Goal: Task Accomplishment & Management: Manage account settings

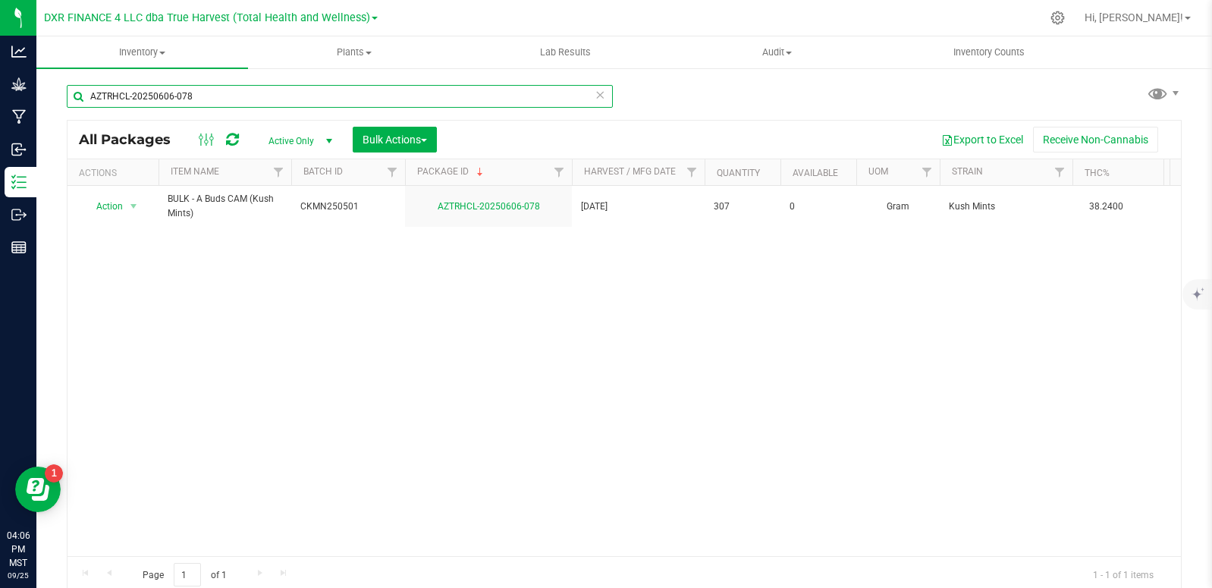
click at [225, 93] on input "AZTRHCL-20250606-078" at bounding box center [340, 96] width 546 height 23
type input "AZTRHCL-20250522-036"
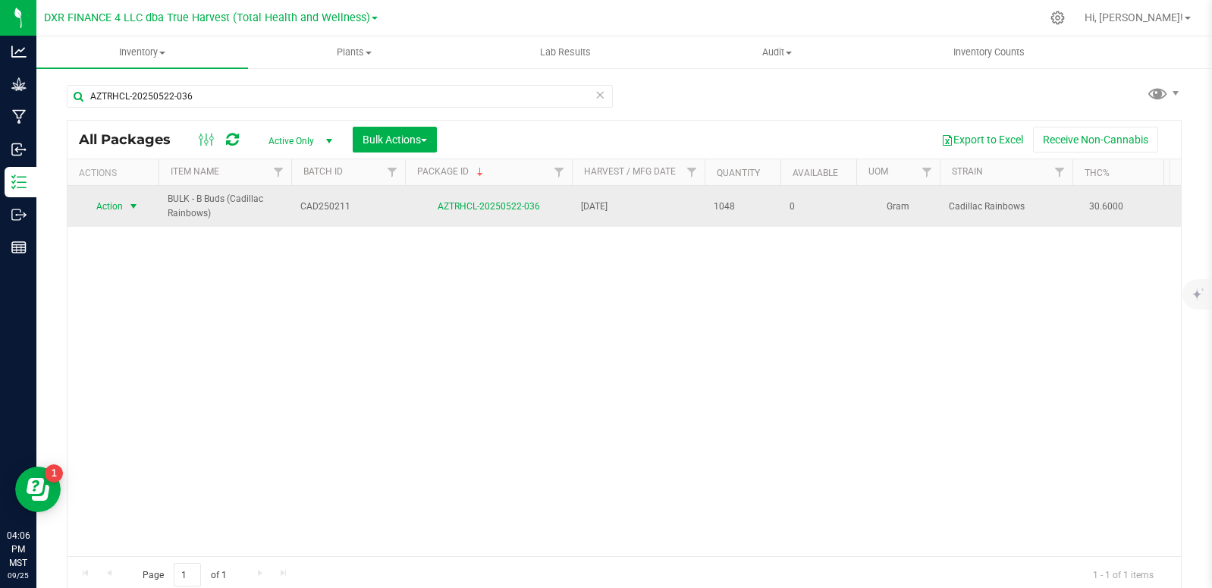
click at [134, 213] on span "select" at bounding box center [133, 206] width 19 height 21
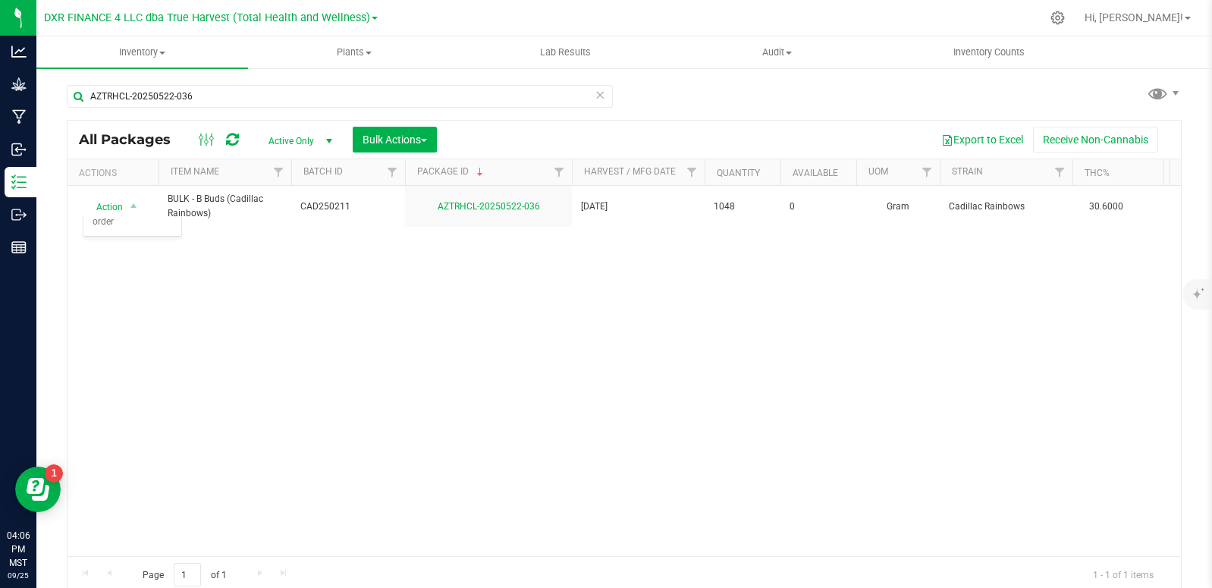
click at [447, 385] on div "Action Action Edit attributes Global inventory Locate package Package audit log…" at bounding box center [625, 371] width 1114 height 370
click at [238, 137] on icon at bounding box center [232, 139] width 13 height 15
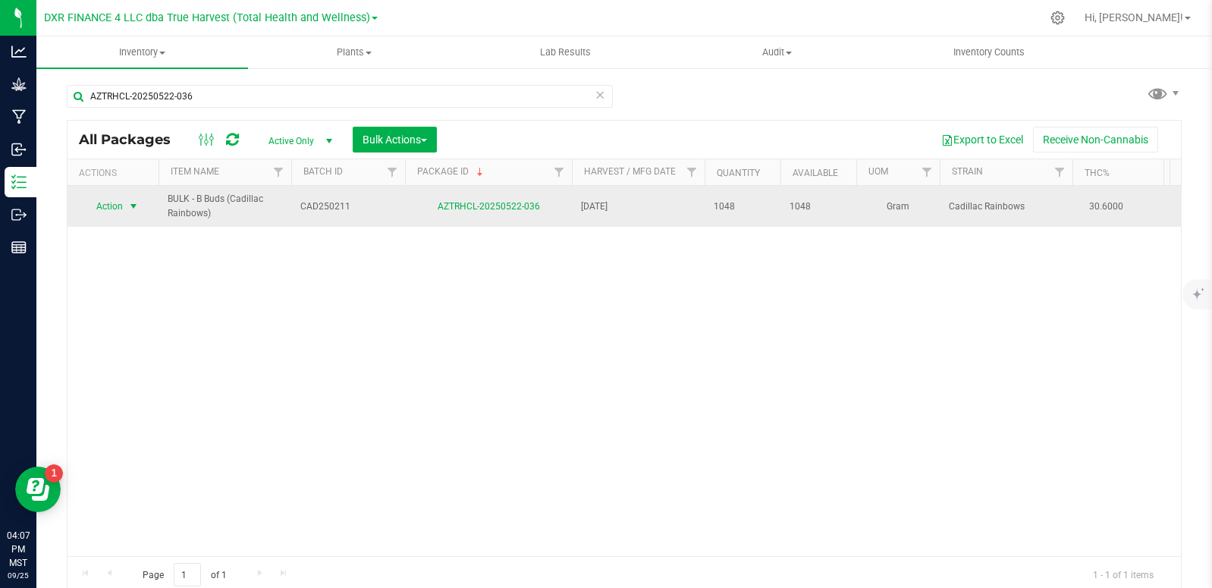
click at [134, 206] on span "select" at bounding box center [133, 206] width 12 height 12
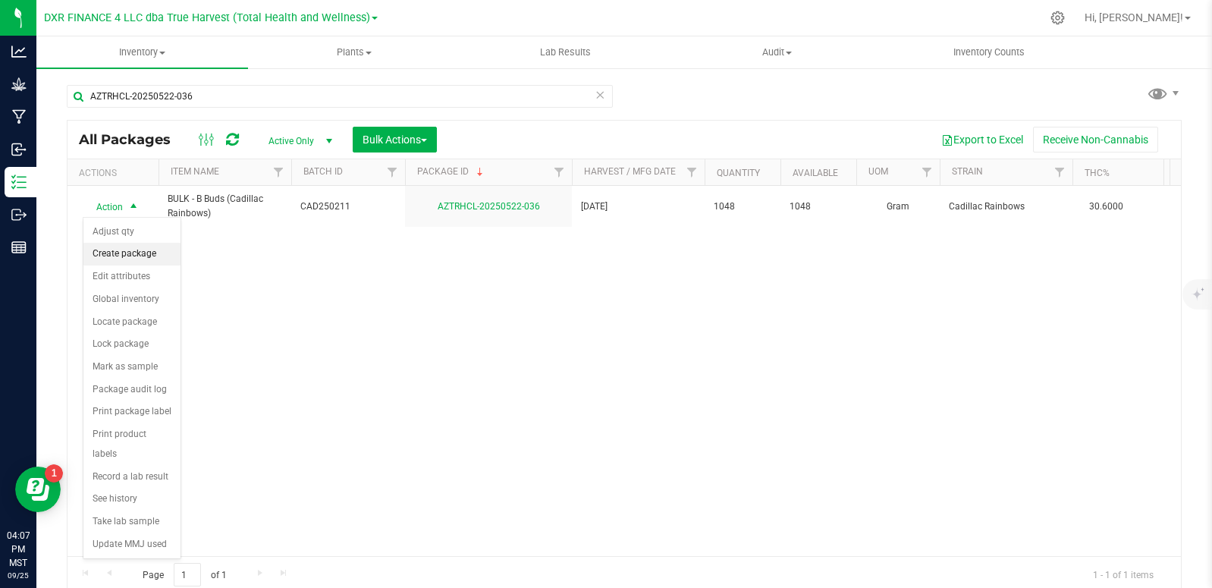
click at [153, 252] on li "Create package" at bounding box center [131, 254] width 97 height 23
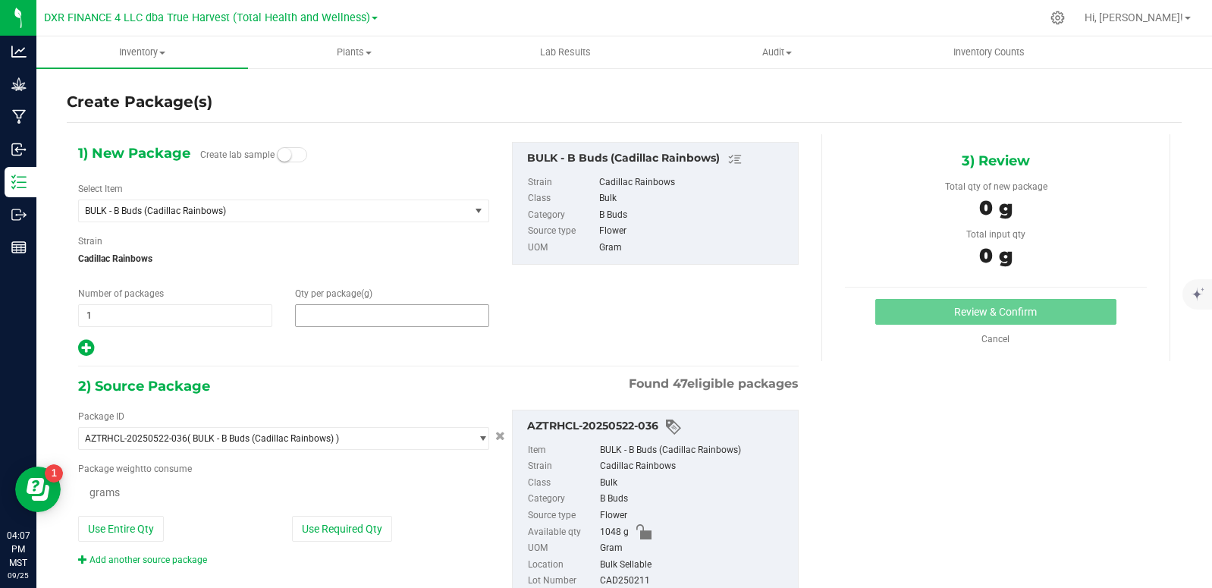
type input "0.0000"
type input "0"
click at [325, 309] on span "0.0000 0" at bounding box center [392, 315] width 194 height 23
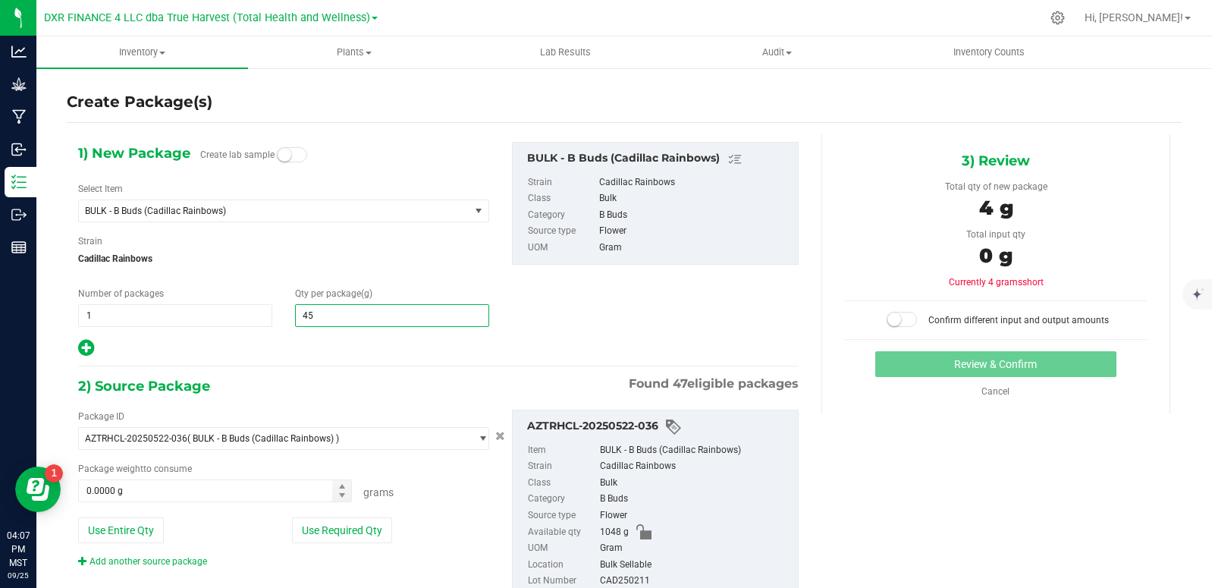
type input "454"
type input "454.0000"
click at [615, 319] on div "1) New Package Create lab sample Select Item BULK - B Buds (Cadillac Rainbows) …" at bounding box center [439, 250] width 744 height 216
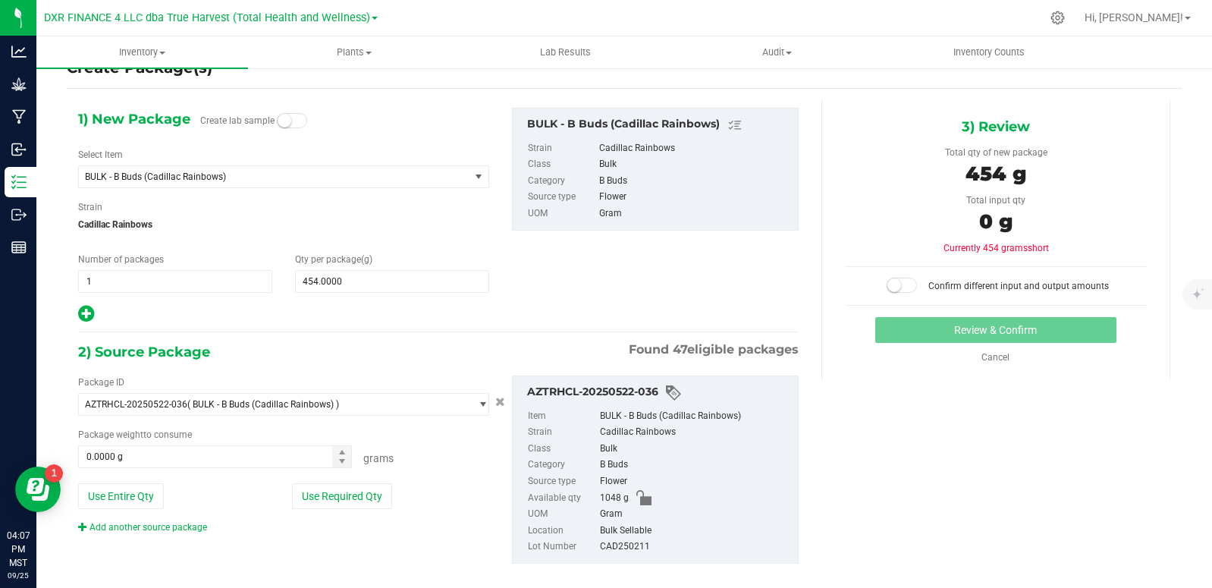
scroll to position [53, 0]
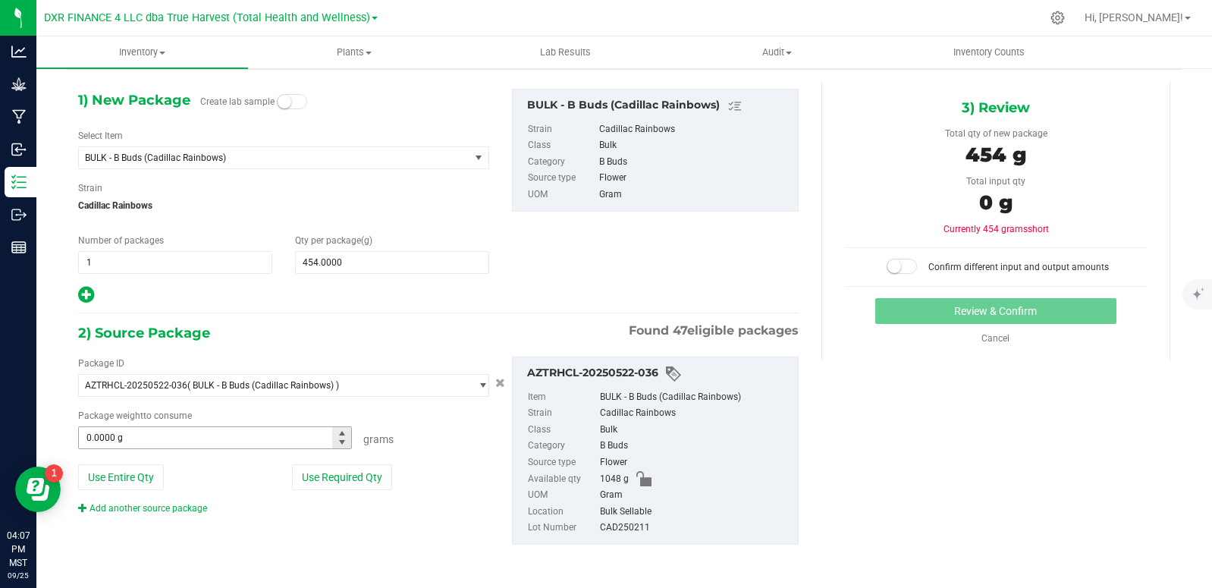
click at [163, 436] on span "0.0000 g 0" at bounding box center [215, 437] width 274 height 23
type input "447"
type input "447.0000 g"
click at [597, 268] on div "1) New Package Create lab sample Select Item BULK - B Buds (Cadillac Rainbows) …" at bounding box center [439, 197] width 744 height 216
click at [892, 262] on small at bounding box center [895, 266] width 14 height 14
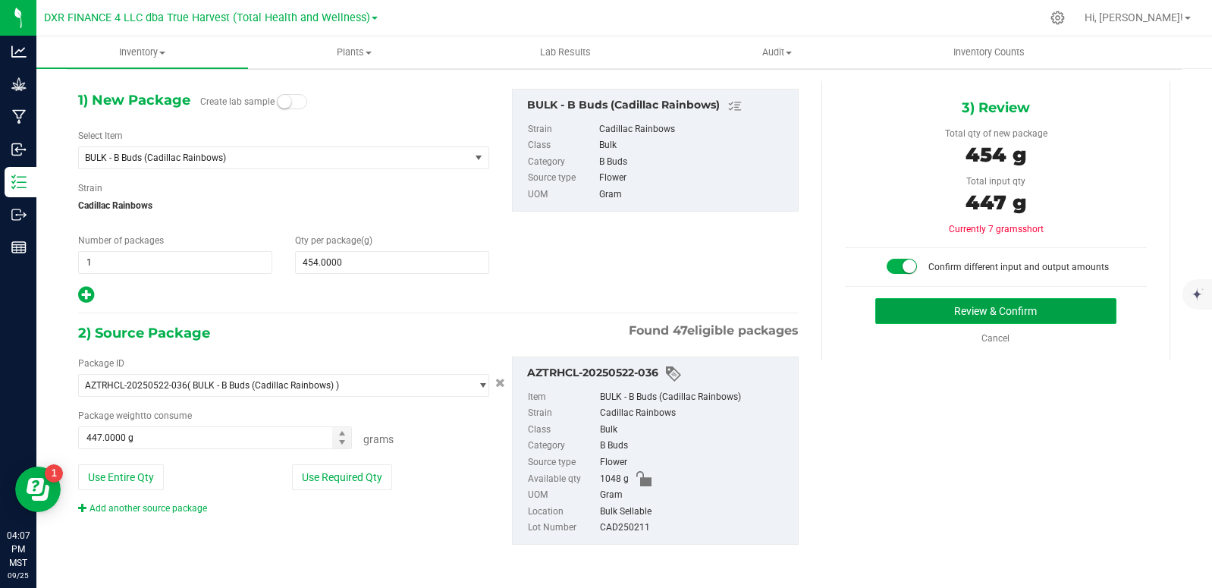
click at [968, 319] on button "Review & Confirm" at bounding box center [996, 311] width 241 height 26
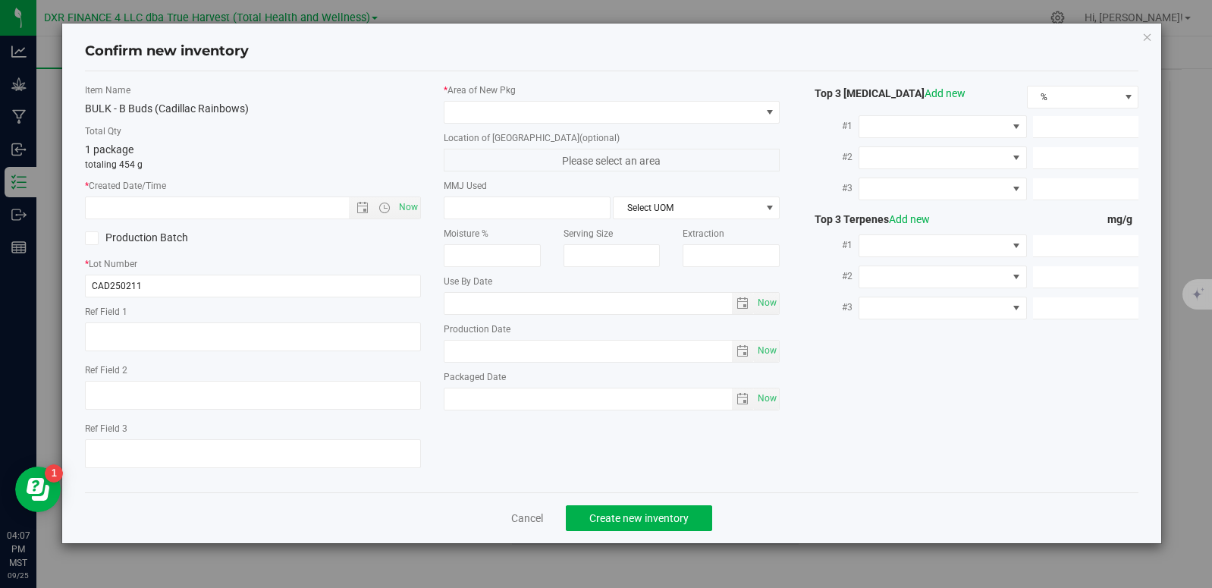
type textarea "[DATE]"
click at [184, 332] on textarea at bounding box center [253, 336] width 336 height 29
click at [183, 332] on textarea at bounding box center [253, 336] width 336 height 29
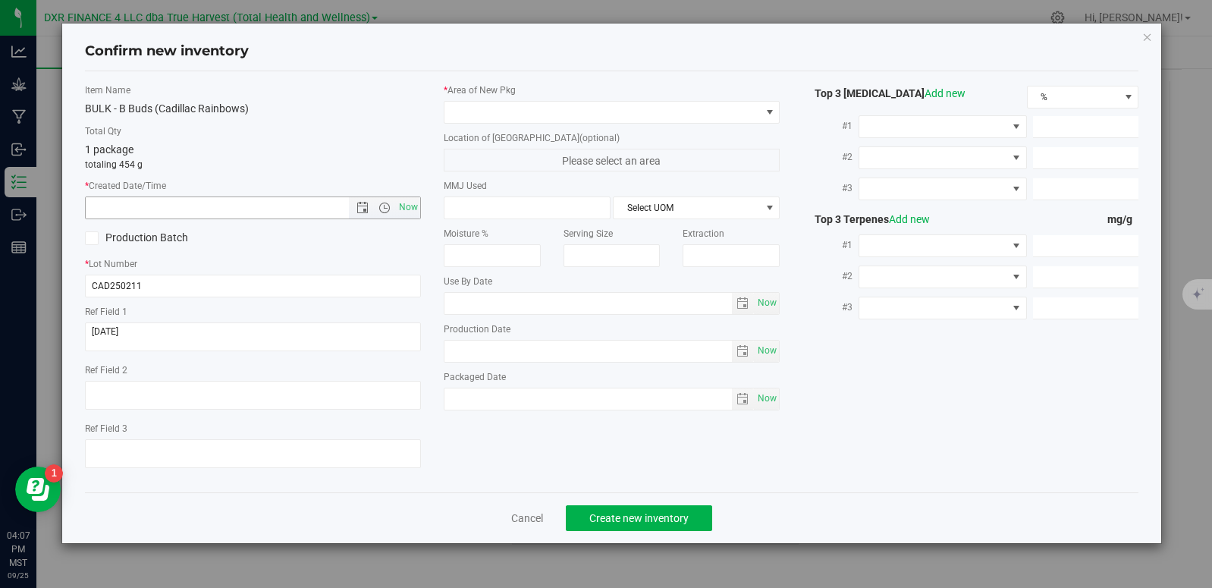
click at [175, 207] on input "text" at bounding box center [230, 207] width 289 height 21
paste input "[DATE]"
click at [635, 116] on span at bounding box center [603, 112] width 316 height 21
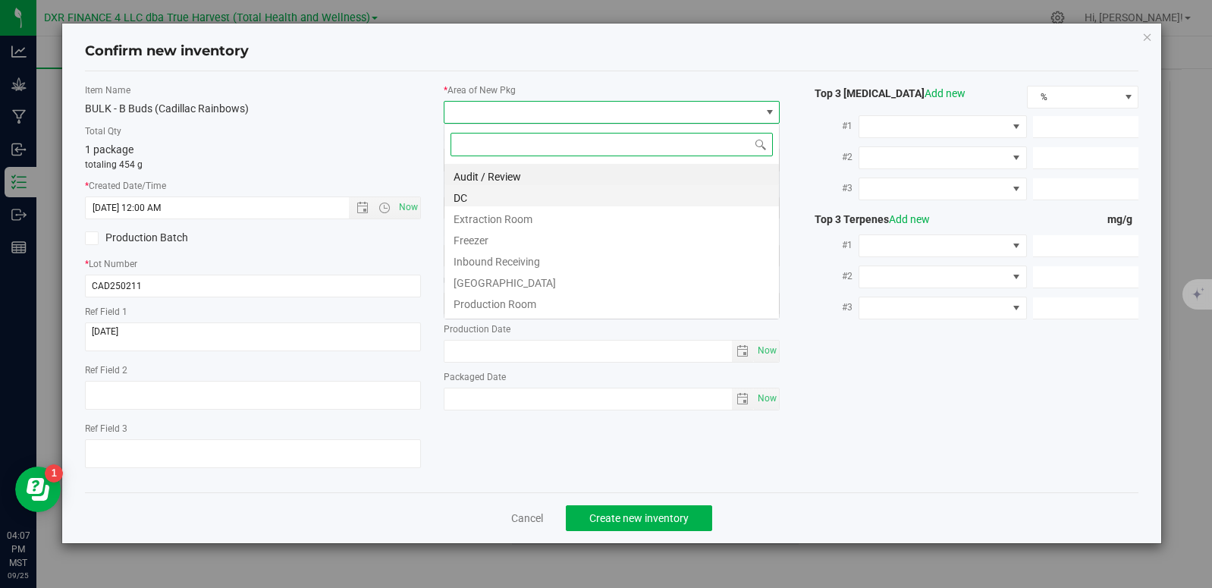
type input "2/11/2025 4:07 PM"
click at [566, 201] on li "DC" at bounding box center [612, 195] width 335 height 21
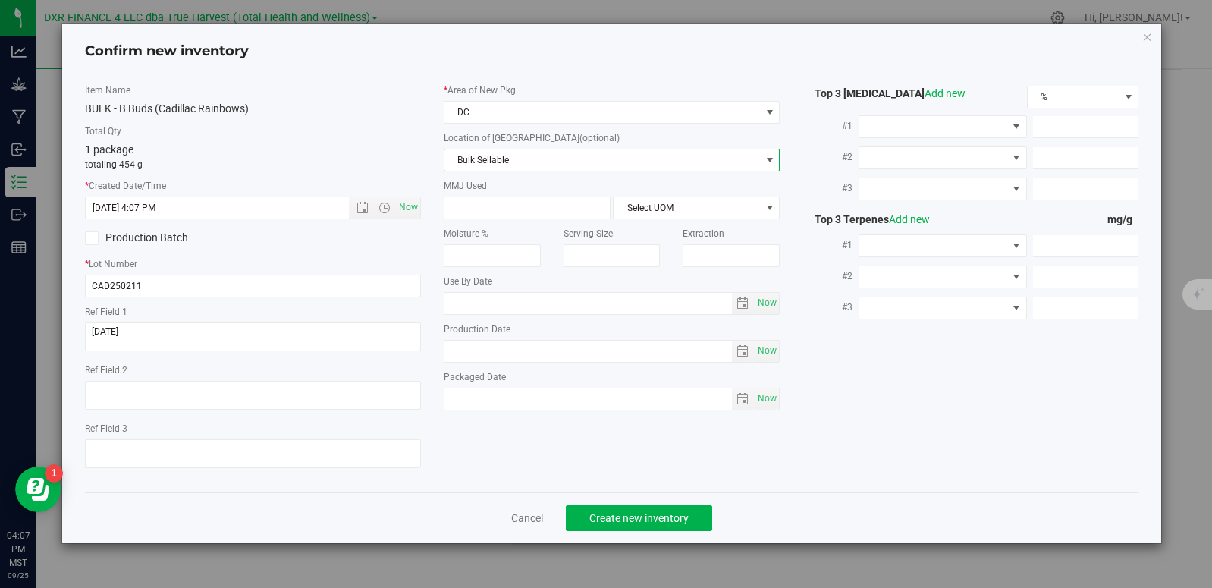
click at [563, 167] on span "Bulk Sellable" at bounding box center [603, 159] width 316 height 21
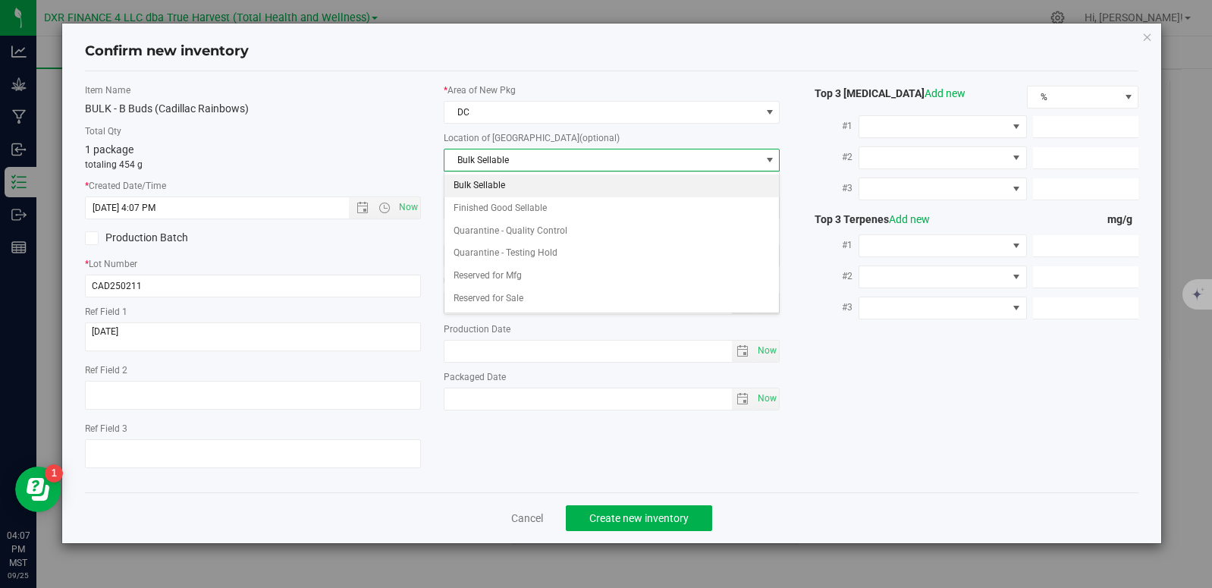
click at [533, 193] on li "Bulk Sellable" at bounding box center [612, 186] width 335 height 23
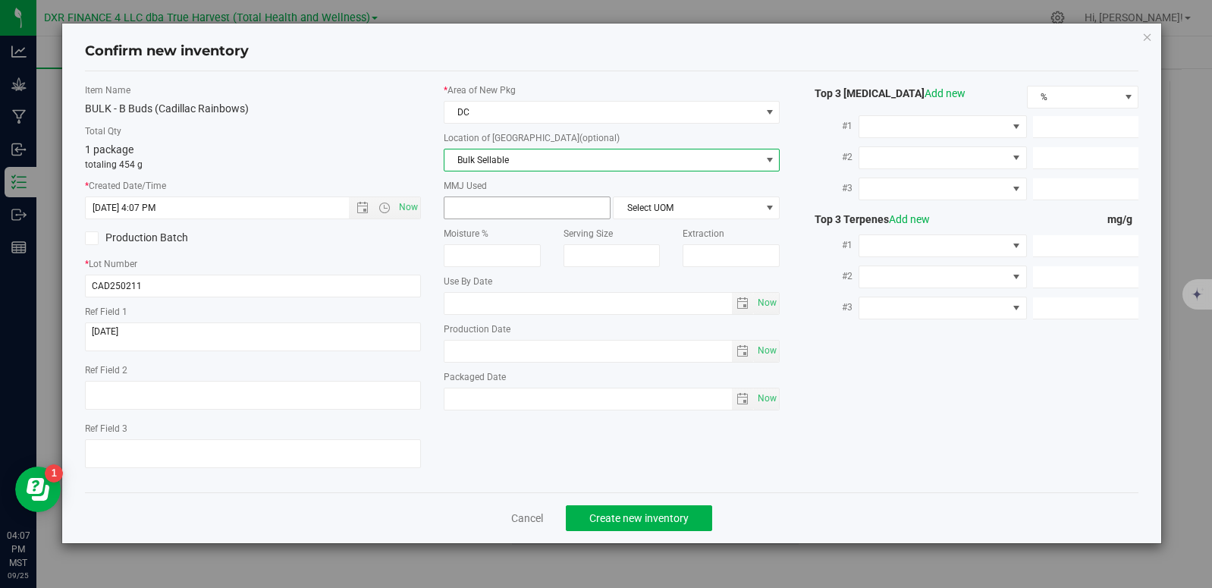
click at [525, 209] on input "text" at bounding box center [527, 207] width 165 height 21
type input "454"
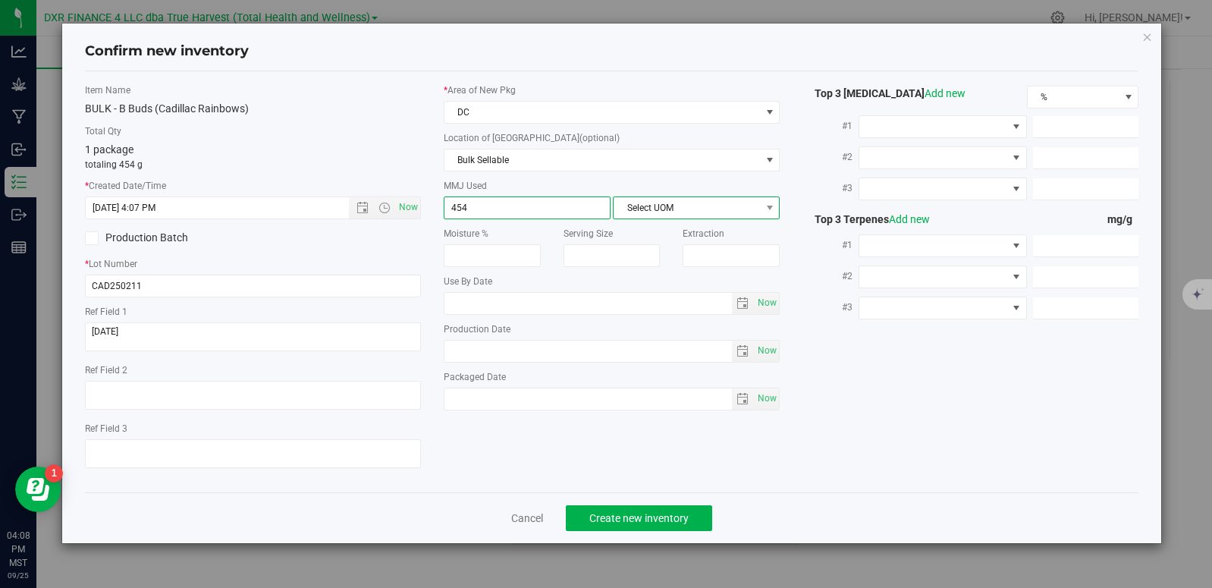
type input "454.0000"
click at [665, 204] on span "Select UOM" at bounding box center [687, 207] width 146 height 21
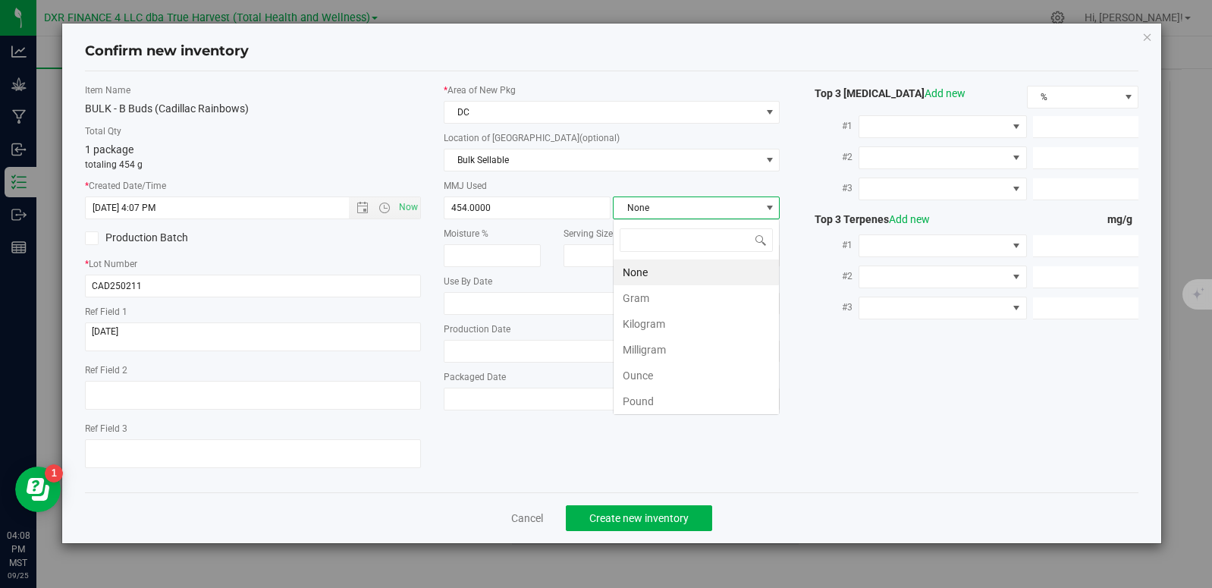
scroll to position [23, 167]
click at [673, 303] on li "Gram" at bounding box center [696, 298] width 165 height 26
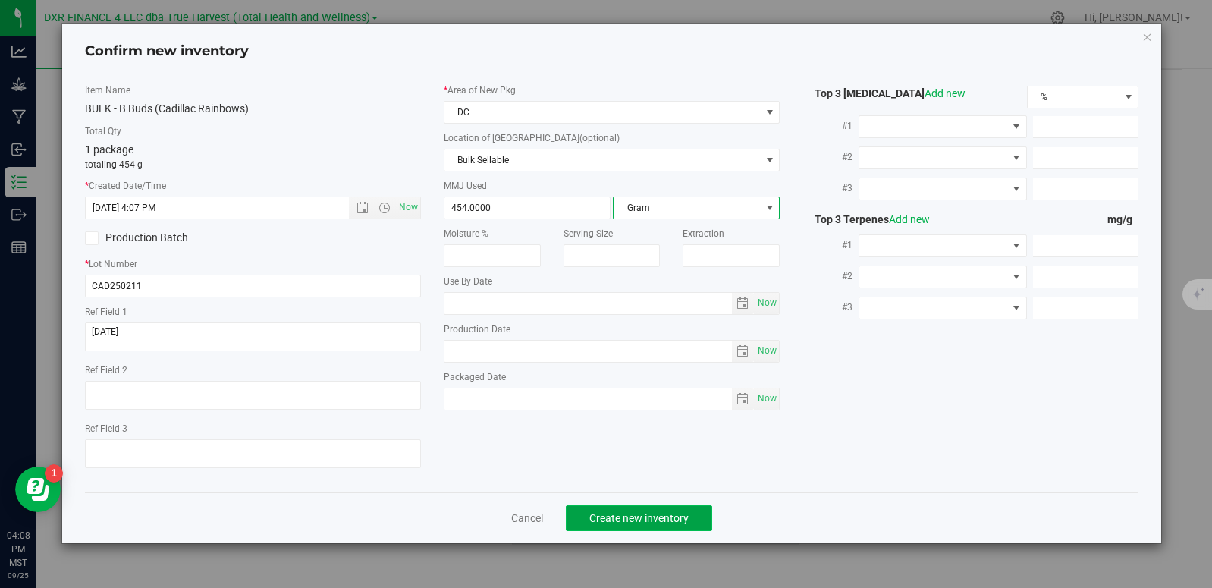
click at [671, 512] on span "Create new inventory" at bounding box center [639, 518] width 99 height 12
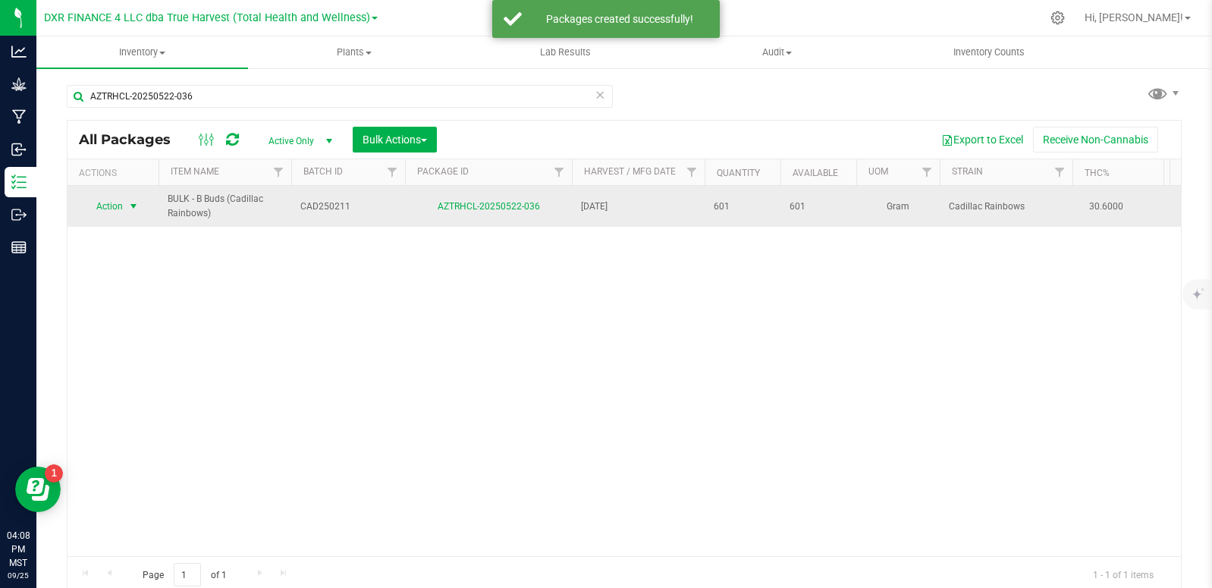
click at [133, 205] on span "select" at bounding box center [133, 206] width 12 height 12
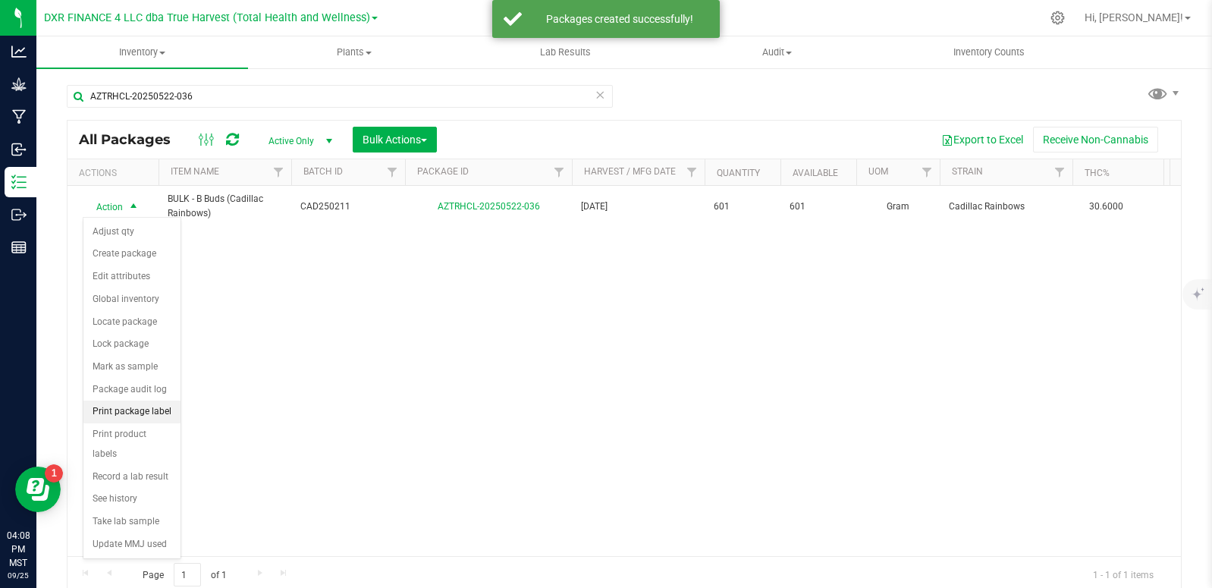
click at [156, 415] on li "Print package label" at bounding box center [131, 412] width 97 height 23
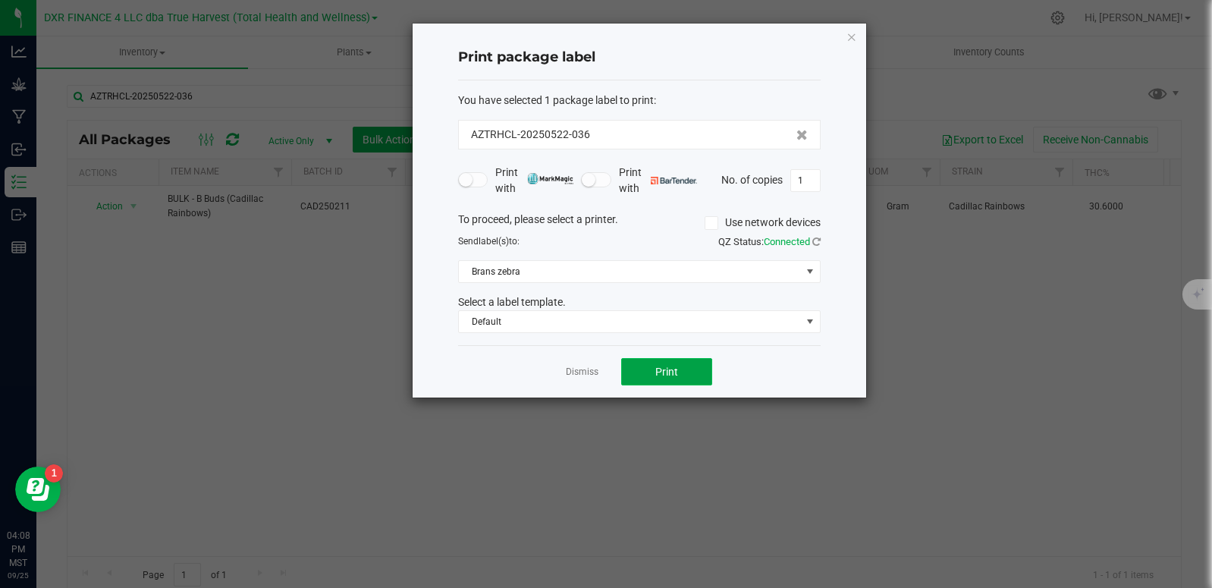
click at [673, 373] on span "Print" at bounding box center [667, 372] width 23 height 12
click at [577, 376] on link "Dismiss" at bounding box center [582, 372] width 33 height 13
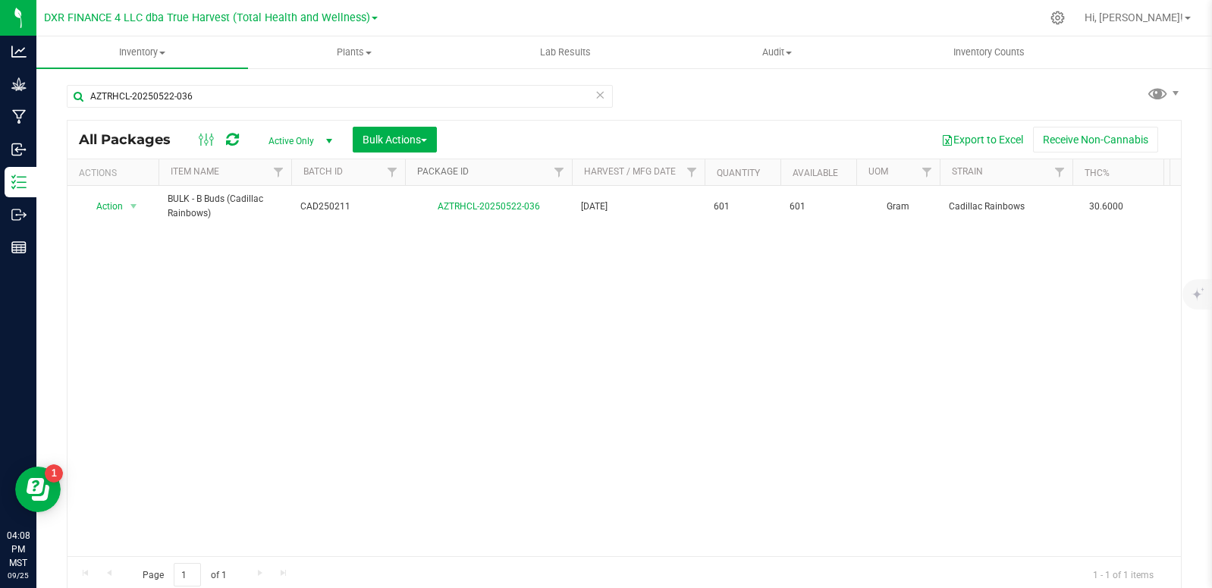
click at [453, 168] on link "Package ID" at bounding box center [443, 171] width 52 height 11
click at [448, 172] on link "Package ID" at bounding box center [451, 171] width 69 height 11
click at [215, 104] on input "AZTRHCL-20250522-036" at bounding box center [340, 96] width 546 height 23
click at [215, 103] on input "AZTRHCL-20250522-036" at bounding box center [340, 96] width 546 height 23
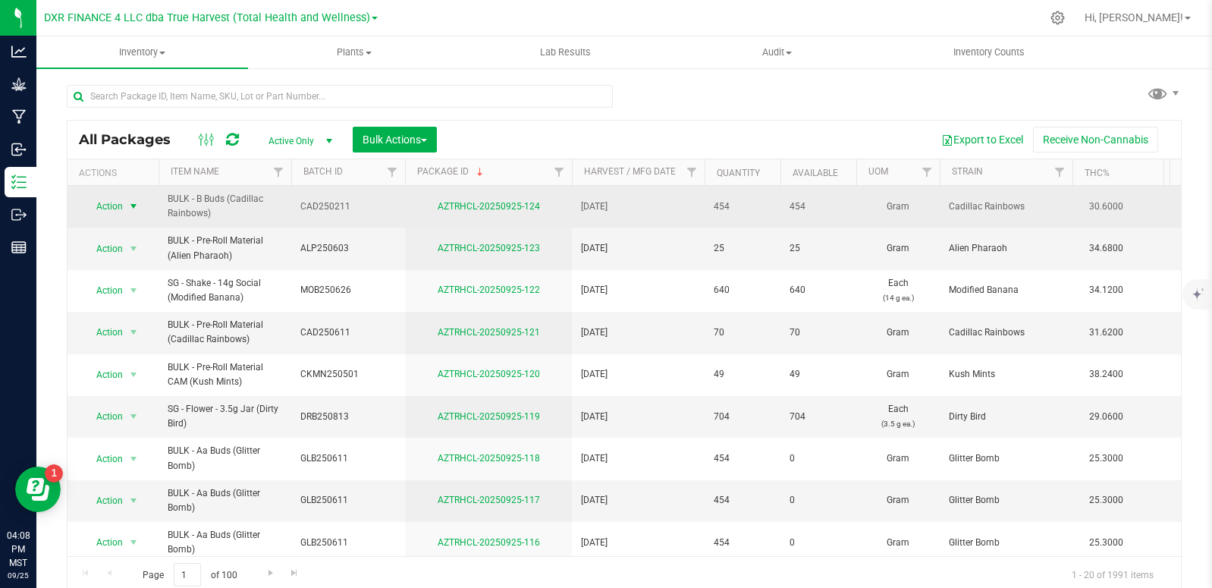
click at [128, 202] on span "select" at bounding box center [133, 206] width 12 height 12
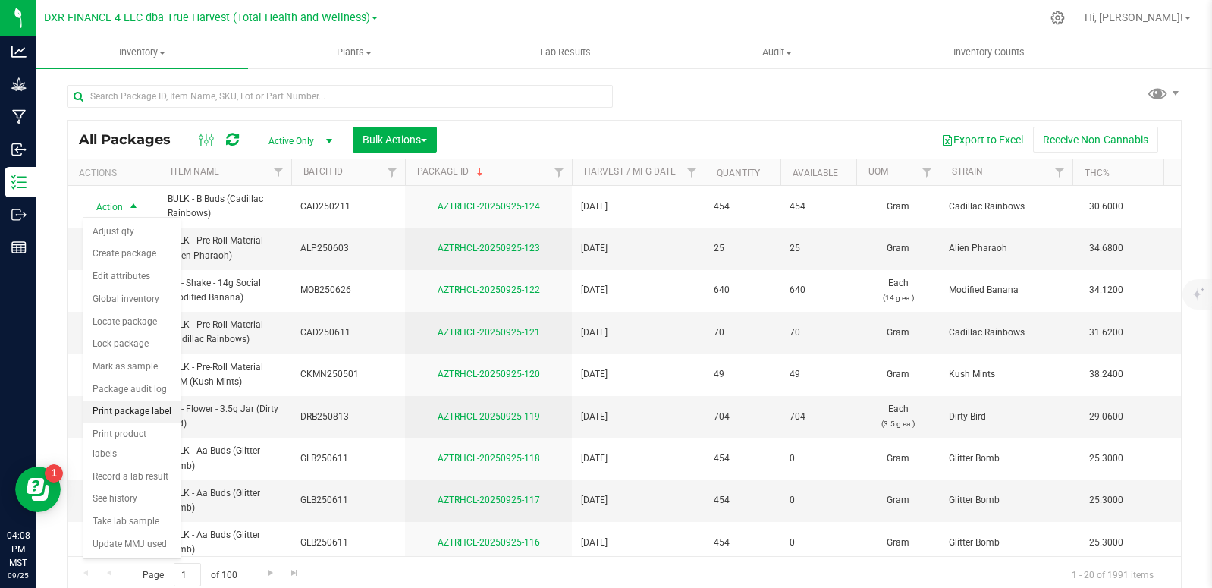
click at [145, 404] on li "Print package label" at bounding box center [131, 412] width 97 height 23
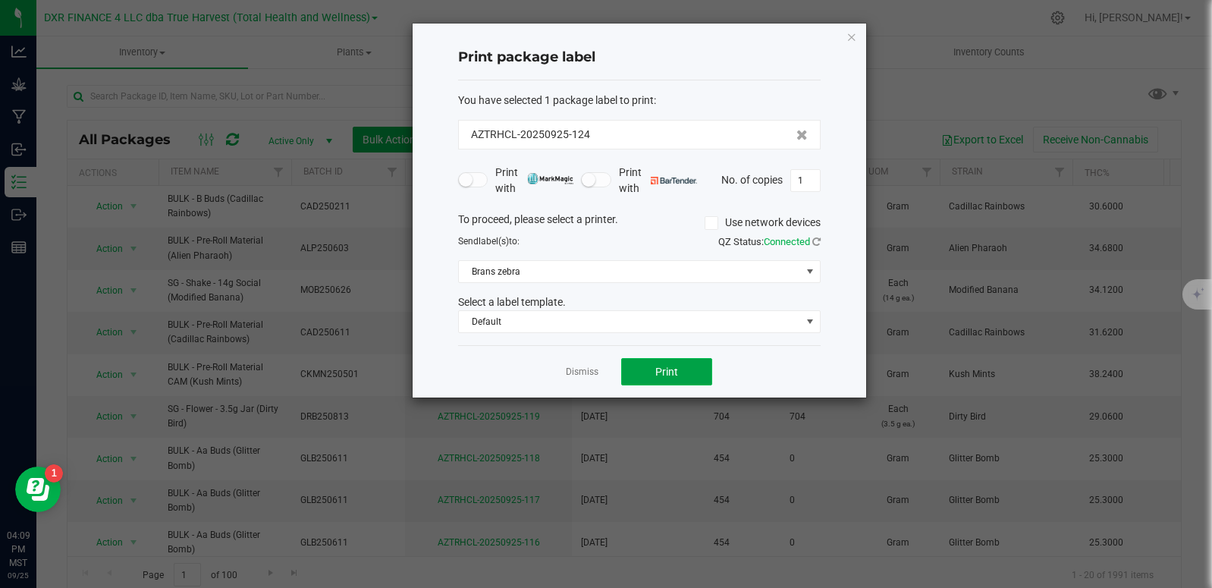
click at [676, 369] on span "Print" at bounding box center [667, 372] width 23 height 12
click at [588, 368] on link "Dismiss" at bounding box center [582, 372] width 33 height 13
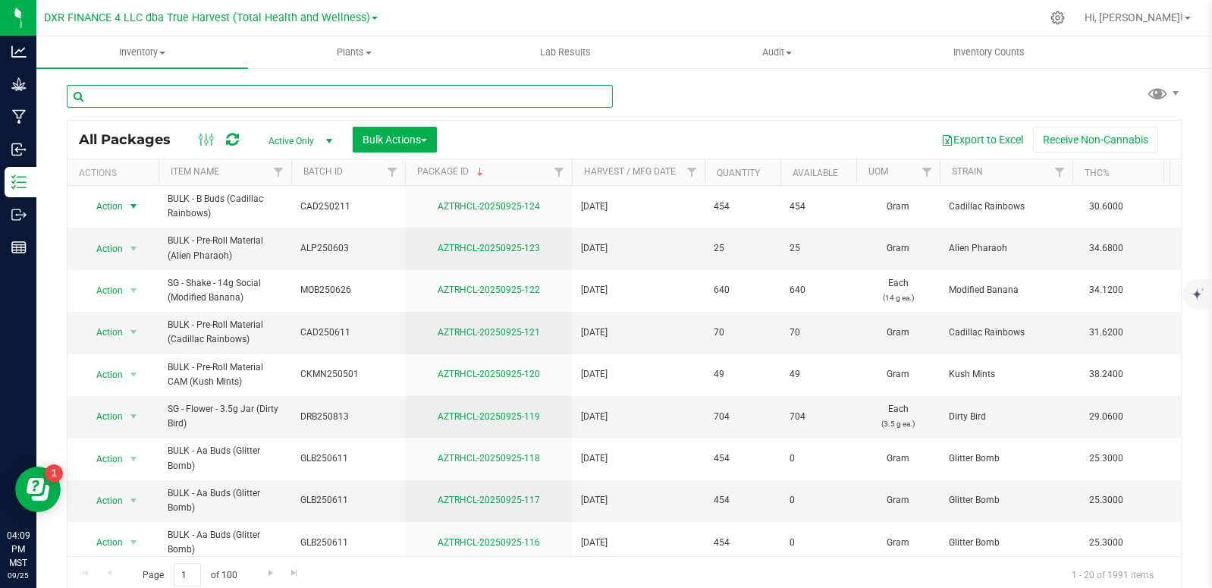
click at [149, 102] on input "text" at bounding box center [340, 96] width 546 height 23
type input "AZTRHCL-20250522-024"
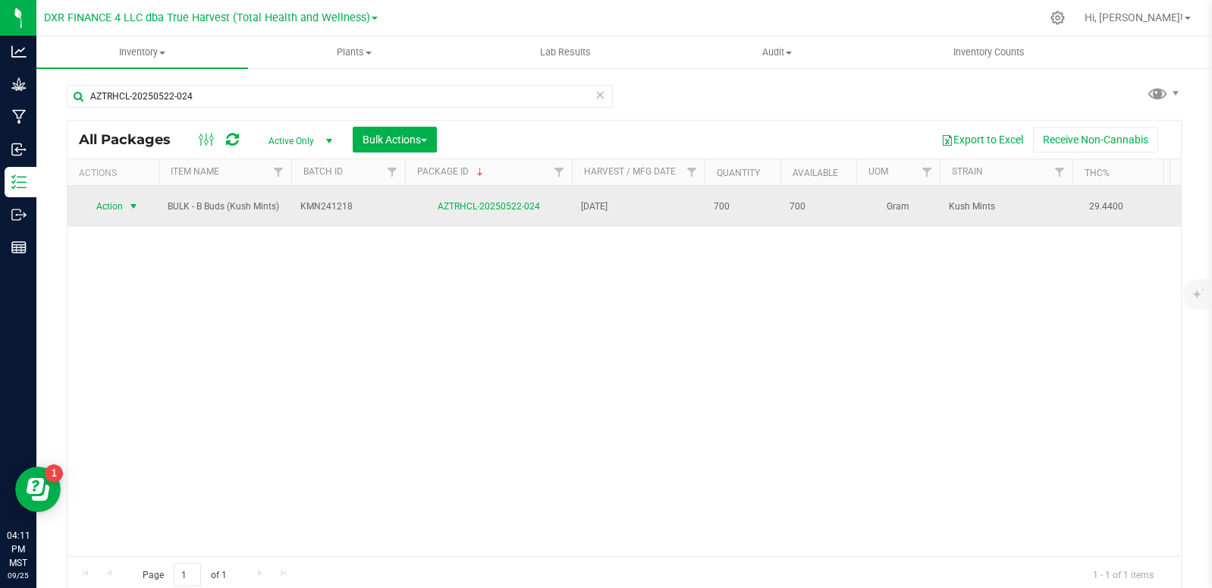
click at [130, 202] on span "select" at bounding box center [133, 206] width 12 height 12
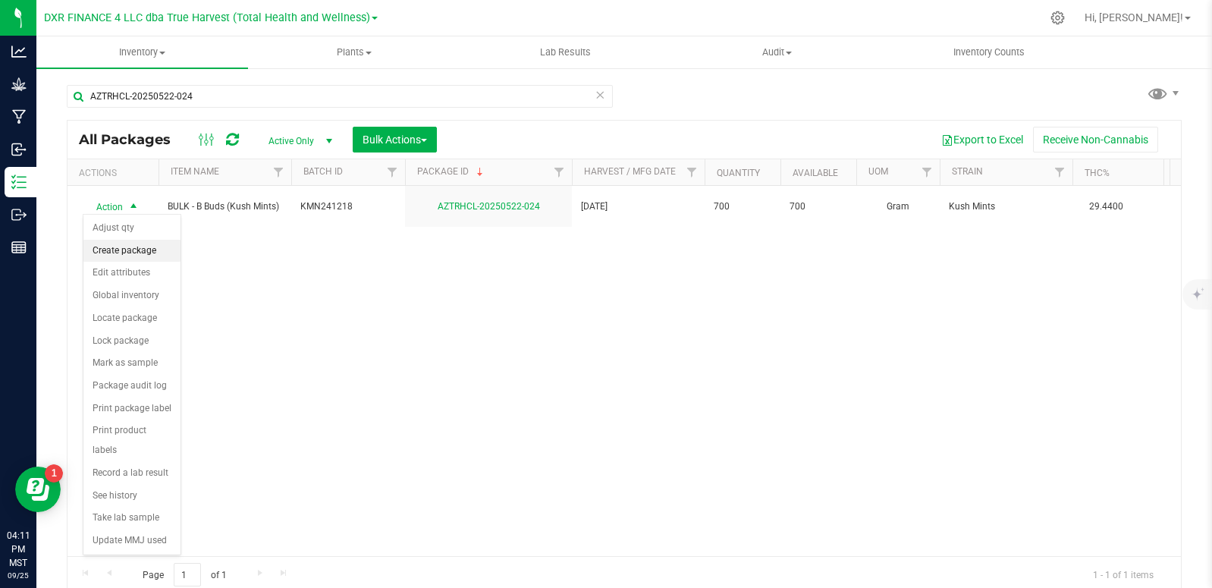
click at [138, 247] on li "Create package" at bounding box center [131, 251] width 97 height 23
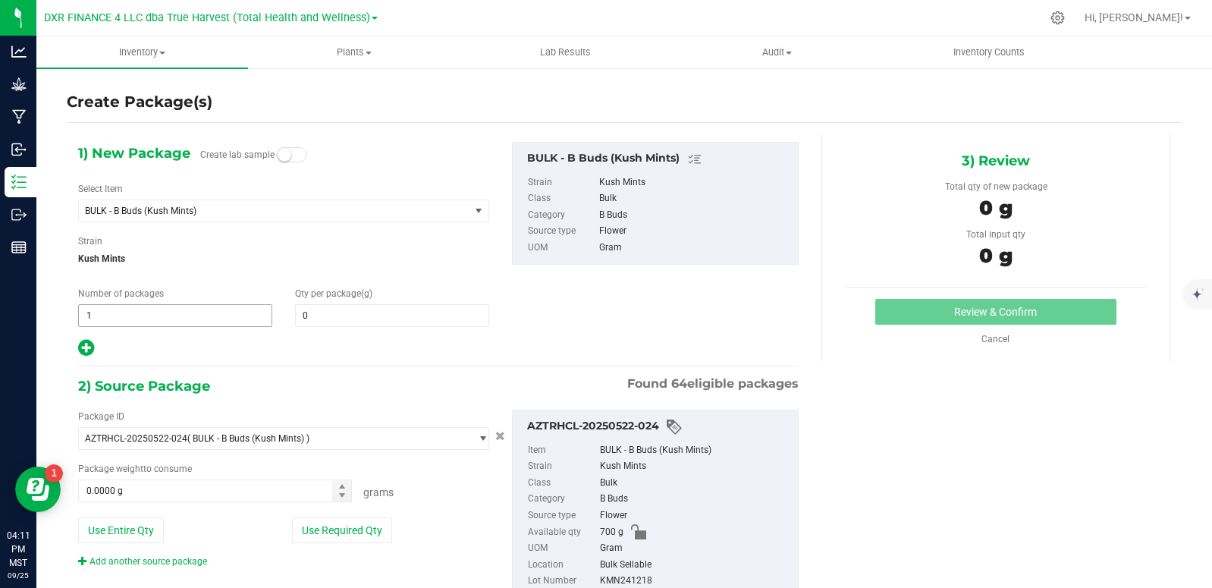
type input "0.0000"
click at [346, 320] on span "0.0000 0" at bounding box center [392, 315] width 194 height 23
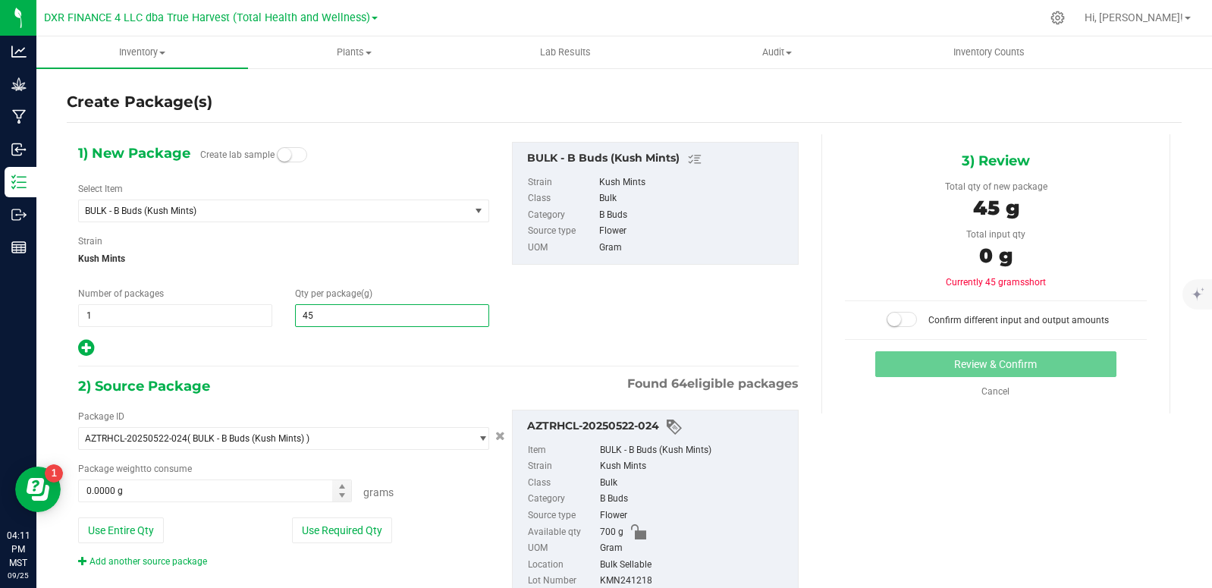
type input "454"
type input "454.0000"
click at [148, 485] on span "0.0000 g 0" at bounding box center [215, 491] width 274 height 23
type input "445"
type input "445.0000 g"
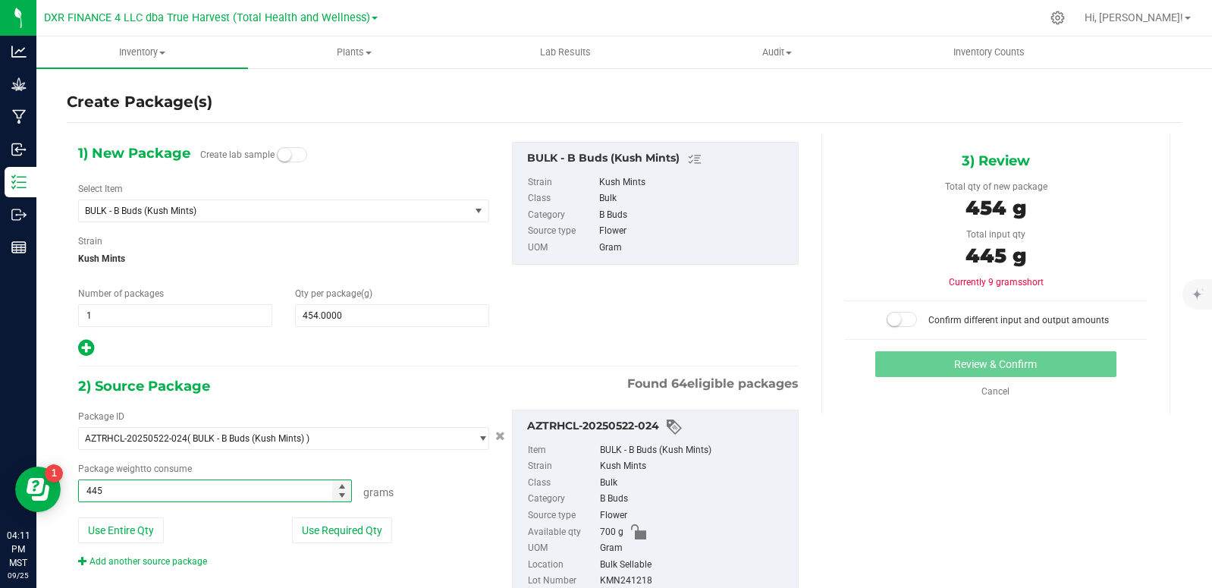
click at [891, 312] on span at bounding box center [902, 319] width 30 height 15
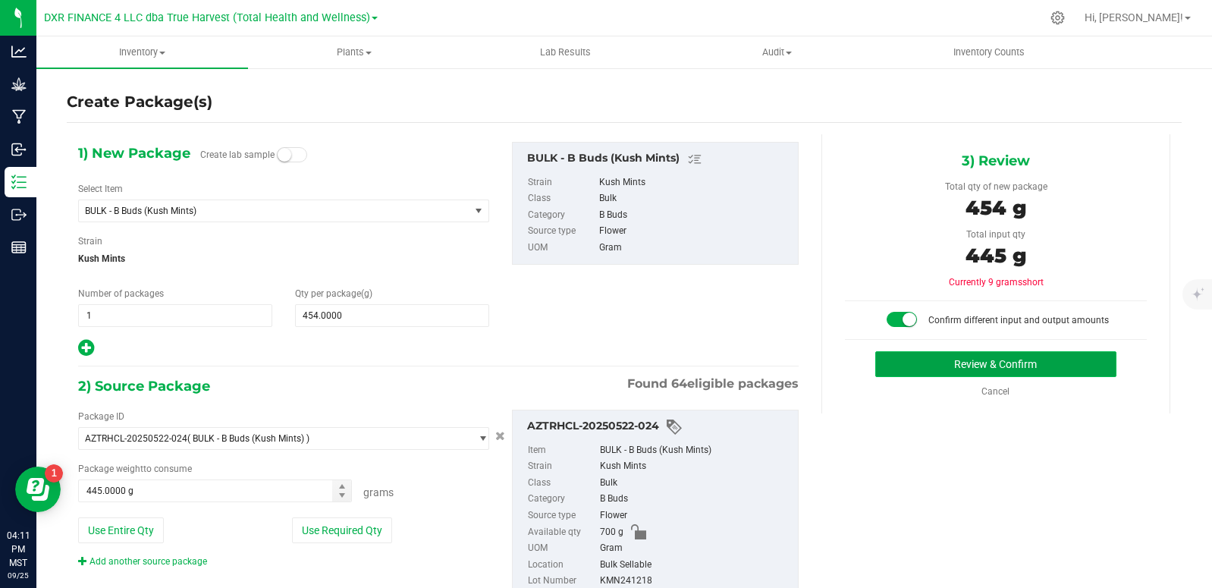
click at [948, 368] on button "Review & Confirm" at bounding box center [996, 364] width 241 height 26
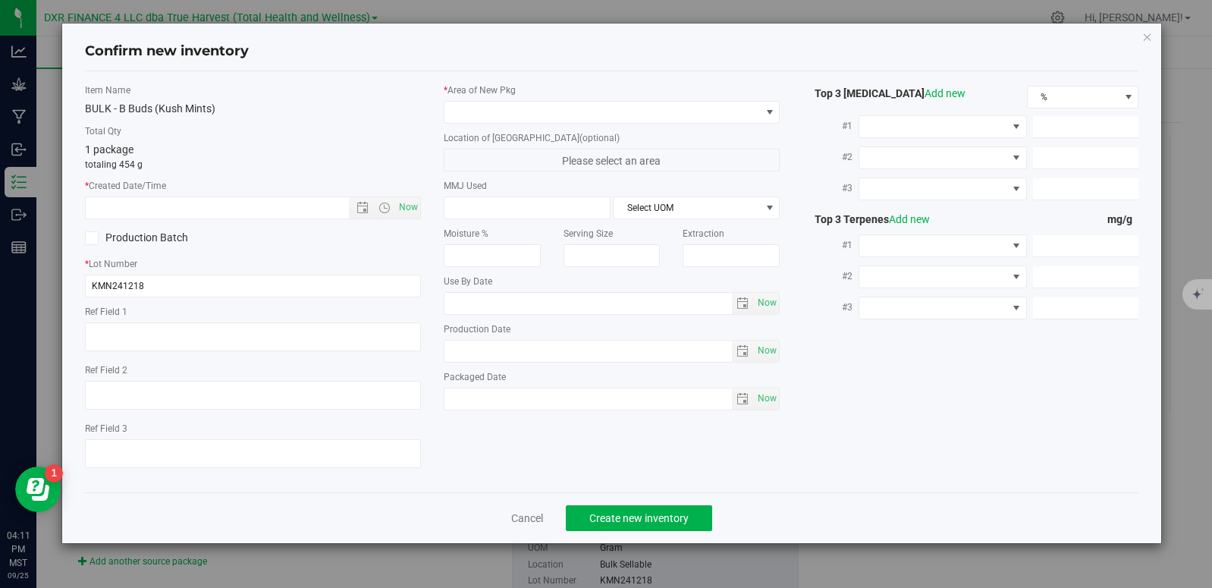
type textarea "[DATE]"
click at [169, 333] on textarea at bounding box center [253, 336] width 336 height 29
click at [170, 217] on input "text" at bounding box center [230, 207] width 289 height 21
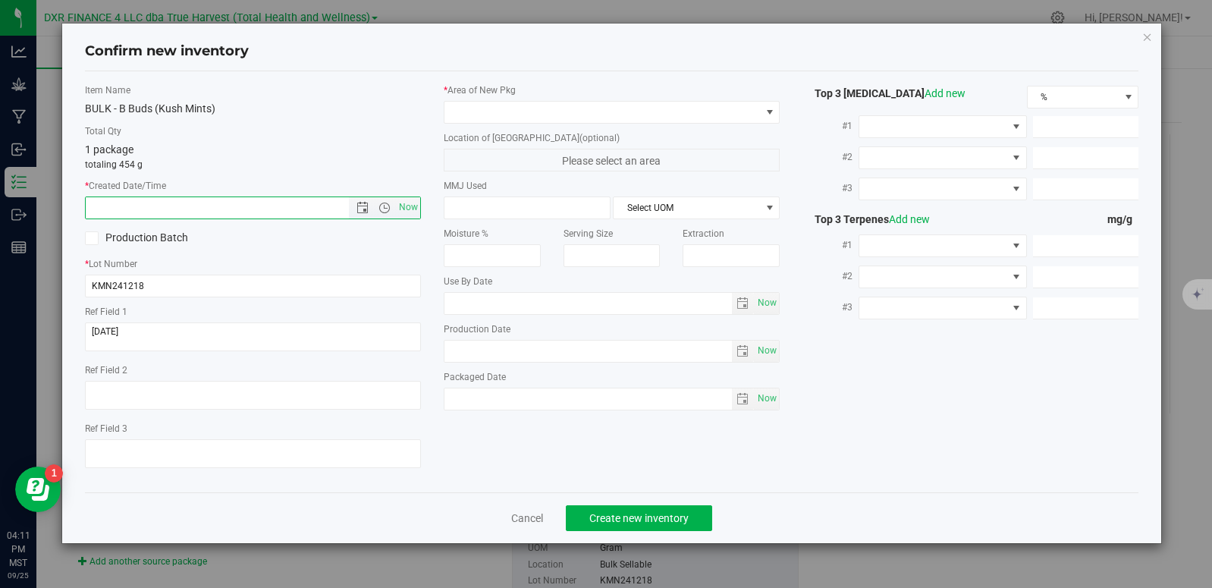
paste input "[DATE]"
click at [502, 114] on span at bounding box center [603, 112] width 316 height 21
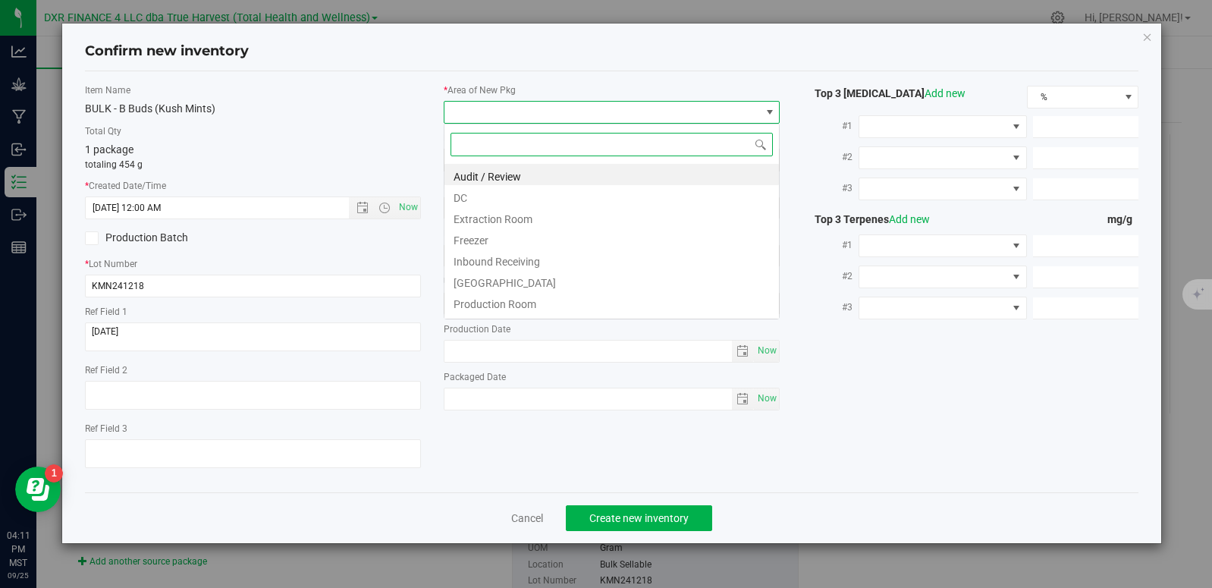
type input "12/18/2024 4:11 PM"
click at [498, 202] on li "DC" at bounding box center [612, 195] width 335 height 21
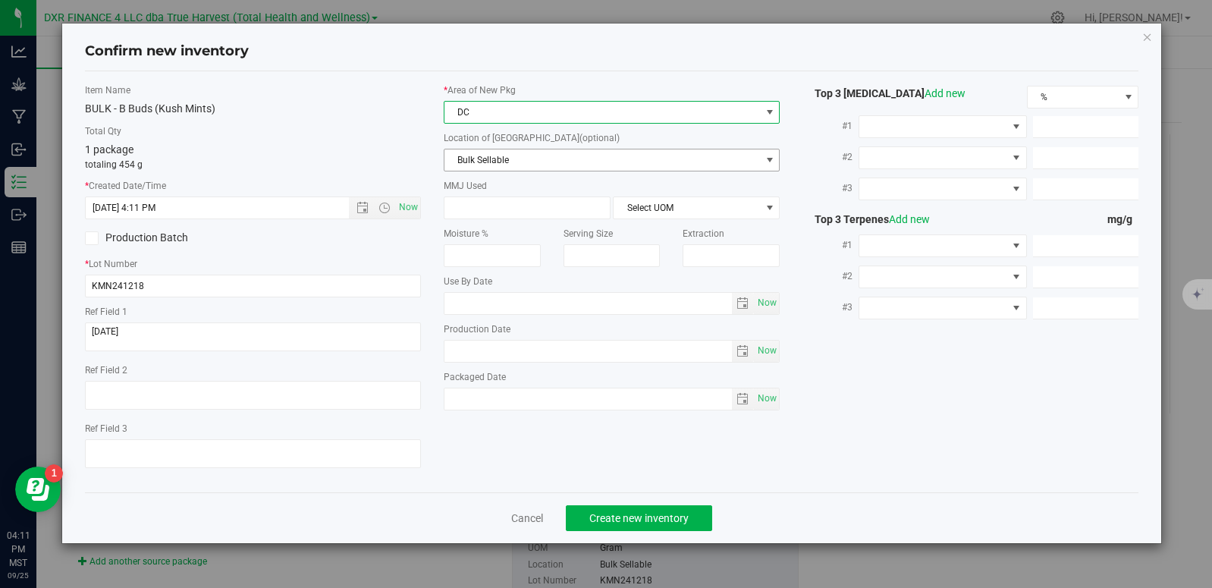
click at [573, 153] on span "Bulk Sellable" at bounding box center [603, 159] width 316 height 21
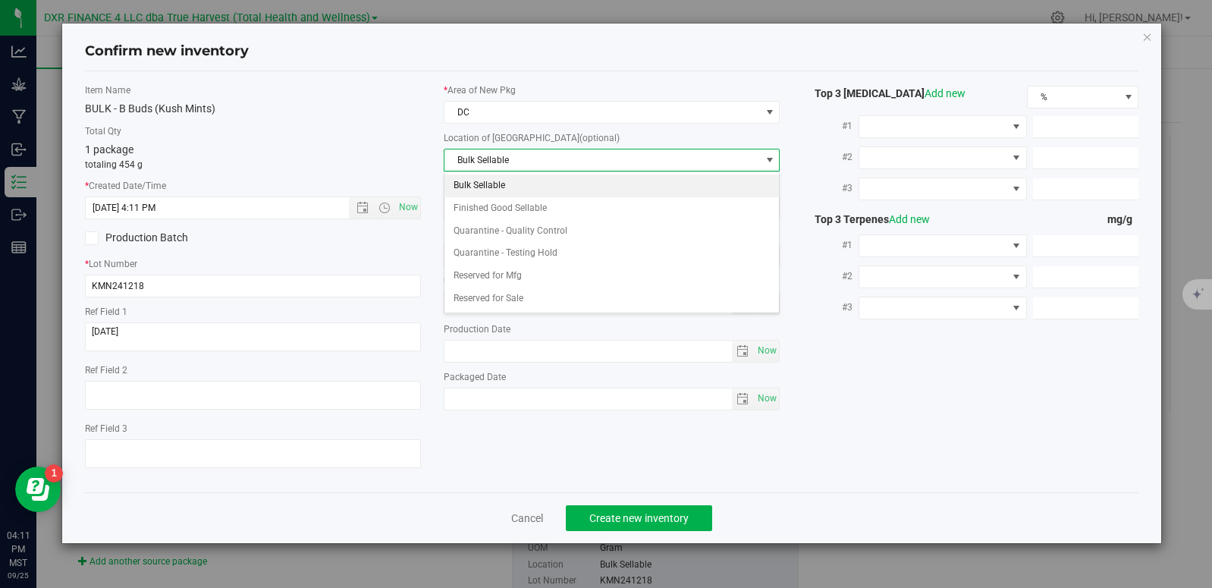
click at [514, 178] on li "Bulk Sellable" at bounding box center [612, 186] width 335 height 23
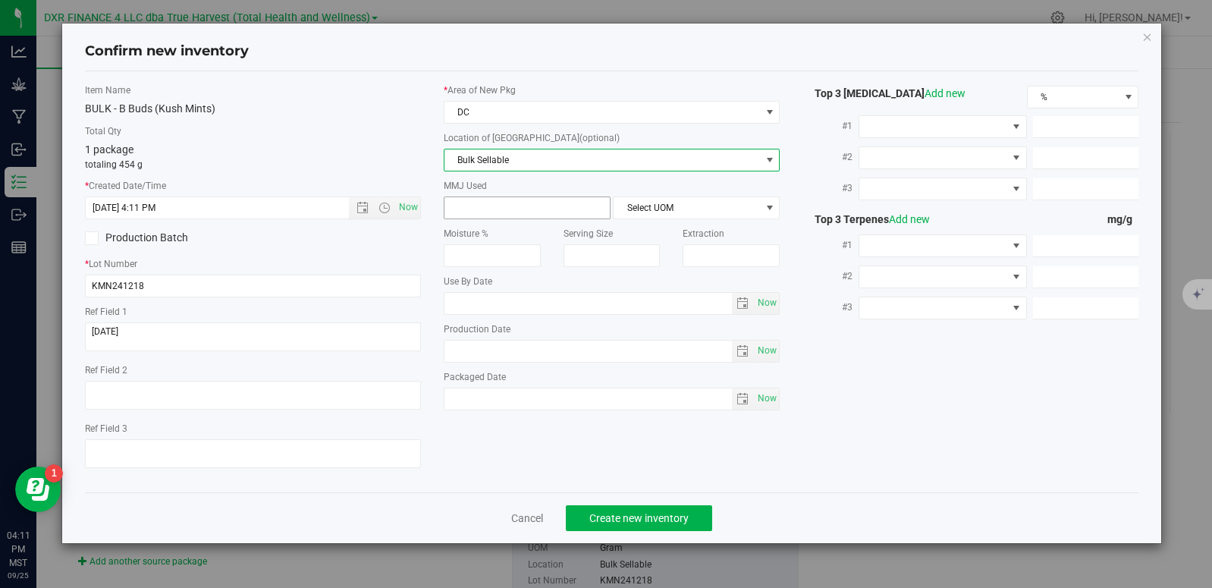
click at [499, 211] on span at bounding box center [527, 208] width 167 height 23
type input "454"
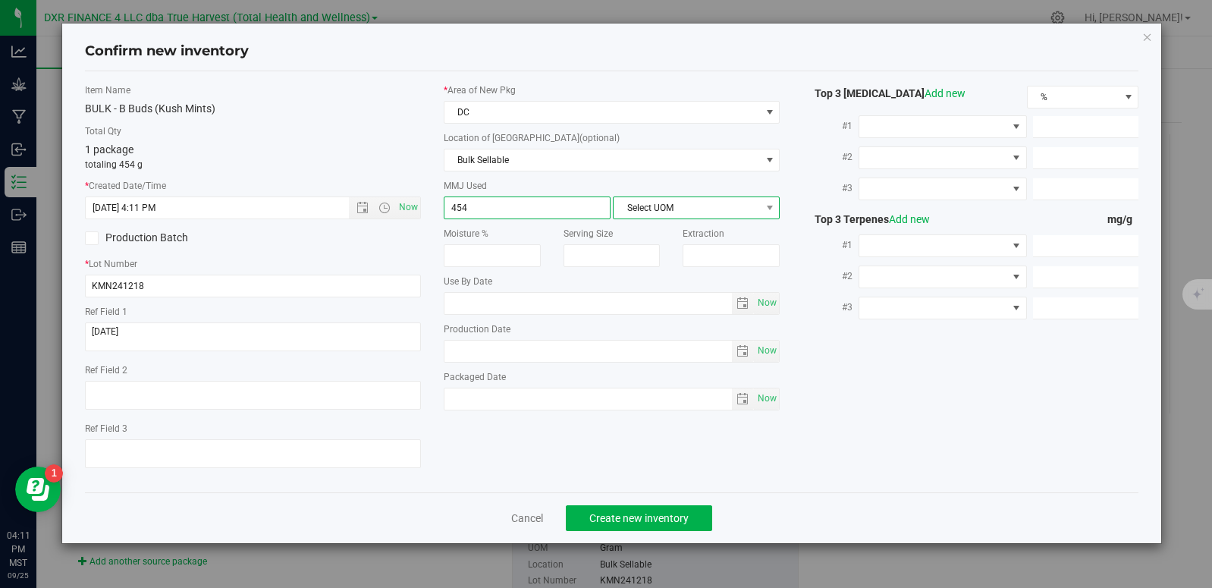
click at [661, 206] on span "Select UOM" at bounding box center [687, 207] width 146 height 21
type input "454.0000"
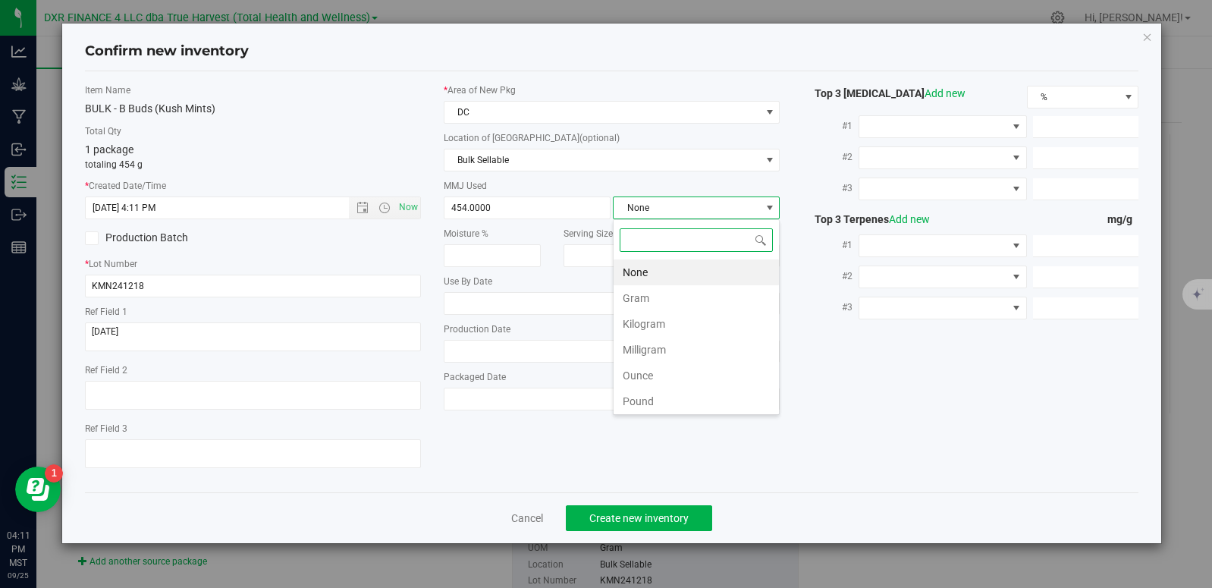
scroll to position [23, 167]
click at [689, 300] on li "Gram" at bounding box center [696, 298] width 165 height 26
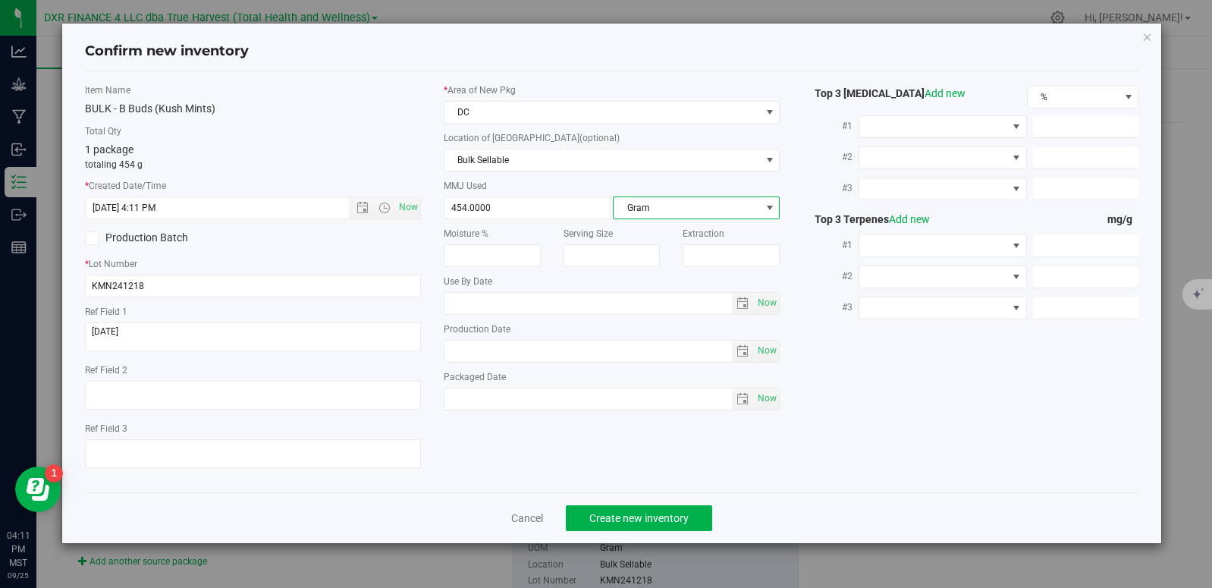
click at [961, 451] on div "Item Name BULK - B Buds (Kush Mints) Total Qty 1 package totaling 454 g * Creat…" at bounding box center [612, 281] width 1077 height 397
click at [663, 519] on span "Create new inventory" at bounding box center [639, 518] width 99 height 12
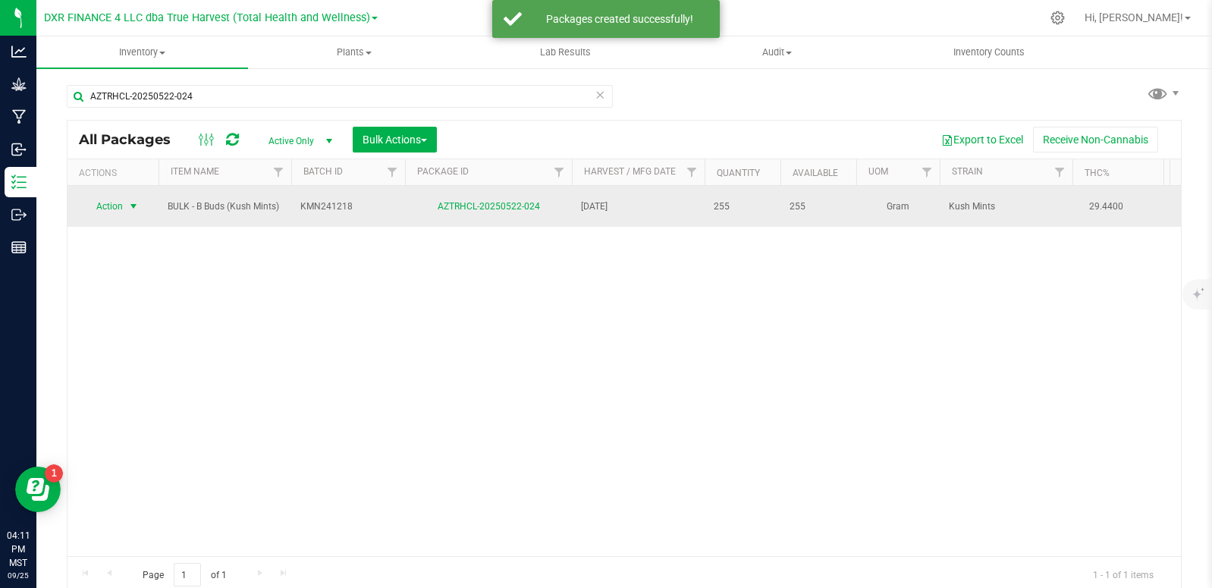
click at [133, 200] on span "select" at bounding box center [133, 206] width 12 height 12
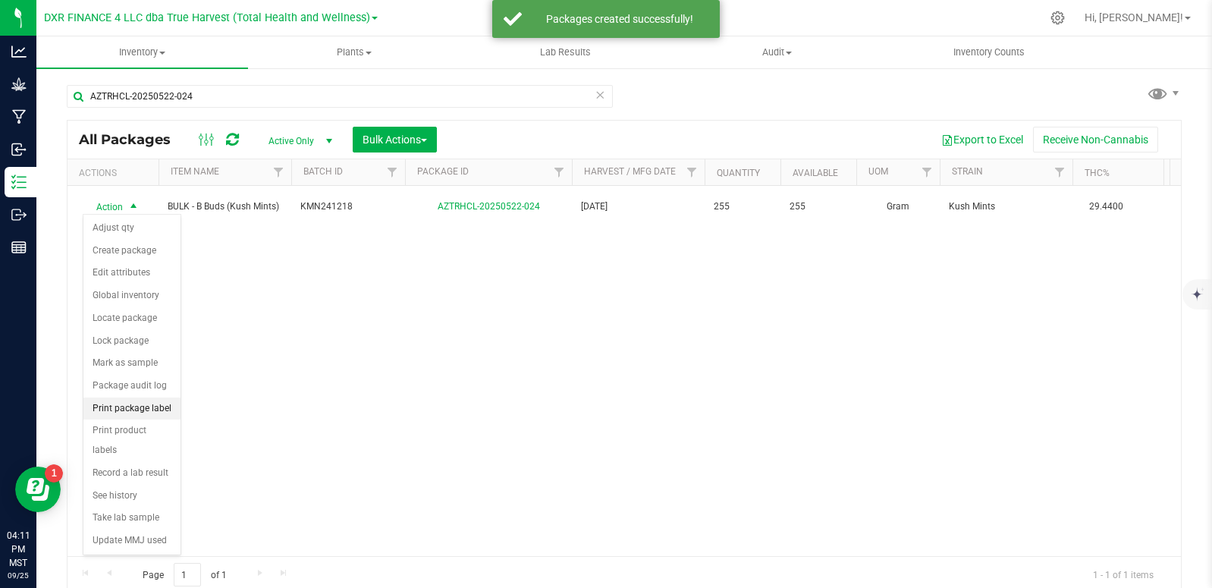
click at [159, 413] on li "Print package label" at bounding box center [131, 409] width 97 height 23
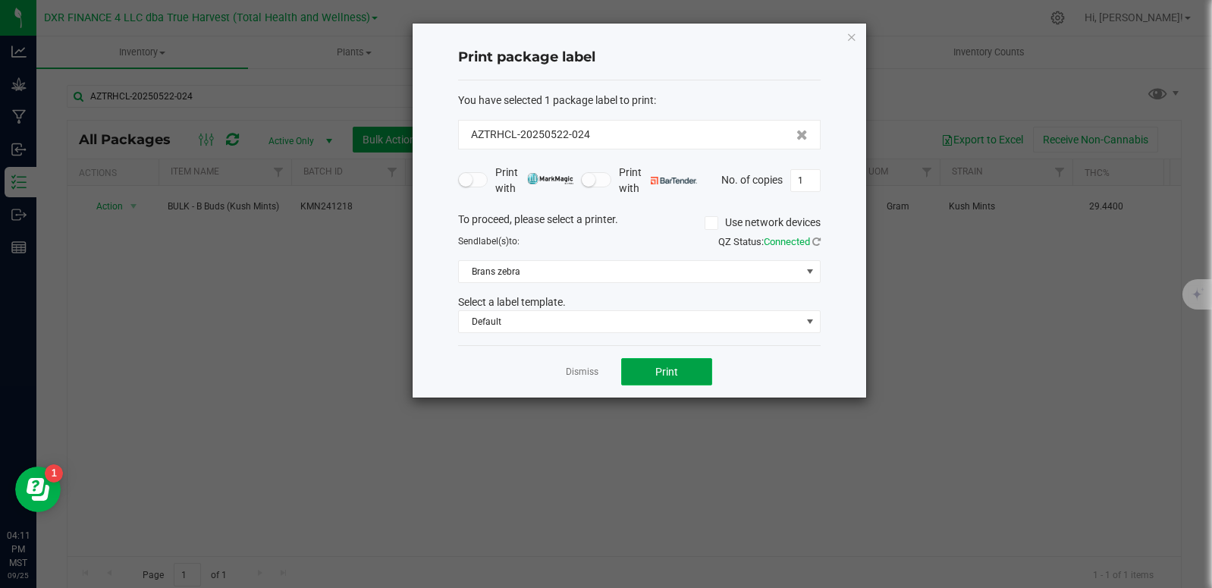
click at [675, 376] on span "Print" at bounding box center [667, 372] width 23 height 12
click at [580, 373] on link "Dismiss" at bounding box center [582, 372] width 33 height 13
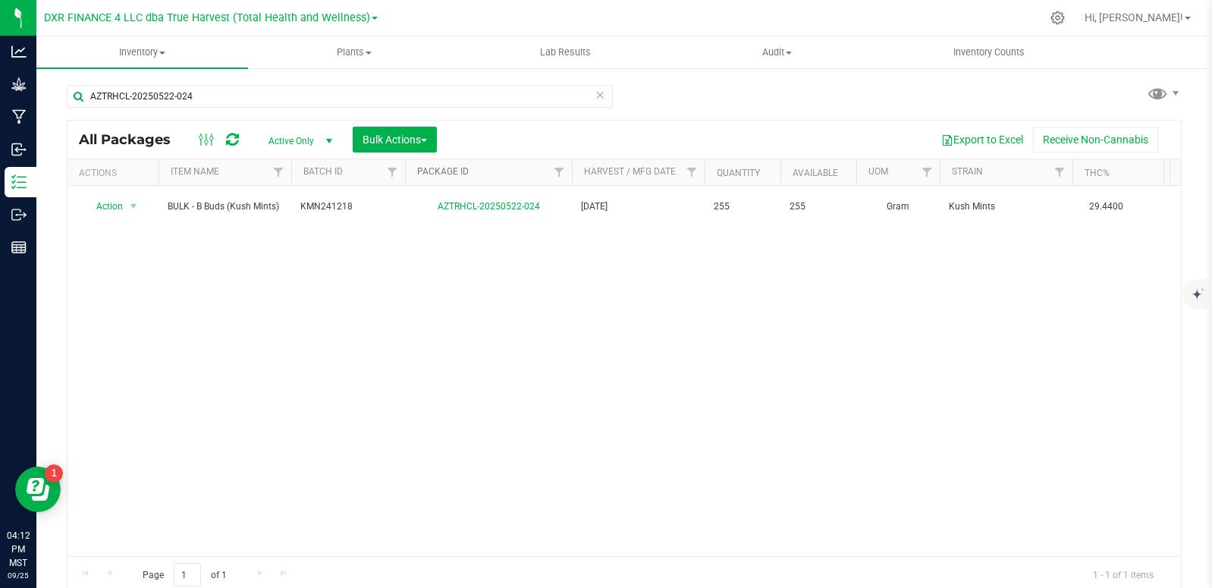
click at [459, 172] on link "Package ID" at bounding box center [443, 171] width 52 height 11
click at [459, 172] on link "Package ID" at bounding box center [451, 171] width 69 height 11
click at [423, 139] on span "button" at bounding box center [424, 140] width 6 height 3
drag, startPoint x: 593, startPoint y: 338, endPoint x: 562, endPoint y: 295, distance: 53.3
click at [589, 333] on div "Action Action Adjust qty Create package Edit attributes Global inventory Locate…" at bounding box center [625, 371] width 1114 height 370
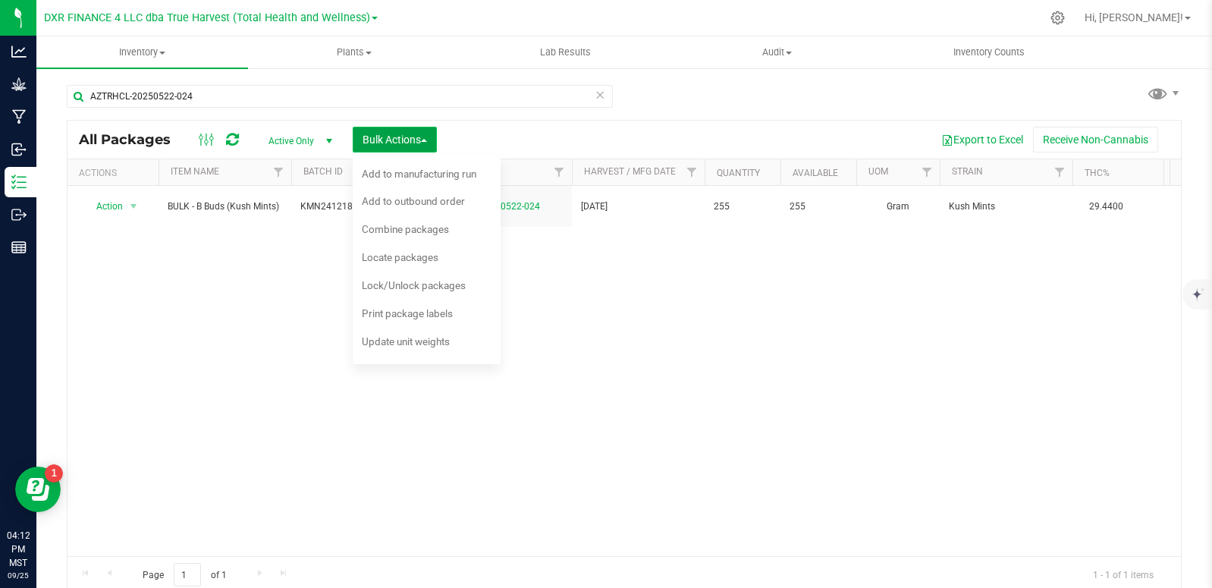
click at [423, 134] on span "Bulk Actions" at bounding box center [395, 140] width 64 height 12
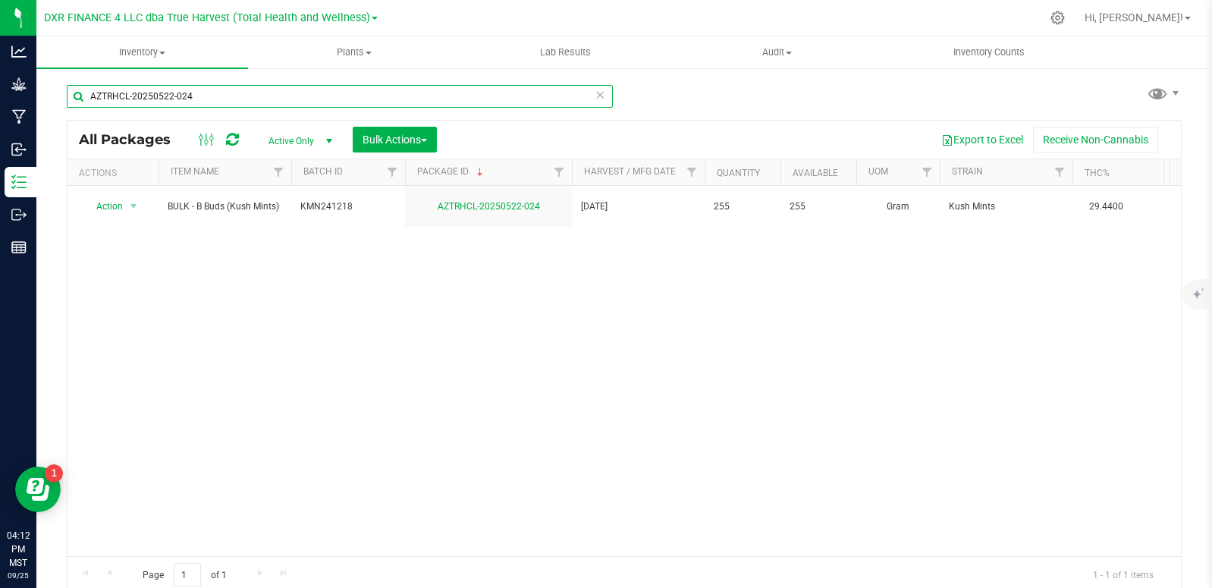
click at [307, 103] on input "AZTRHCL-20250522-024" at bounding box center [340, 96] width 546 height 23
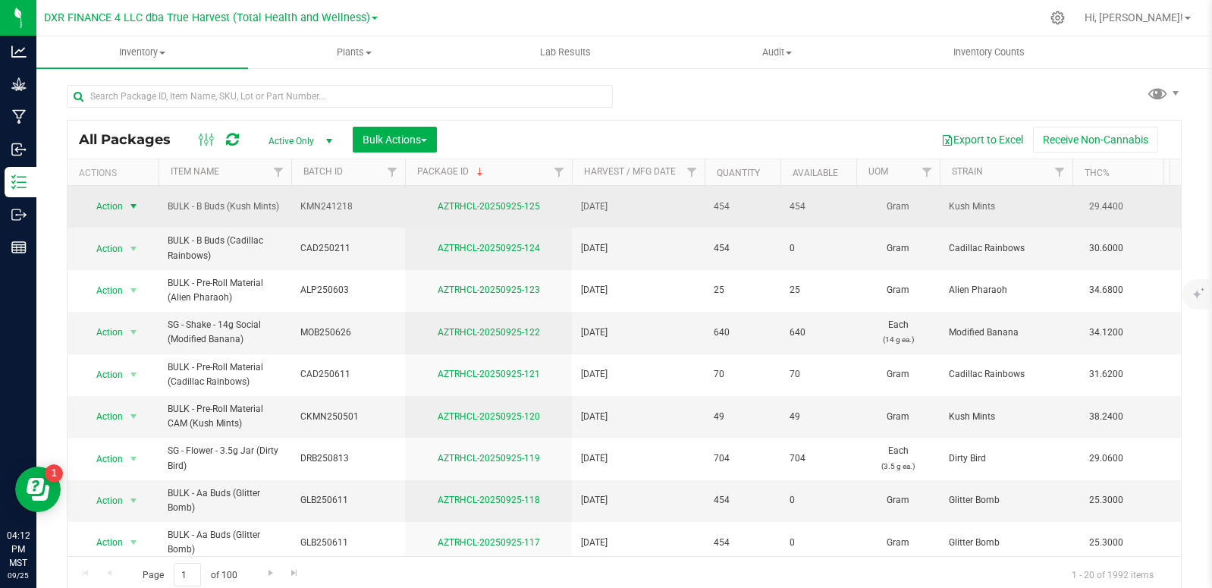
click at [130, 202] on span "select" at bounding box center [133, 206] width 12 height 12
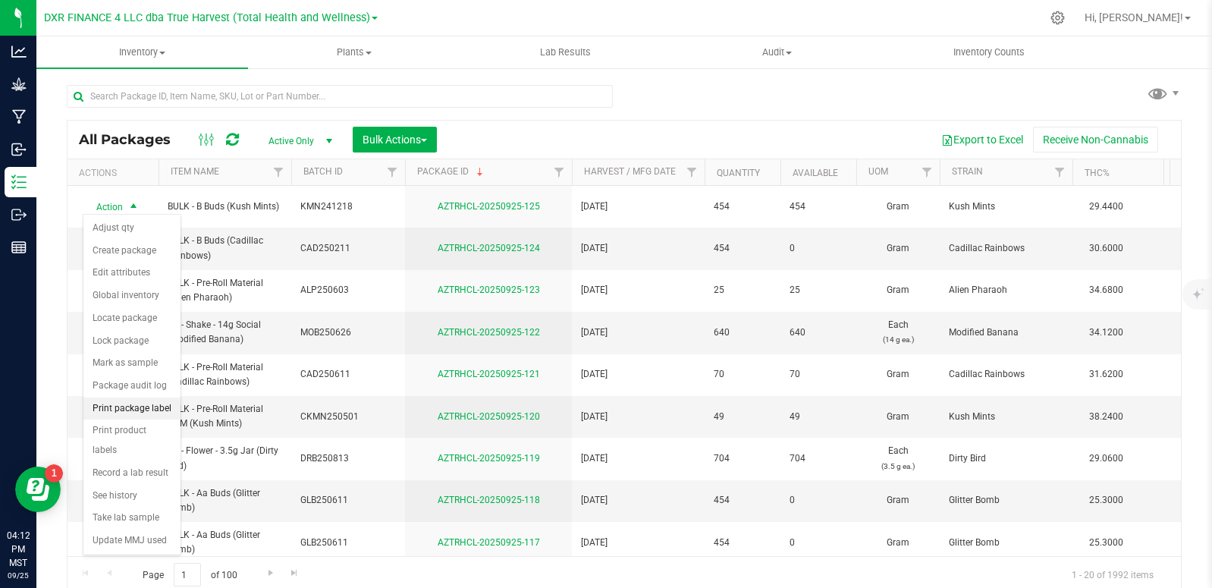
click at [153, 414] on li "Print package label" at bounding box center [131, 409] width 97 height 23
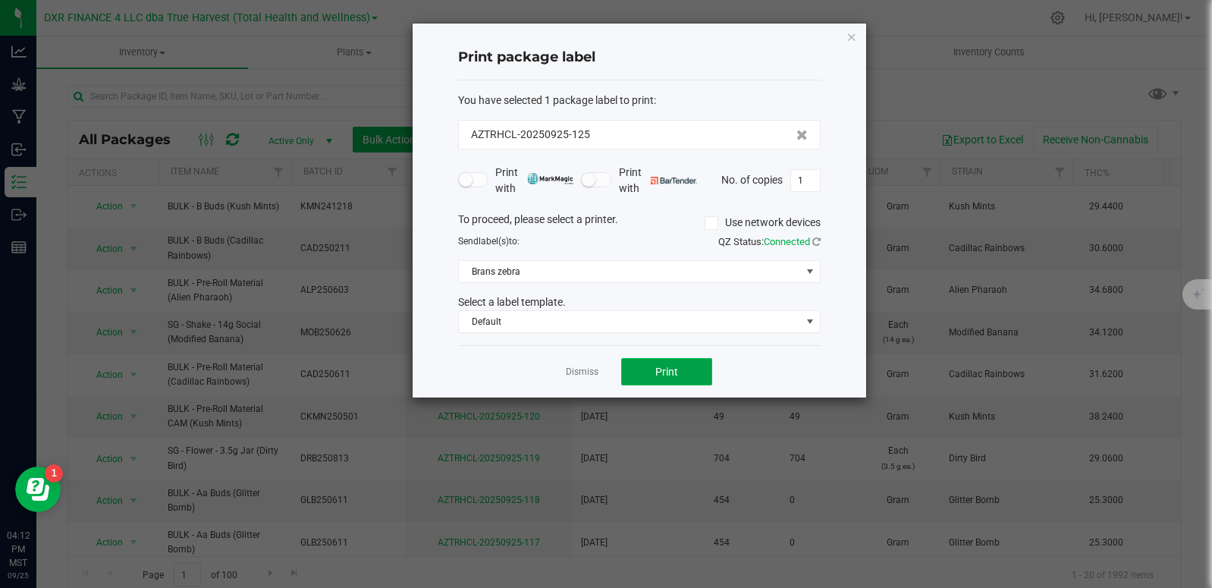
click at [663, 372] on span "Print" at bounding box center [667, 372] width 23 height 12
click at [643, 369] on button "Print" at bounding box center [666, 371] width 91 height 27
click at [586, 378] on link "Dismiss" at bounding box center [582, 372] width 33 height 13
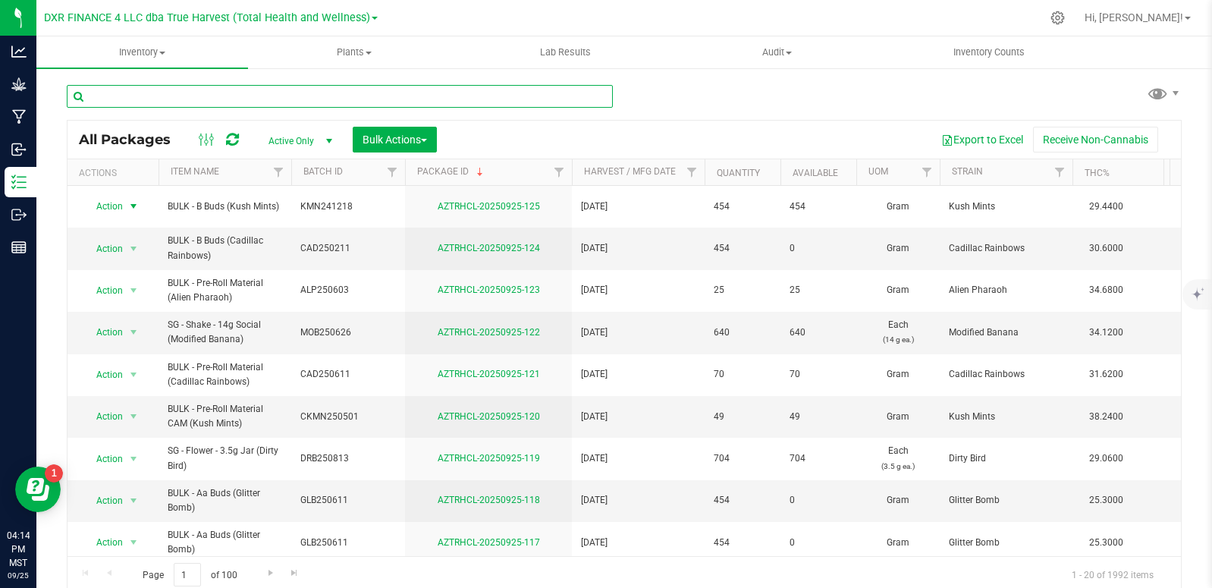
click at [259, 101] on input "text" at bounding box center [340, 96] width 546 height 23
type input "AZTRHCL-20250815-033"
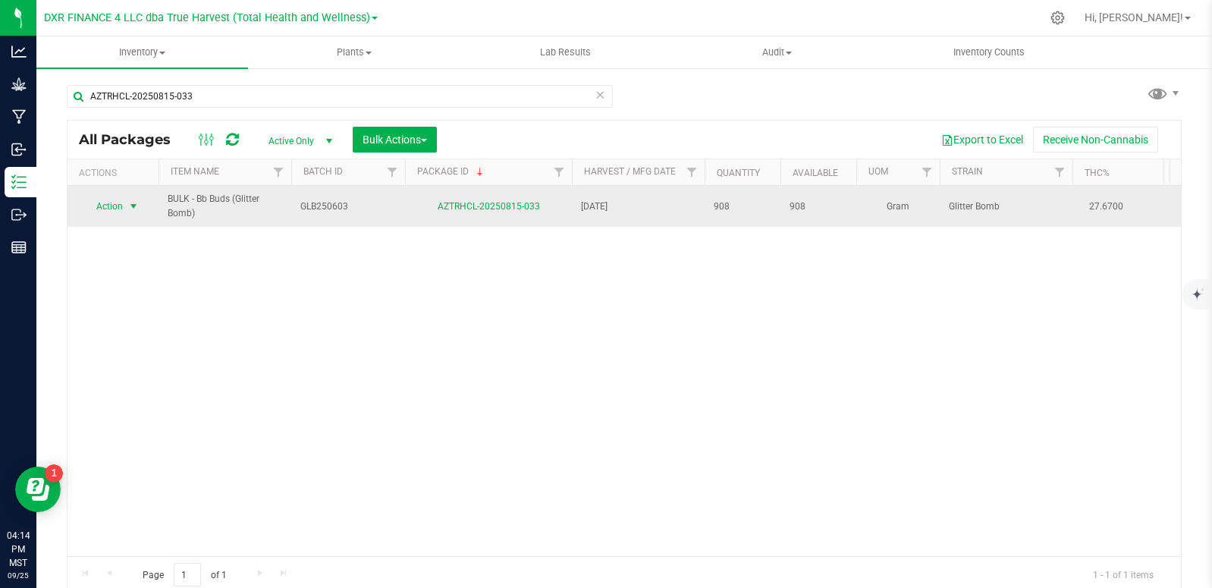
click at [134, 209] on span "select" at bounding box center [133, 206] width 12 height 12
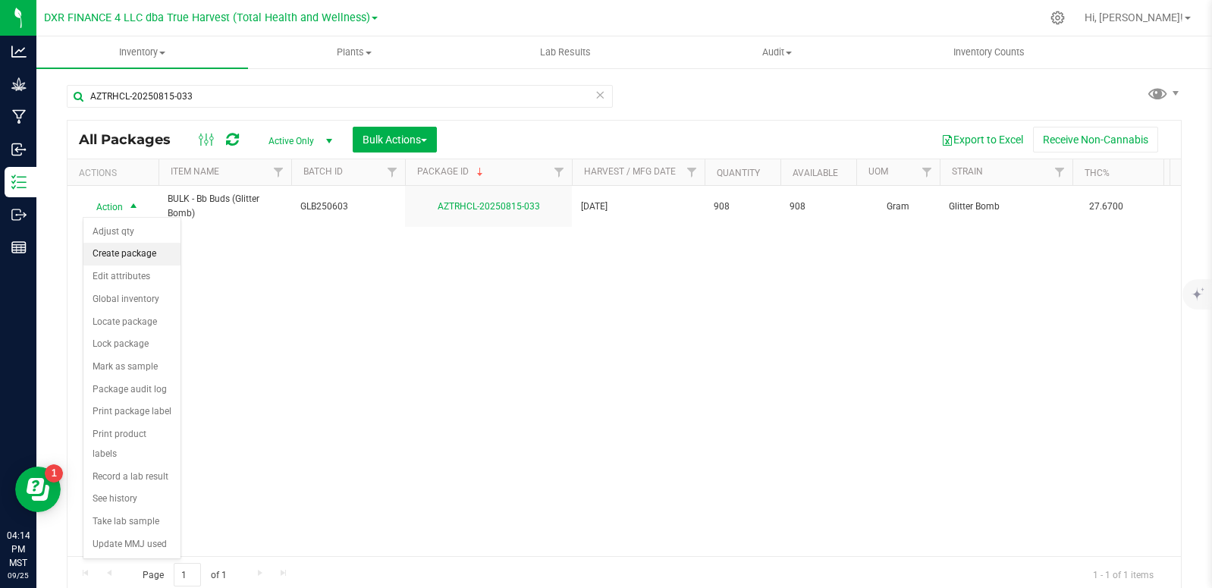
click at [138, 250] on li "Create package" at bounding box center [131, 254] width 97 height 23
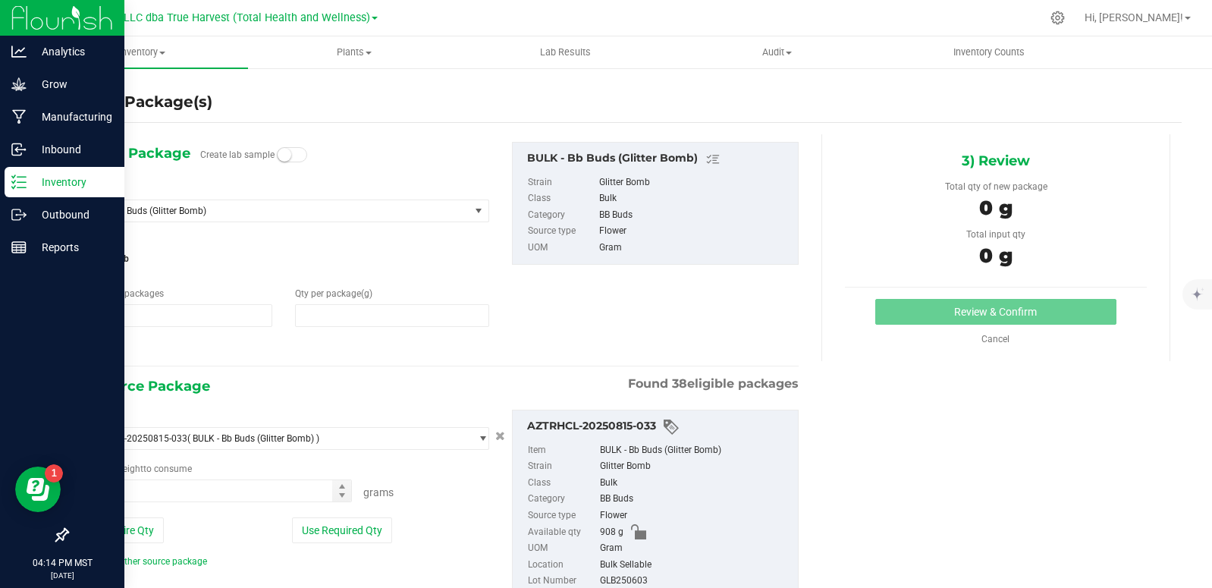
type input "1"
type input "0.0000"
type input "0.0000 g"
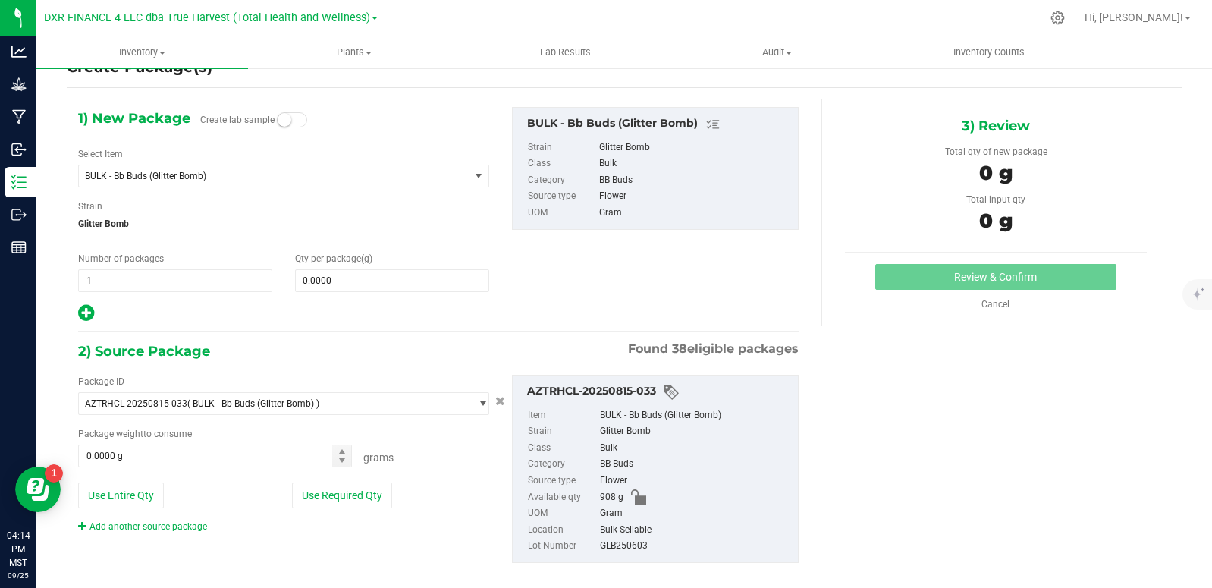
scroll to position [53, 0]
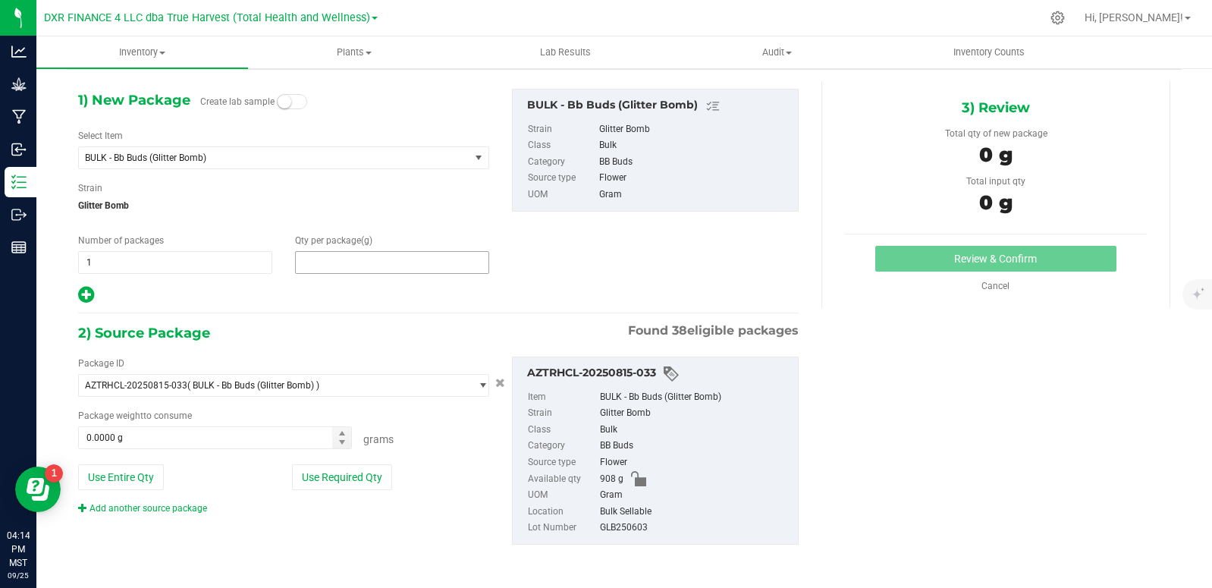
click at [321, 258] on span at bounding box center [392, 262] width 194 height 23
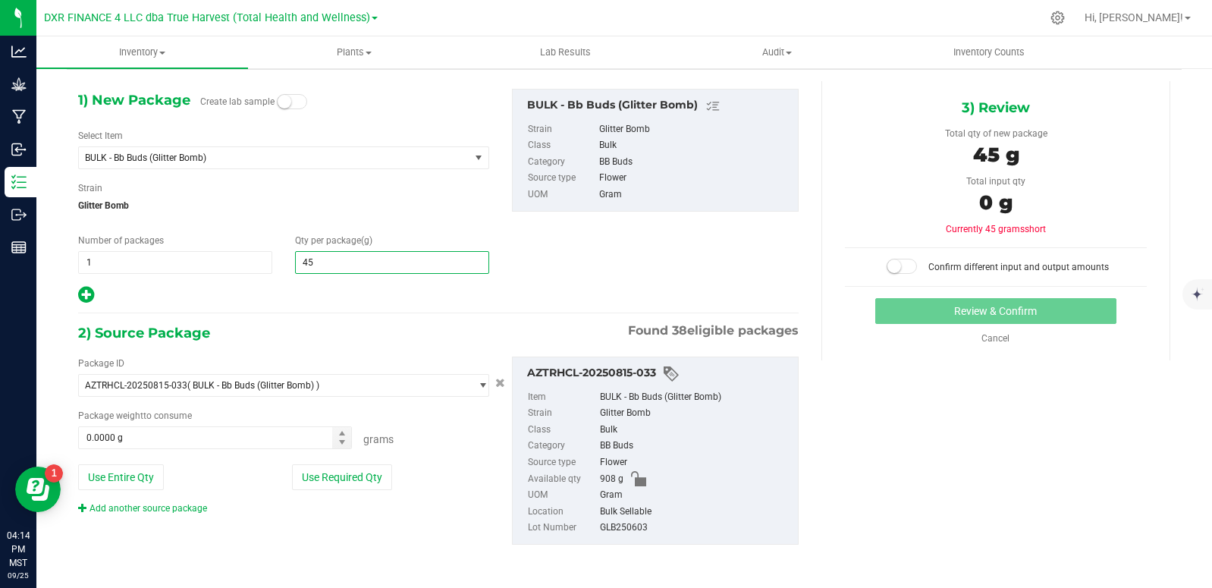
type input "454"
type input "454.0000"
click at [328, 353] on div "Package ID AZTRHCL-20250815-033 ( BULK - Bb Buds (Glitter Bomb) ) AZTRHCL-20250…" at bounding box center [439, 450] width 744 height 212
click at [167, 439] on span "0.0000 g 0" at bounding box center [215, 437] width 274 height 23
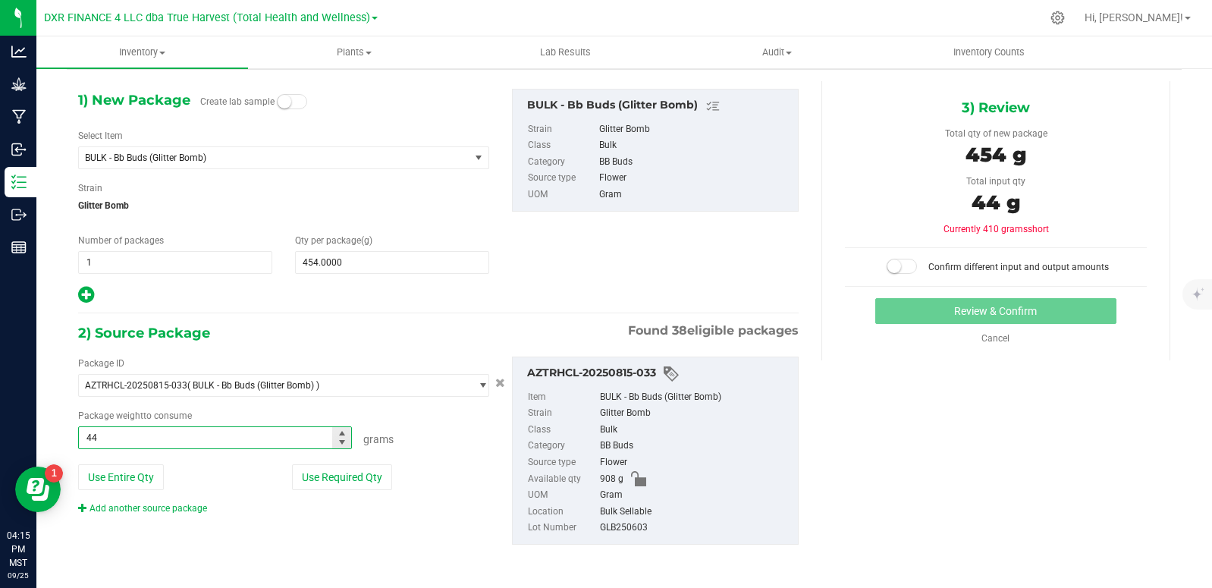
type input "446"
type input "446.0000 g"
click at [731, 303] on div "1) New Package Create lab sample Select Item BULK - Bb Buds (Glitter Bomb) ARCH…" at bounding box center [439, 197] width 744 height 216
click at [906, 265] on div at bounding box center [902, 266] width 38 height 15
click at [901, 266] on span at bounding box center [902, 266] width 30 height 15
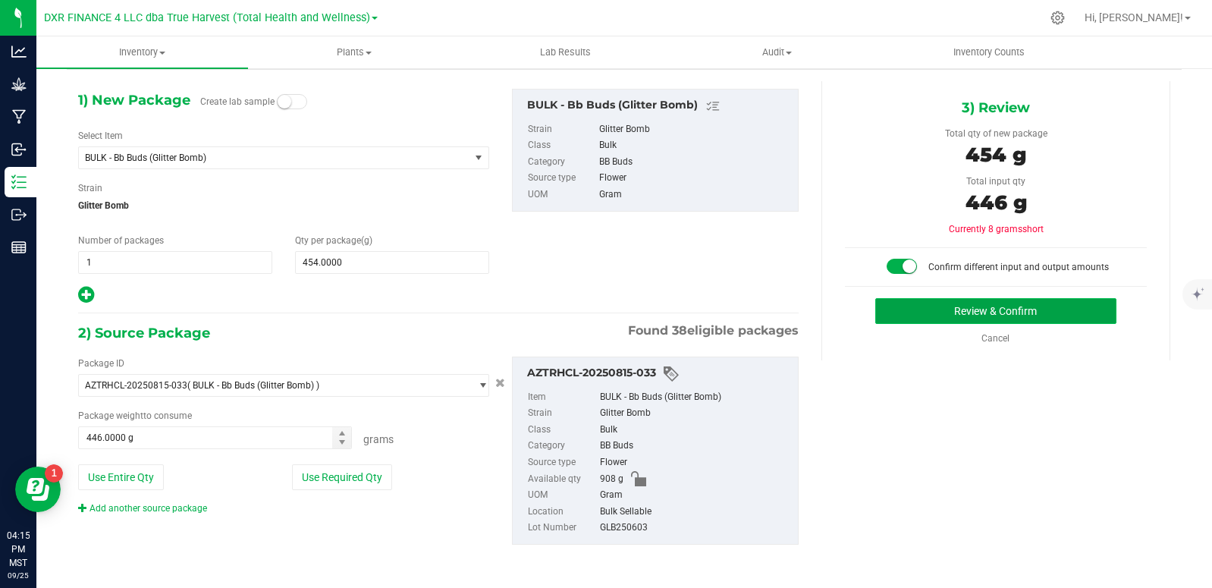
click at [1016, 320] on button "Review & Confirm" at bounding box center [996, 311] width 241 height 26
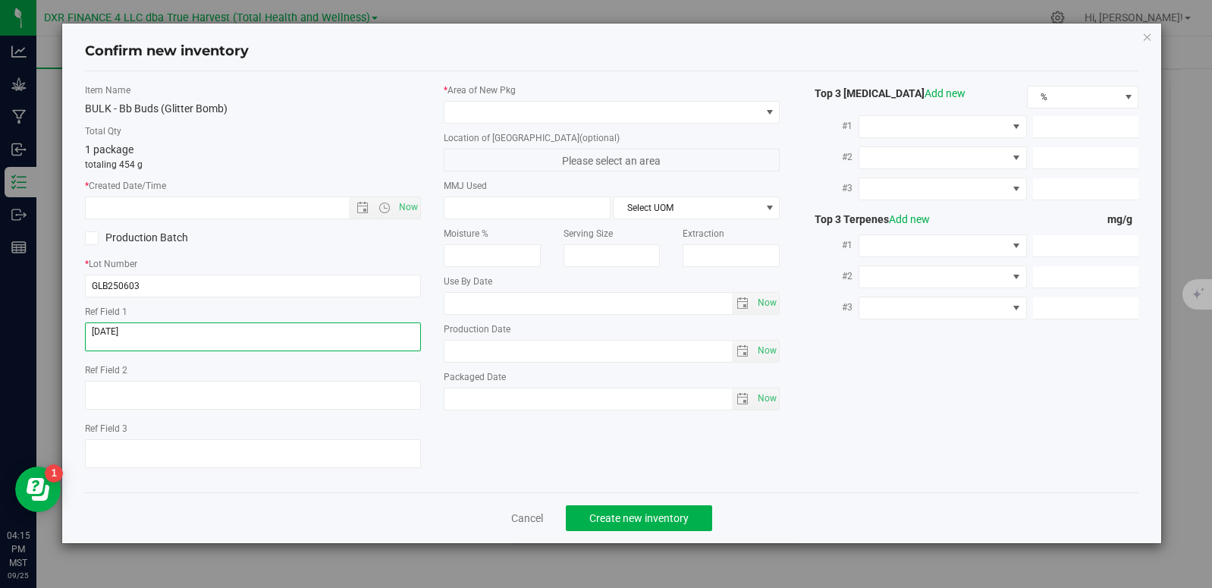
click at [225, 347] on textarea at bounding box center [253, 336] width 336 height 29
click at [230, 341] on textarea at bounding box center [253, 336] width 336 height 29
click at [230, 340] on textarea at bounding box center [253, 336] width 336 height 29
click at [182, 215] on input "text" at bounding box center [230, 207] width 289 height 21
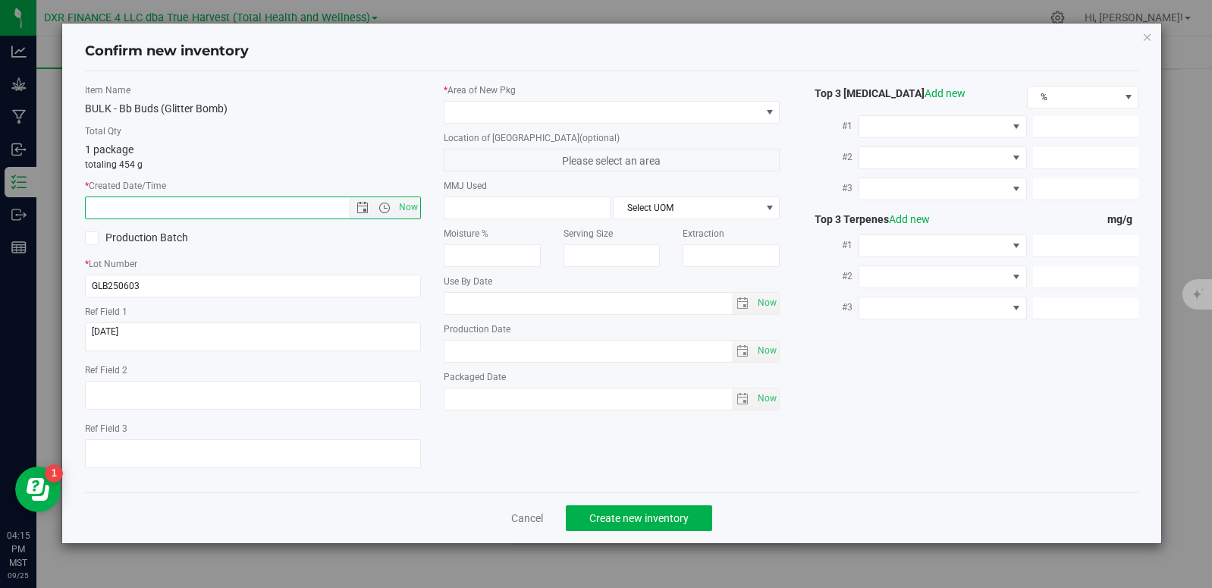
paste input "[DATE]"
click at [472, 114] on span at bounding box center [603, 112] width 316 height 21
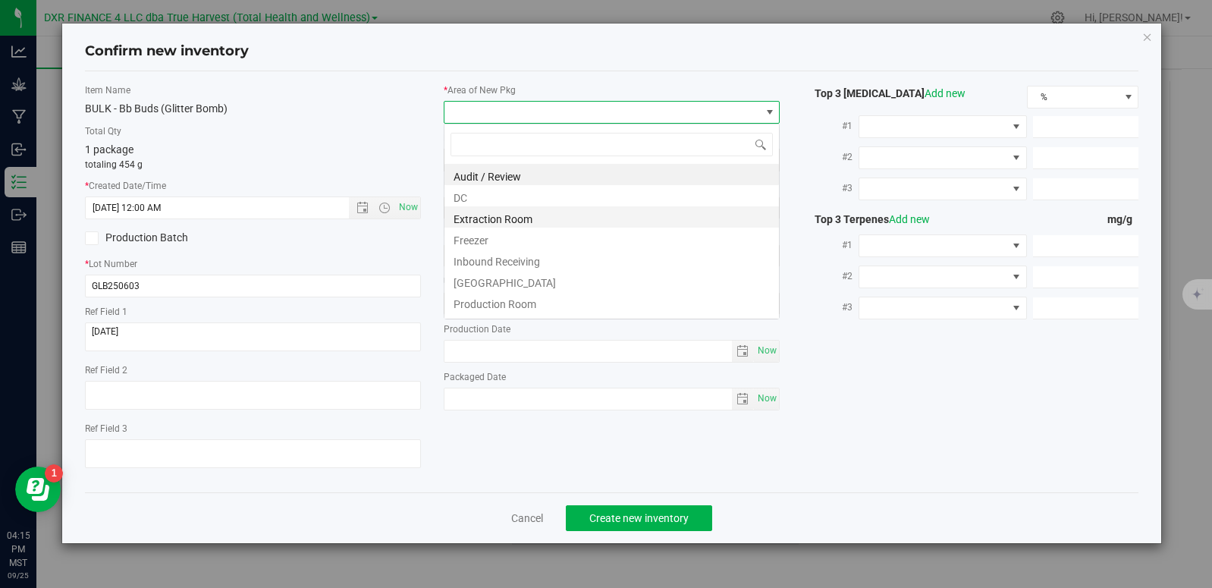
type input "6/3/2025 4:15 PM"
click at [486, 200] on li "DC" at bounding box center [612, 195] width 335 height 21
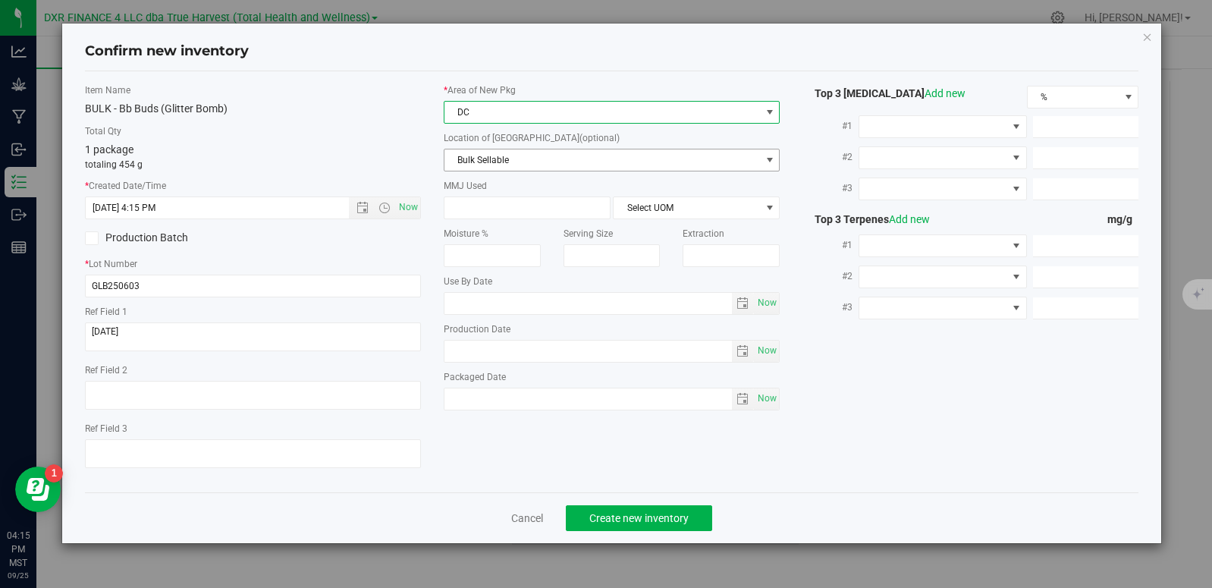
click at [514, 155] on span "Bulk Sellable" at bounding box center [603, 159] width 316 height 21
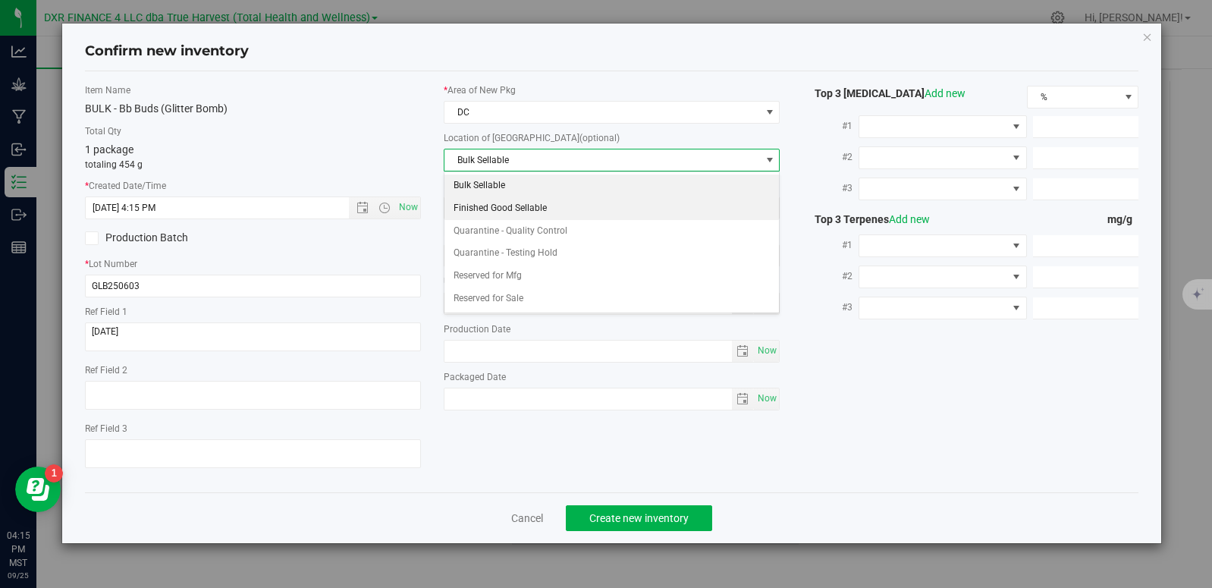
click at [552, 213] on li "Finished Good Sellable" at bounding box center [612, 208] width 335 height 23
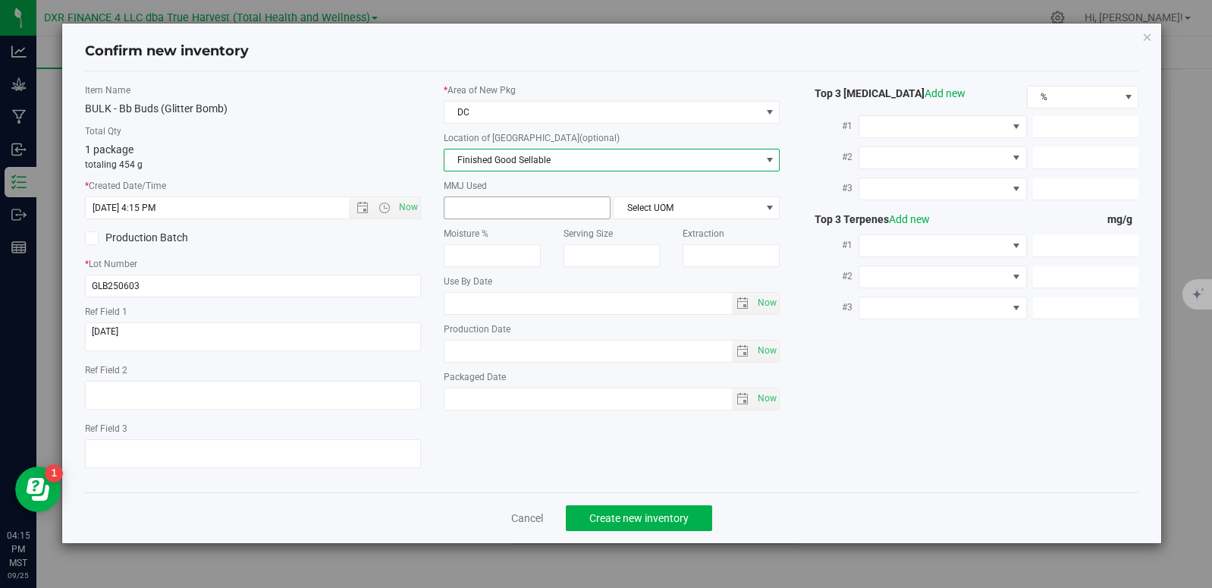
click at [524, 209] on span at bounding box center [527, 208] width 167 height 23
type input "454"
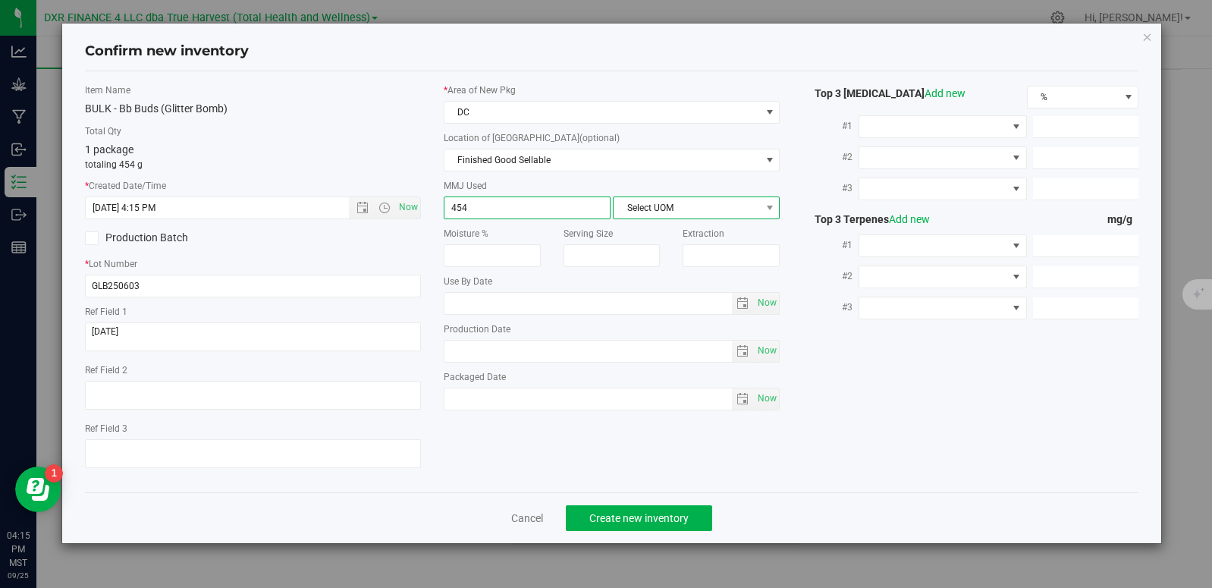
type input "454.0000"
click at [634, 210] on span "Select UOM" at bounding box center [687, 207] width 146 height 21
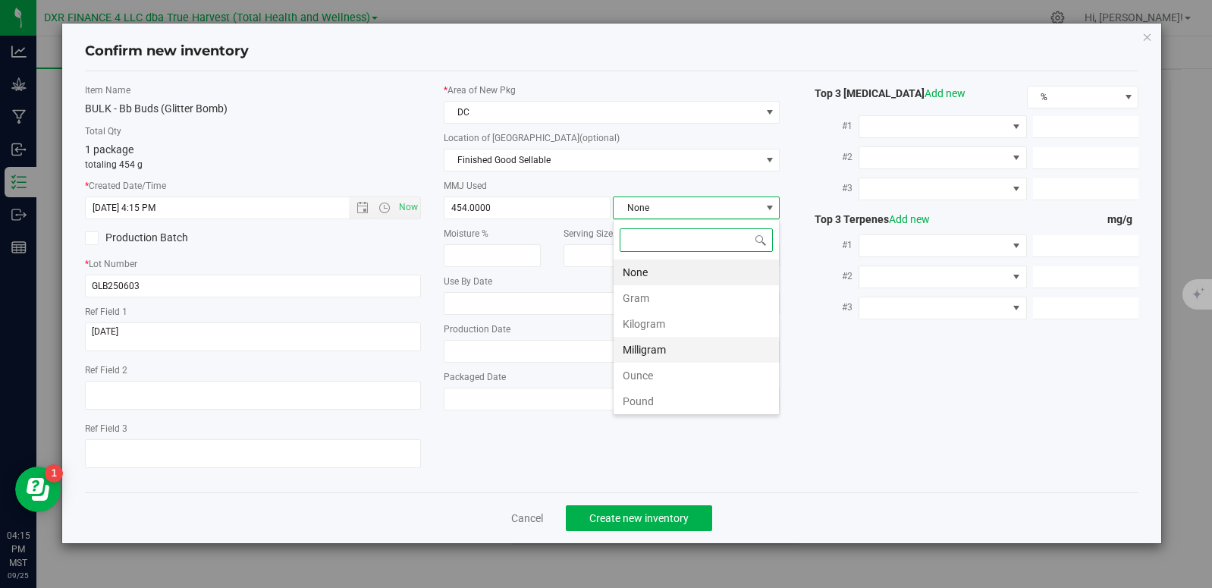
scroll to position [23, 167]
click at [656, 288] on li "Gram" at bounding box center [696, 298] width 165 height 26
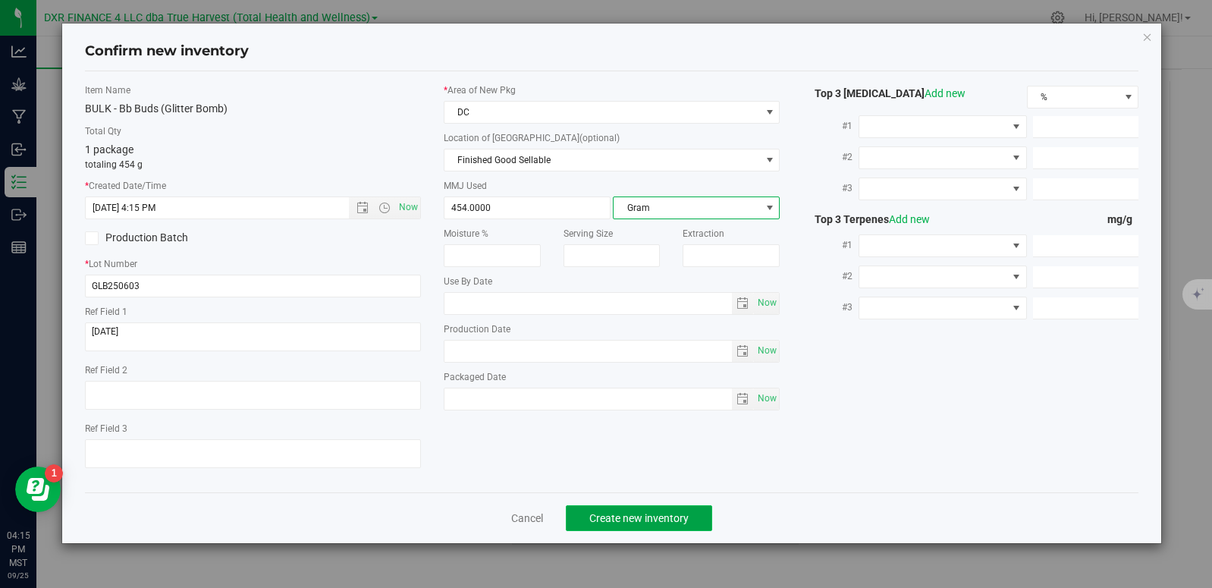
click at [617, 514] on span "Create new inventory" at bounding box center [639, 518] width 99 height 12
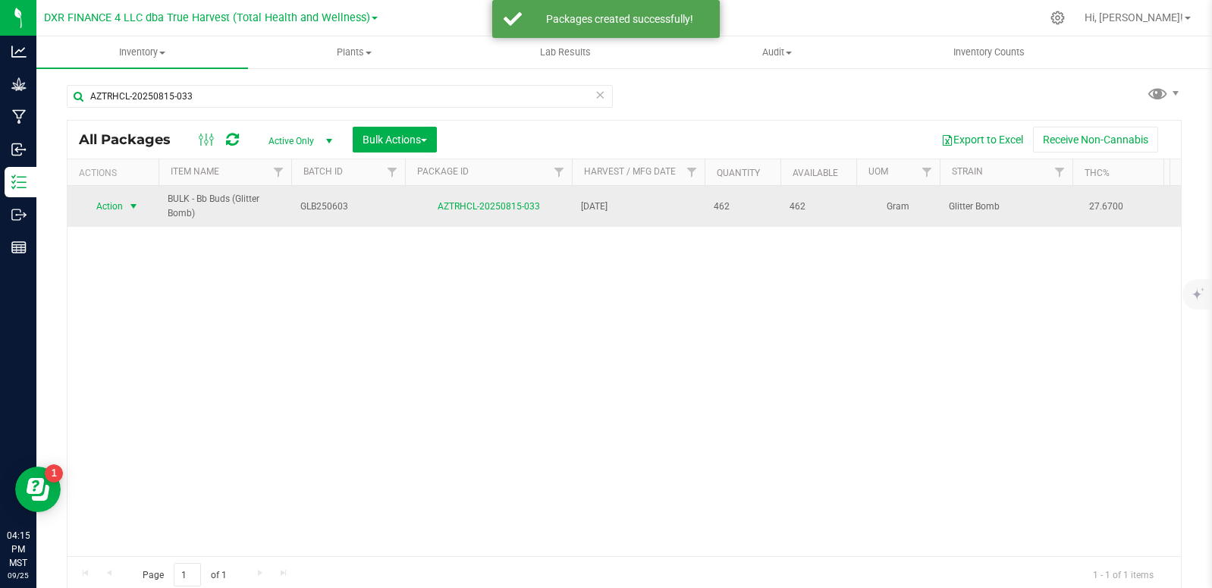
click at [137, 203] on span "select" at bounding box center [133, 206] width 12 height 12
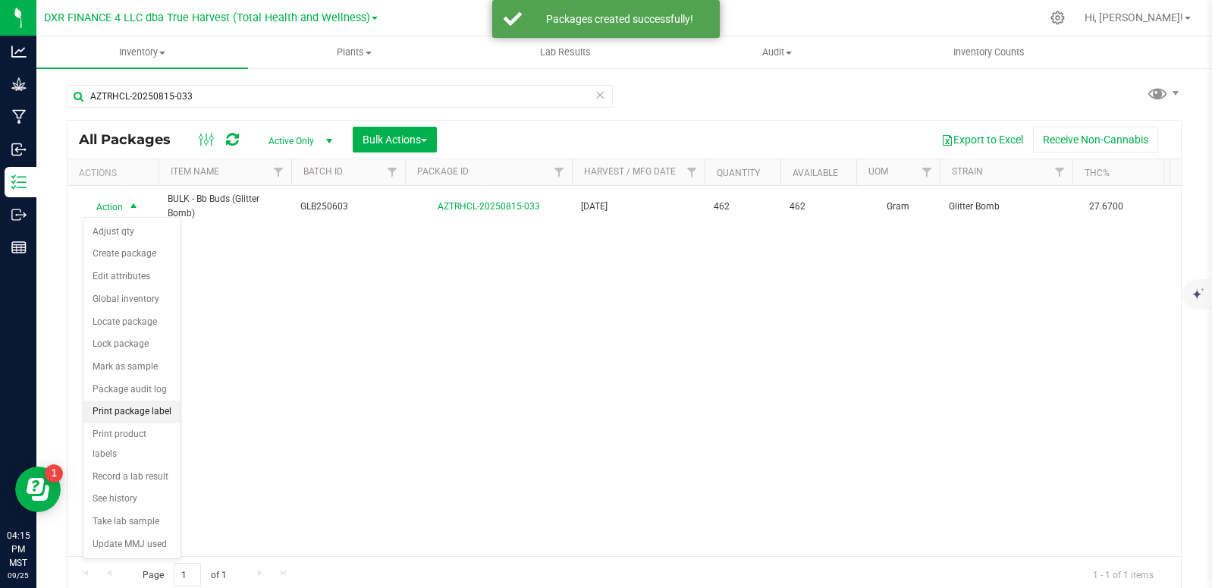
click at [159, 411] on li "Print package label" at bounding box center [131, 412] width 97 height 23
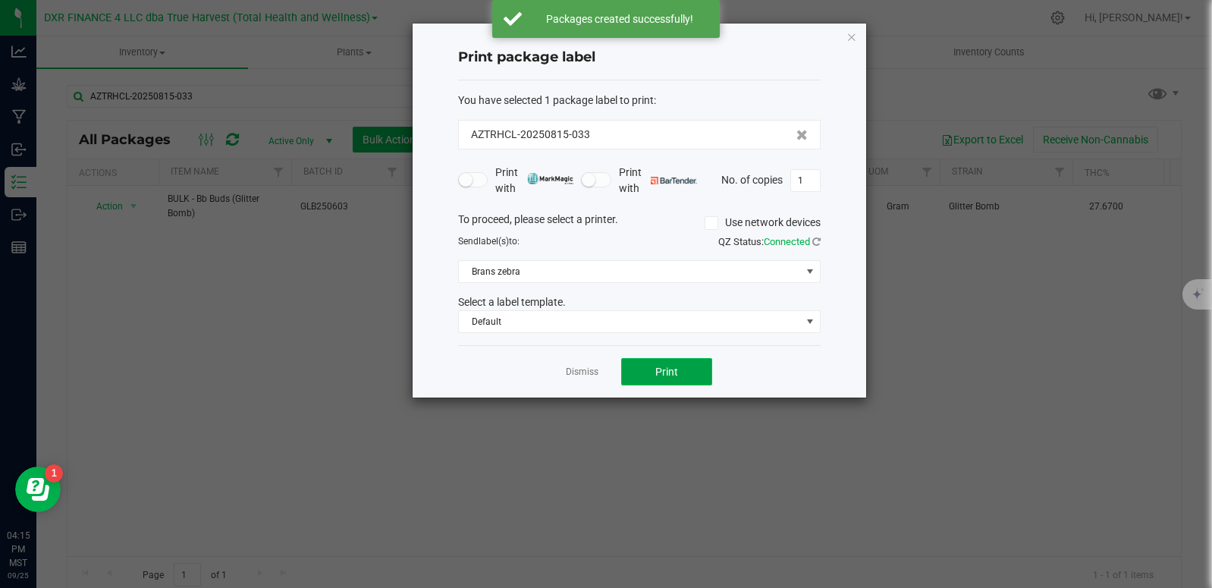
click at [695, 376] on button "Print" at bounding box center [666, 371] width 91 height 27
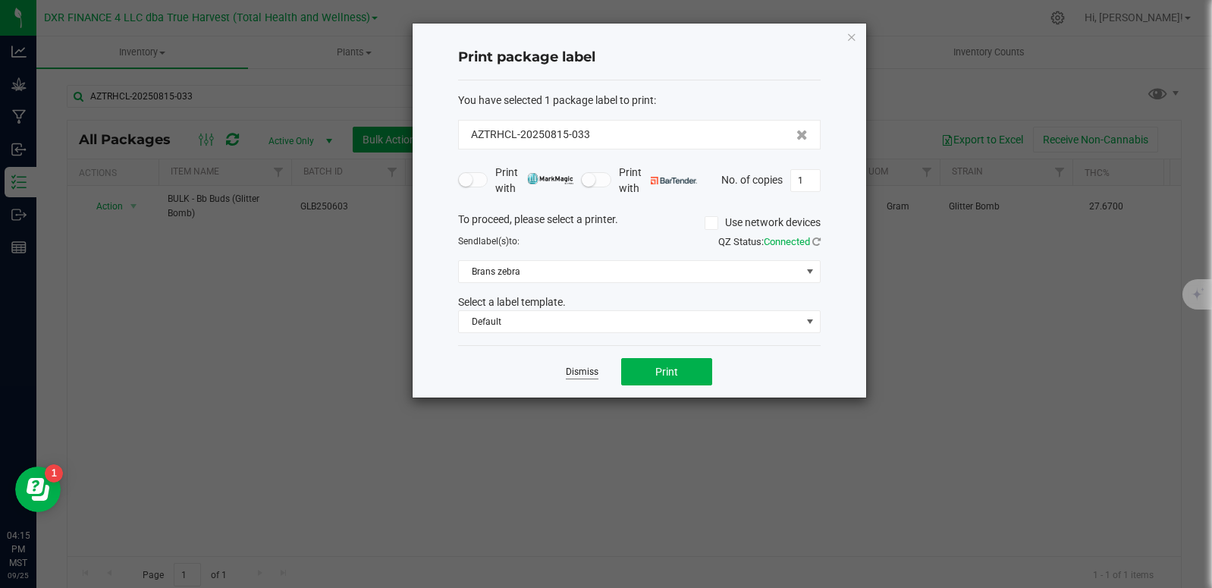
click at [580, 374] on link "Dismiss" at bounding box center [582, 372] width 33 height 13
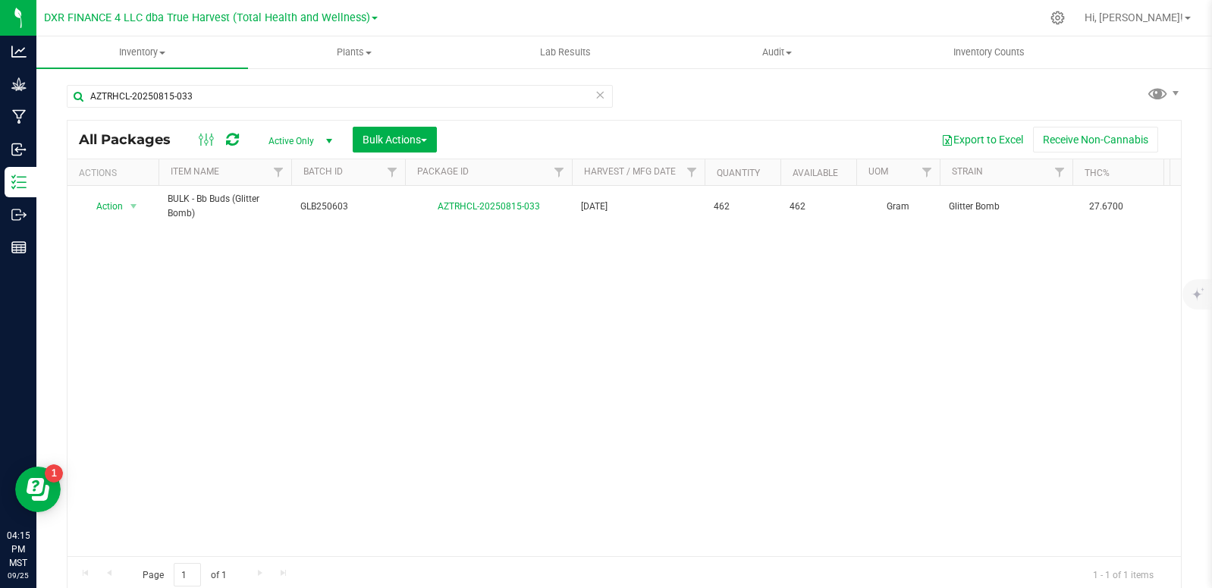
click at [440, 183] on th "Package ID" at bounding box center [488, 172] width 167 height 27
click at [450, 175] on link "Package ID" at bounding box center [451, 171] width 69 height 11
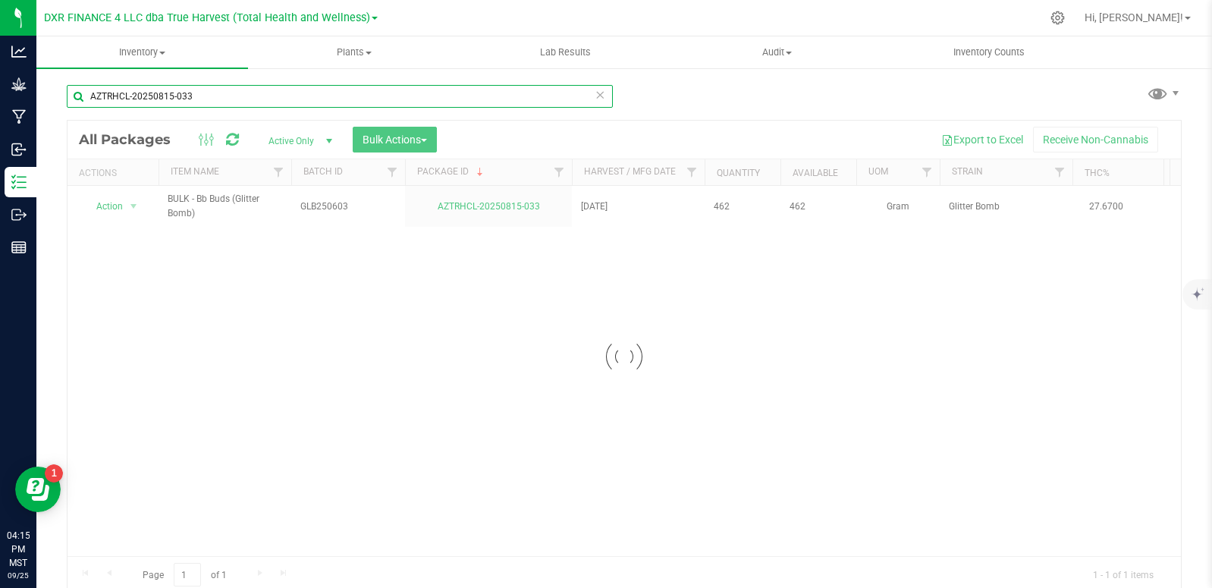
click at [228, 96] on input "AZTRHCL-20250815-033" at bounding box center [340, 96] width 546 height 23
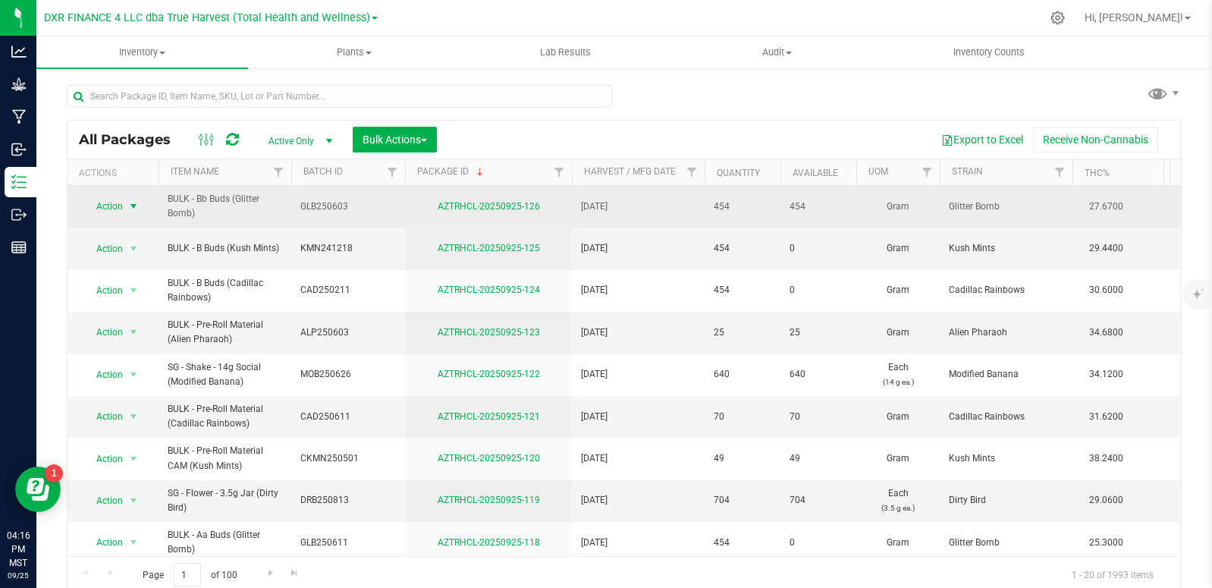
click at [135, 203] on span "select" at bounding box center [133, 206] width 12 height 12
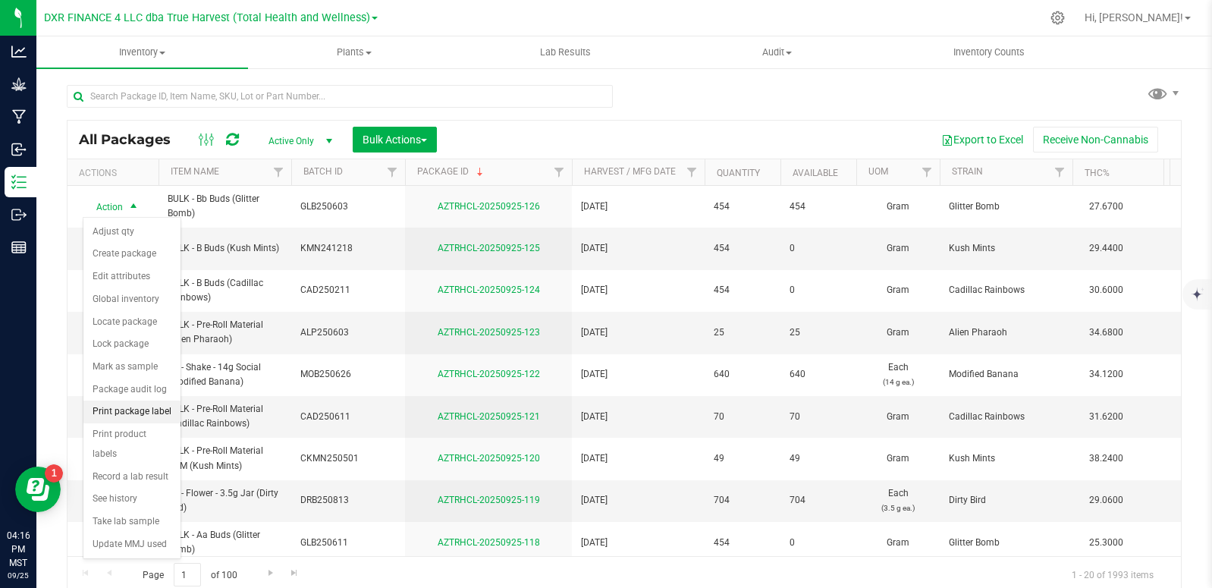
click at [159, 410] on li "Print package label" at bounding box center [131, 412] width 97 height 23
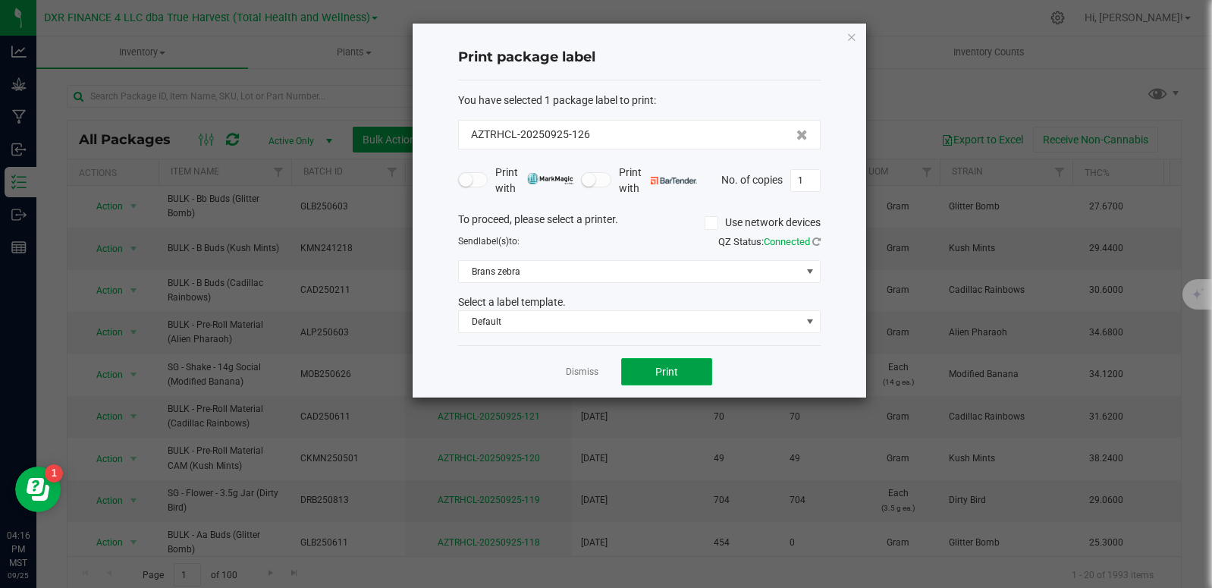
click at [671, 376] on span "Print" at bounding box center [667, 372] width 23 height 12
click at [581, 372] on link "Dismiss" at bounding box center [582, 372] width 33 height 13
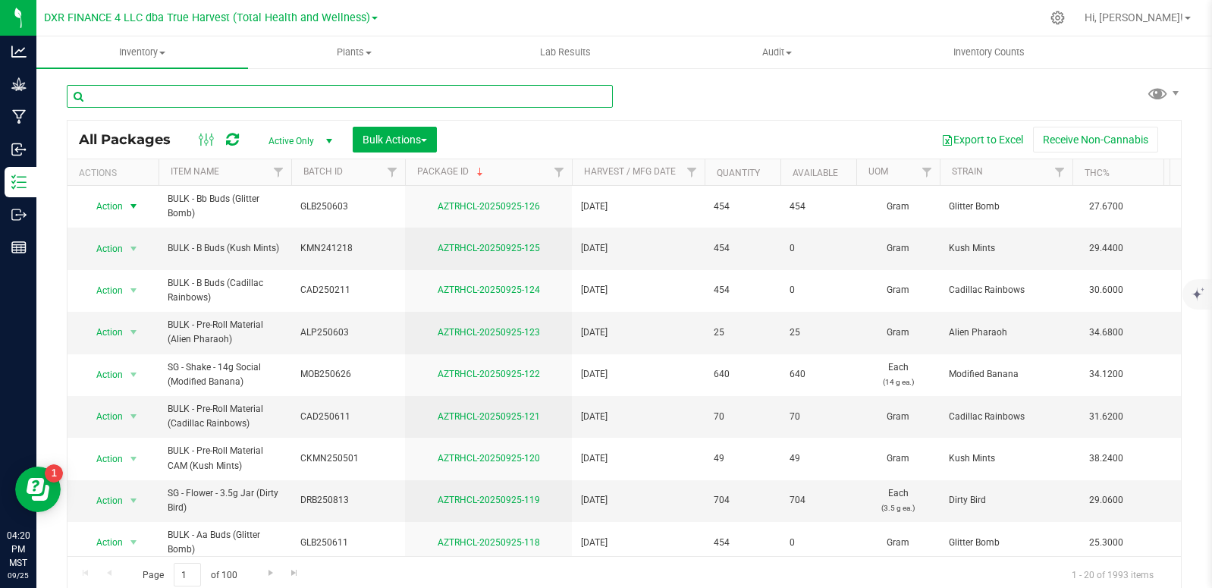
click at [265, 97] on input "text" at bounding box center [340, 96] width 546 height 23
type input "AZTRHCL-20250911-019"
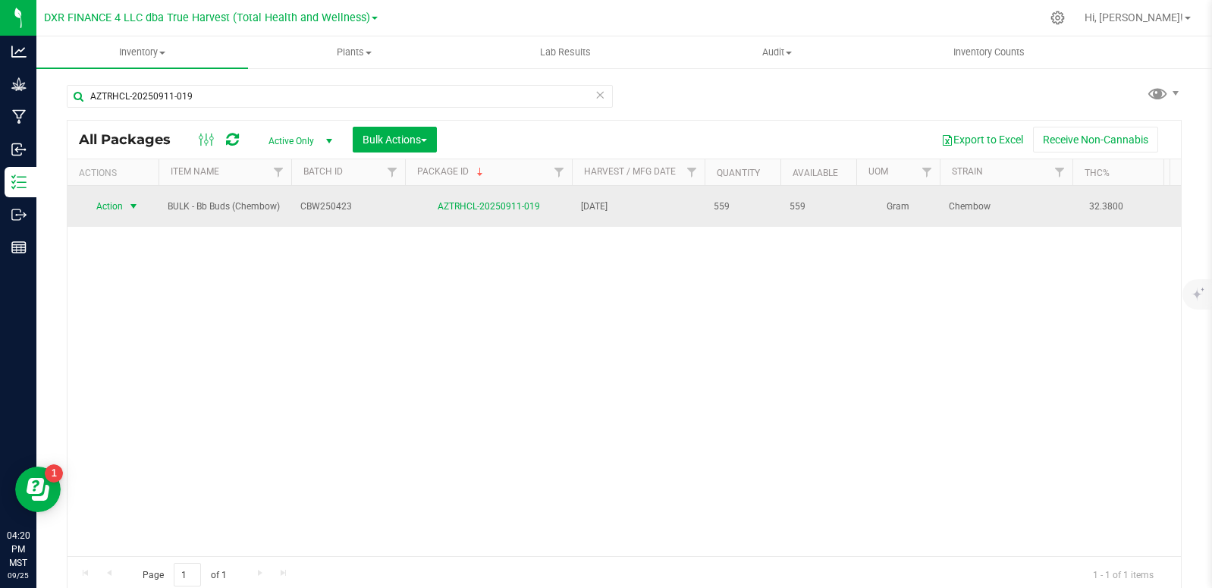
click at [134, 203] on span "select" at bounding box center [133, 206] width 12 height 12
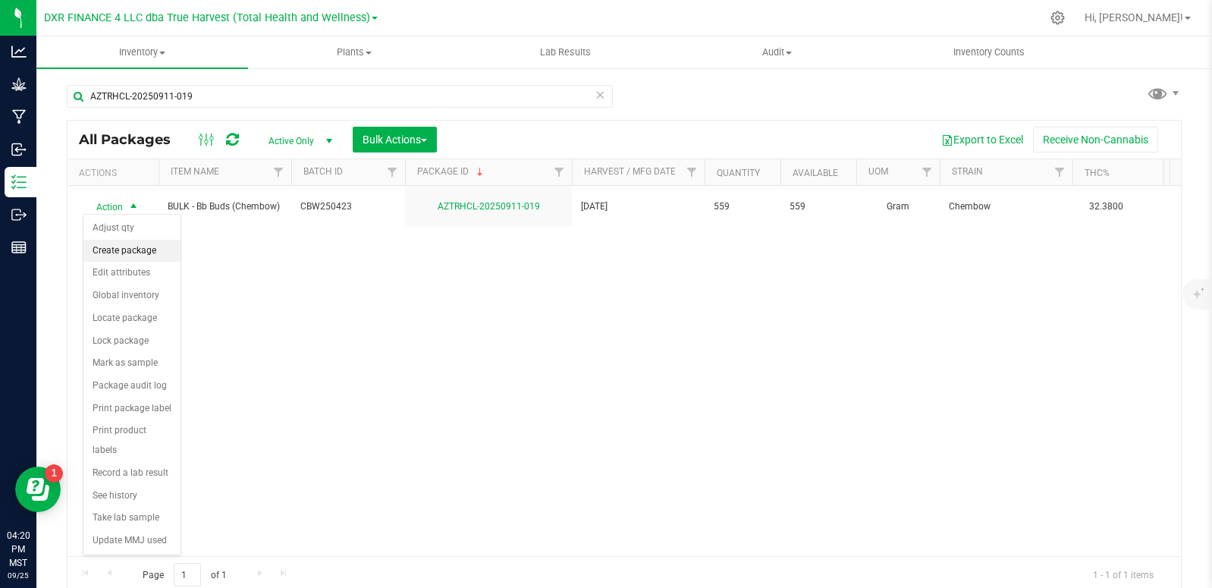
click at [145, 241] on li "Create package" at bounding box center [131, 251] width 97 height 23
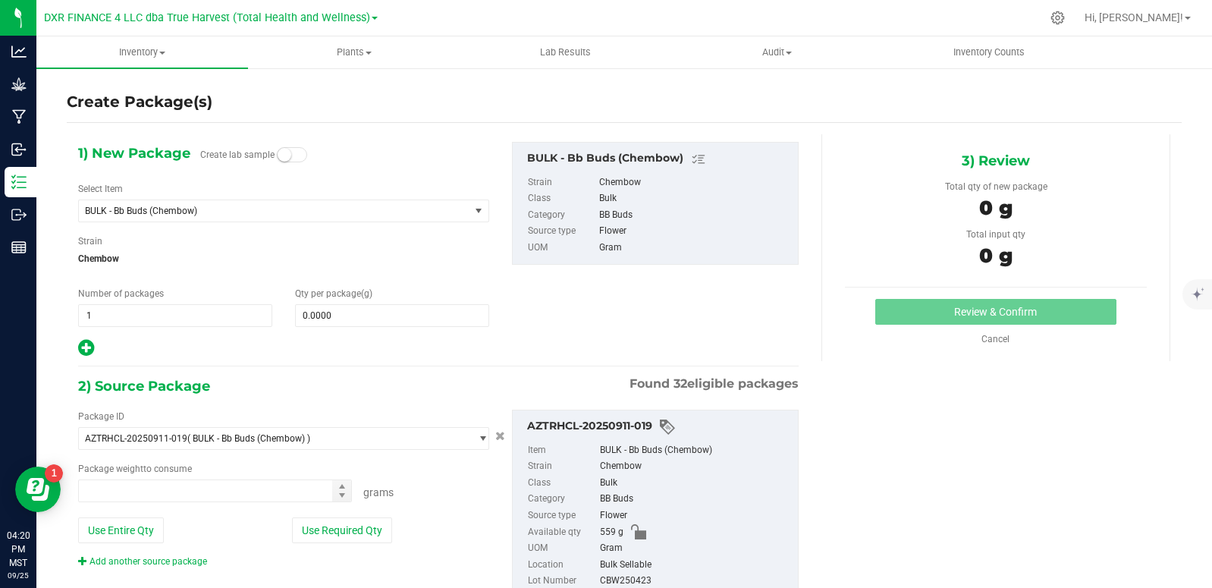
type input "0.0000 g"
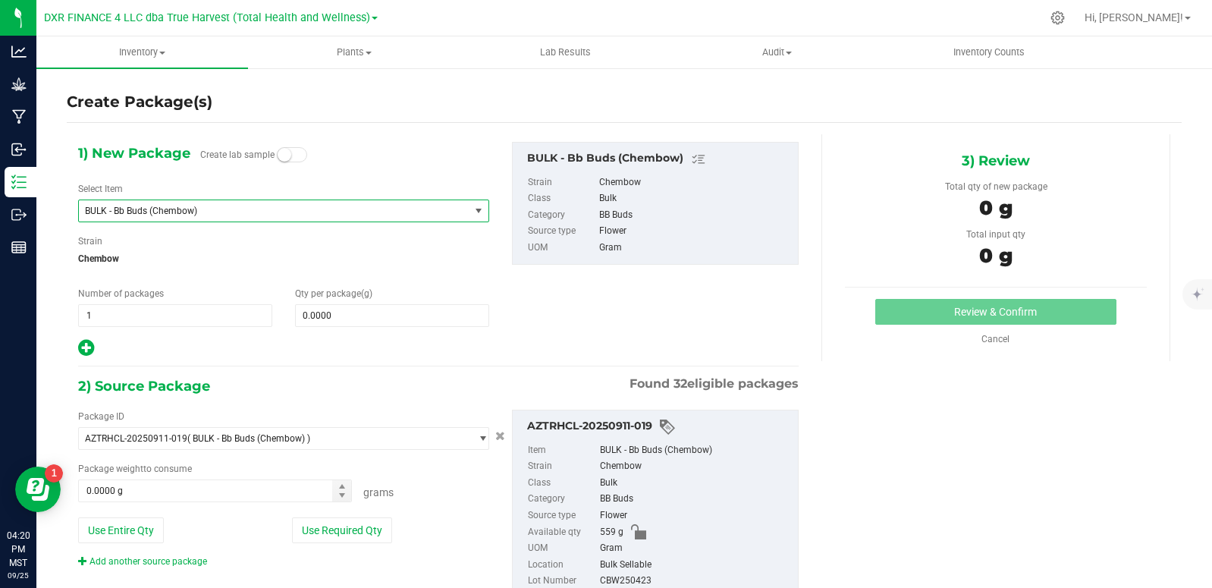
click at [244, 213] on span "BULK - Bb Buds (Chembow)" at bounding box center [266, 211] width 363 height 11
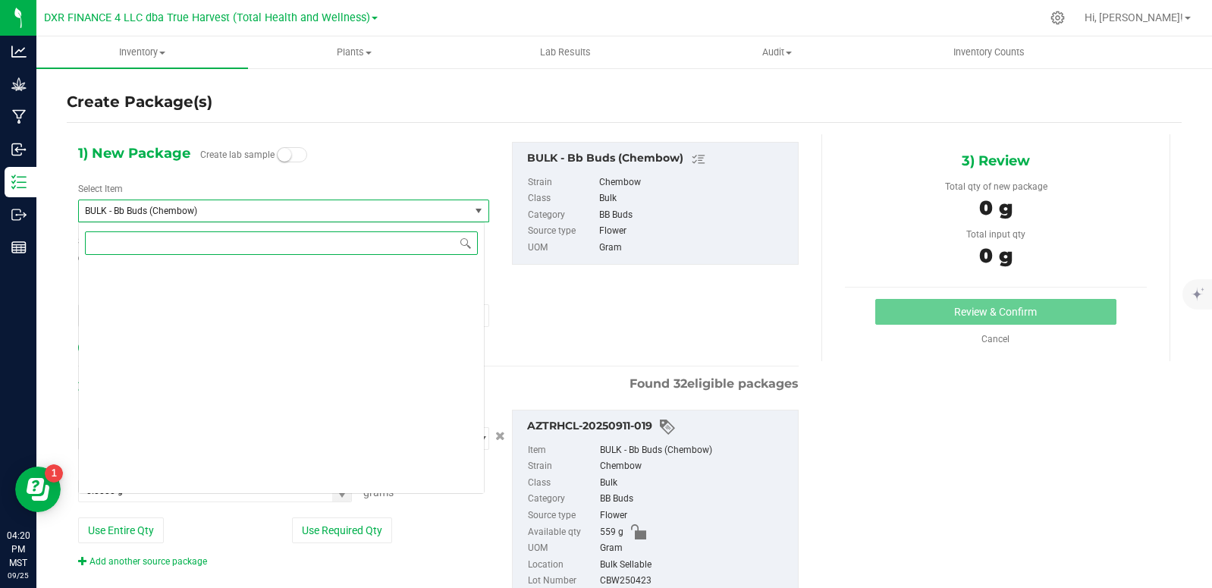
scroll to position [6649, 0]
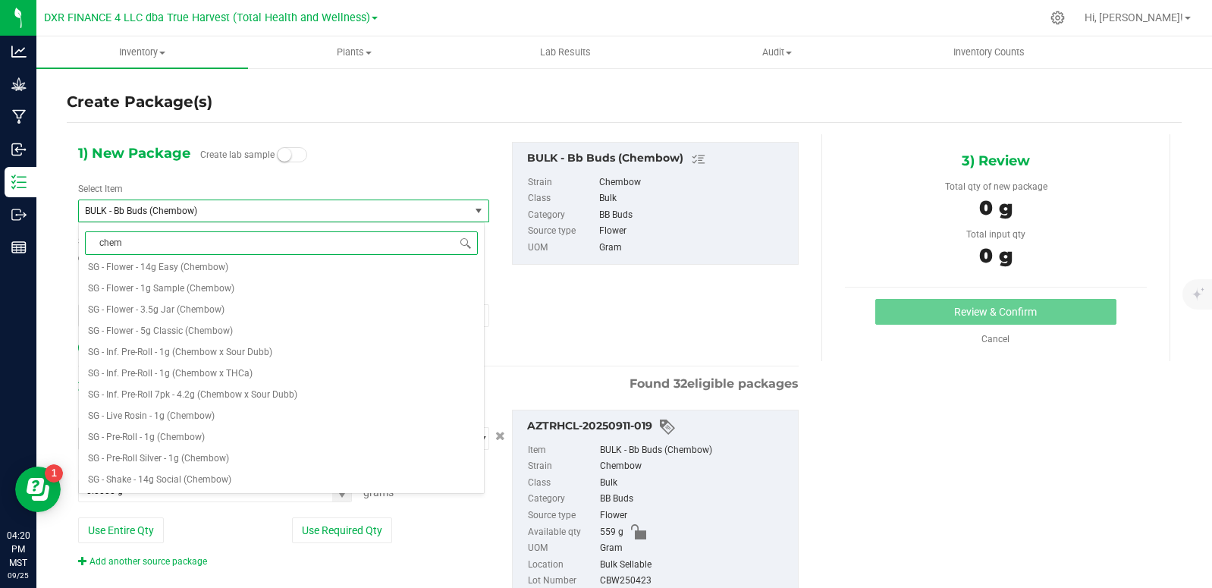
type input "chemb"
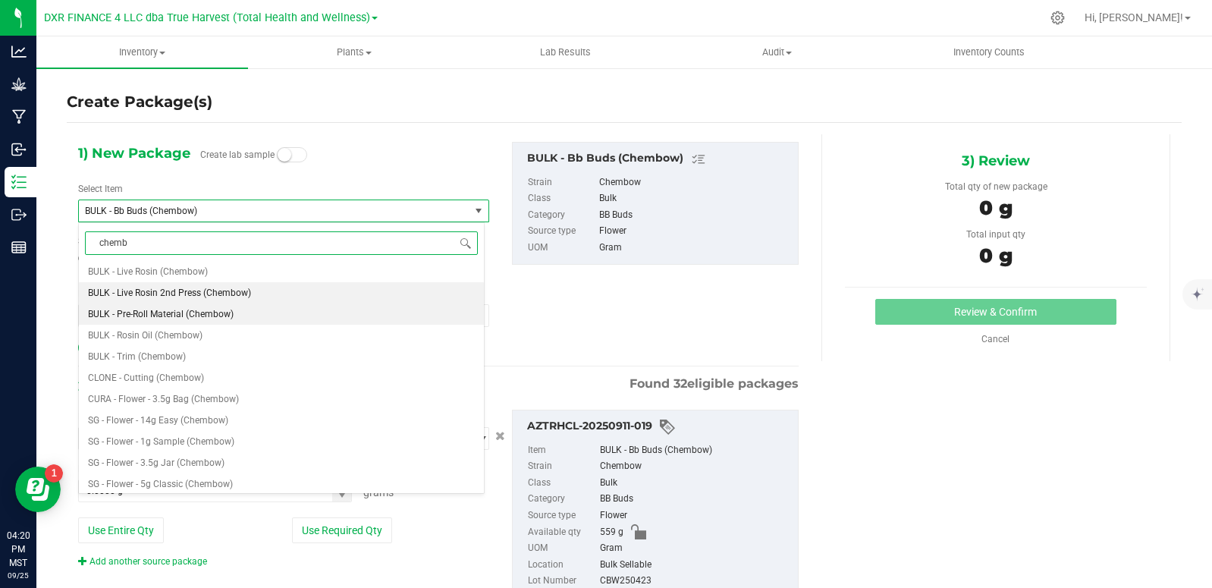
scroll to position [303, 0]
click at [204, 313] on span "BULK - Pre-Roll Material (Chembow)" at bounding box center [161, 309] width 146 height 11
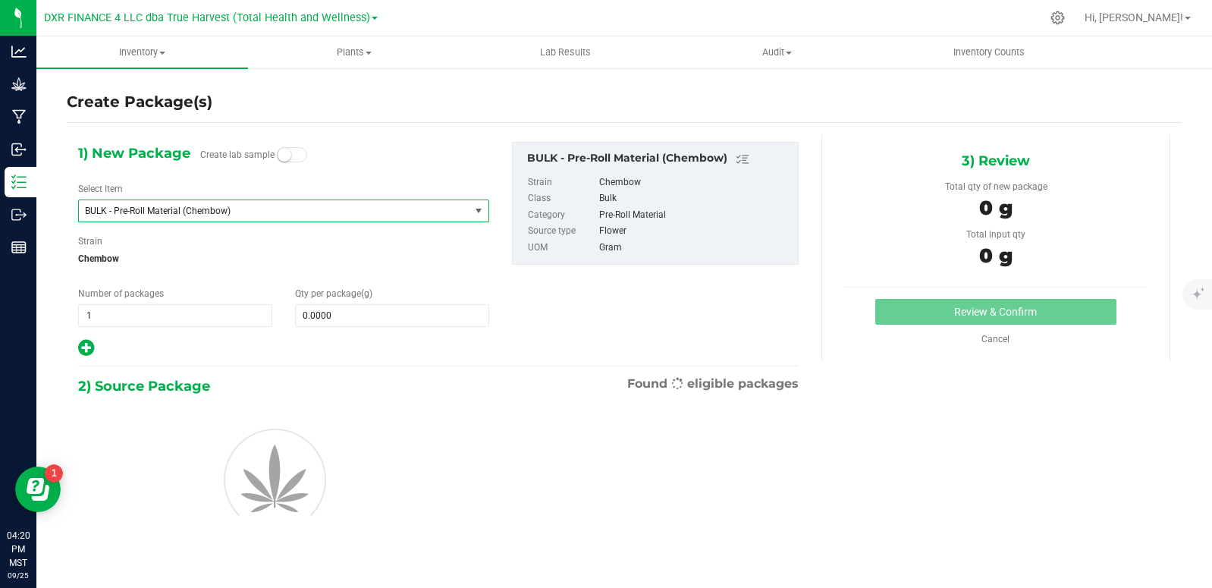
type input "0.0000"
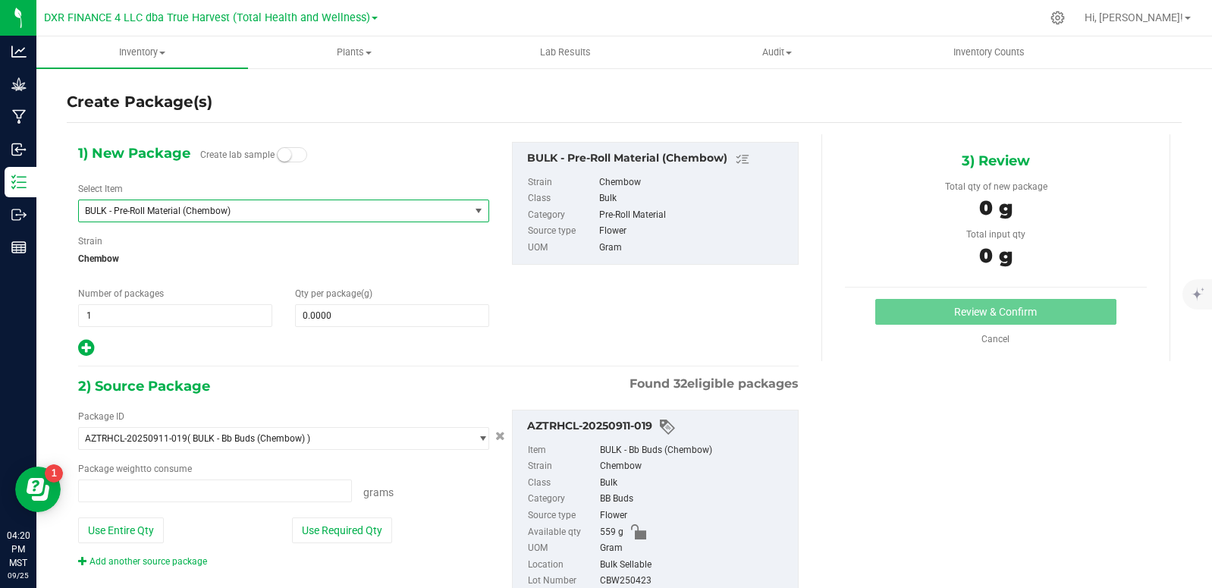
type input "0.0000 g"
click at [380, 313] on span "0.0000 0" at bounding box center [392, 315] width 194 height 23
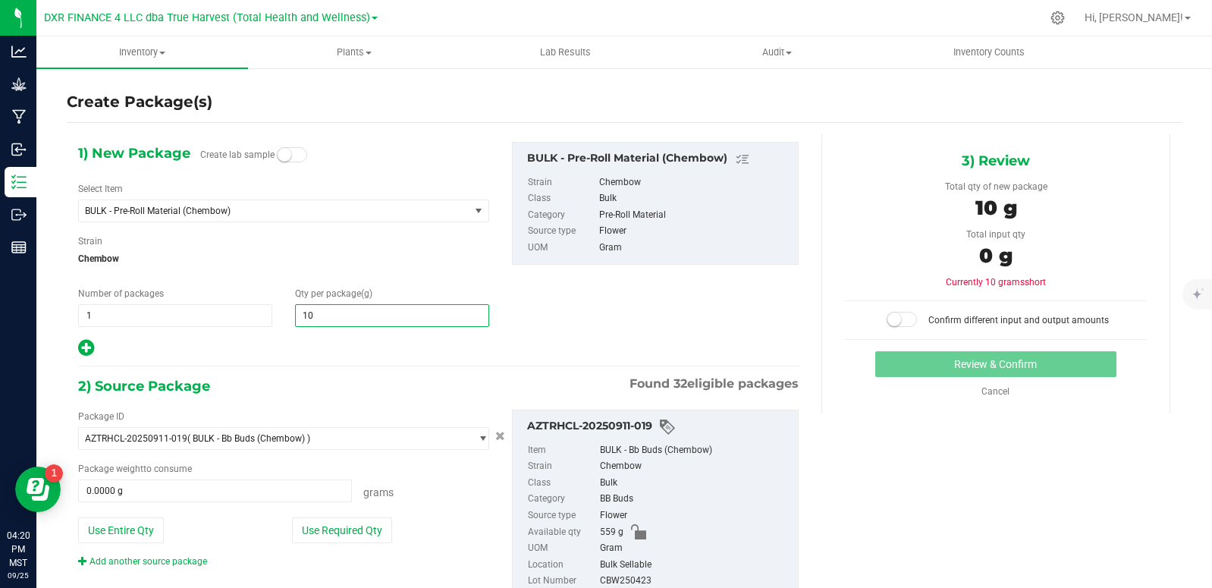
type input "105"
type input "105.0000"
click at [622, 321] on div "1) New Package Create lab sample Select Item BULK - Pre-Roll Material (Chembow)…" at bounding box center [439, 250] width 744 height 216
click at [297, 532] on button "Use Required Qty" at bounding box center [342, 530] width 100 height 26
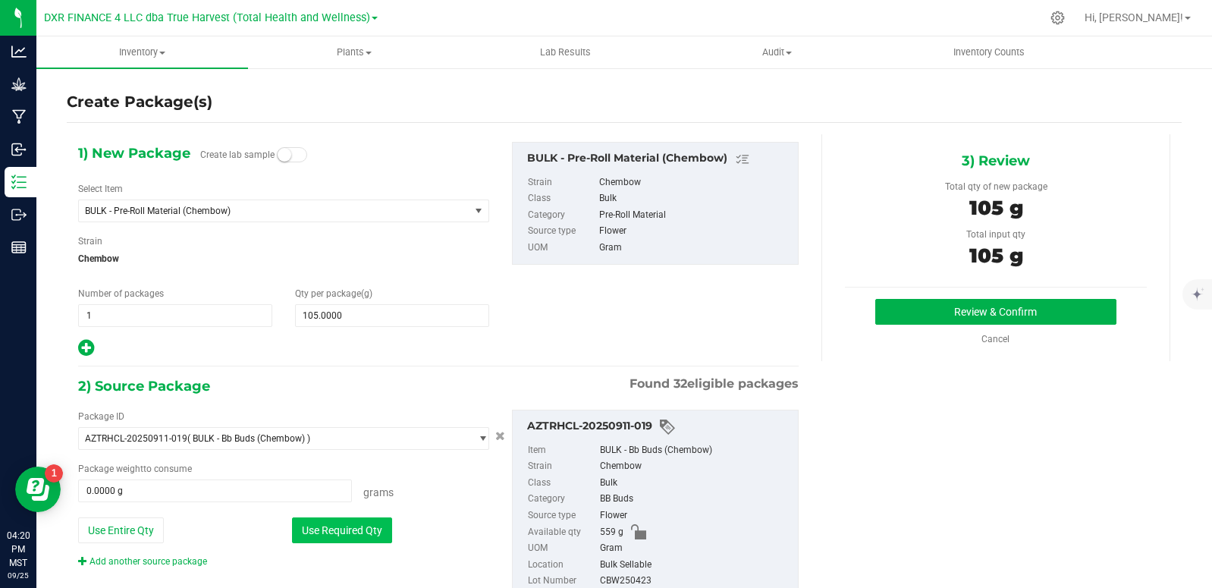
type input "105.0000 g"
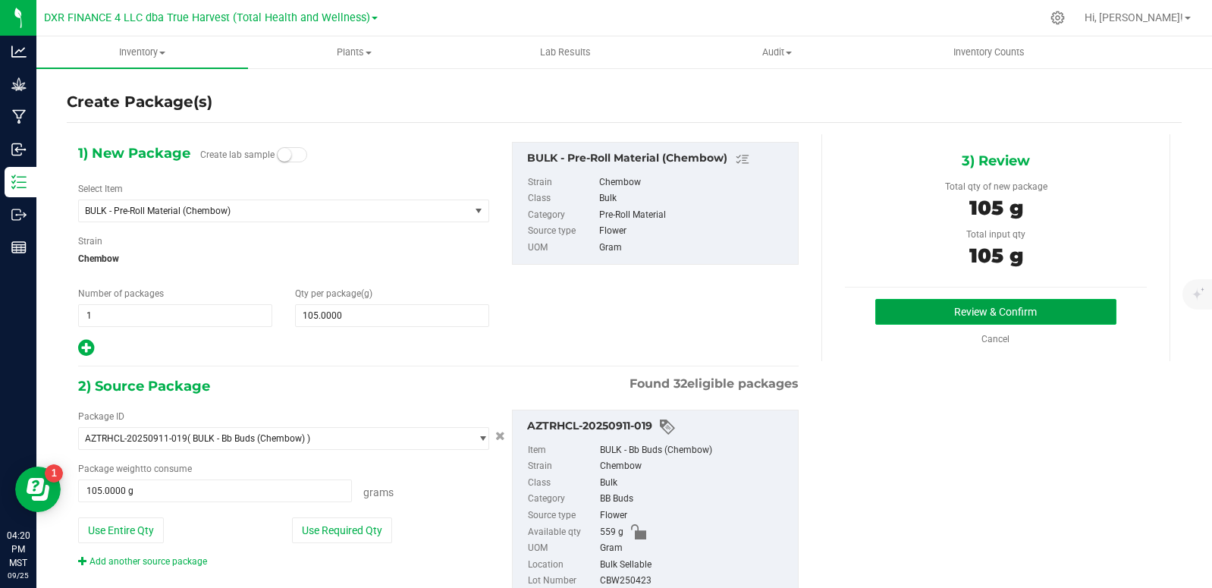
click at [1032, 316] on button "Review & Confirm" at bounding box center [996, 312] width 241 height 26
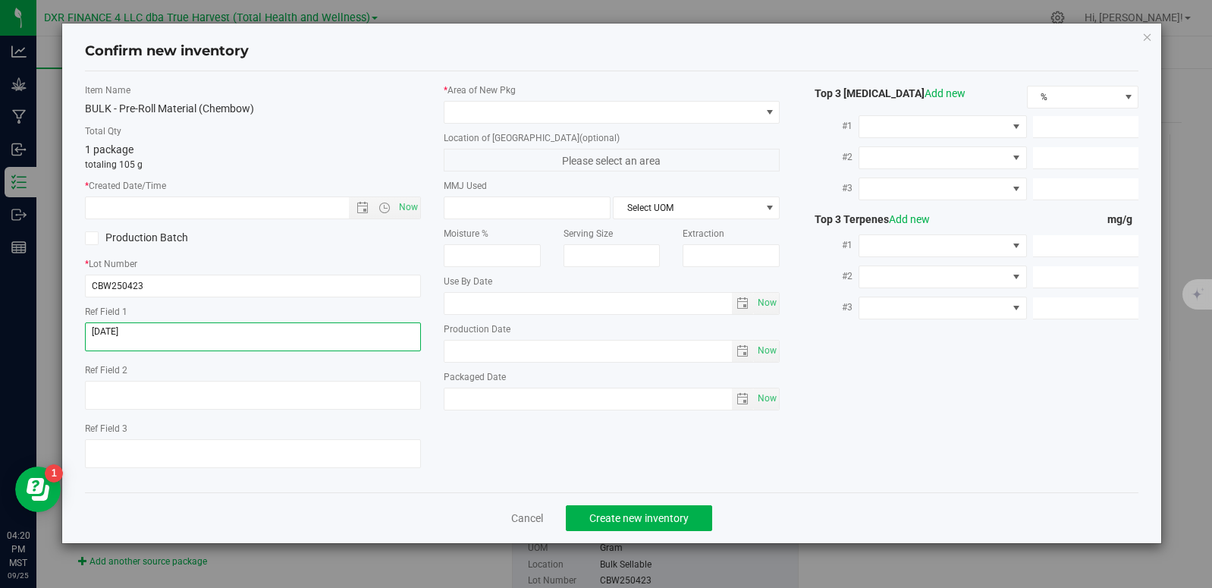
click at [175, 339] on textarea at bounding box center [253, 336] width 336 height 29
click at [155, 211] on input "text" at bounding box center [230, 207] width 289 height 21
paste input "[DATE]"
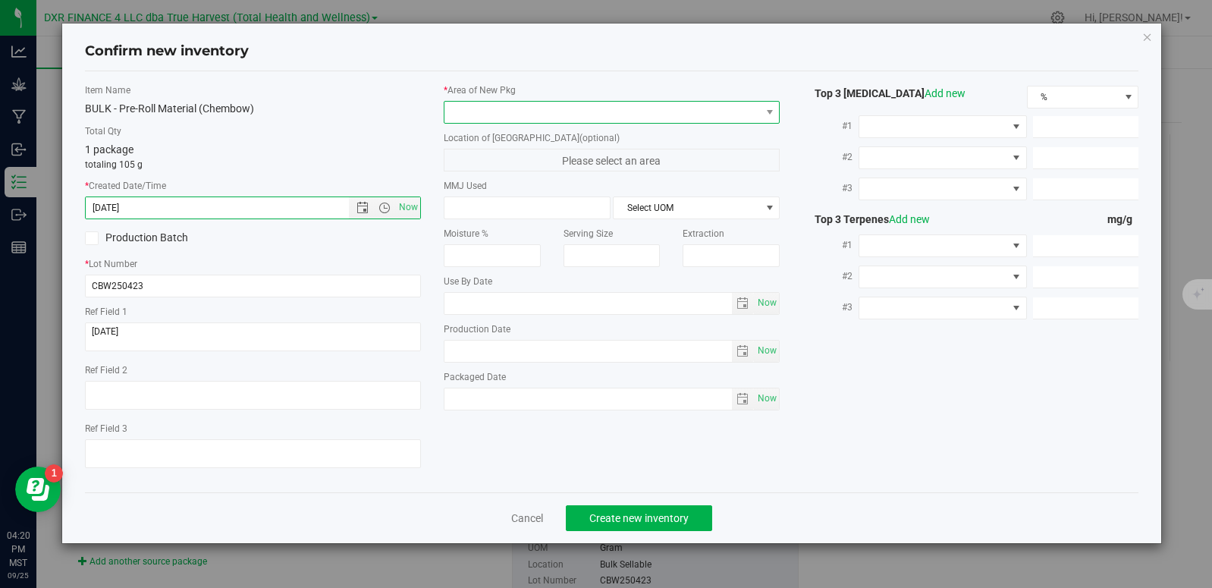
click at [661, 112] on span at bounding box center [603, 112] width 316 height 21
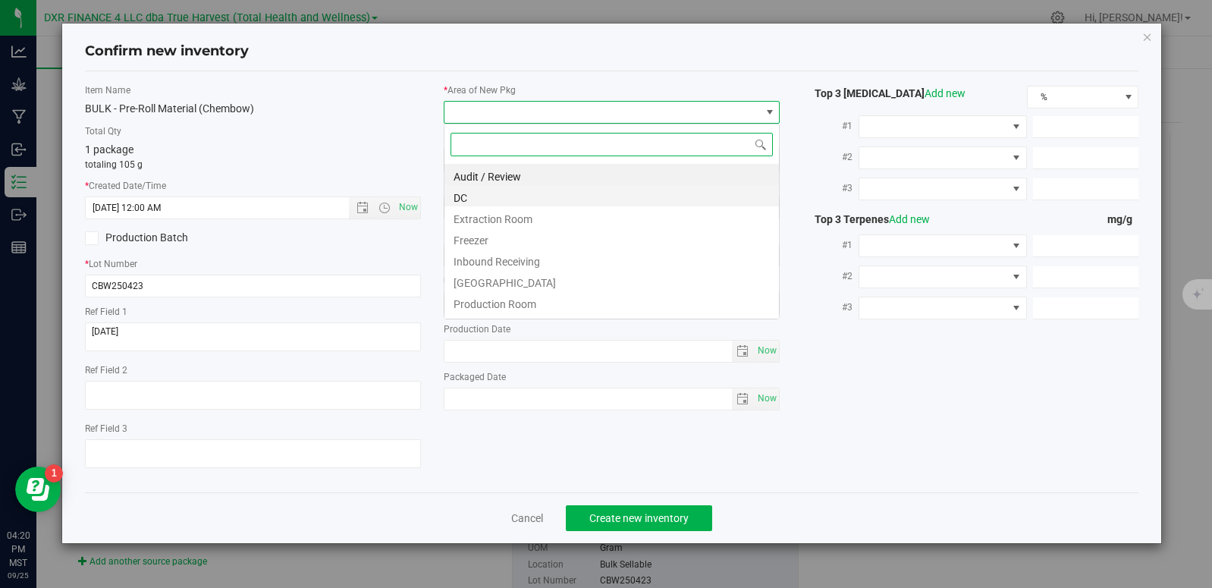
type input "4/23/2025 4:20 PM"
click at [527, 200] on li "DC" at bounding box center [612, 195] width 335 height 21
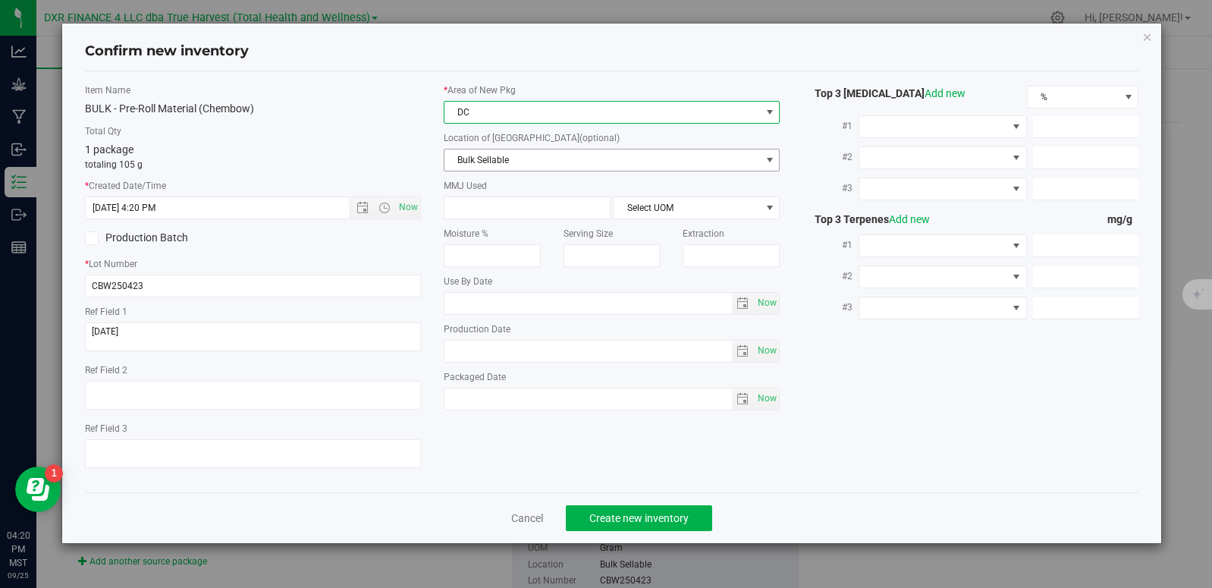
click at [532, 159] on span "Bulk Sellable" at bounding box center [603, 159] width 316 height 21
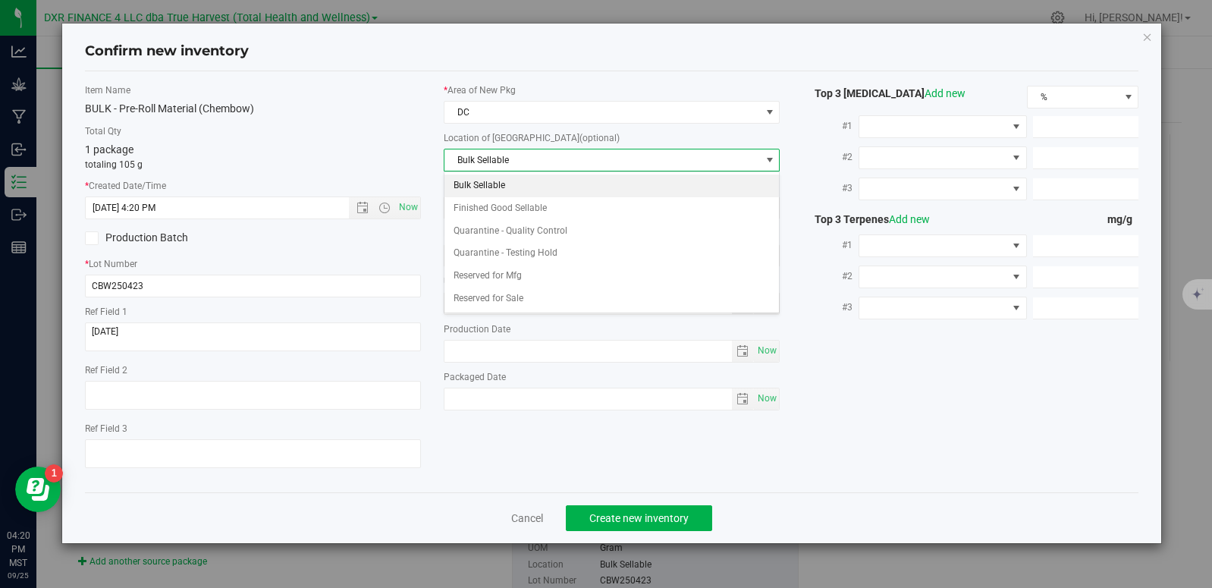
click at [514, 192] on li "Bulk Sellable" at bounding box center [612, 186] width 335 height 23
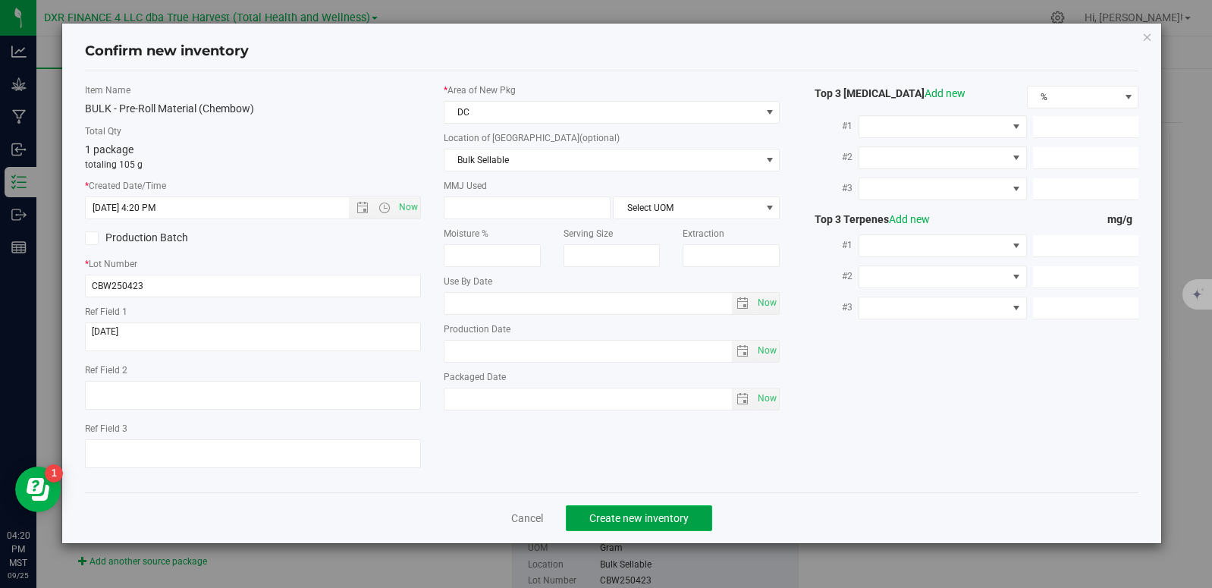
click at [694, 511] on button "Create new inventory" at bounding box center [639, 518] width 146 height 26
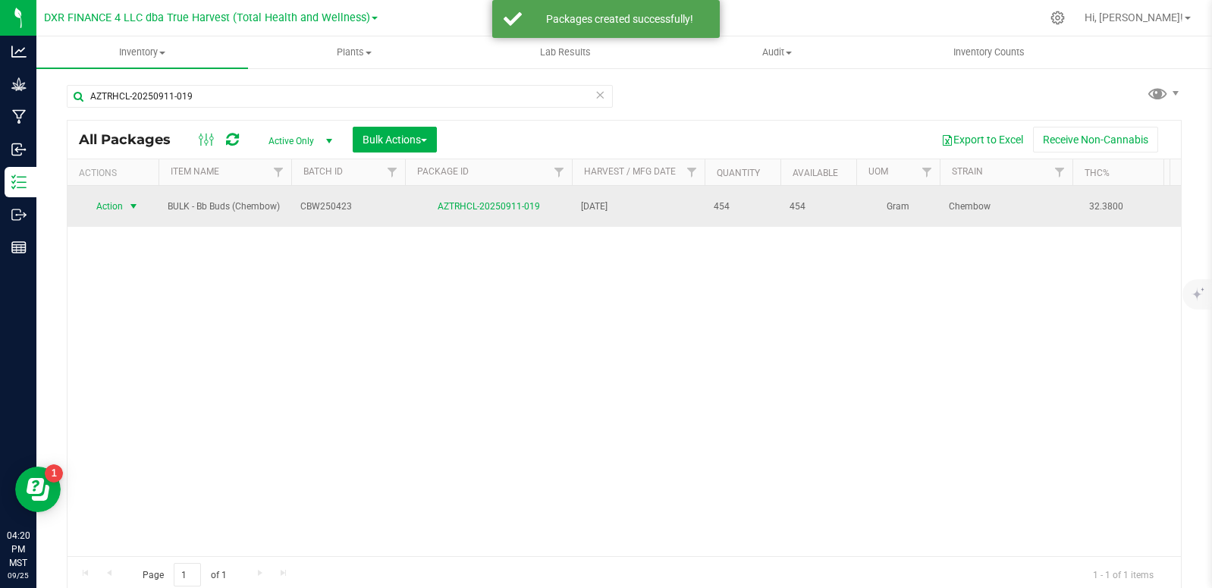
click at [130, 207] on span "select" at bounding box center [133, 206] width 12 height 12
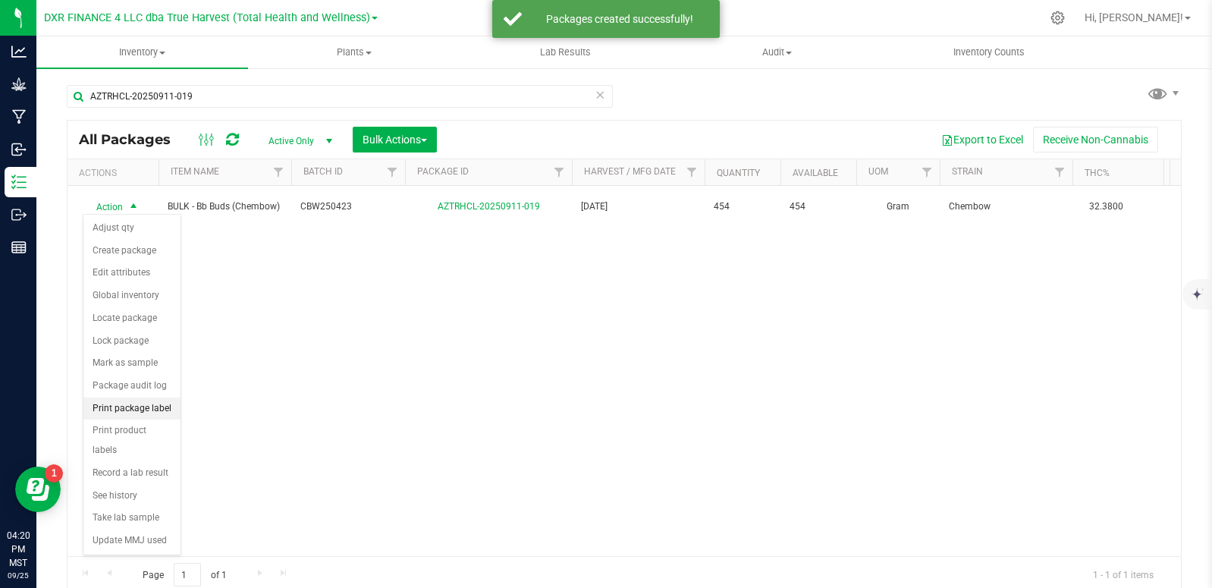
click at [149, 417] on li "Print package label" at bounding box center [131, 409] width 97 height 23
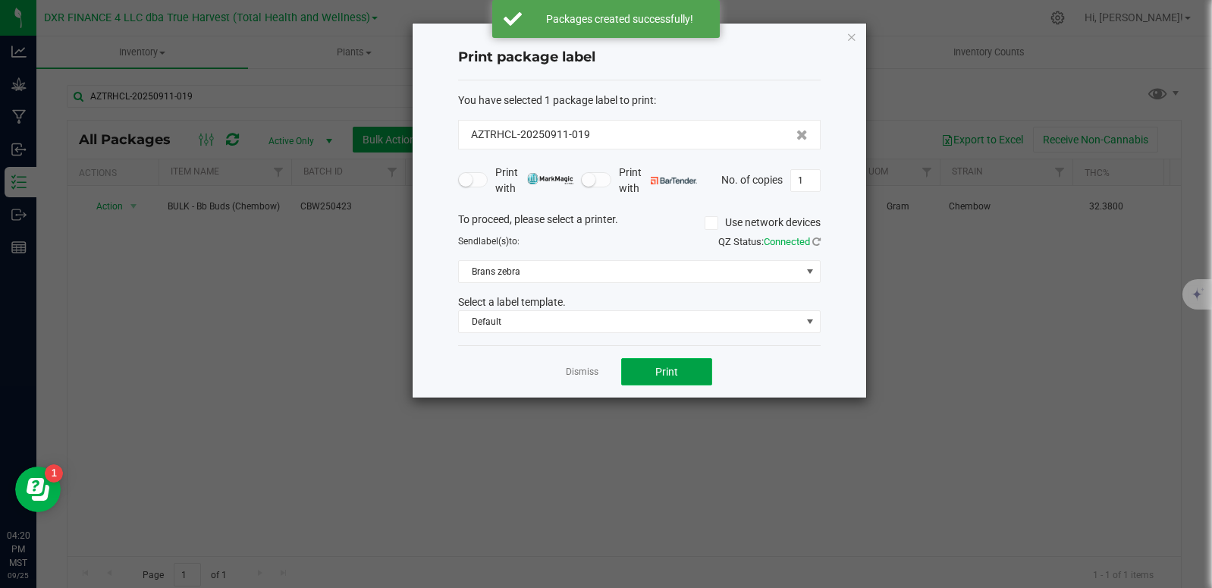
click at [659, 366] on span "Print" at bounding box center [667, 372] width 23 height 12
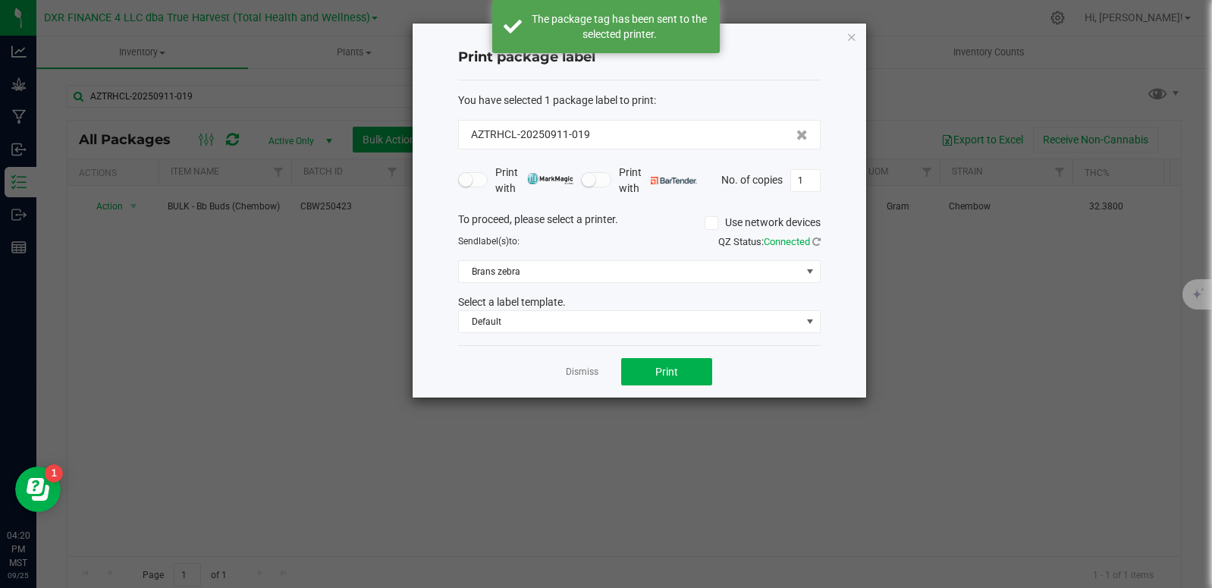
click at [584, 376] on link "Dismiss" at bounding box center [582, 372] width 33 height 13
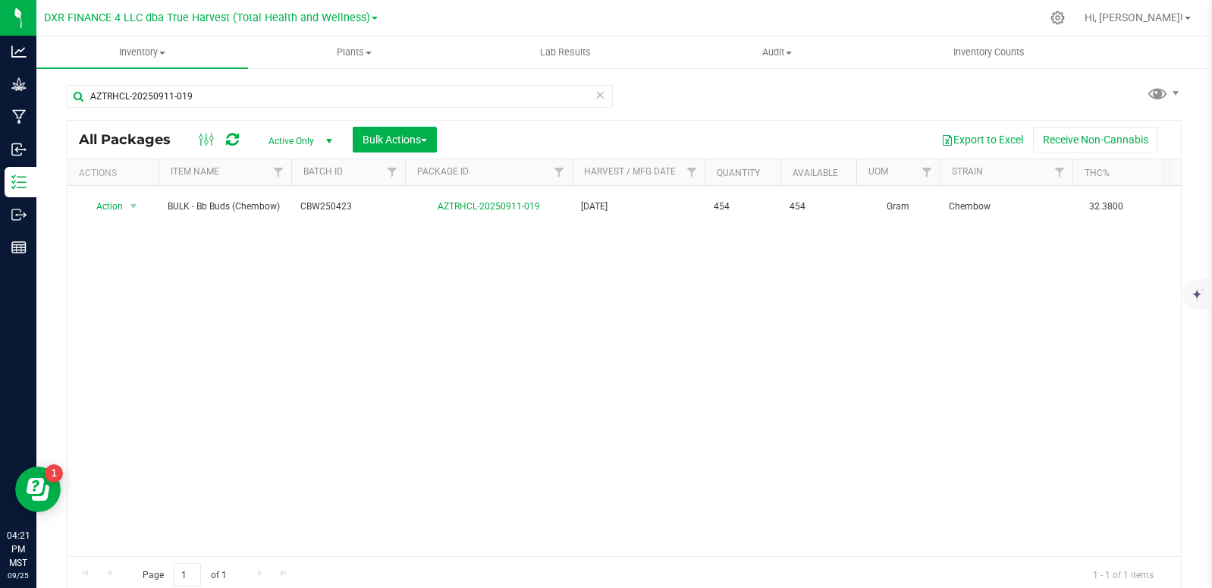
click at [449, 178] on th "Package ID" at bounding box center [488, 172] width 167 height 27
click at [454, 171] on link "Package ID" at bounding box center [451, 171] width 69 height 11
click at [212, 99] on input "AZTRHCL-20250911-019" at bounding box center [340, 96] width 546 height 23
click at [212, 97] on input "AZTRHCL-20250911-019" at bounding box center [340, 96] width 546 height 23
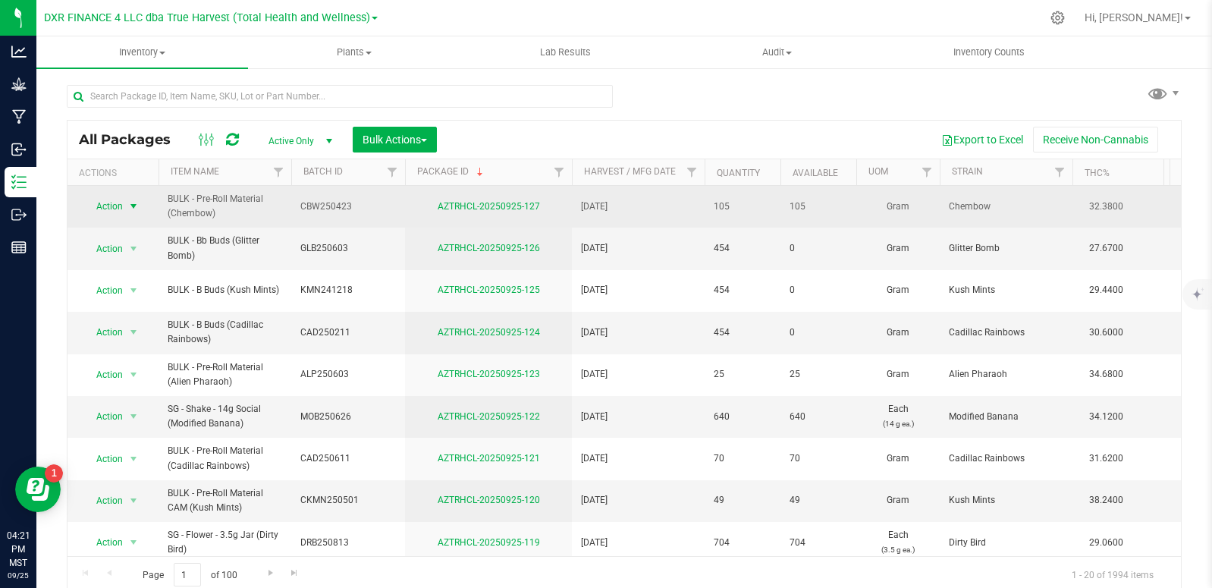
click at [131, 202] on span "select" at bounding box center [133, 206] width 12 height 12
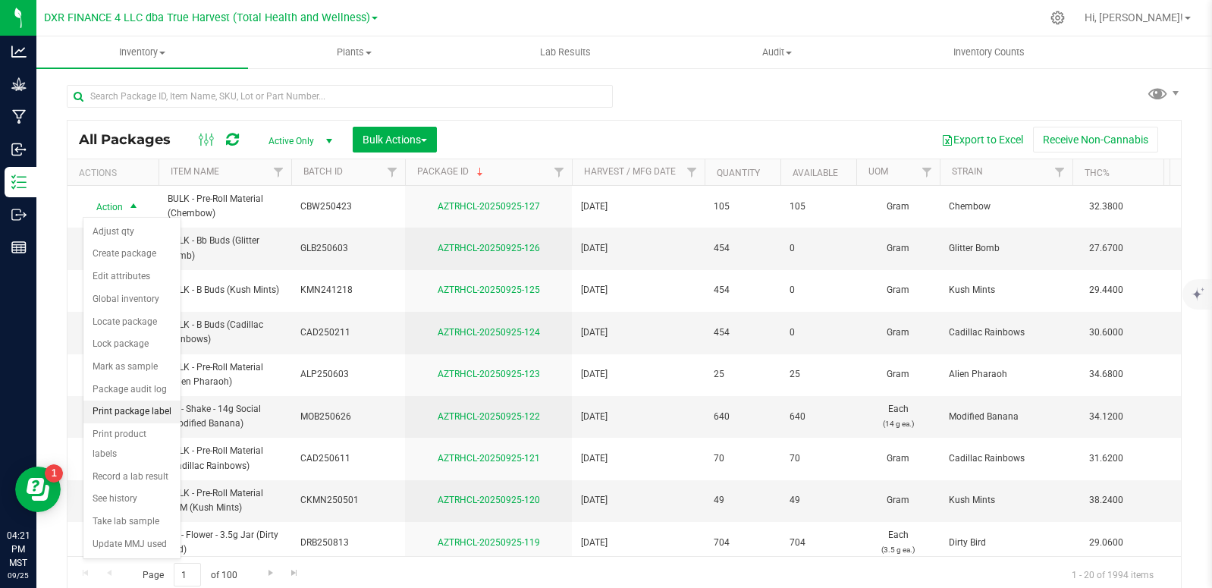
click at [152, 413] on li "Print package label" at bounding box center [131, 412] width 97 height 23
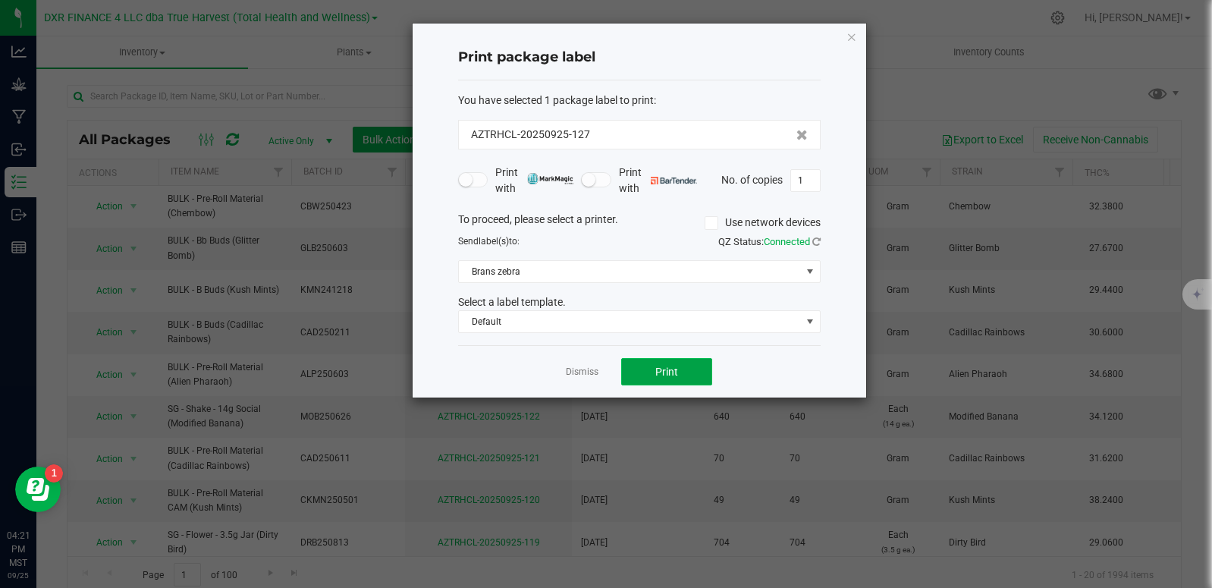
click at [671, 374] on span "Print" at bounding box center [667, 372] width 23 height 12
click at [592, 371] on link "Dismiss" at bounding box center [582, 372] width 33 height 13
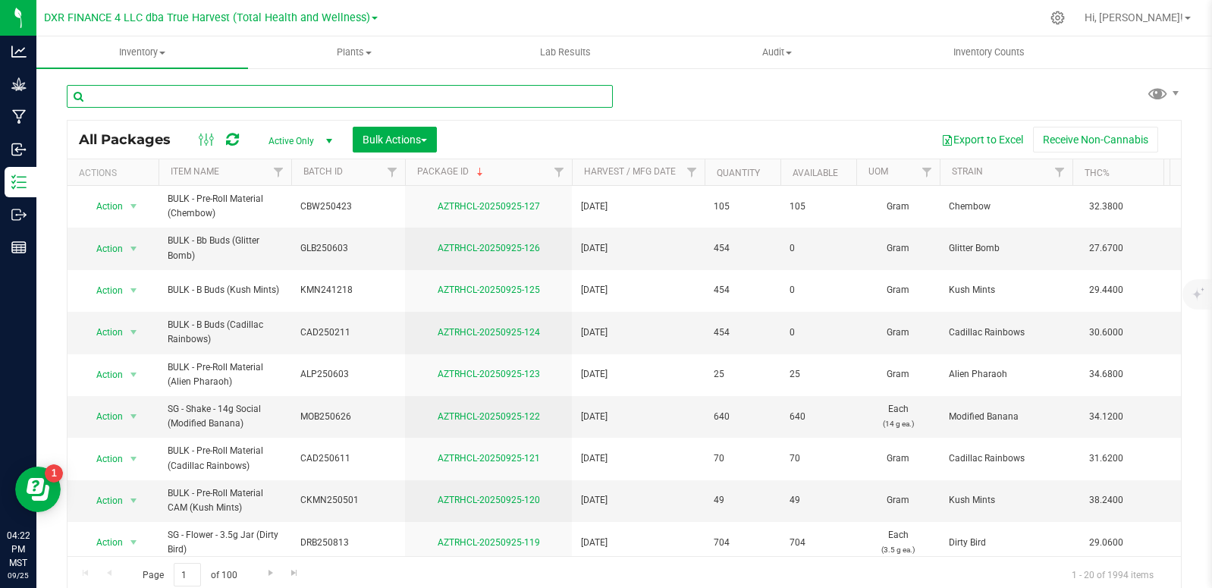
click at [197, 99] on input "text" at bounding box center [340, 96] width 546 height 23
type input "AZTRHCL-20250911-013"
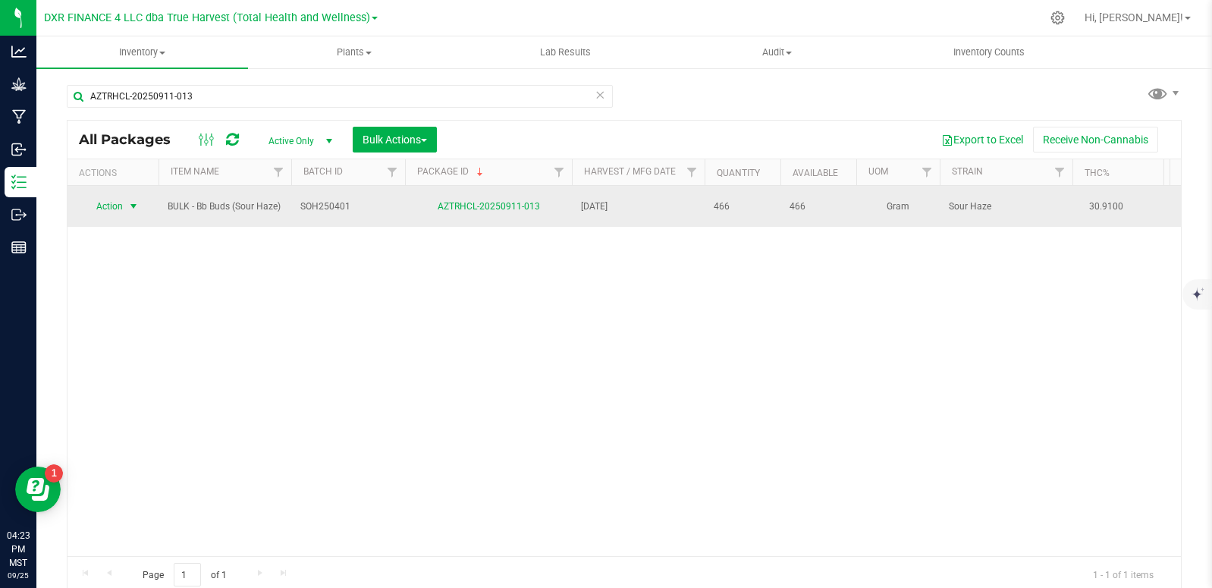
click at [136, 209] on span "select" at bounding box center [133, 206] width 12 height 12
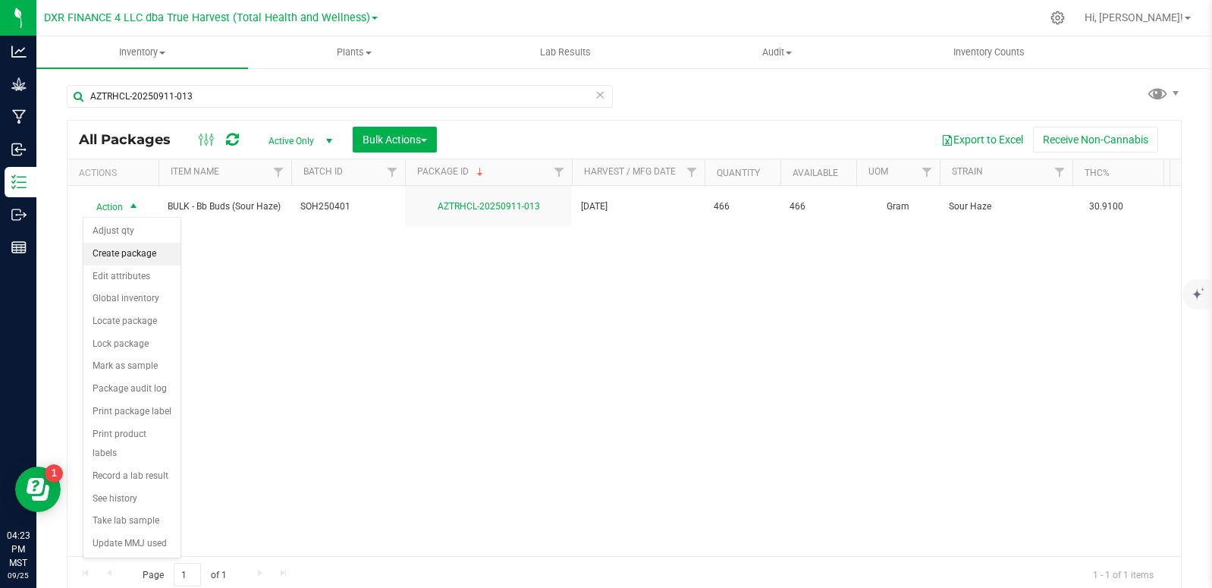
click at [140, 255] on li "Create package" at bounding box center [131, 254] width 97 height 23
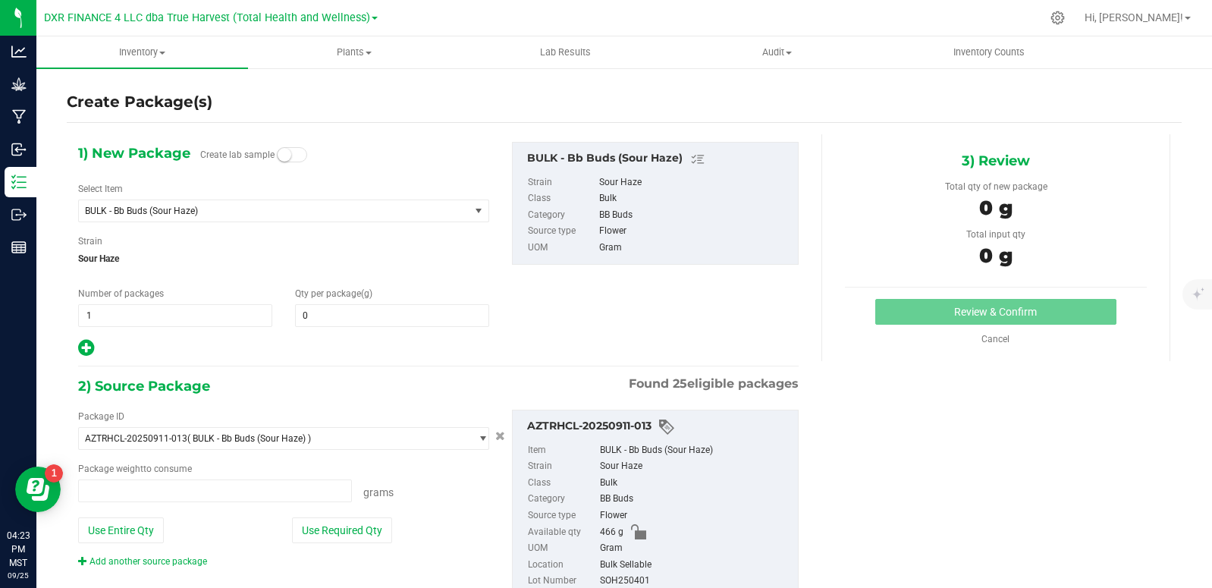
type input "0.0000"
type input "0.0000 g"
click at [248, 212] on span "BULK - Bb Buds (Sour Haze)" at bounding box center [266, 211] width 363 height 11
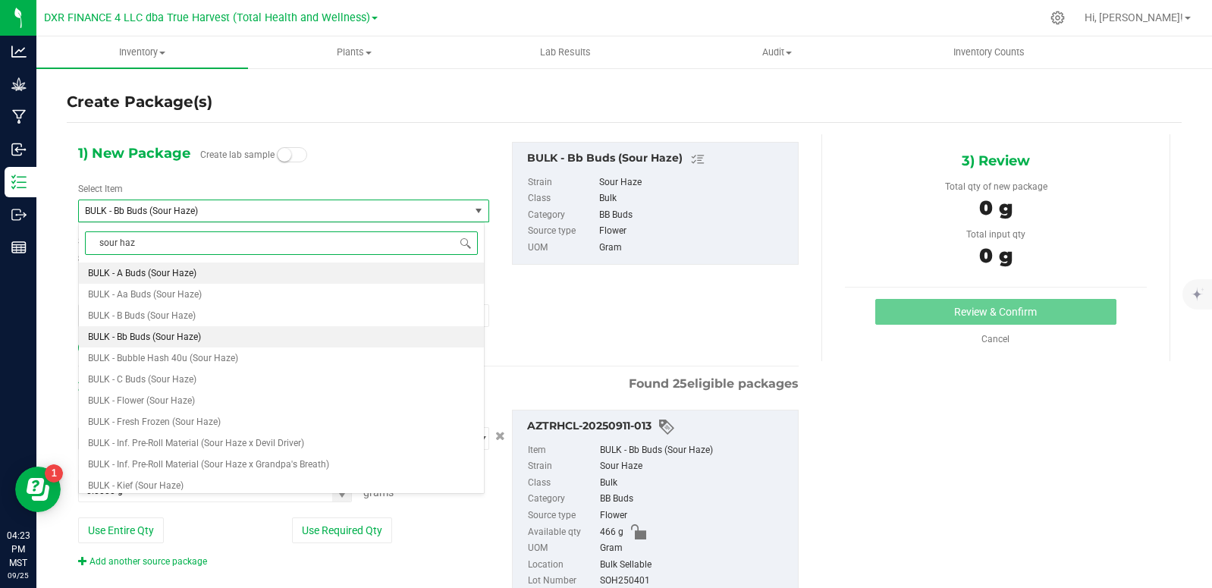
type input "sour haze"
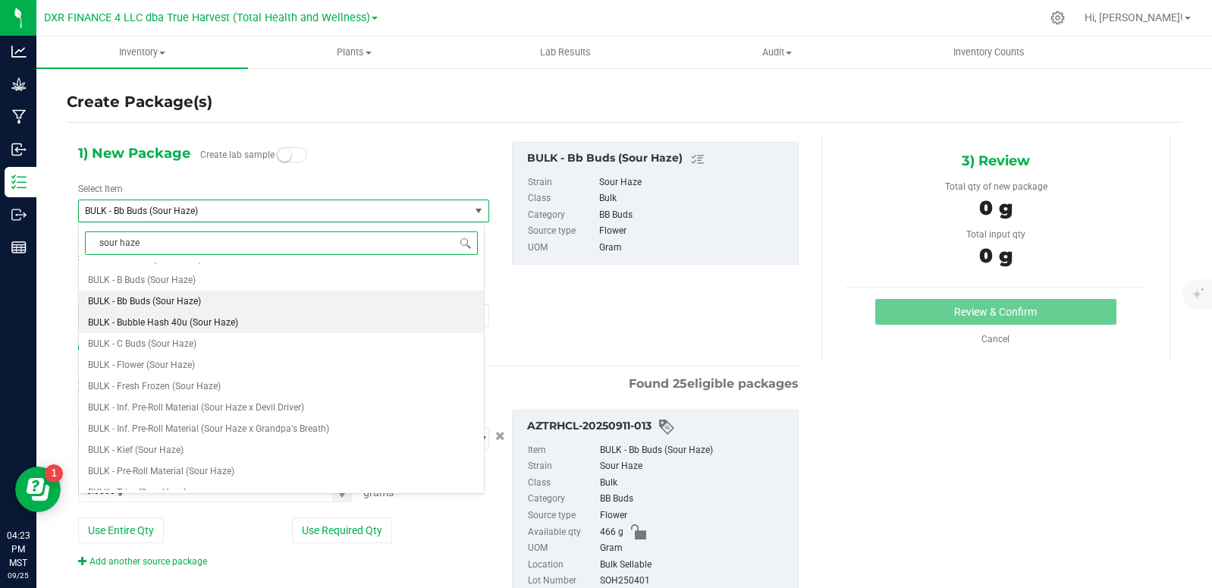
scroll to position [76, 0]
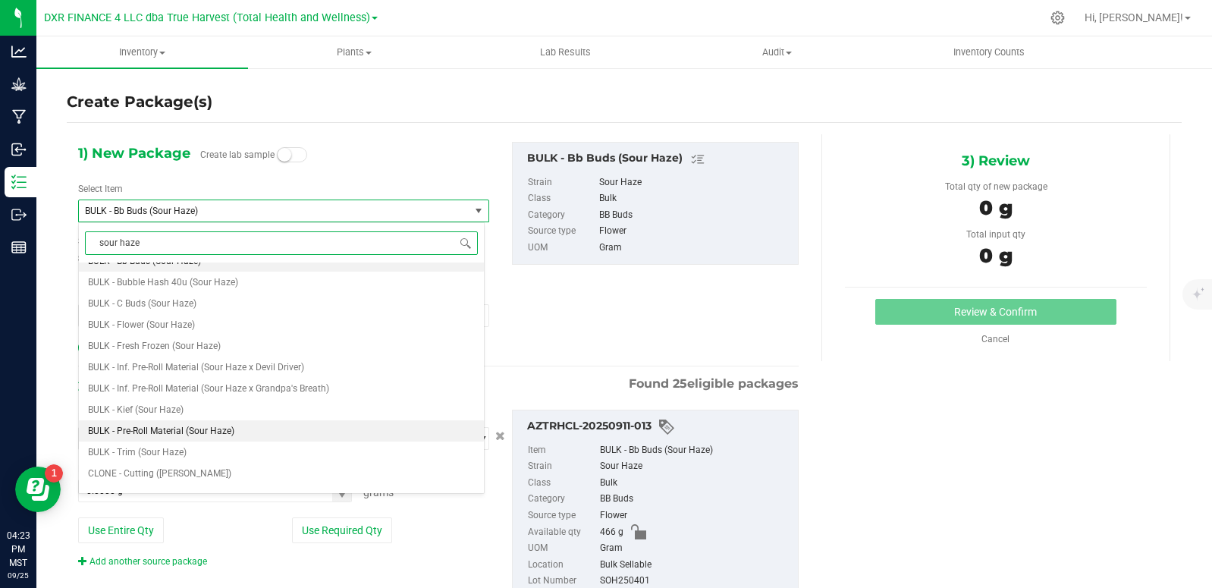
click at [208, 434] on span "BULK - Pre-Roll Material (Sour Haze)" at bounding box center [161, 431] width 146 height 11
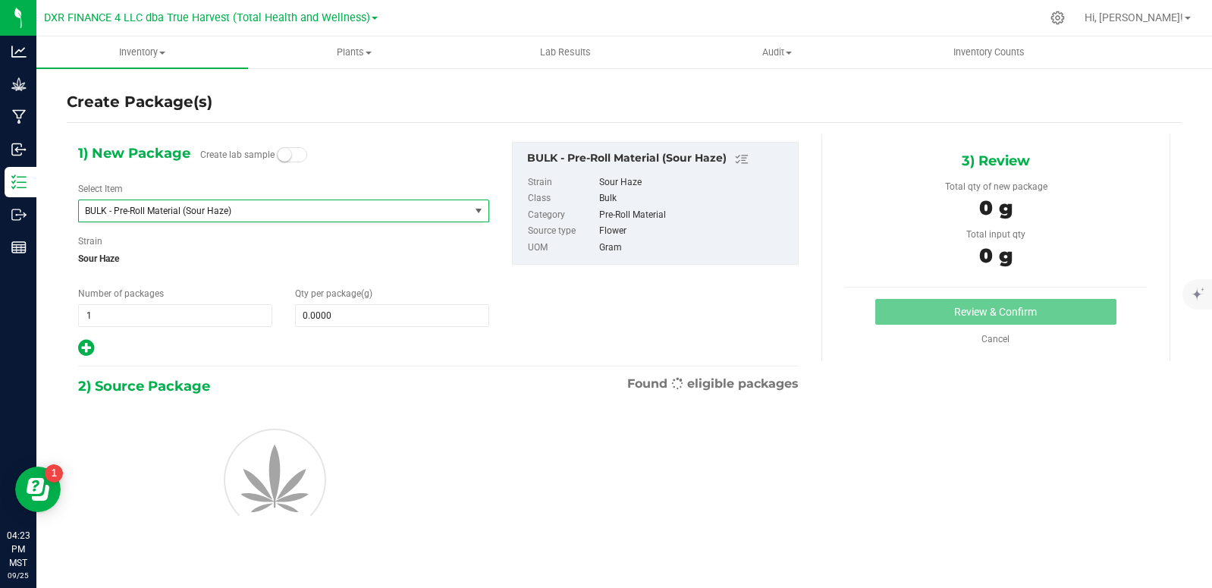
type input "0.0000"
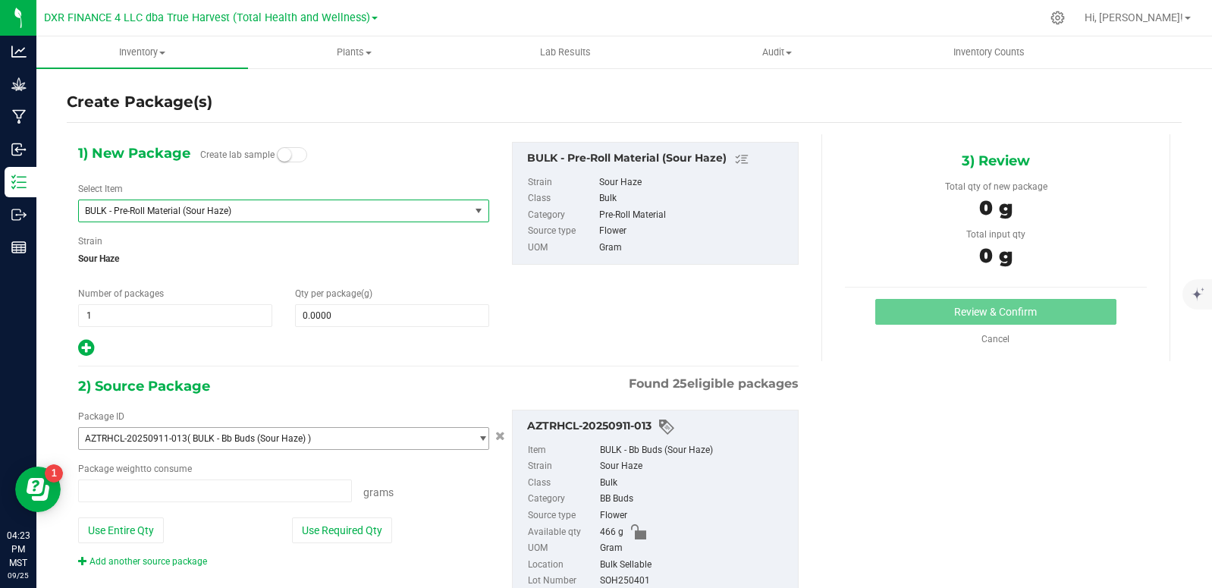
type input "0.0000 g"
click at [357, 316] on span "0.0000 0" at bounding box center [392, 315] width 194 height 23
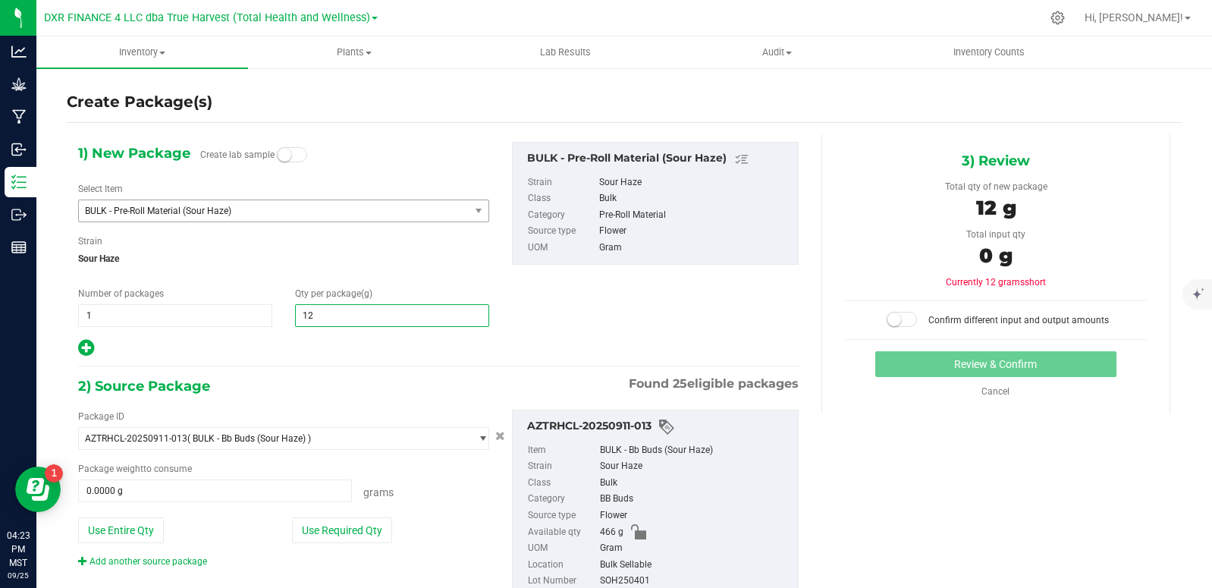
type input "129"
type input "129.0000"
click at [608, 309] on div "1) New Package Create lab sample Select Item BULK - Pre-Roll Material (Sour Haz…" at bounding box center [439, 250] width 744 height 216
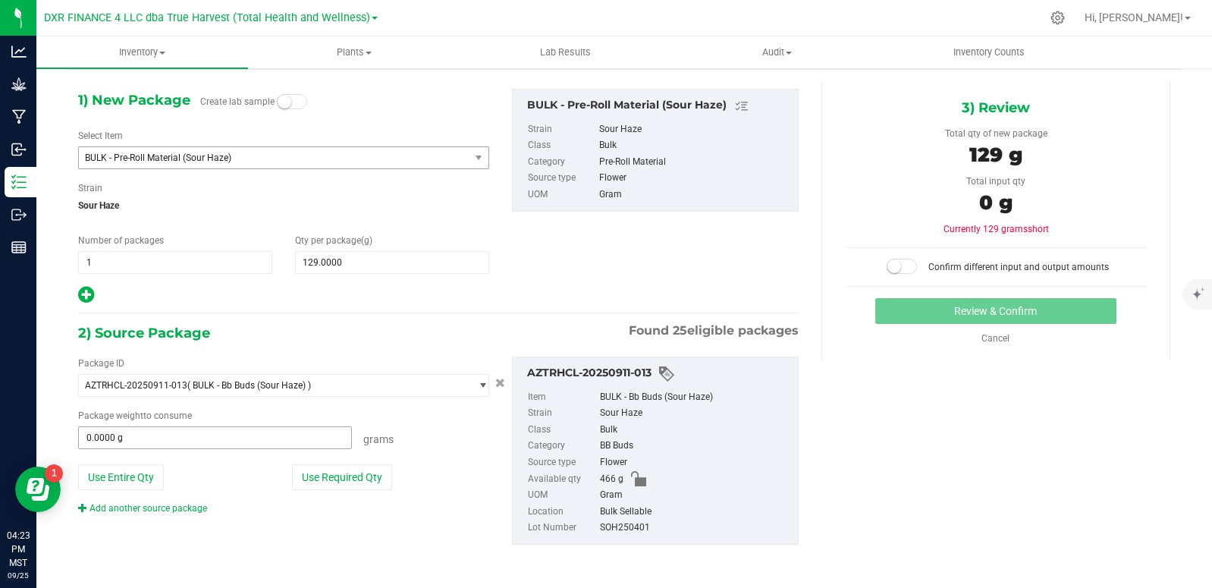
click at [182, 432] on span "0.0000 g 0" at bounding box center [215, 437] width 274 height 23
type input "125"
click at [902, 267] on span at bounding box center [902, 266] width 30 height 15
type input "125.0000 g"
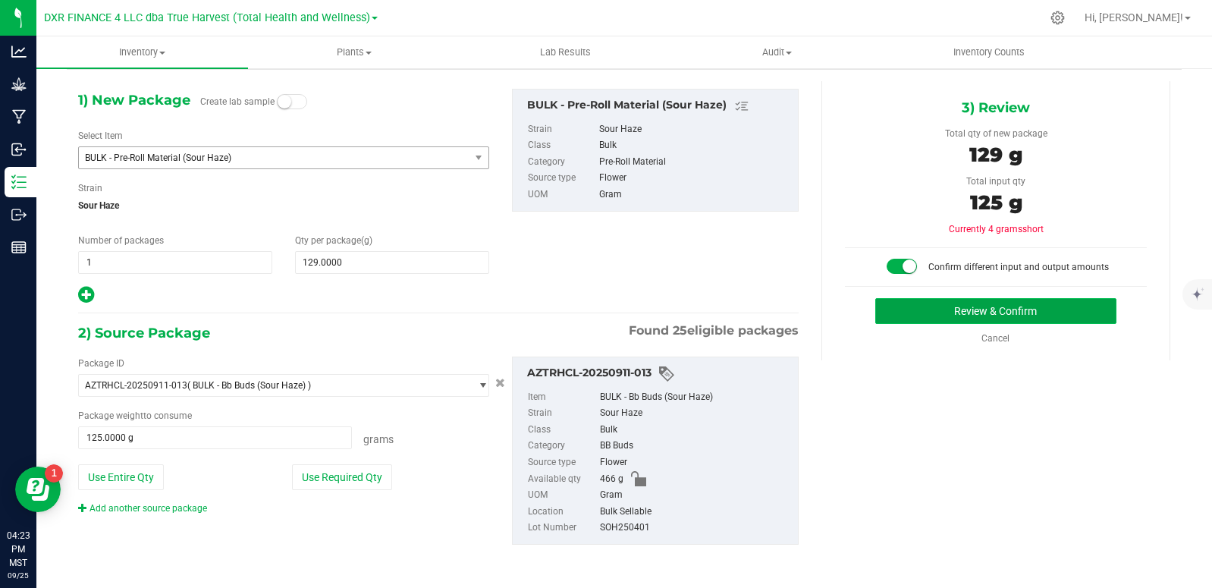
click at [905, 312] on button "Review & Confirm" at bounding box center [996, 311] width 241 height 26
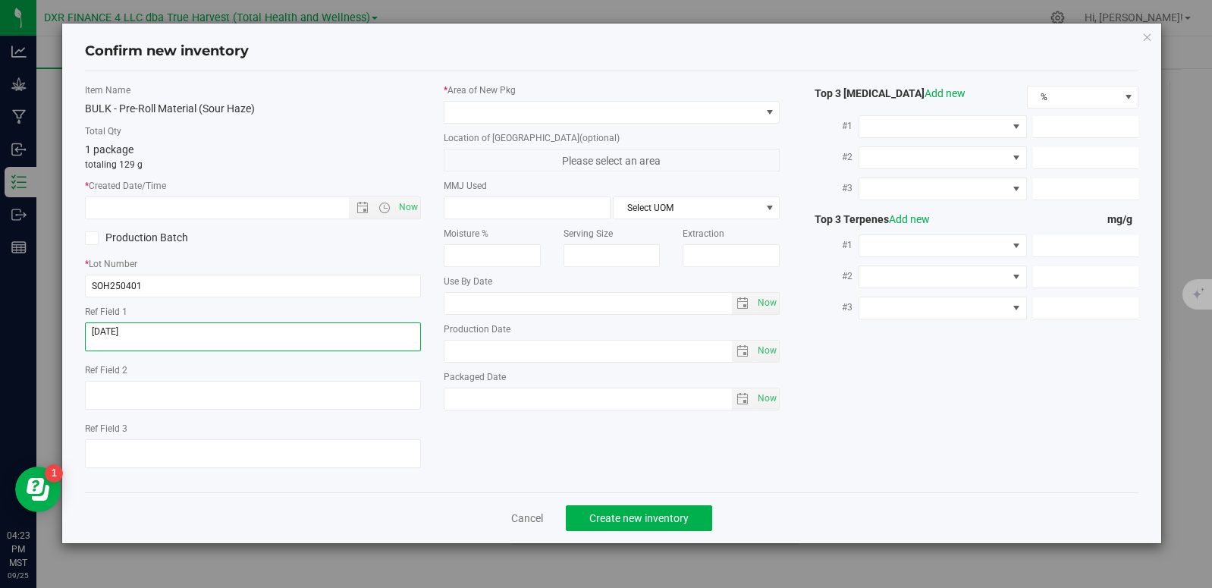
click at [155, 331] on textarea at bounding box center [253, 336] width 336 height 29
click at [156, 331] on textarea at bounding box center [253, 336] width 336 height 29
click at [177, 210] on input "text" at bounding box center [230, 207] width 289 height 21
paste input "[DATE]"
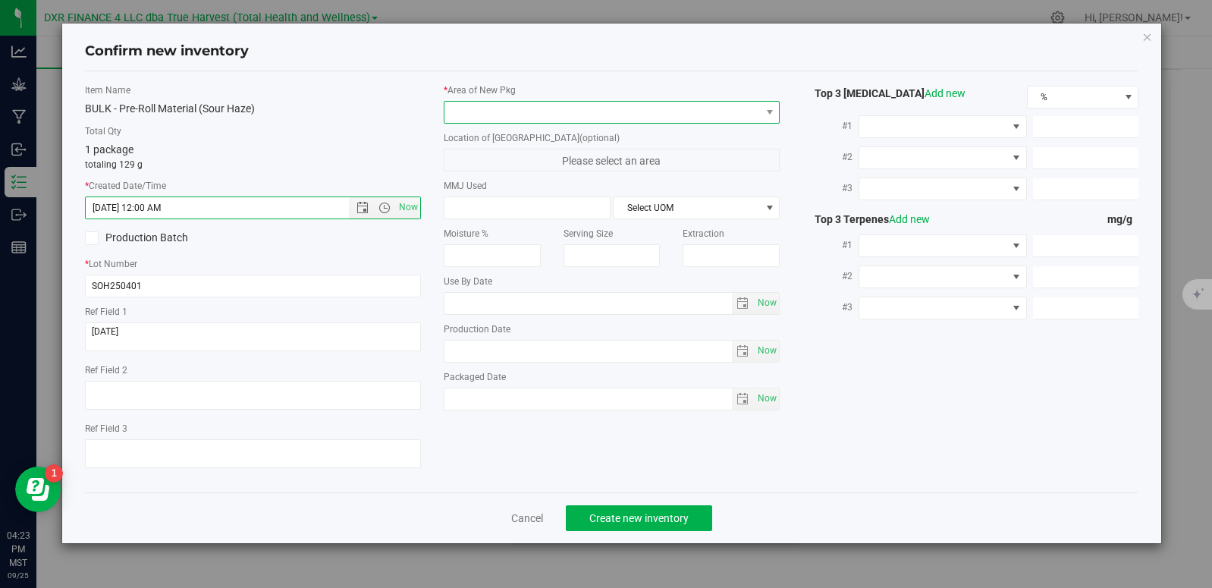
click at [523, 118] on span at bounding box center [603, 112] width 316 height 21
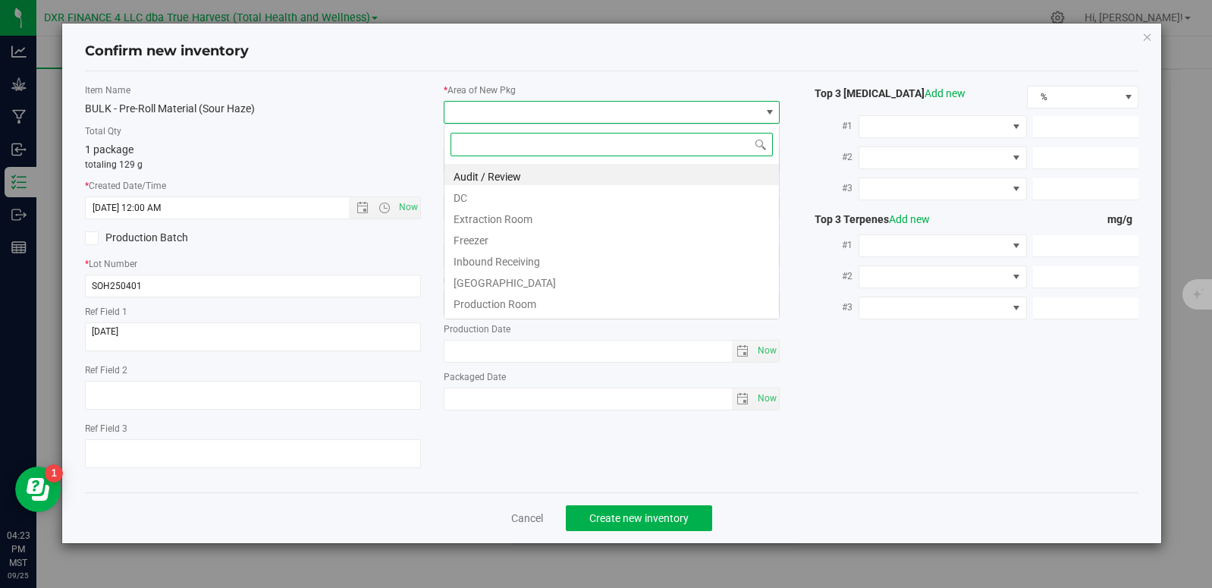
type input "4/1/2025 4:23 PM"
click at [457, 200] on li "DC" at bounding box center [612, 195] width 335 height 21
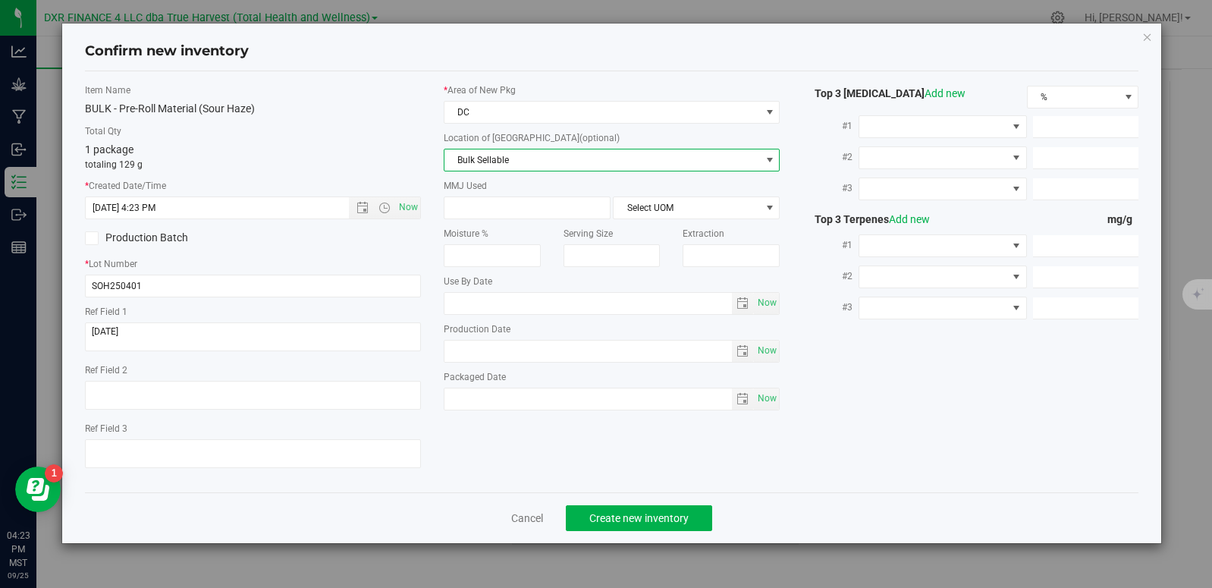
click at [523, 164] on span "Bulk Sellable" at bounding box center [603, 159] width 316 height 21
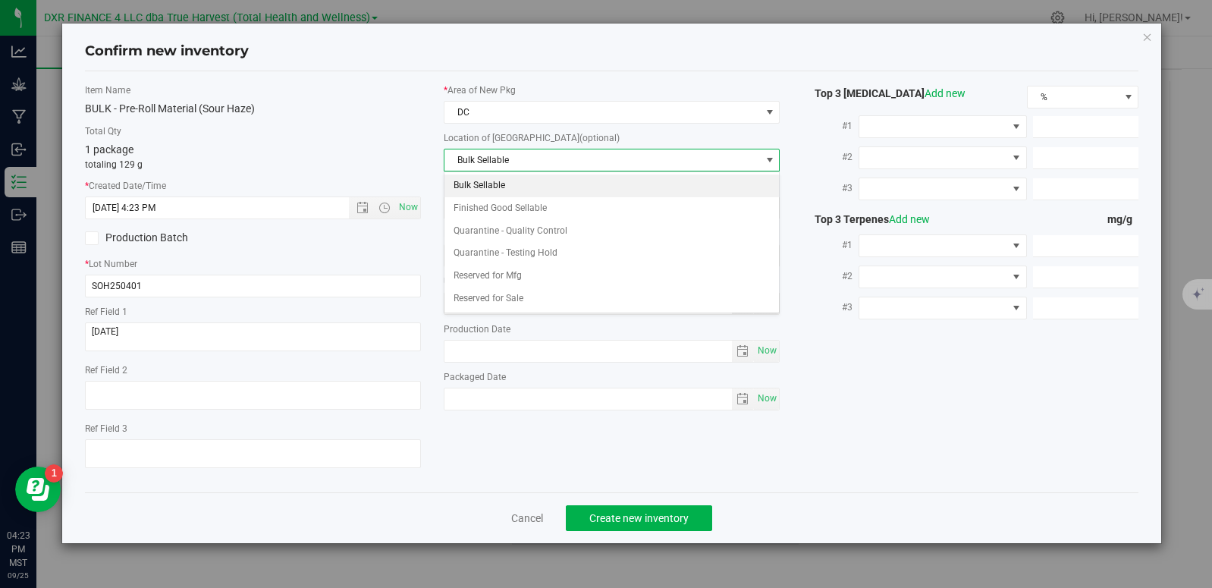
click at [520, 189] on li "Bulk Sellable" at bounding box center [612, 186] width 335 height 23
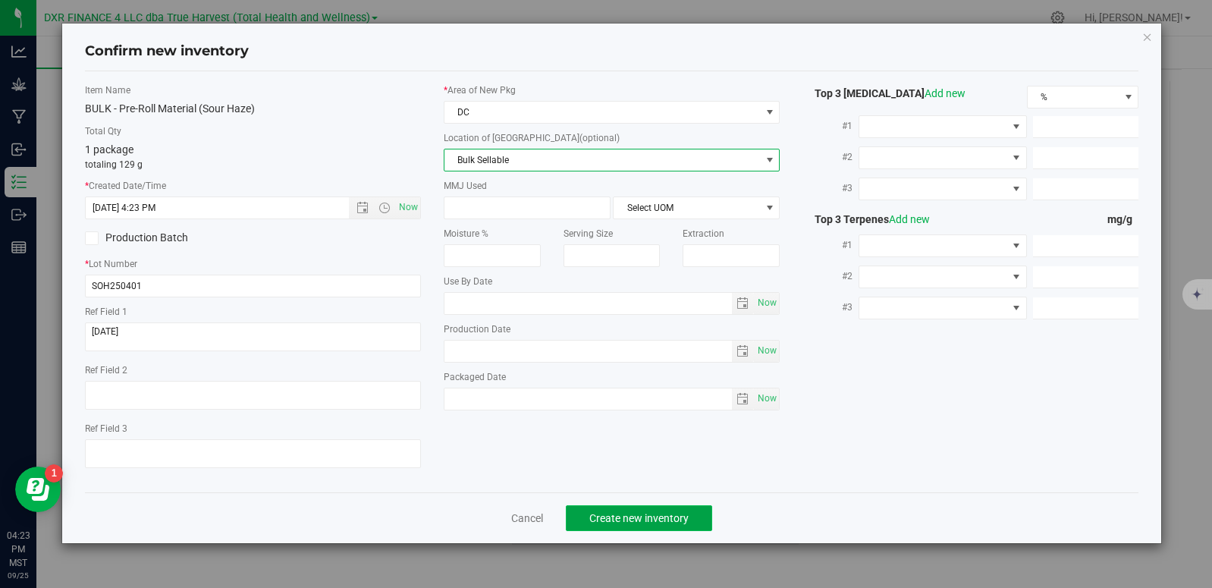
click at [637, 515] on span "Create new inventory" at bounding box center [639, 518] width 99 height 12
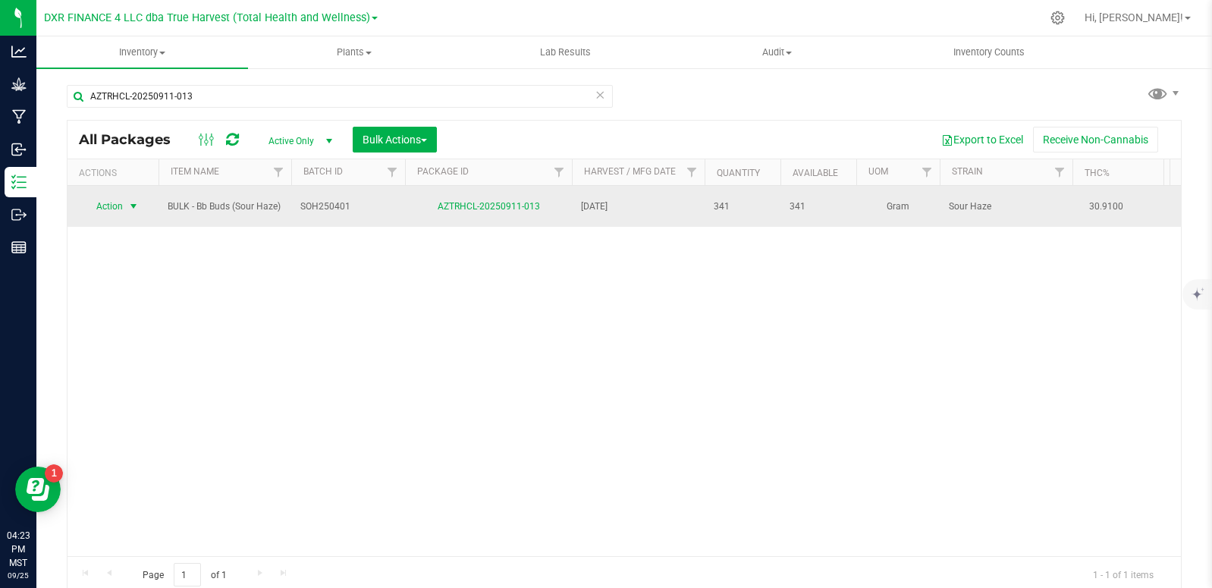
click at [131, 212] on span "select" at bounding box center [133, 206] width 19 height 21
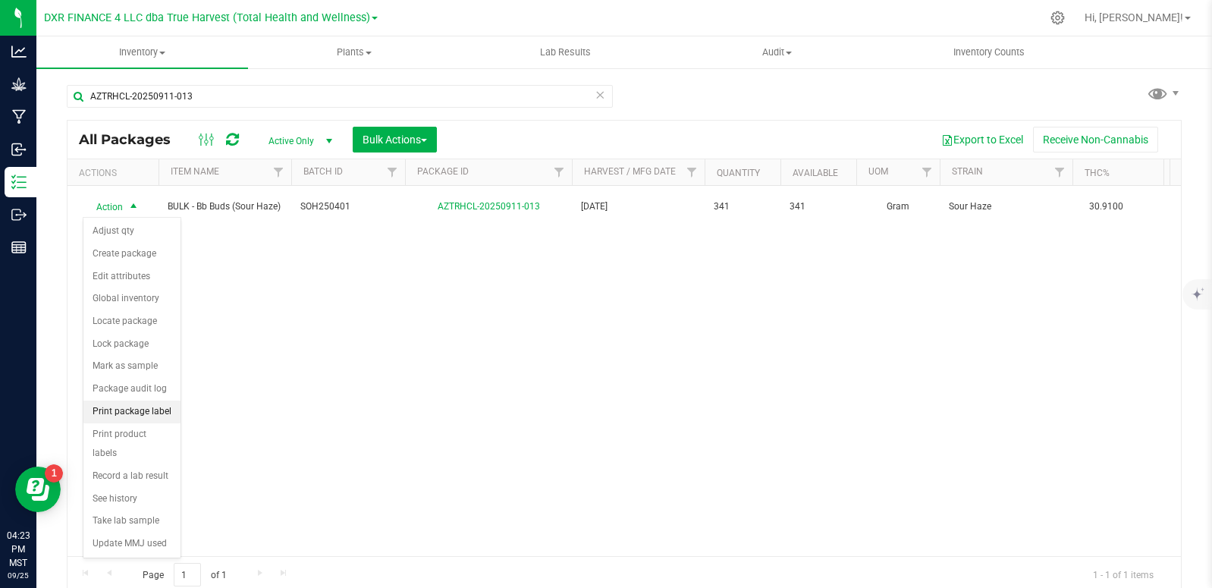
click at [153, 405] on li "Print package label" at bounding box center [131, 412] width 97 height 23
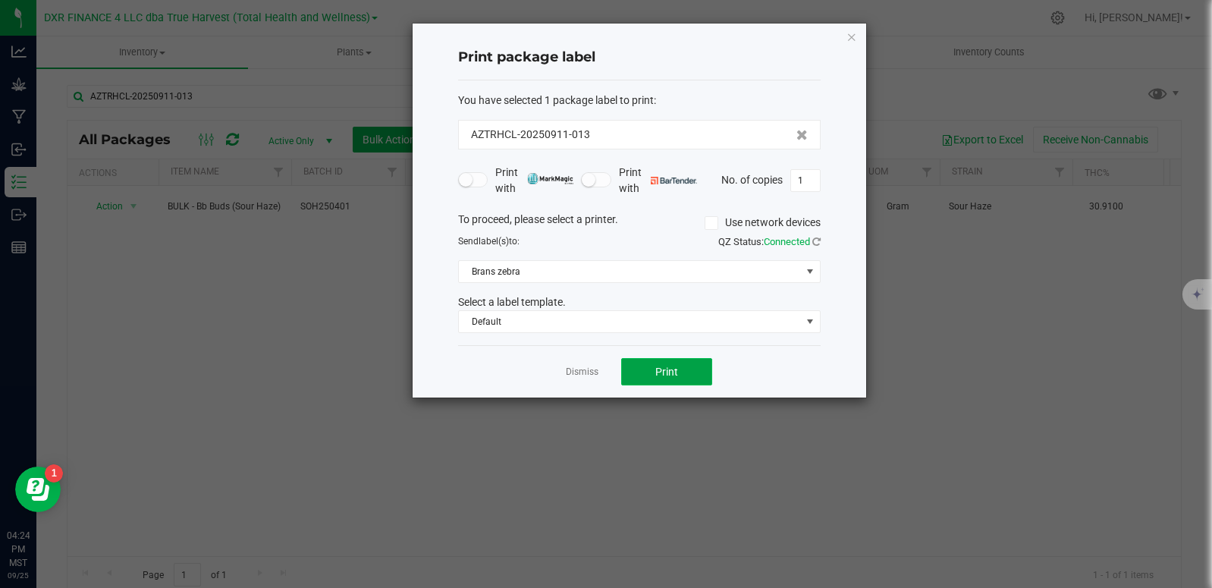
click at [682, 372] on button "Print" at bounding box center [666, 371] width 91 height 27
click at [591, 369] on link "Dismiss" at bounding box center [582, 372] width 33 height 13
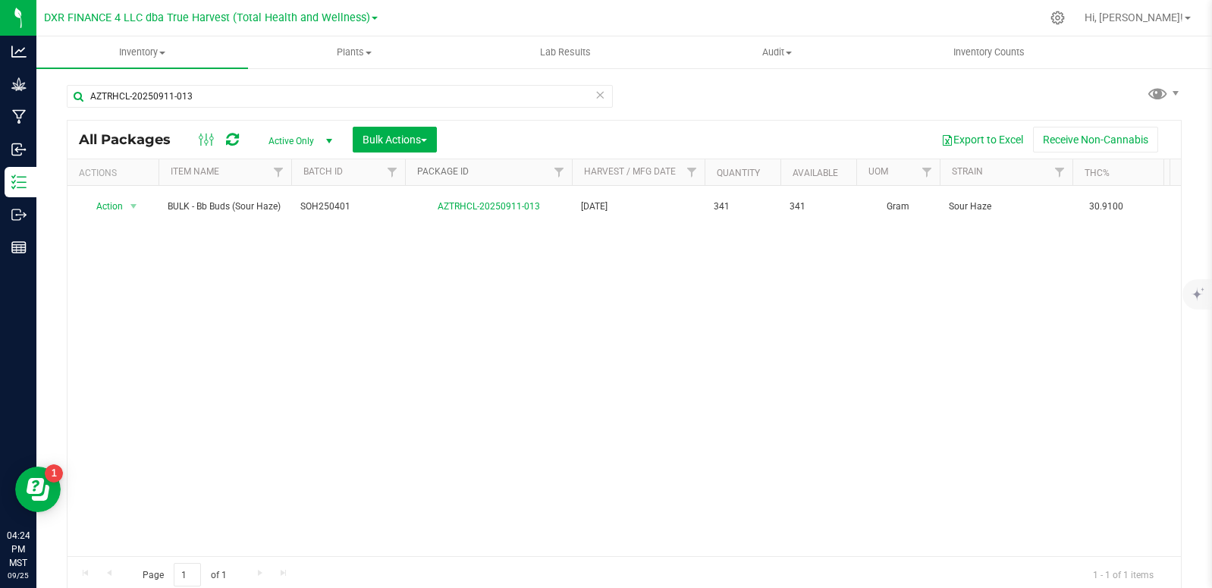
click at [451, 171] on link "Package ID" at bounding box center [443, 171] width 52 height 11
click at [449, 169] on link "Package ID" at bounding box center [451, 171] width 69 height 11
click at [297, 101] on input "AZTRHCL-20250911-013" at bounding box center [340, 96] width 546 height 23
click at [297, 100] on input "AZTRHCL-20250911-013" at bounding box center [340, 96] width 546 height 23
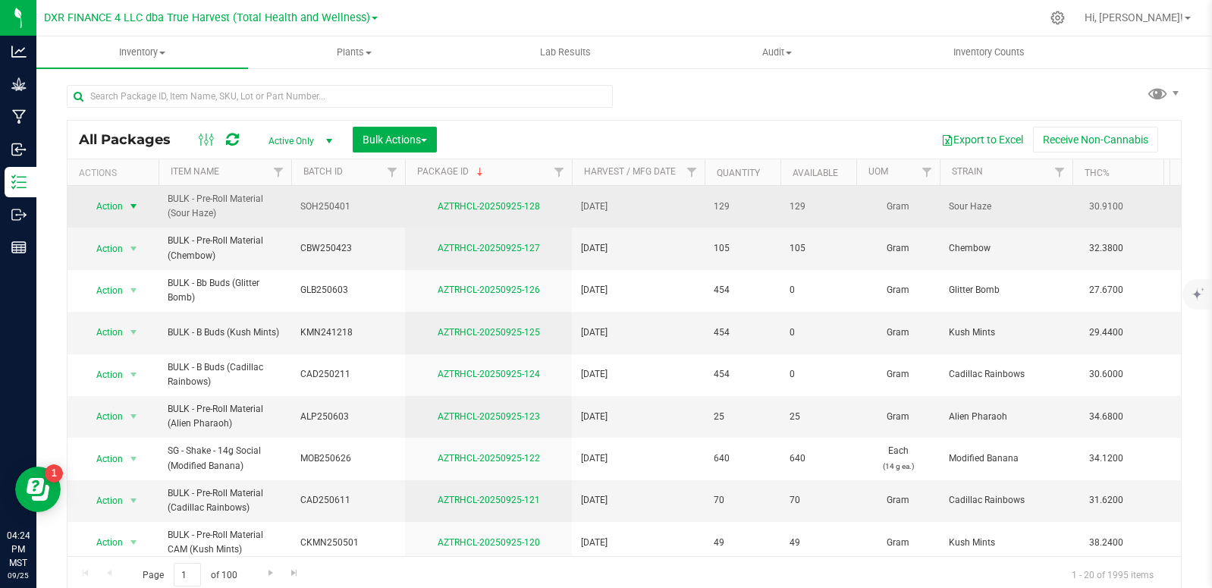
click at [130, 203] on span "select" at bounding box center [133, 206] width 12 height 12
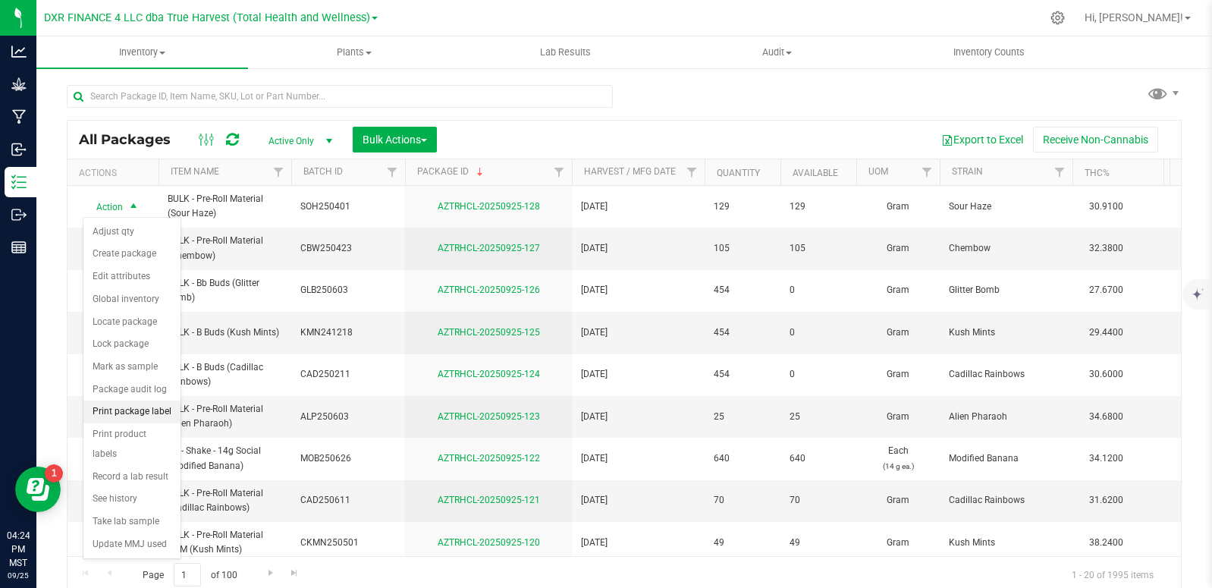
click at [120, 408] on li "Print package label" at bounding box center [131, 412] width 97 height 23
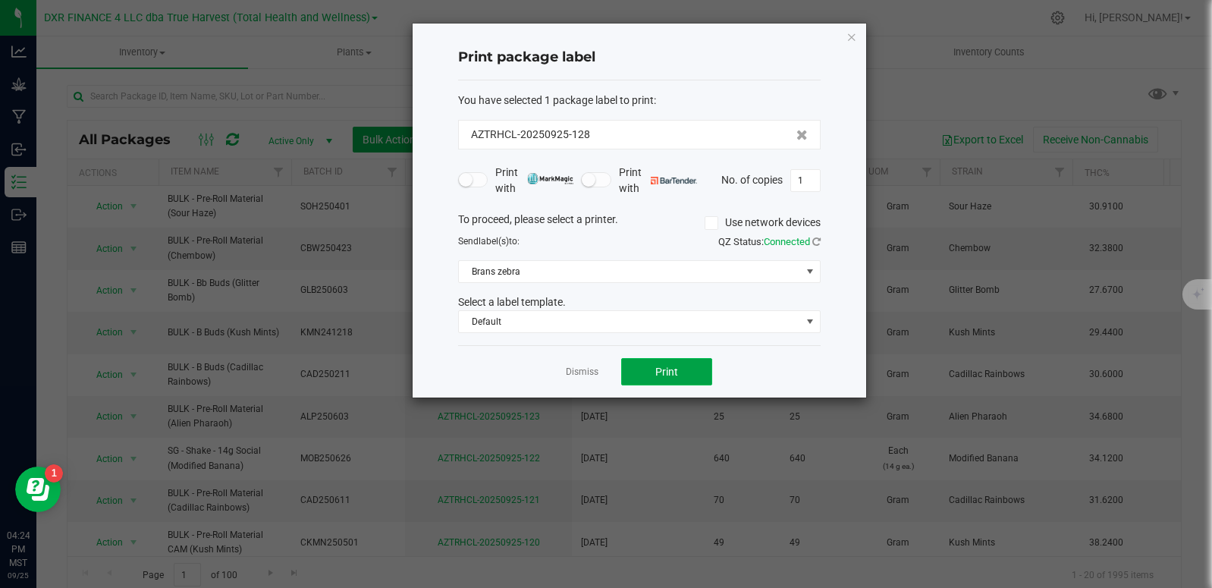
click at [662, 370] on span "Print" at bounding box center [667, 372] width 23 height 12
click at [574, 376] on link "Dismiss" at bounding box center [582, 372] width 33 height 13
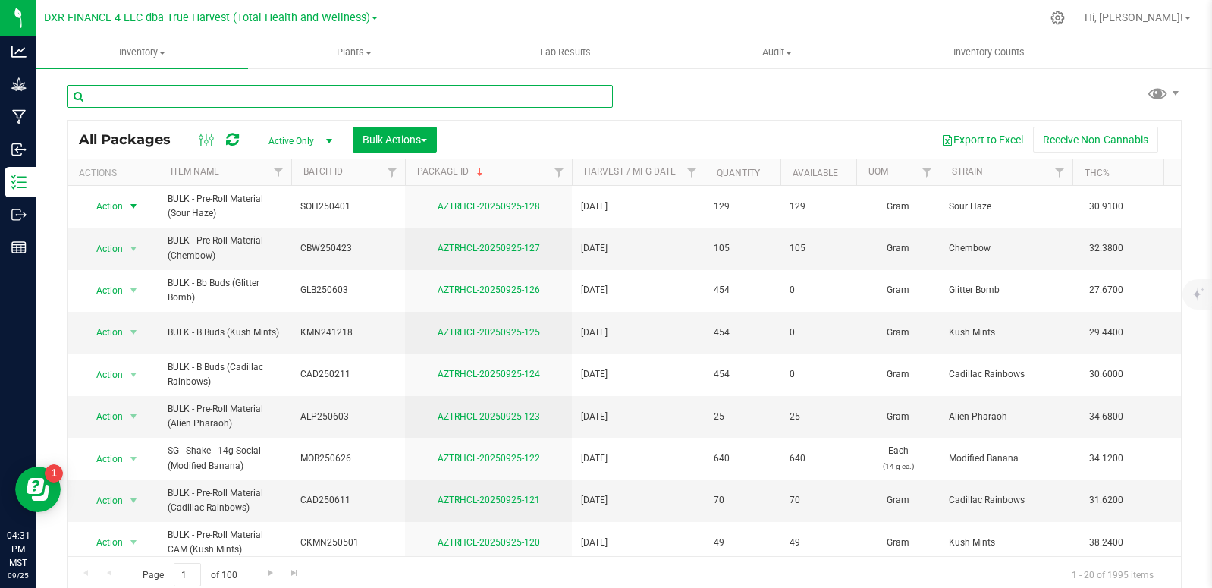
click at [250, 105] on input "text" at bounding box center [340, 96] width 546 height 23
type input "AZTRHCL-20250814-034"
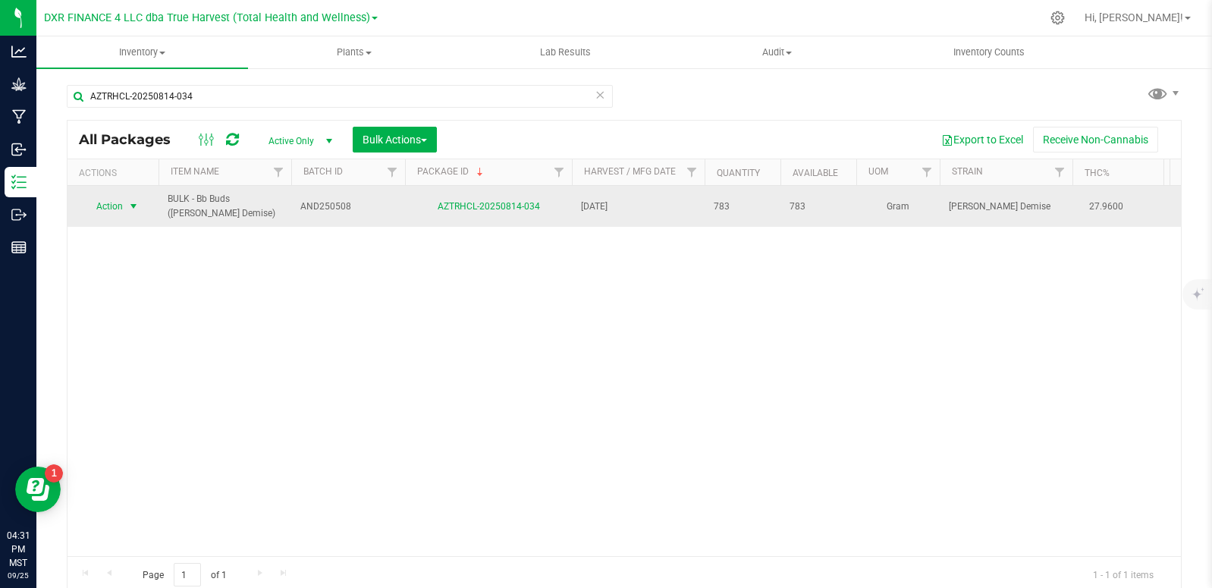
click at [133, 208] on span "select" at bounding box center [133, 206] width 12 height 12
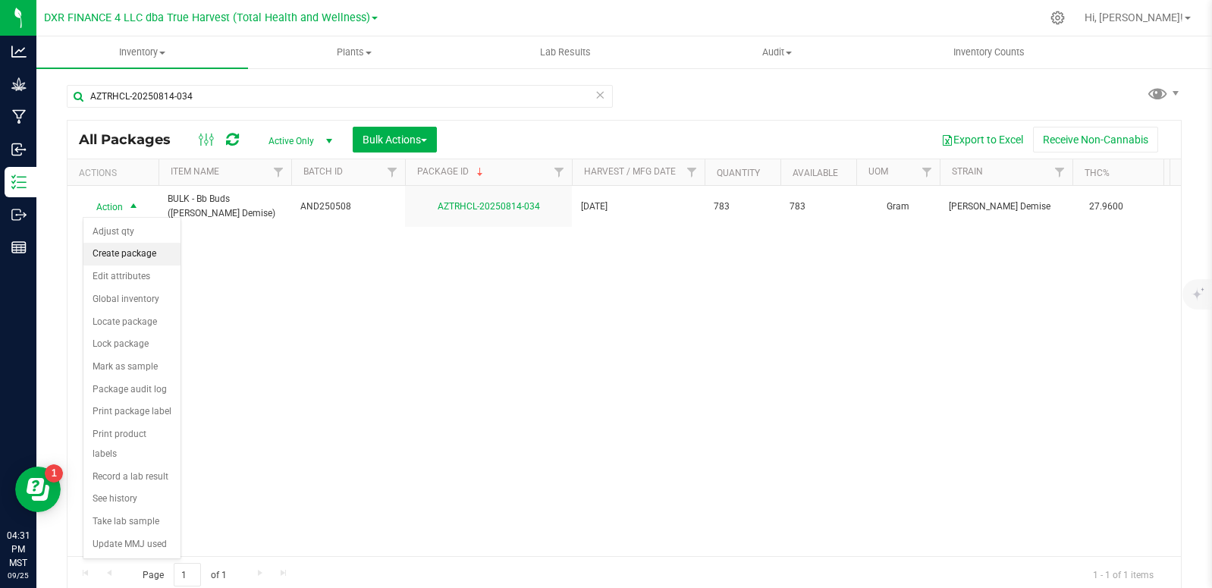
click at [108, 260] on li "Create package" at bounding box center [131, 254] width 97 height 23
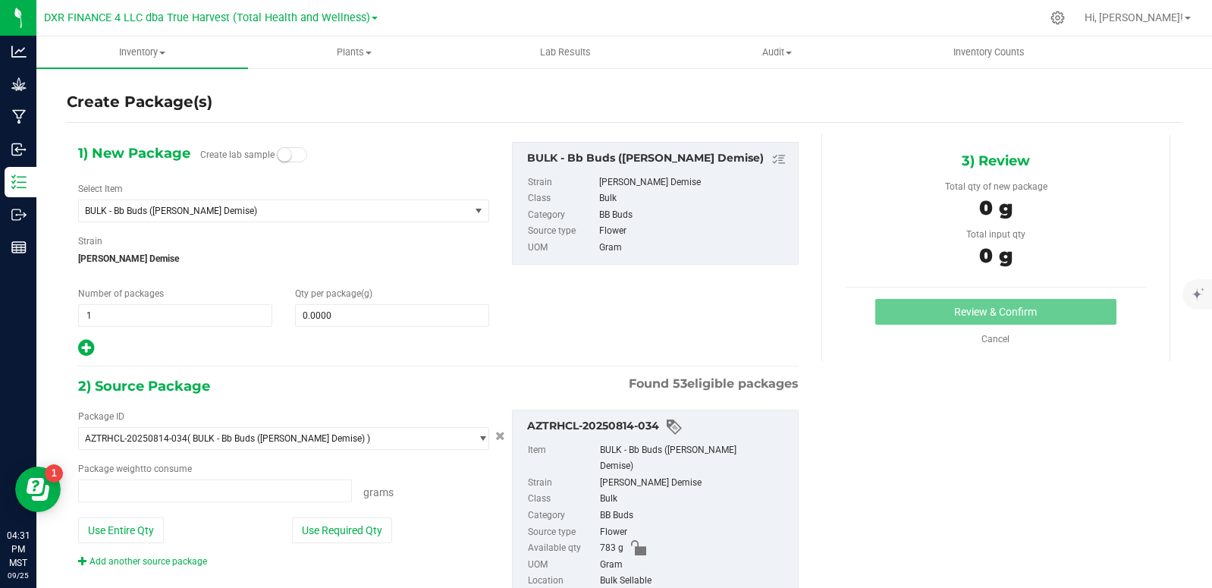
type input "0.0000 g"
click at [363, 319] on span "0.0000 0" at bounding box center [392, 315] width 194 height 23
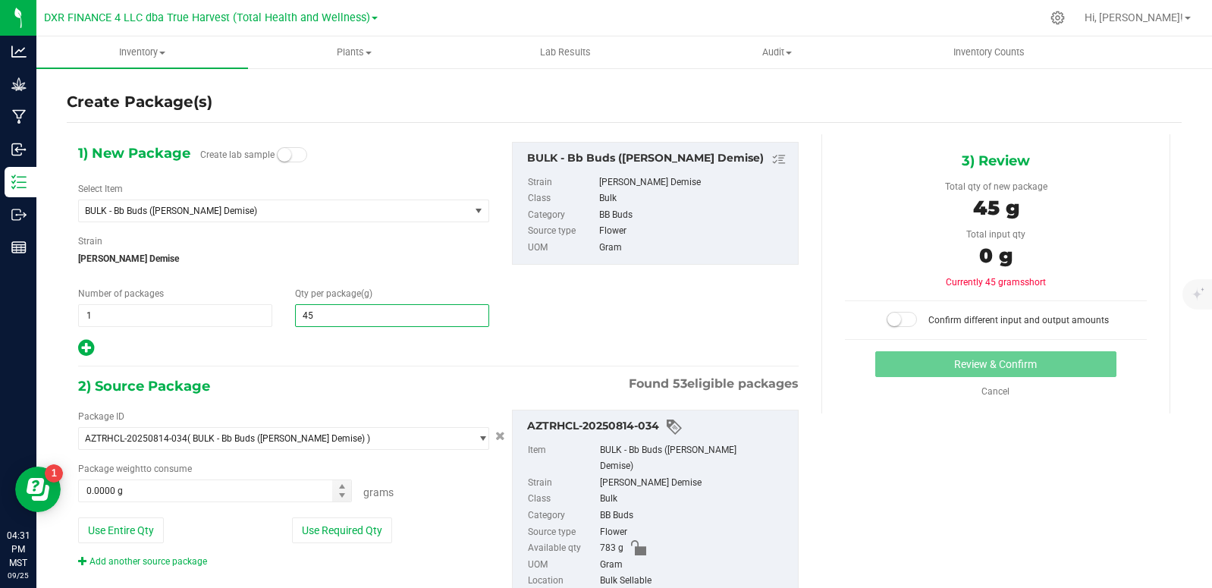
type input "454"
type input "454.0000"
click at [454, 379] on div "2) Source Package Found 53 eligible packages" at bounding box center [438, 386] width 721 height 23
click at [207, 491] on span "0.0000 g 0" at bounding box center [215, 491] width 274 height 23
type input "445"
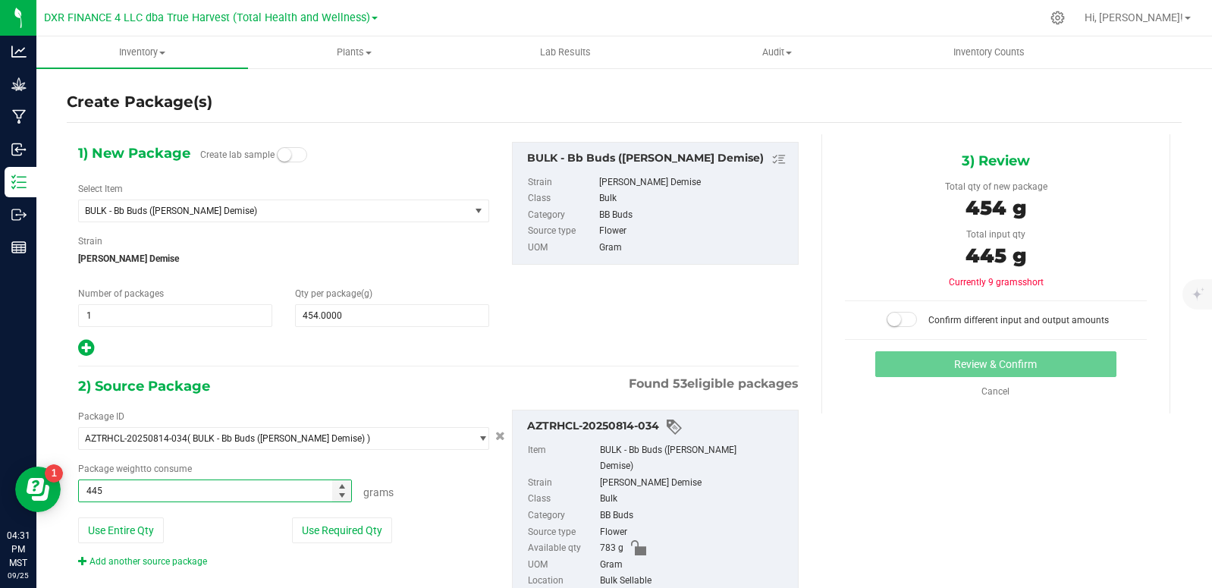
type input "445.0000 g"
click at [659, 360] on div "1) New Package Create lab sample Select Item BULK - Bb Buds (Anslinger's Demise…" at bounding box center [439, 390] width 744 height 512
click at [900, 315] on span at bounding box center [902, 319] width 30 height 15
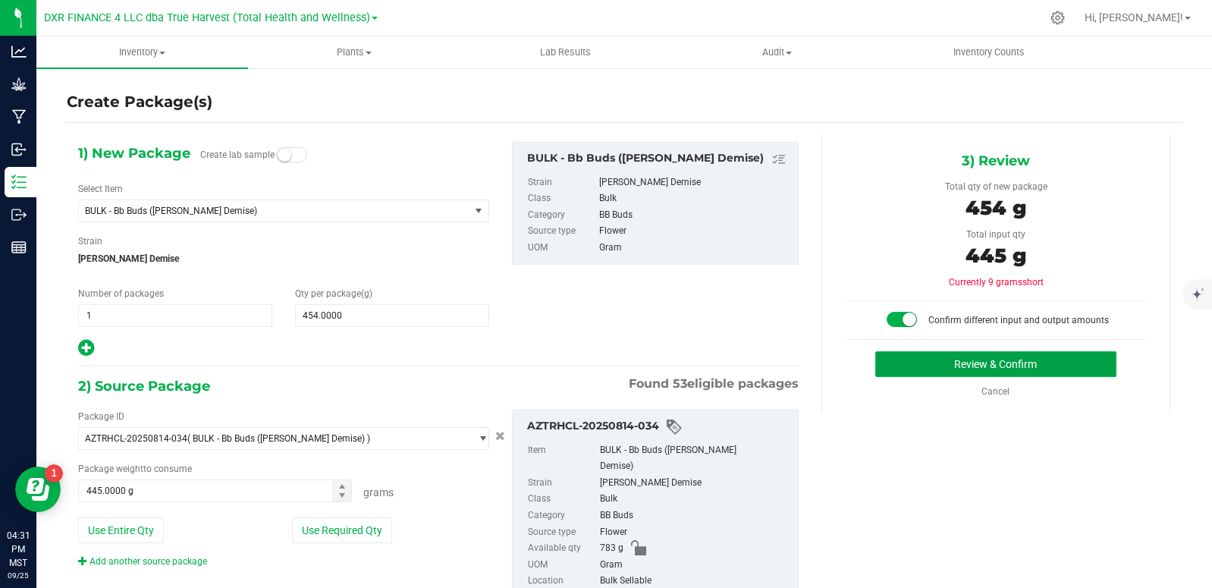
click at [965, 367] on button "Review & Confirm" at bounding box center [996, 364] width 241 height 26
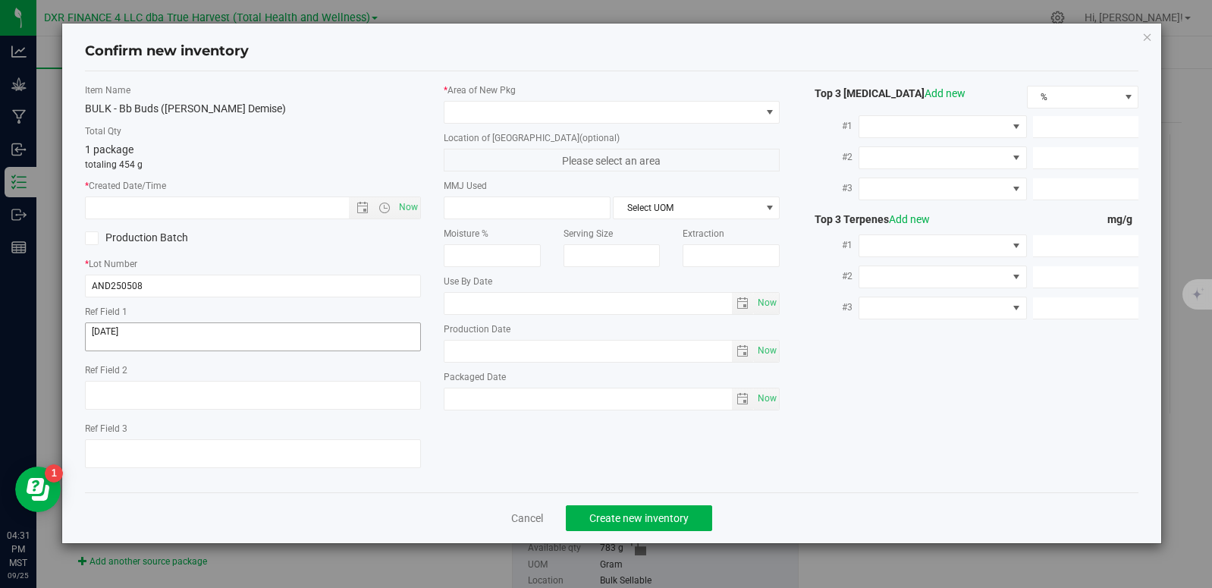
click at [162, 322] on div "Ref Field 1" at bounding box center [253, 330] width 336 height 51
click at [162, 334] on textarea at bounding box center [253, 336] width 336 height 29
click at [175, 209] on input "text" at bounding box center [230, 207] width 289 height 21
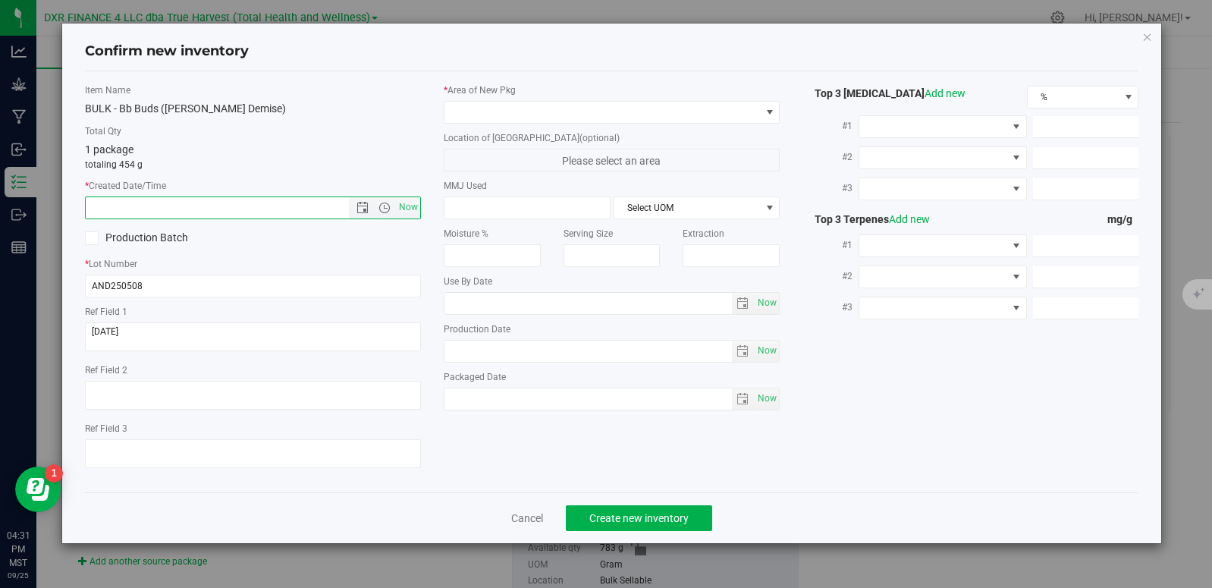
paste input "[DATE]"
click at [476, 108] on span at bounding box center [603, 112] width 316 height 21
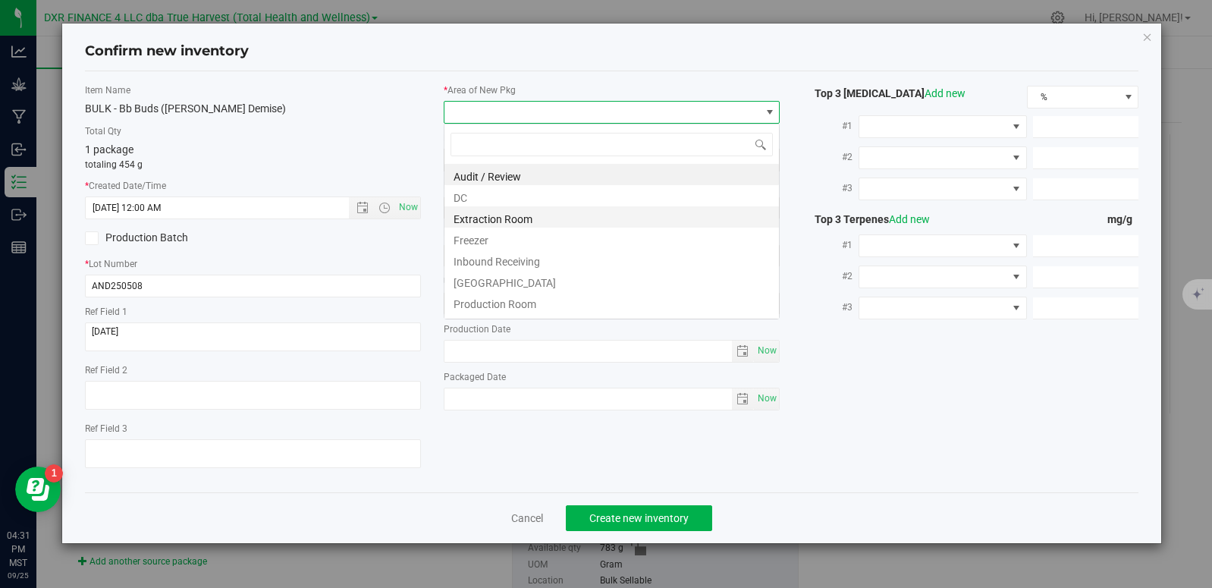
type input "5/8/2025 4:31 PM"
click at [473, 197] on li "DC" at bounding box center [612, 195] width 335 height 21
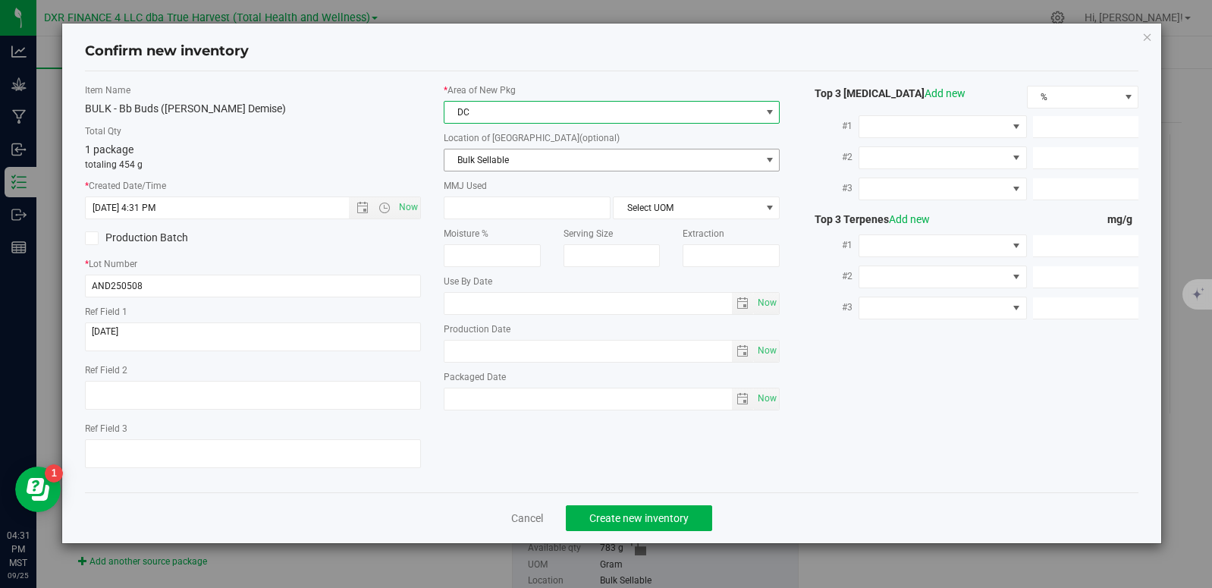
click at [508, 165] on span "Bulk Sellable" at bounding box center [603, 159] width 316 height 21
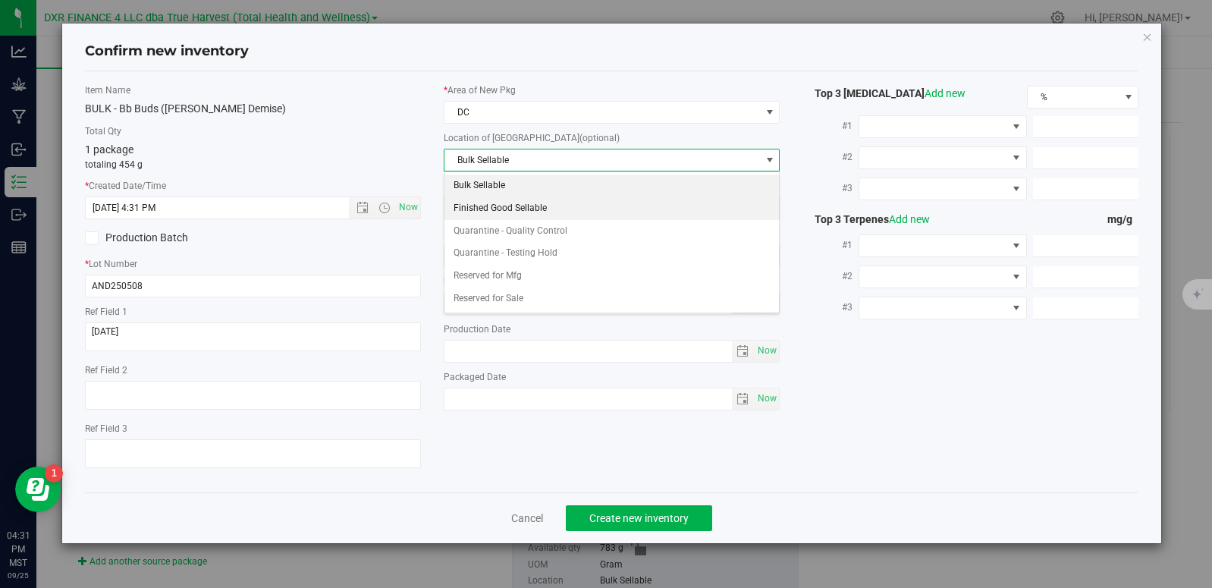
click at [516, 206] on li "Finished Good Sellable" at bounding box center [612, 208] width 335 height 23
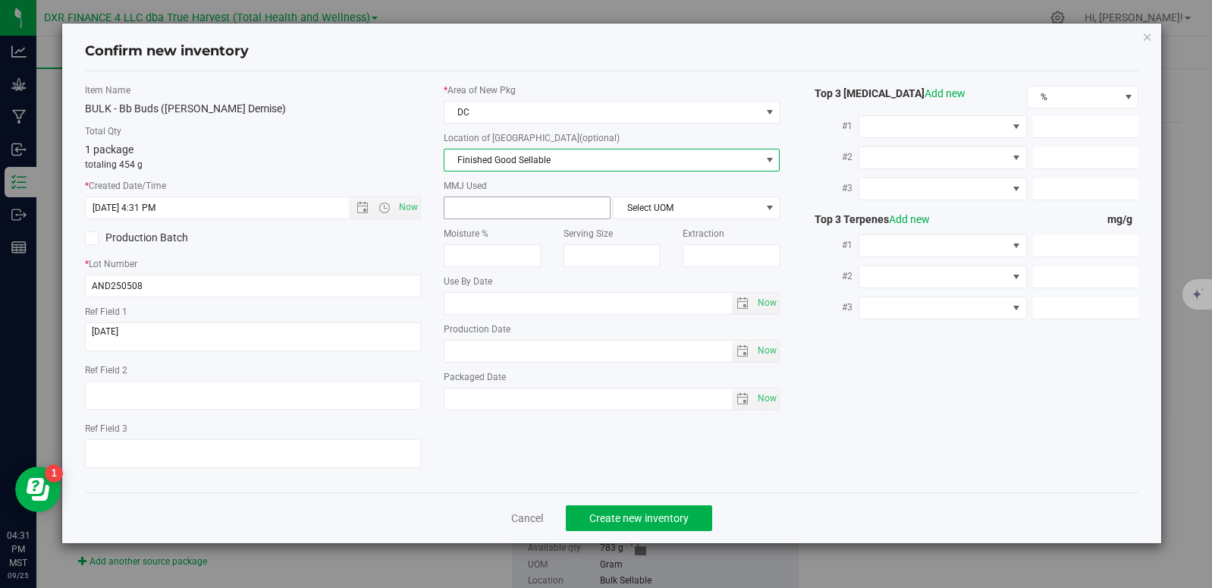
click at [516, 206] on span at bounding box center [527, 208] width 167 height 23
type input "454"
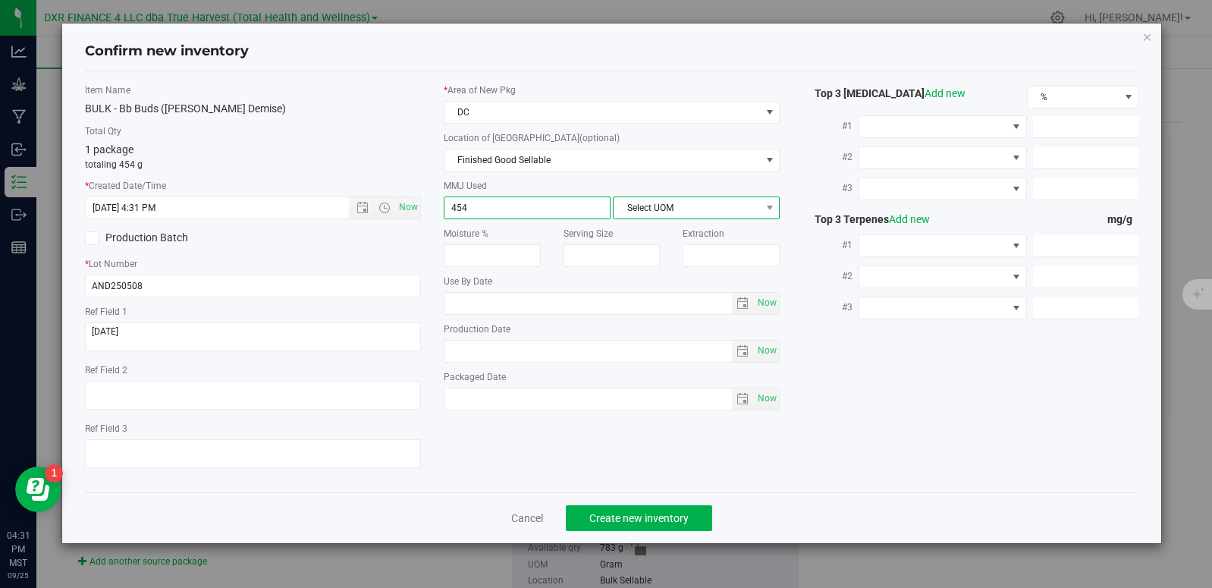
type input "454.0000"
click at [662, 208] on span "Select UOM" at bounding box center [687, 207] width 146 height 21
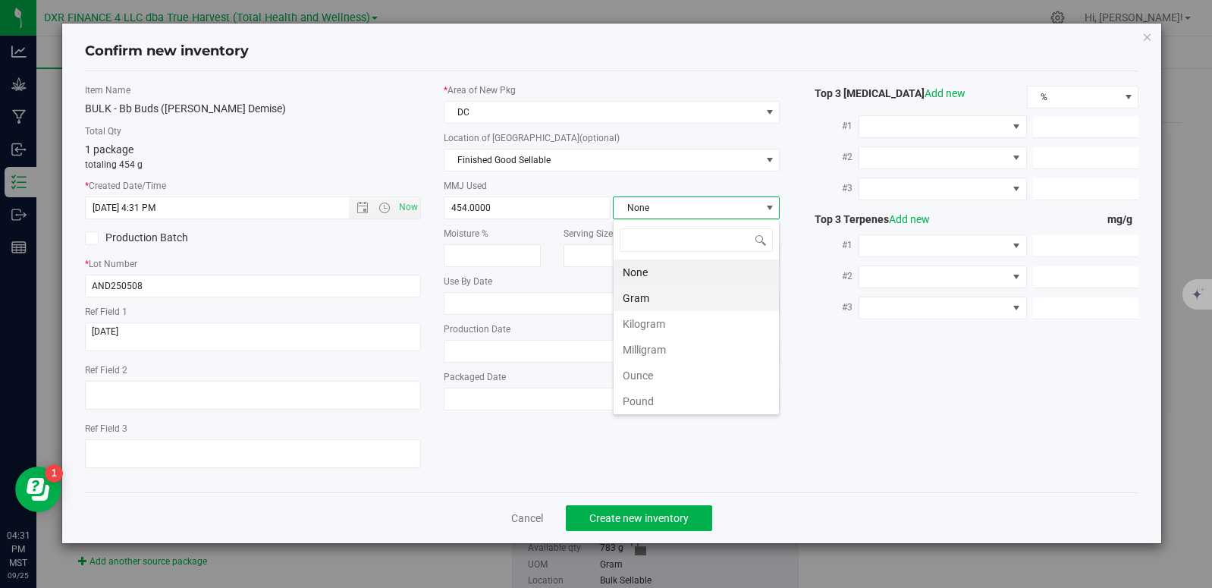
scroll to position [23, 167]
click at [653, 307] on li "Gram" at bounding box center [696, 298] width 165 height 26
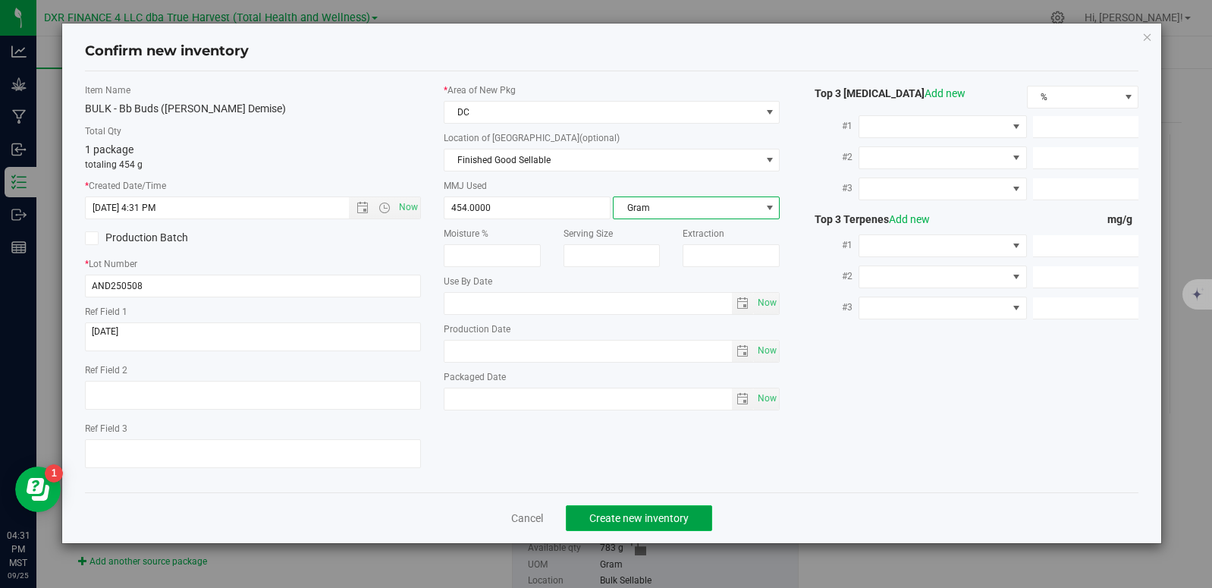
click at [662, 520] on span "Create new inventory" at bounding box center [639, 518] width 99 height 12
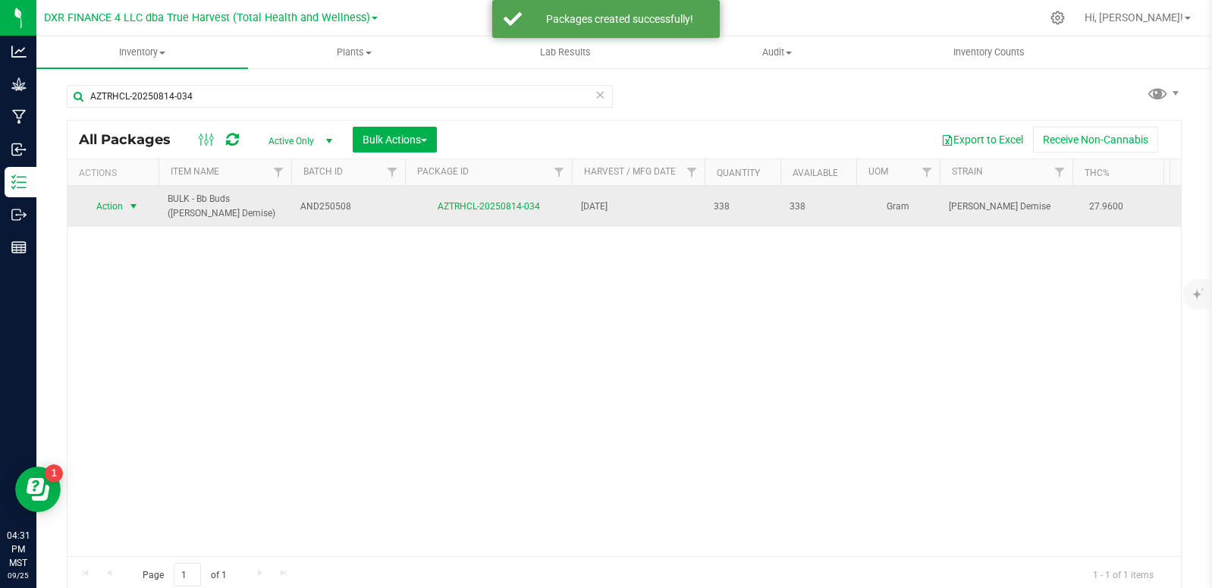
click at [130, 204] on span "select" at bounding box center [133, 206] width 12 height 12
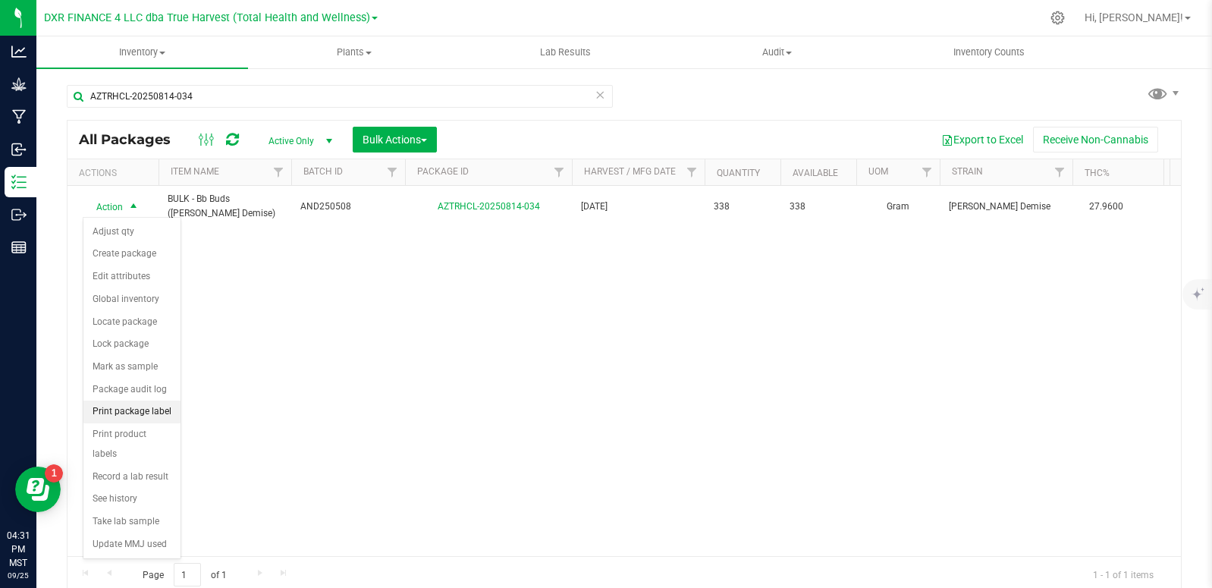
click at [150, 414] on li "Print package label" at bounding box center [131, 412] width 97 height 23
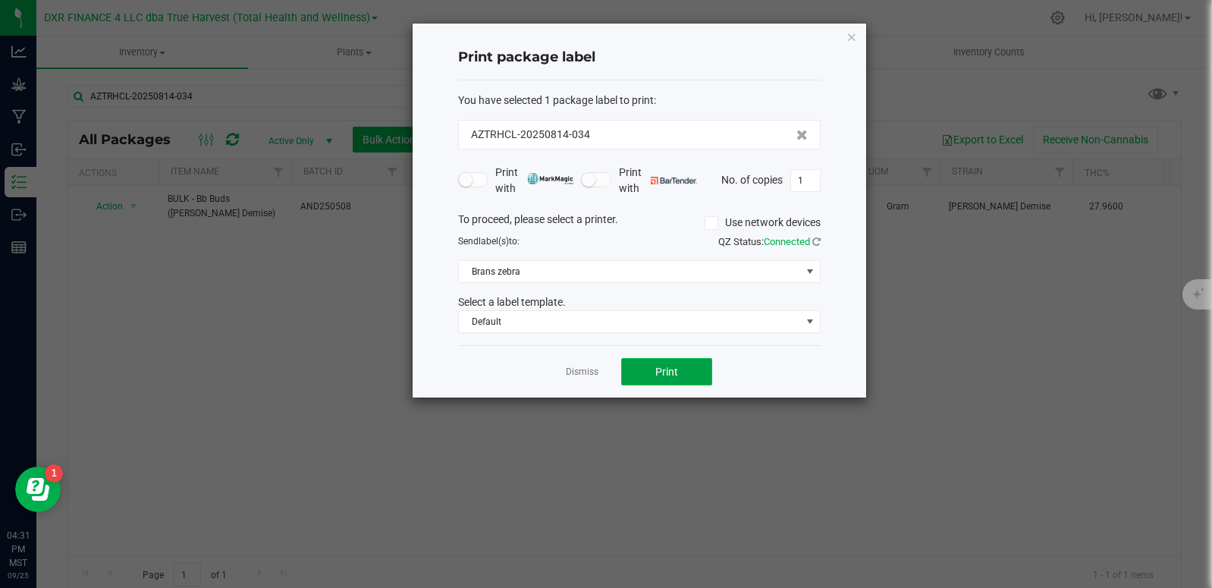
click at [693, 374] on button "Print" at bounding box center [666, 371] width 91 height 27
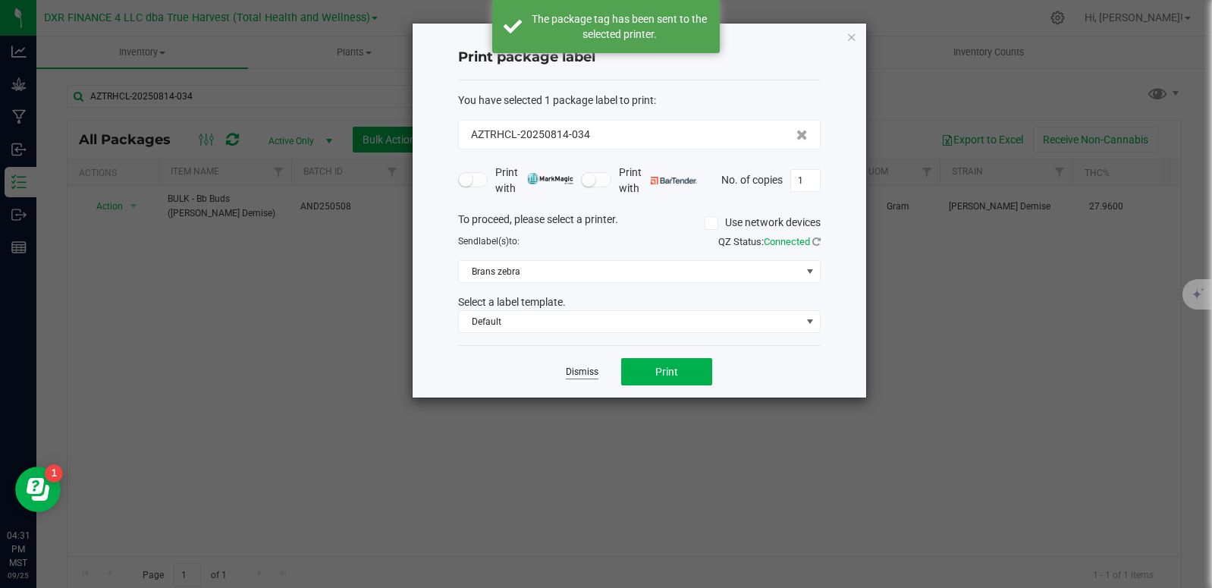
click at [577, 376] on link "Dismiss" at bounding box center [582, 372] width 33 height 13
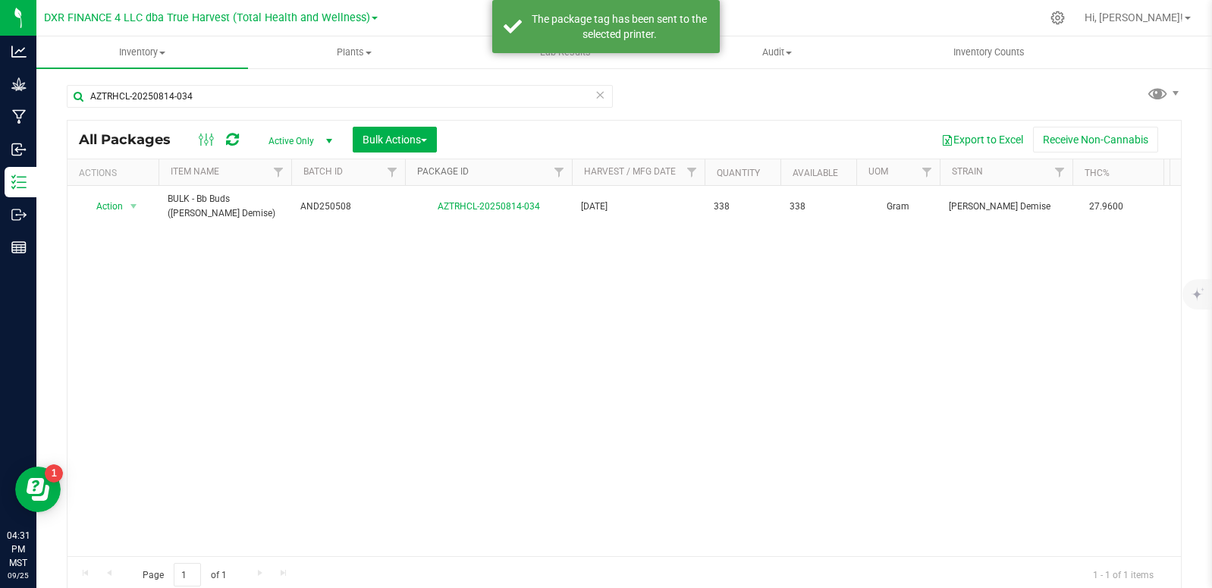
click at [435, 168] on link "Package ID" at bounding box center [443, 171] width 52 height 11
click at [453, 171] on link "Package ID" at bounding box center [451, 171] width 69 height 11
click at [196, 96] on input "AZTRHCL-20250814-034" at bounding box center [340, 96] width 546 height 23
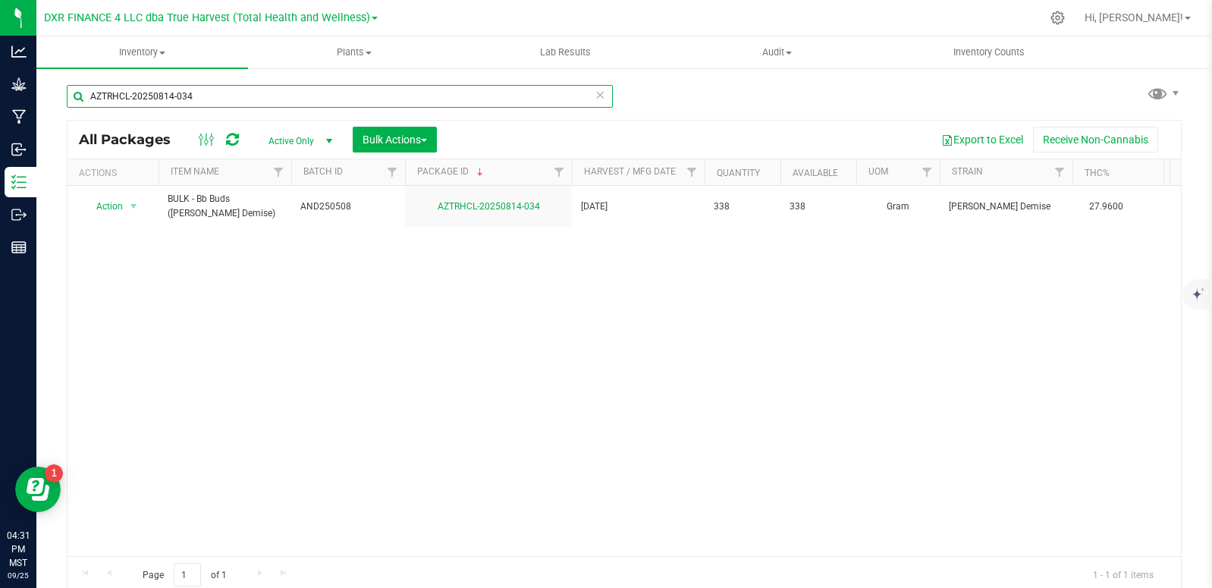
click at [196, 96] on input "AZTRHCL-20250814-034" at bounding box center [340, 96] width 546 height 23
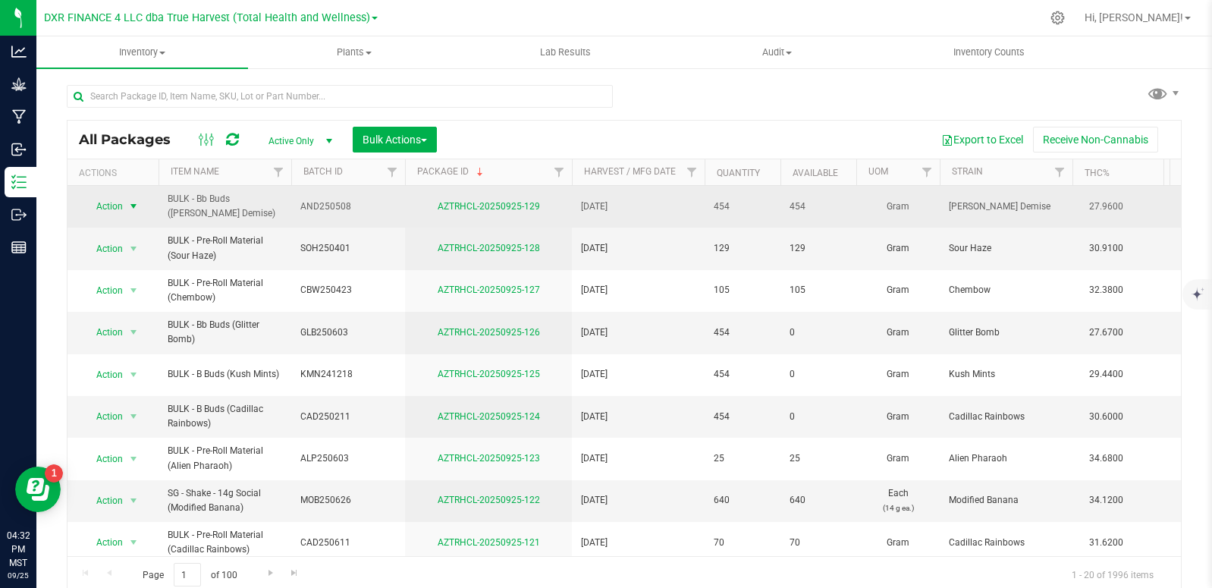
click at [142, 203] on span "select" at bounding box center [133, 206] width 19 height 21
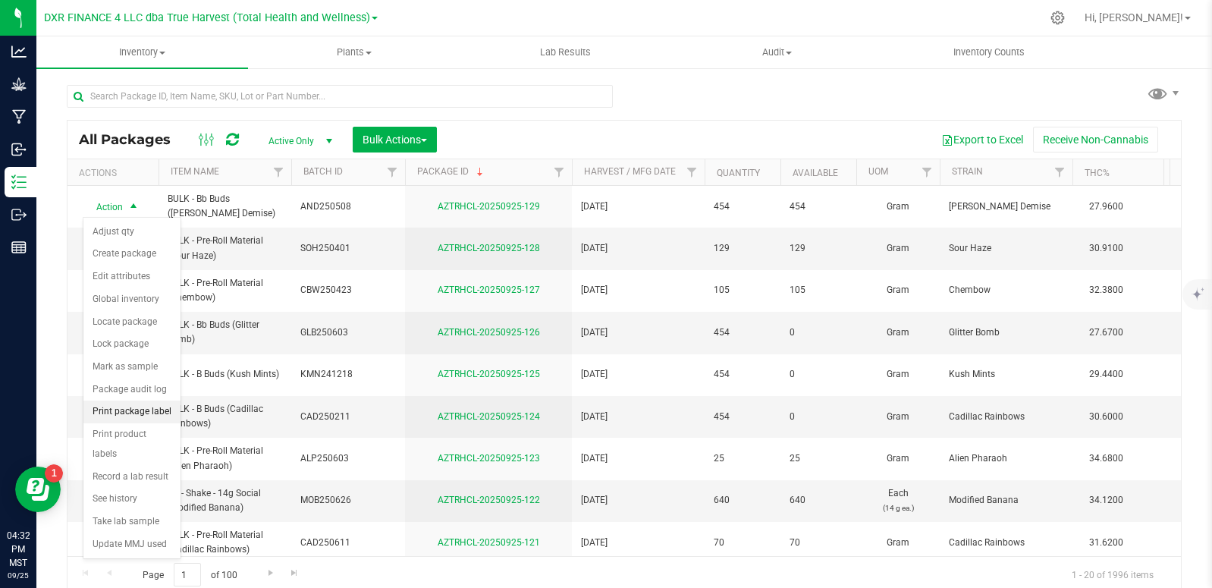
click at [147, 410] on li "Print package label" at bounding box center [131, 412] width 97 height 23
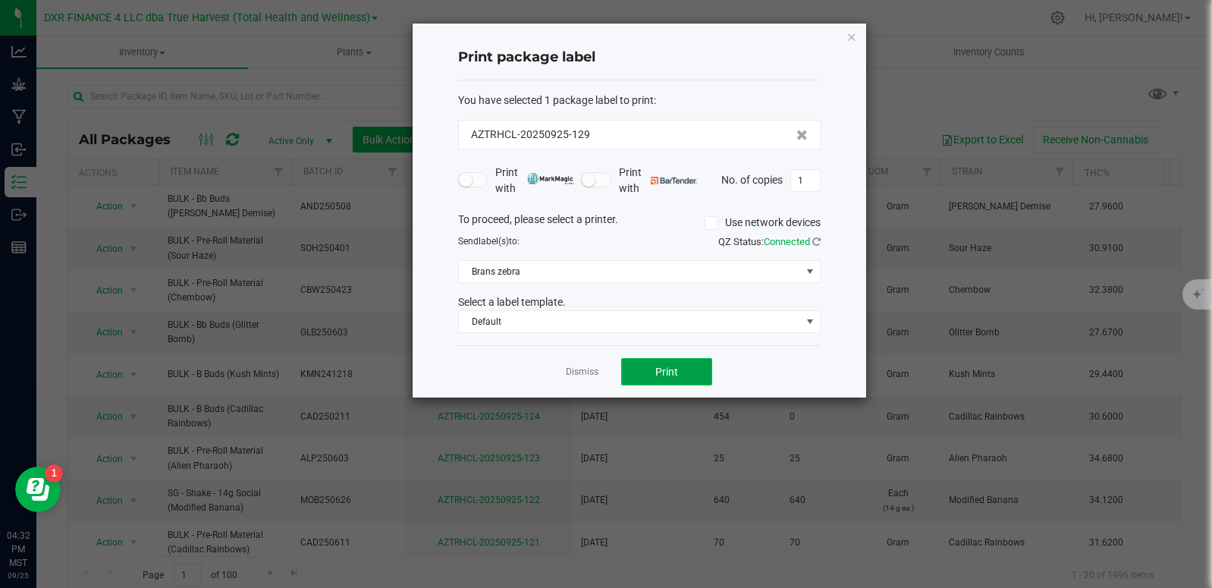
click at [670, 376] on span "Print" at bounding box center [667, 372] width 23 height 12
click at [583, 379] on app-cancel-button "Dismiss" at bounding box center [582, 372] width 33 height 16
click at [586, 370] on link "Dismiss" at bounding box center [582, 372] width 33 height 13
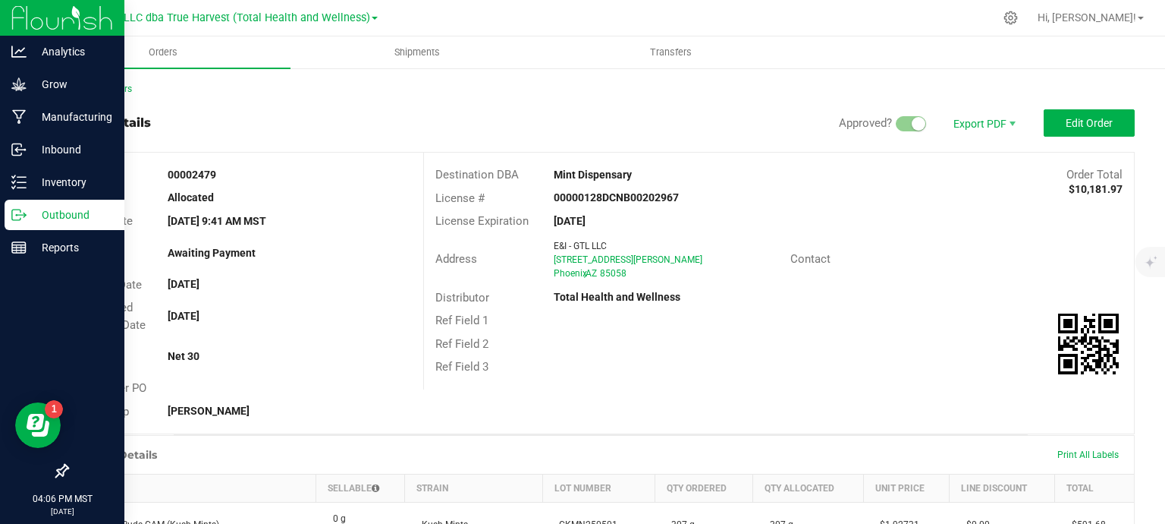
click at [49, 206] on p "Outbound" at bounding box center [72, 215] width 91 height 18
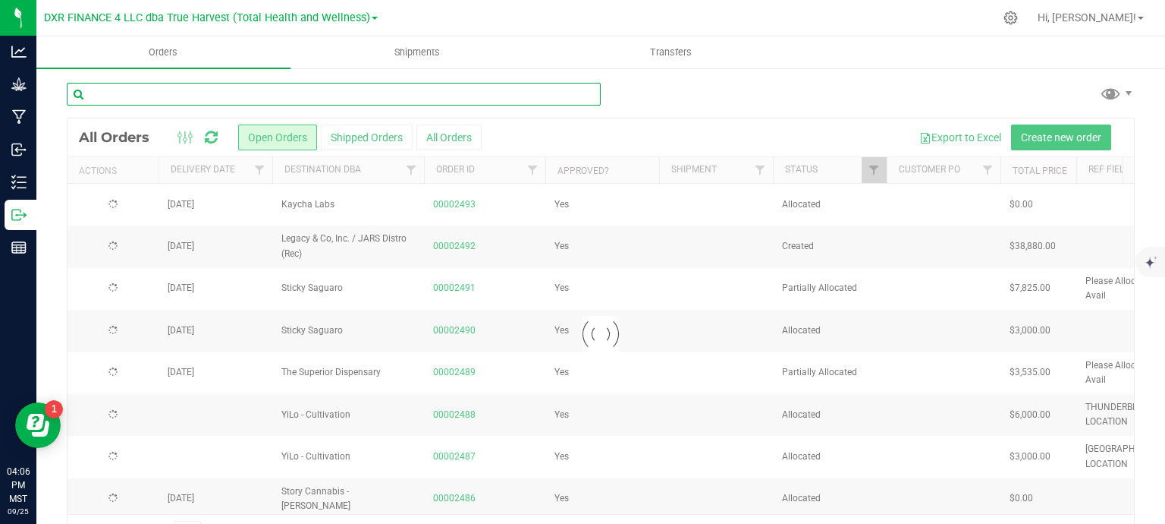
click at [246, 90] on input "text" at bounding box center [334, 94] width 534 height 23
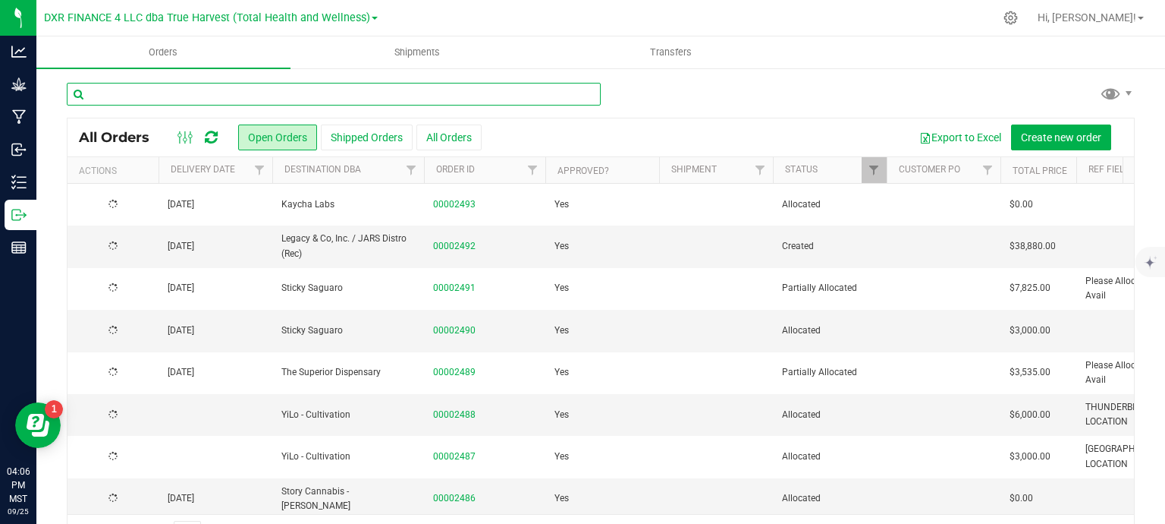
click at [246, 101] on input "text" at bounding box center [334, 94] width 534 height 23
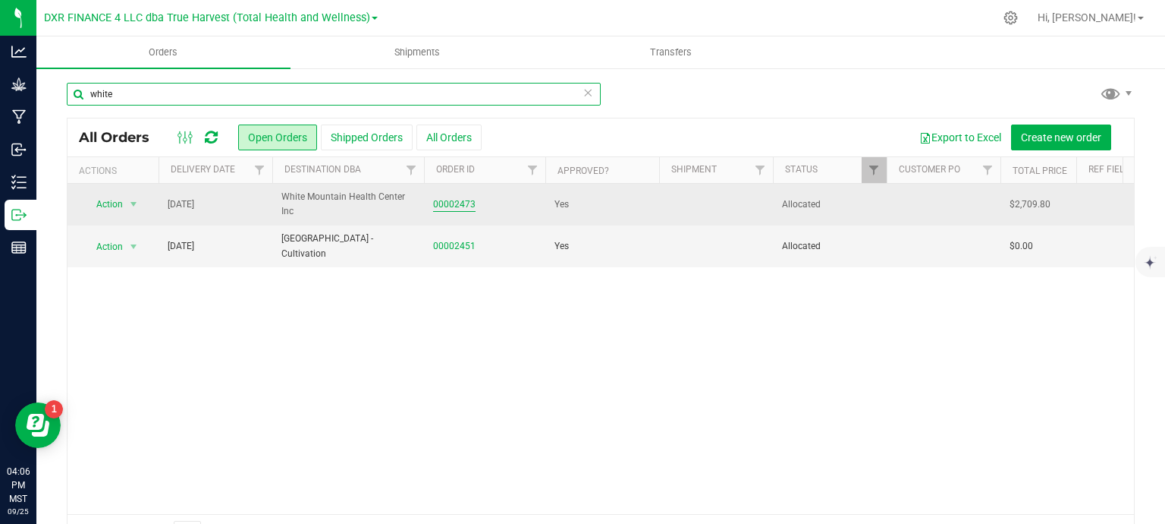
type input "white"
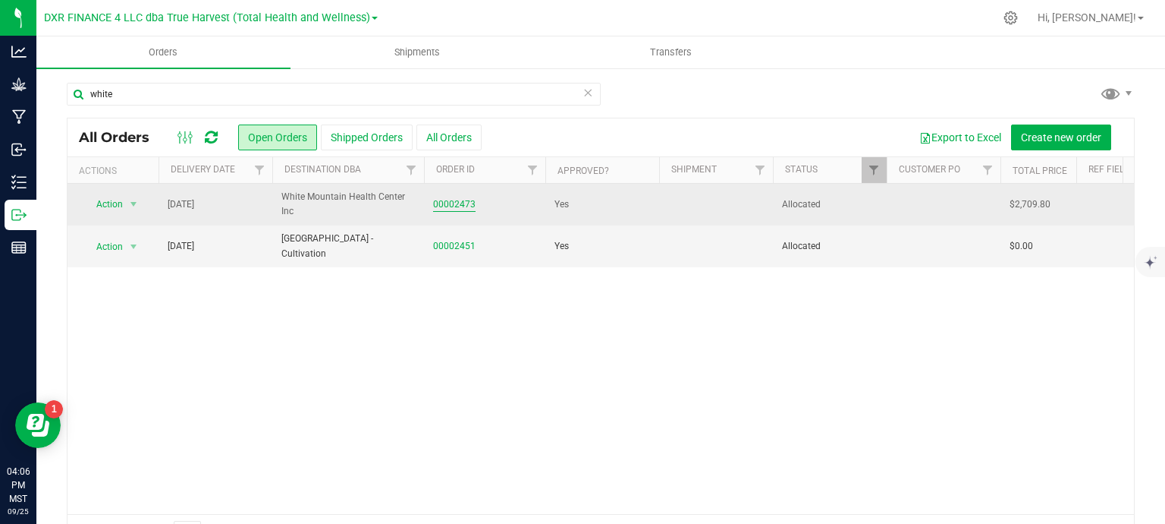
click at [461, 204] on link "00002473" at bounding box center [454, 204] width 42 height 14
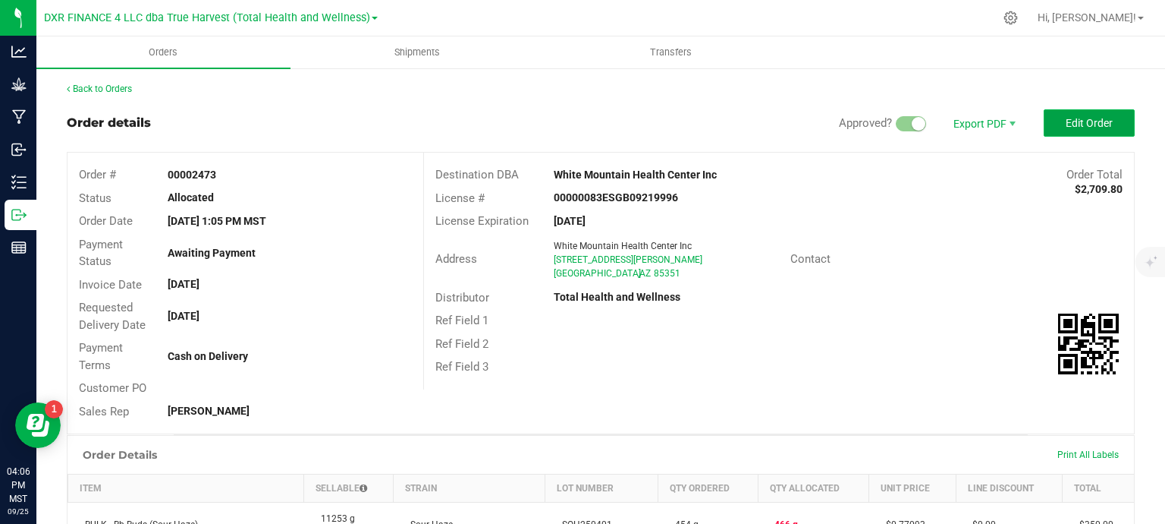
click at [1081, 119] on span "Edit Order" at bounding box center [1089, 123] width 47 height 12
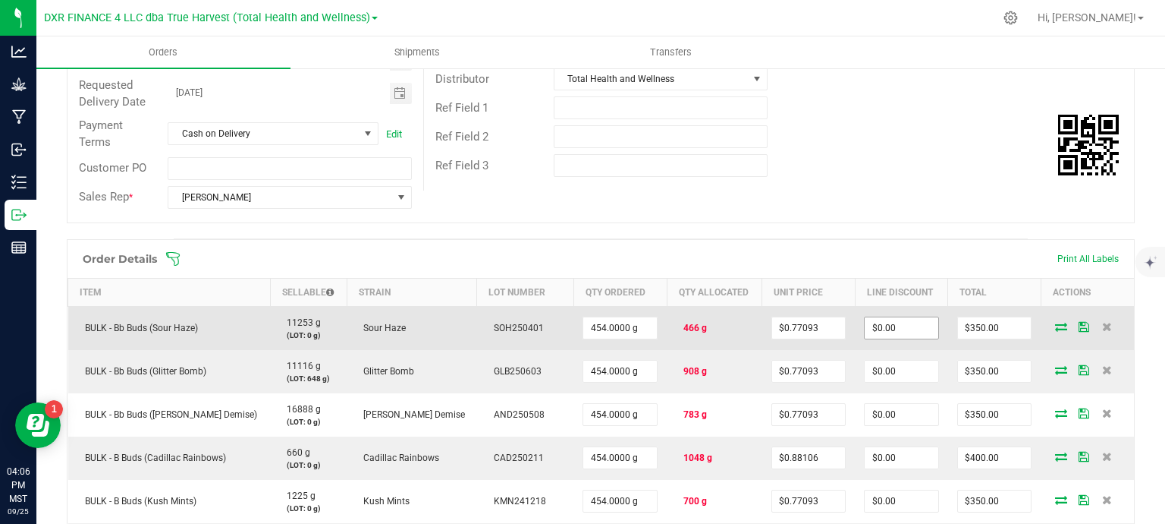
scroll to position [303, 0]
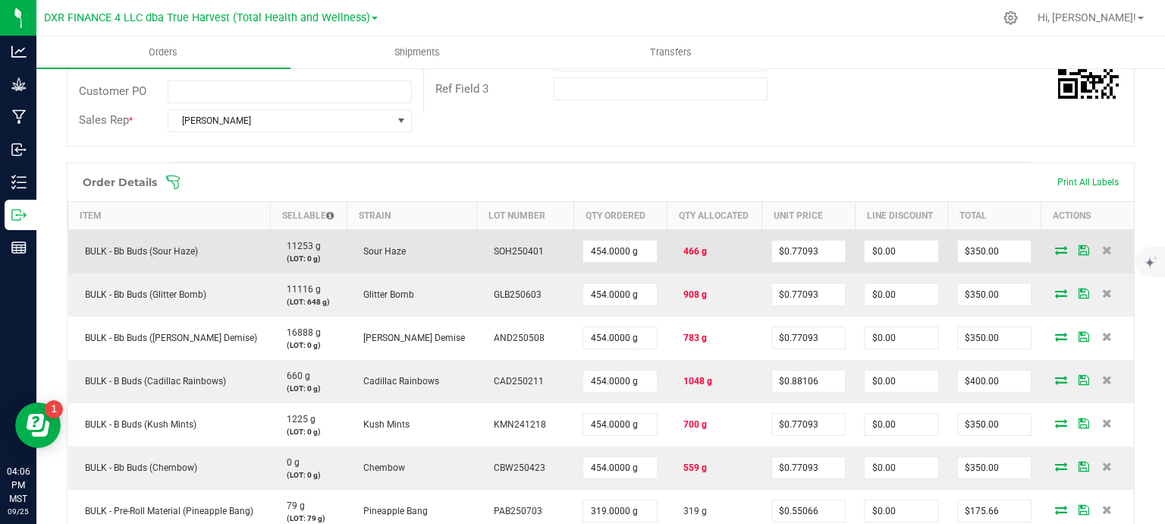
click at [1055, 253] on icon at bounding box center [1061, 249] width 12 height 9
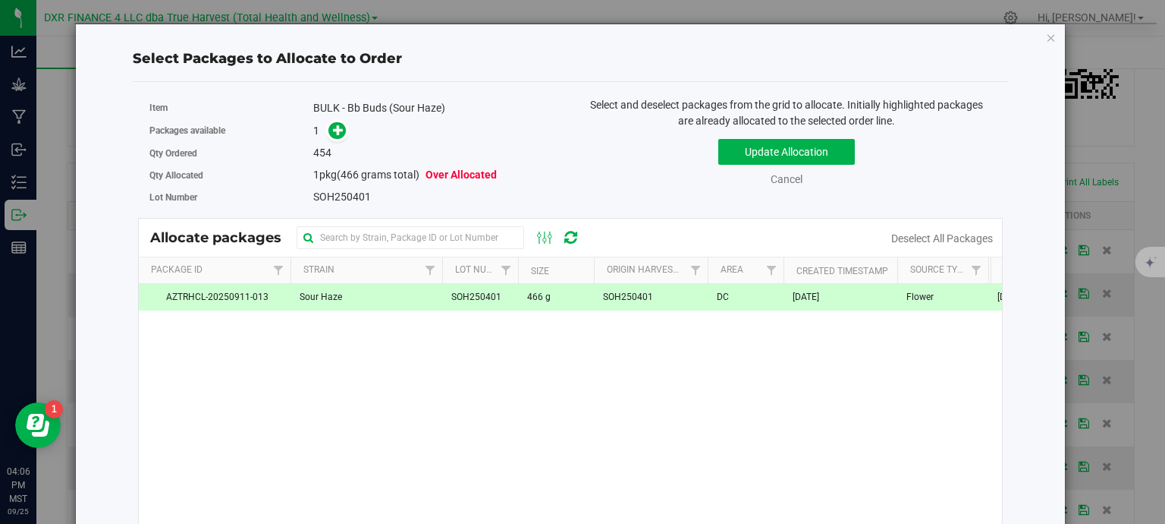
click at [429, 292] on td "Sour Haze" at bounding box center [367, 297] width 152 height 27
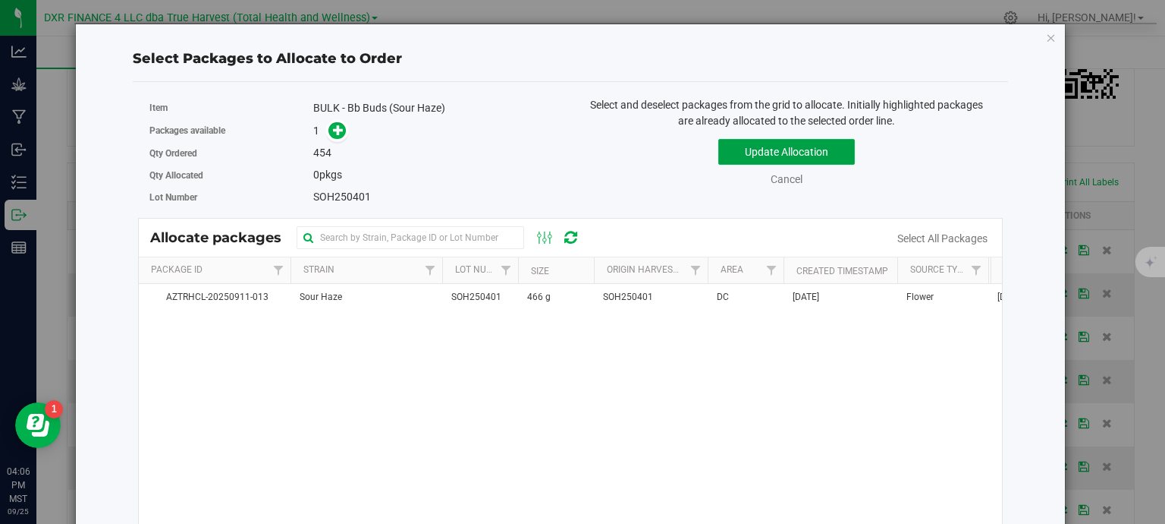
click at [822, 151] on button "Update Allocation" at bounding box center [787, 152] width 137 height 26
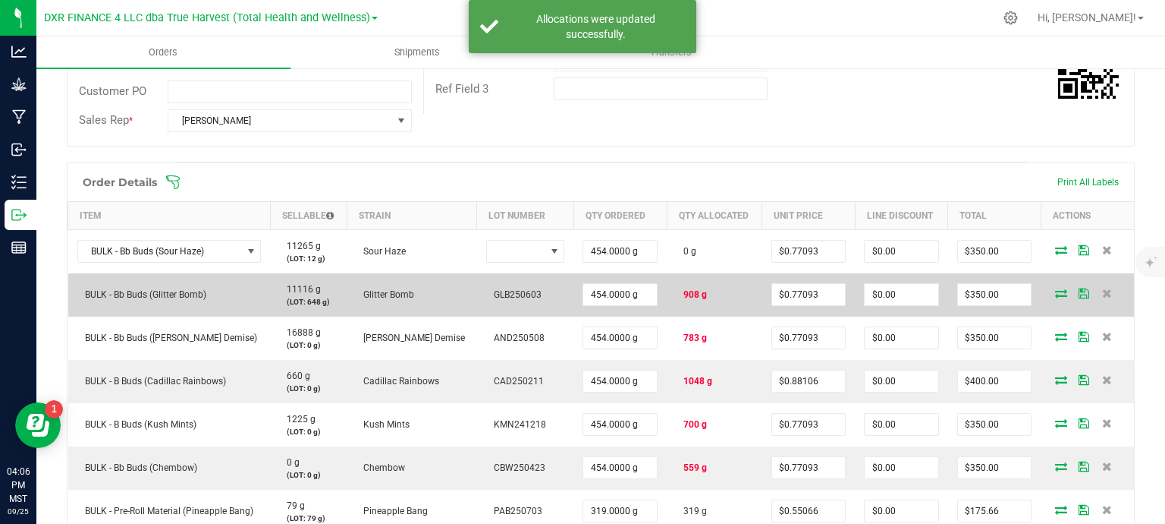
click at [1055, 294] on icon at bounding box center [1061, 292] width 12 height 9
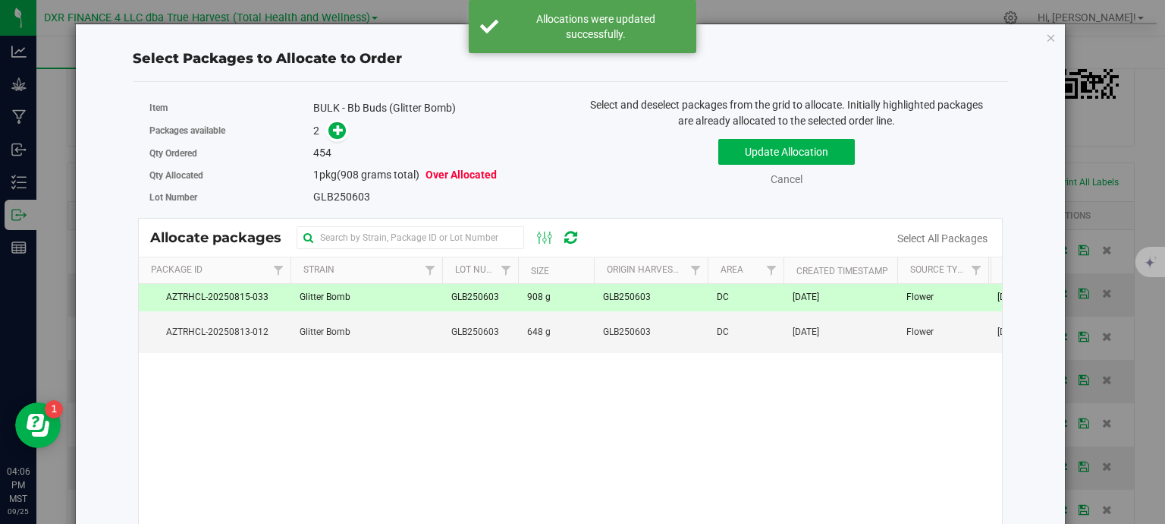
click at [552, 303] on td "908 g" at bounding box center [556, 297] width 76 height 27
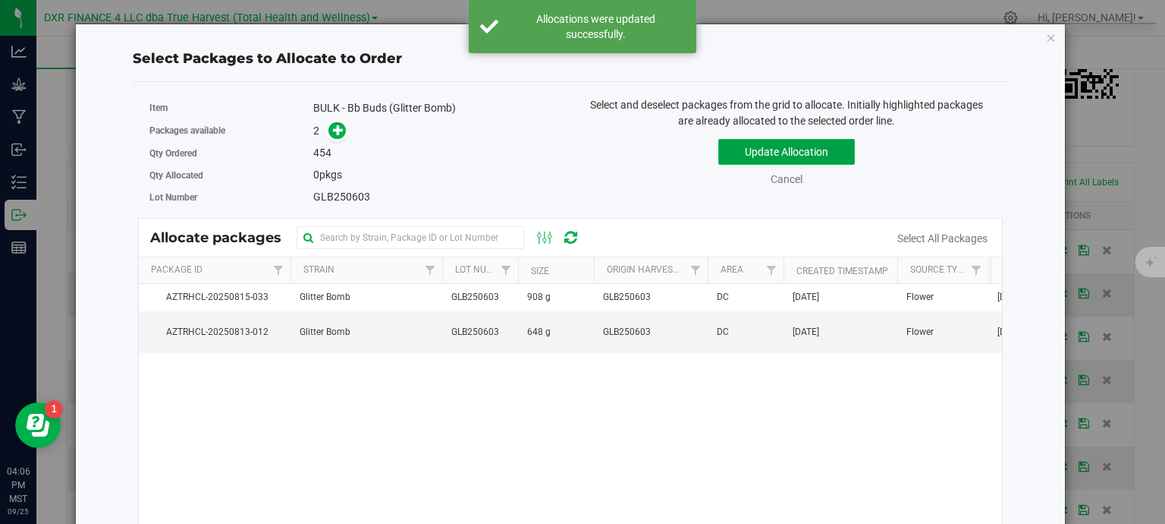
click at [810, 151] on button "Update Allocation" at bounding box center [787, 152] width 137 height 26
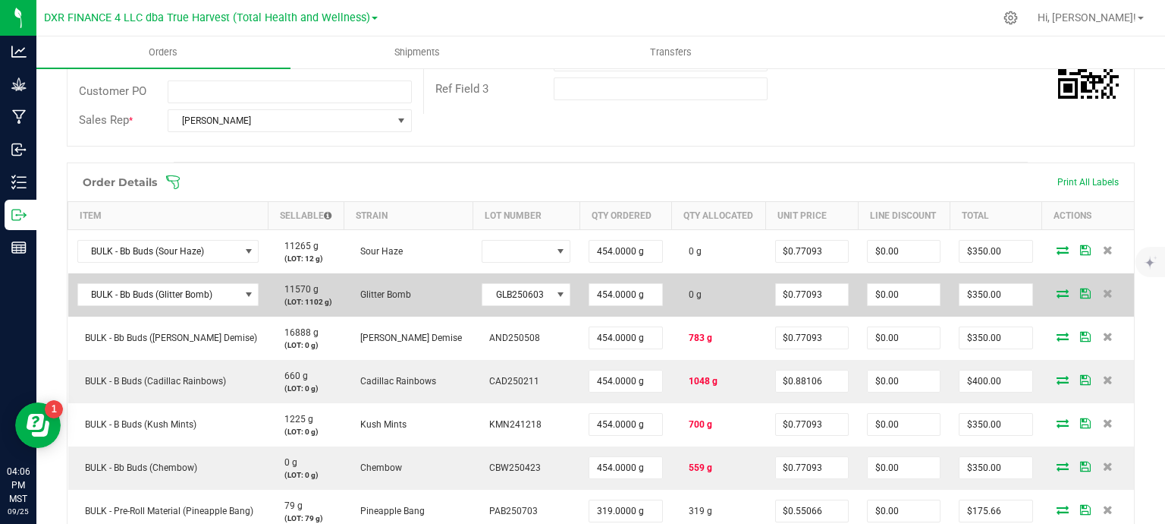
scroll to position [379, 0]
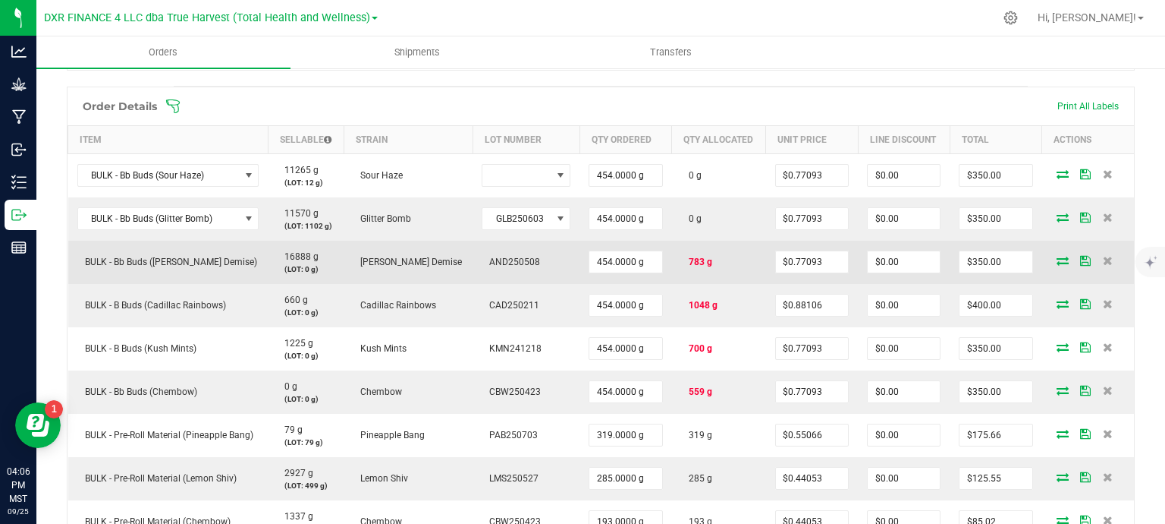
click at [1057, 256] on icon at bounding box center [1063, 260] width 12 height 9
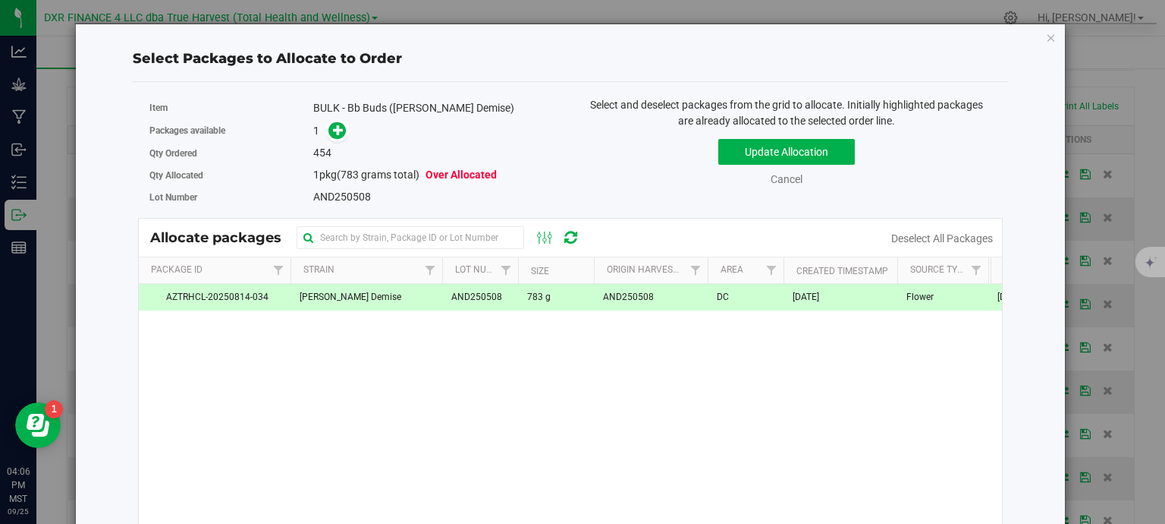
click at [380, 307] on td "[PERSON_NAME] Demise" at bounding box center [367, 297] width 152 height 27
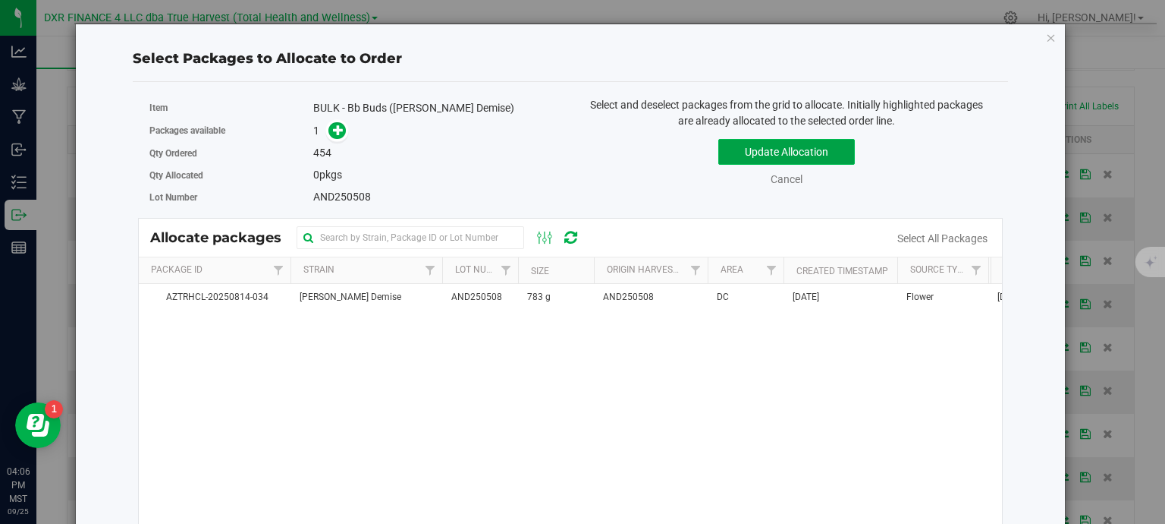
click at [788, 144] on button "Update Allocation" at bounding box center [787, 152] width 137 height 26
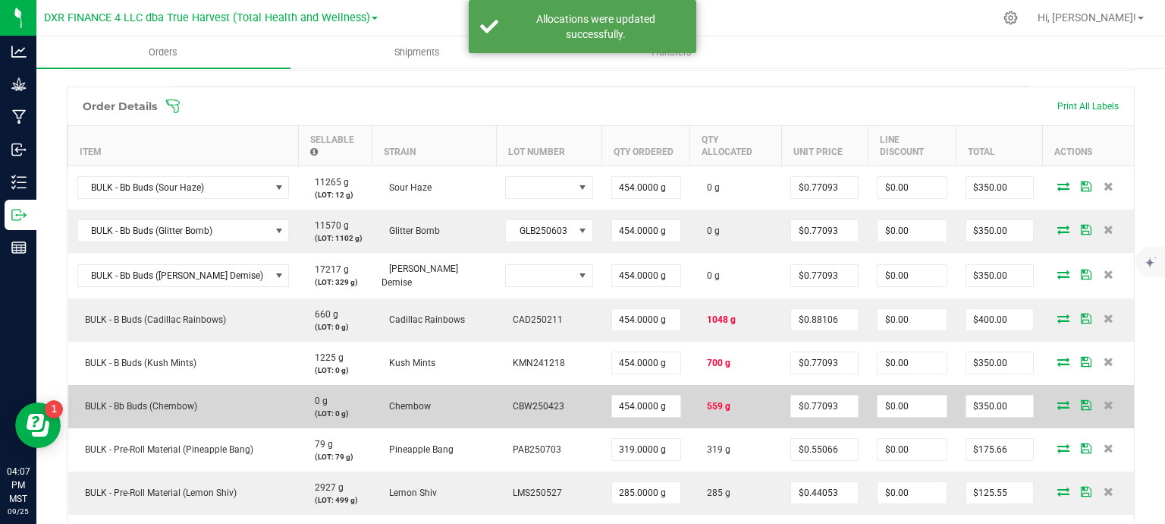
scroll to position [531, 0]
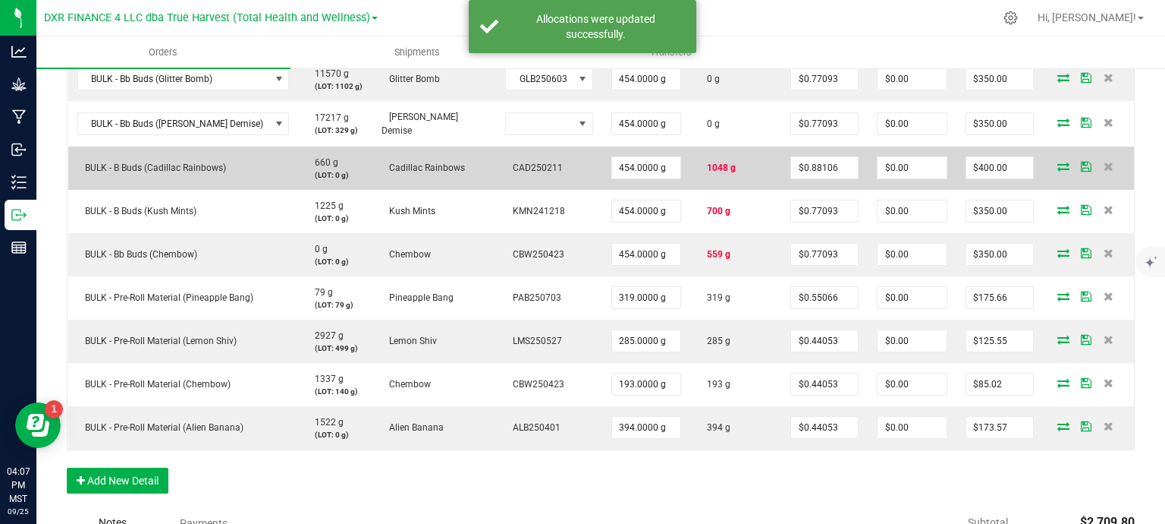
click at [1058, 162] on icon at bounding box center [1064, 166] width 12 height 9
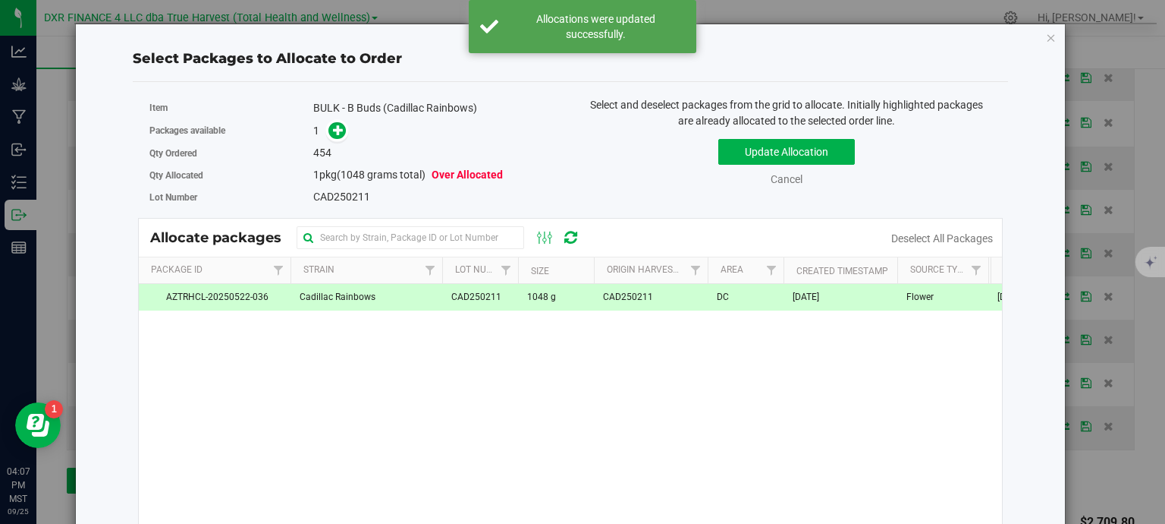
click at [442, 301] on td "CAD250211" at bounding box center [480, 297] width 76 height 27
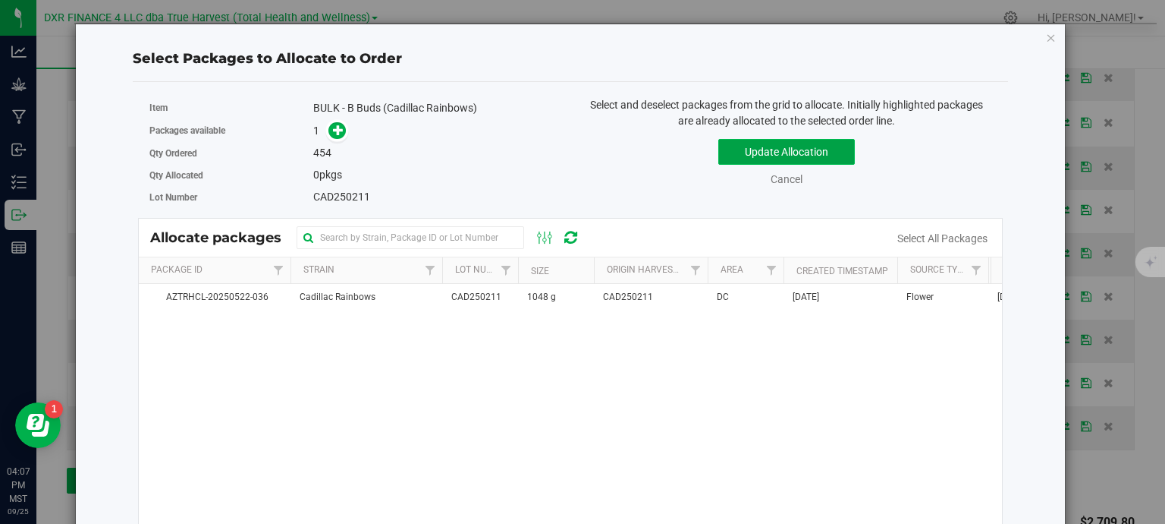
click at [750, 153] on button "Update Allocation" at bounding box center [787, 152] width 137 height 26
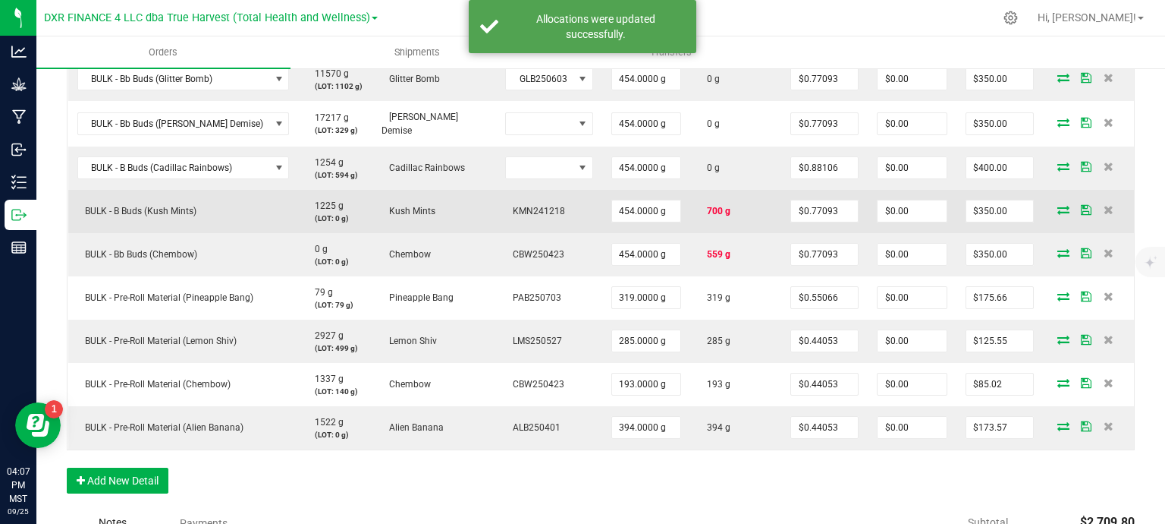
click at [1058, 205] on icon at bounding box center [1064, 209] width 12 height 9
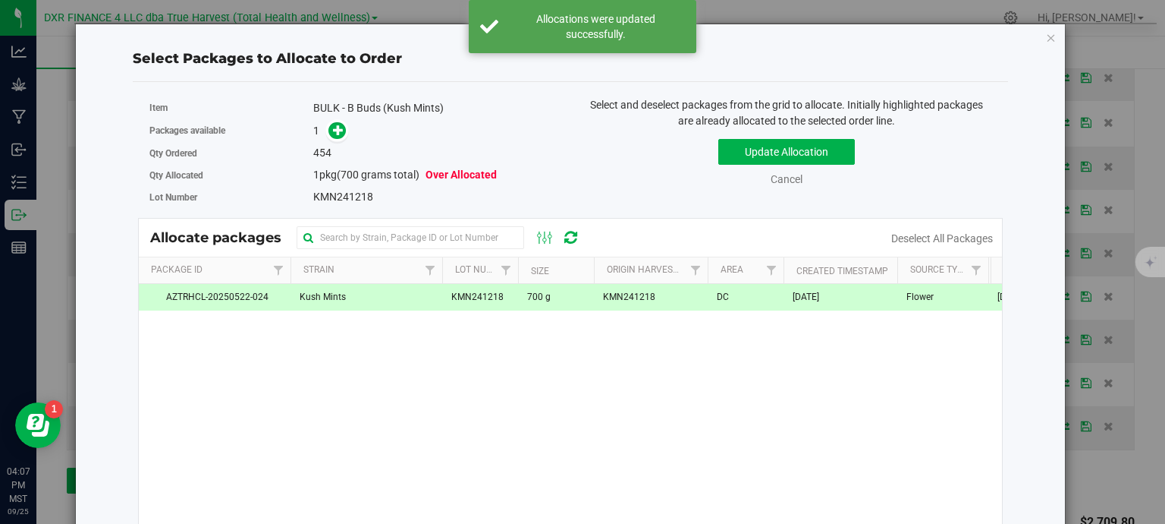
click at [512, 302] on td "KMN241218" at bounding box center [480, 297] width 76 height 27
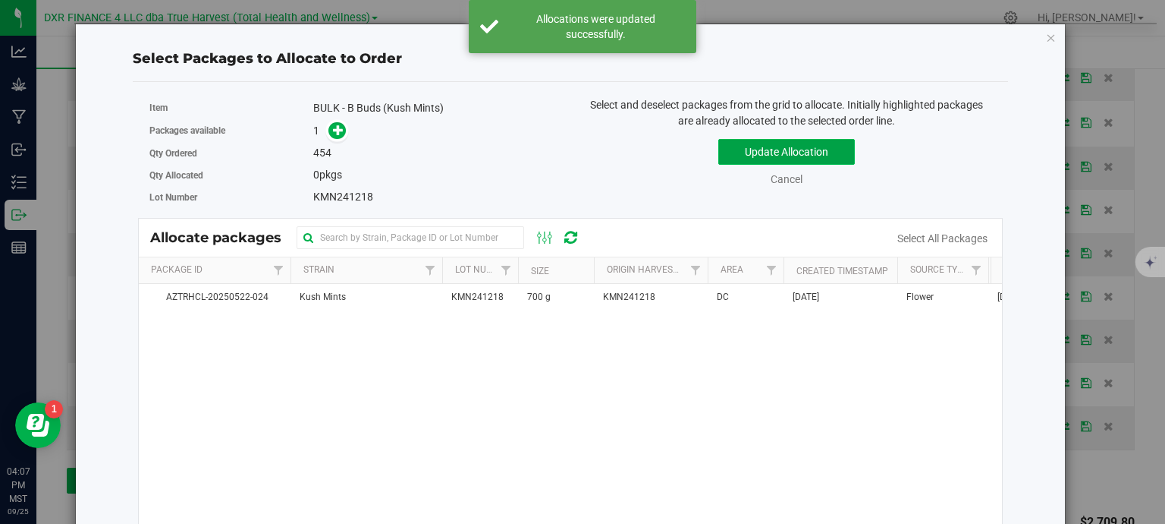
click at [762, 152] on button "Update Allocation" at bounding box center [787, 152] width 137 height 26
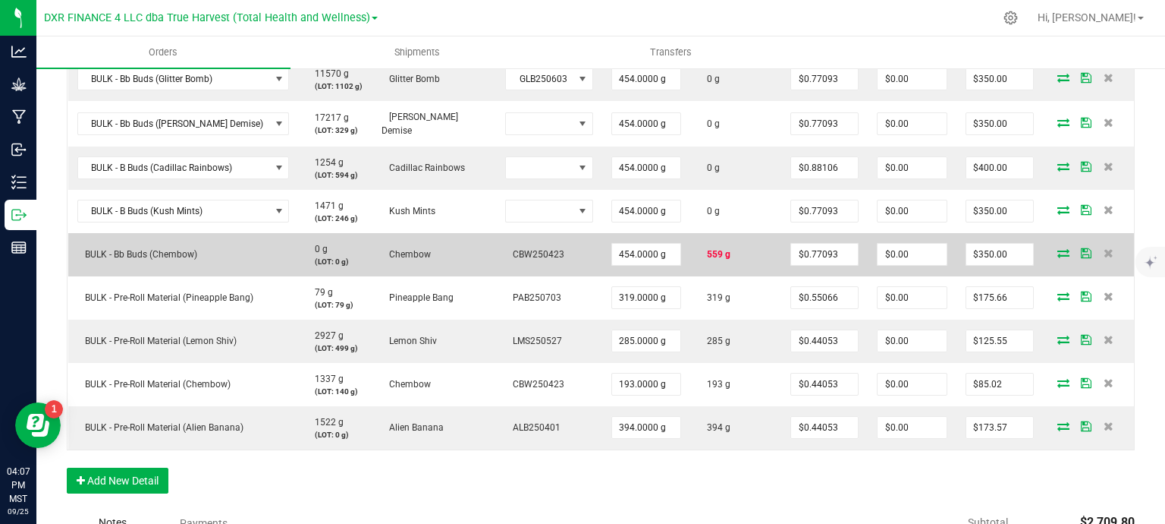
click at [1058, 248] on icon at bounding box center [1064, 252] width 12 height 9
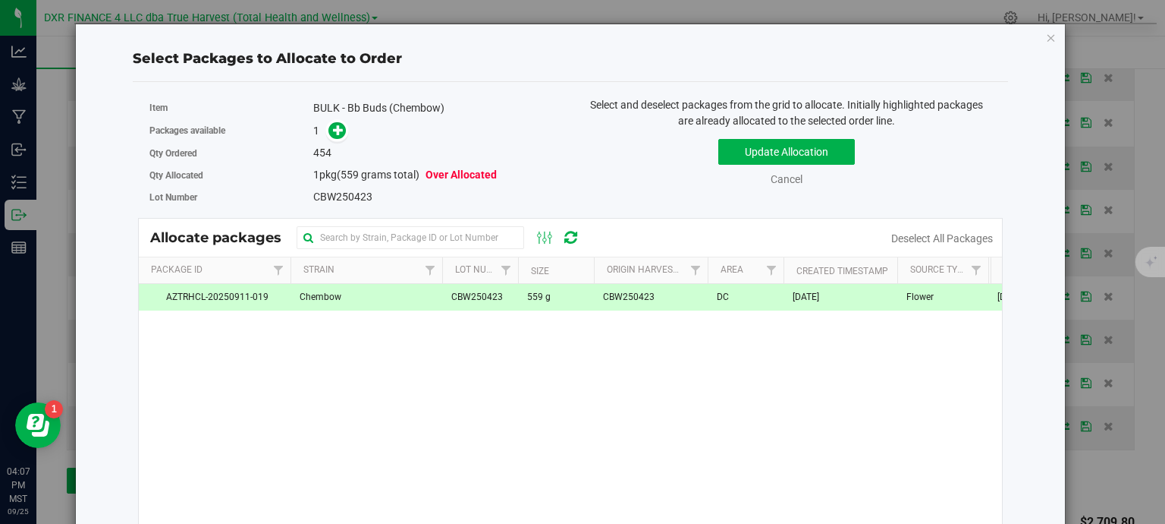
click at [623, 314] on div "AZTRHCL-20250911-019 Chembow CBW250423 559 g CBW250423 DC [DATE] Flower [DATE] …" at bounding box center [570, 473] width 863 height 379
click at [629, 292] on span "CBW250423" at bounding box center [629, 297] width 52 height 14
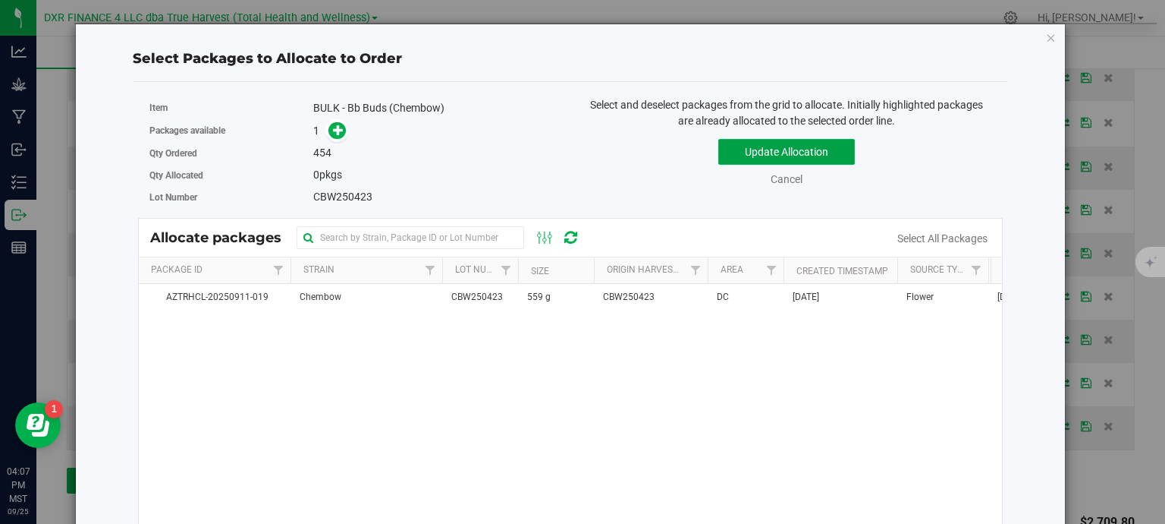
click at [740, 158] on button "Update Allocation" at bounding box center [787, 152] width 137 height 26
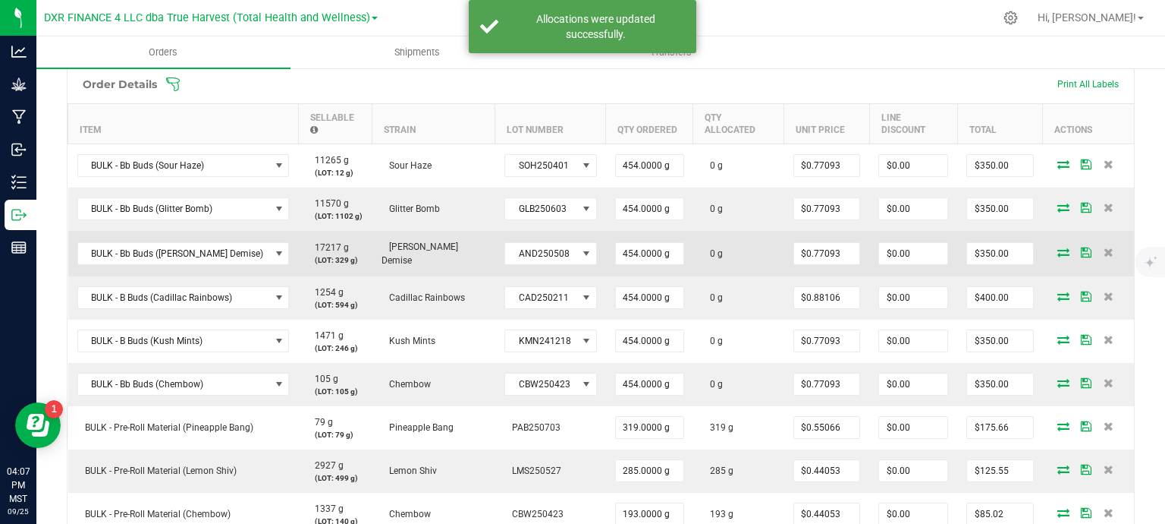
scroll to position [379, 0]
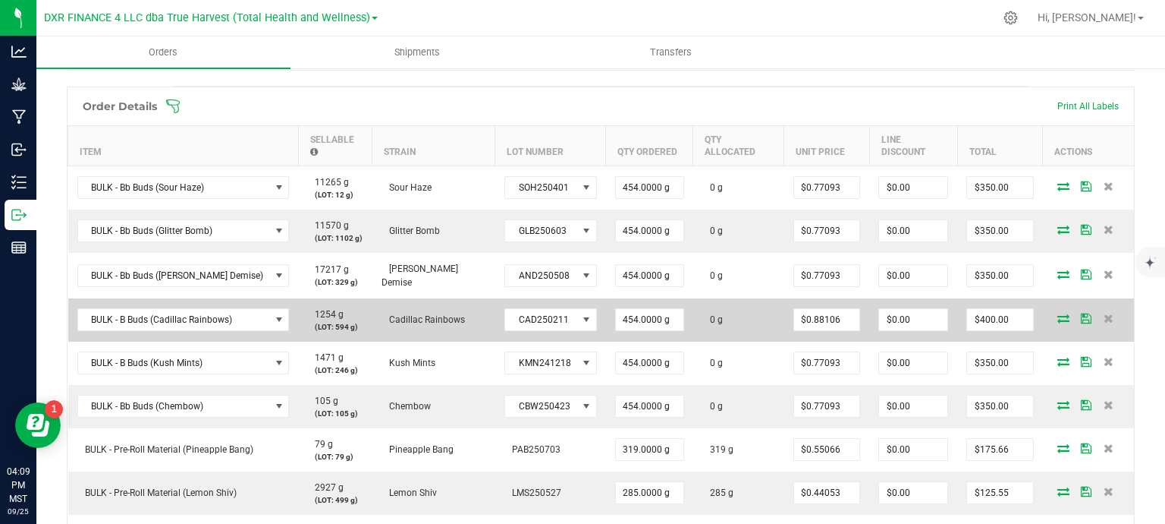
click at [1058, 313] on icon at bounding box center [1064, 317] width 12 height 9
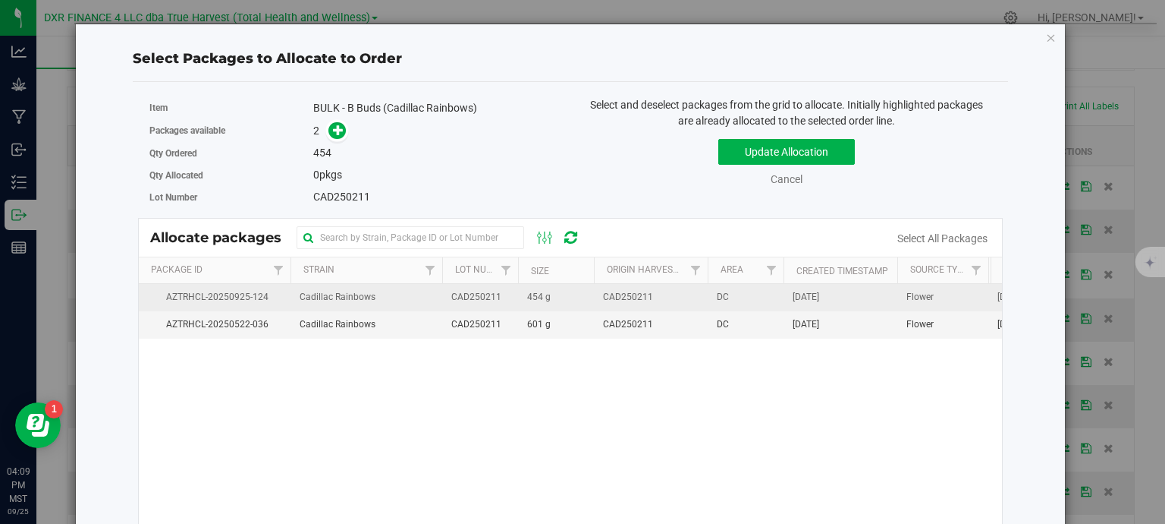
click at [570, 295] on td "454 g" at bounding box center [556, 297] width 76 height 27
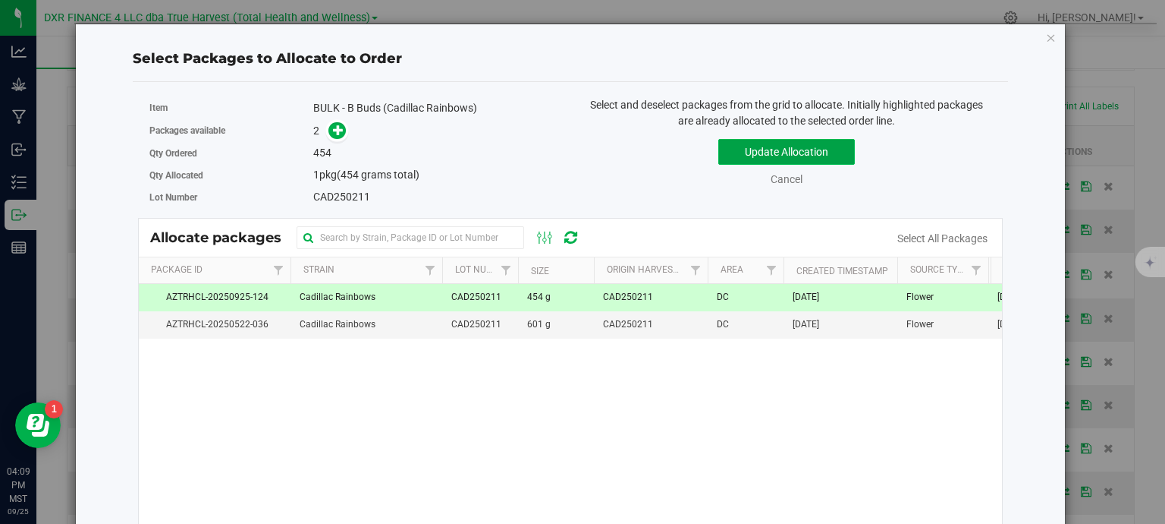
click at [753, 154] on button "Update Allocation" at bounding box center [787, 152] width 137 height 26
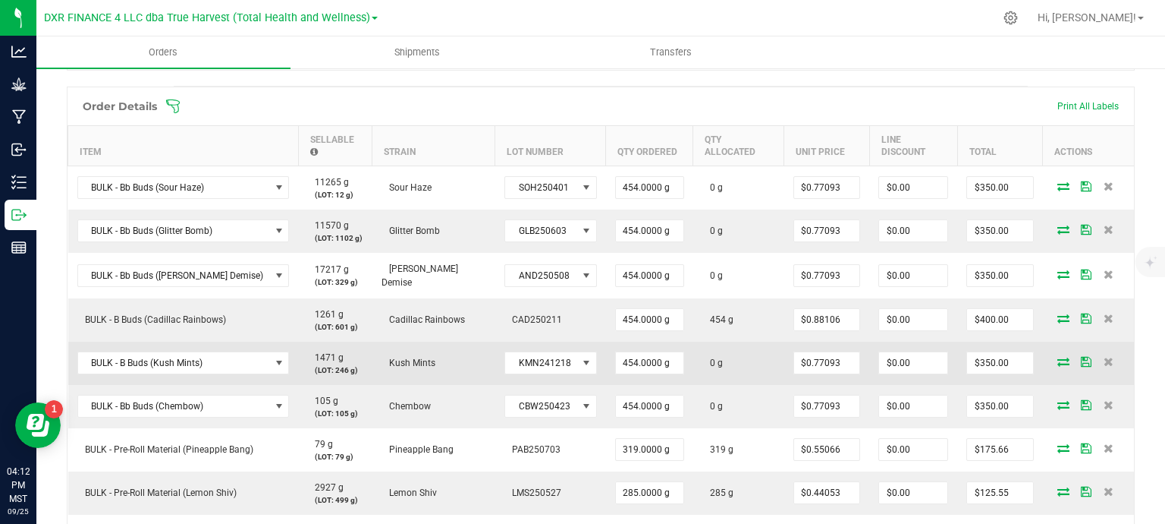
click at [1058, 357] on icon at bounding box center [1064, 361] width 12 height 9
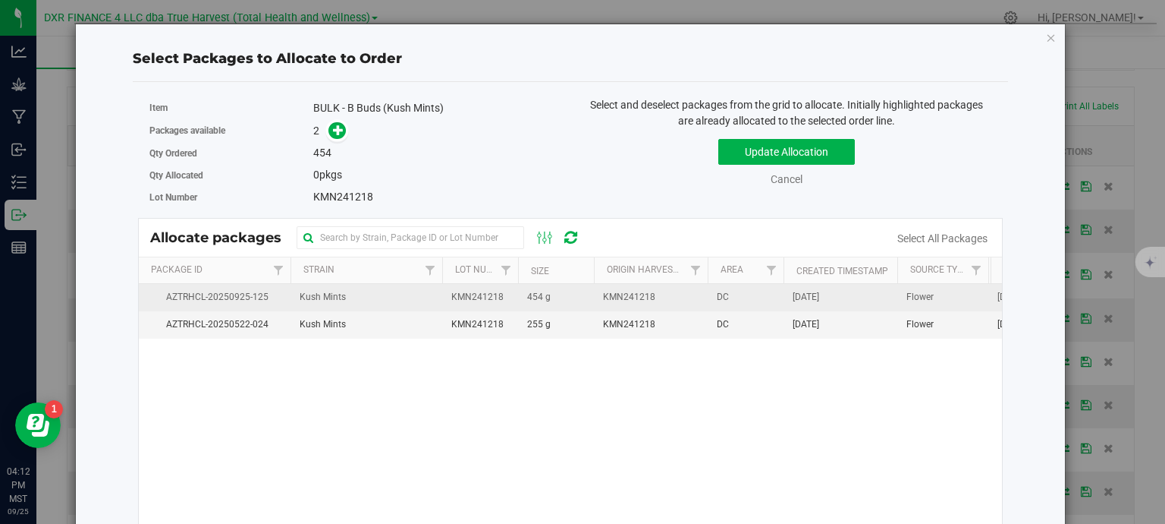
click at [544, 295] on span "454 g" at bounding box center [539, 297] width 24 height 14
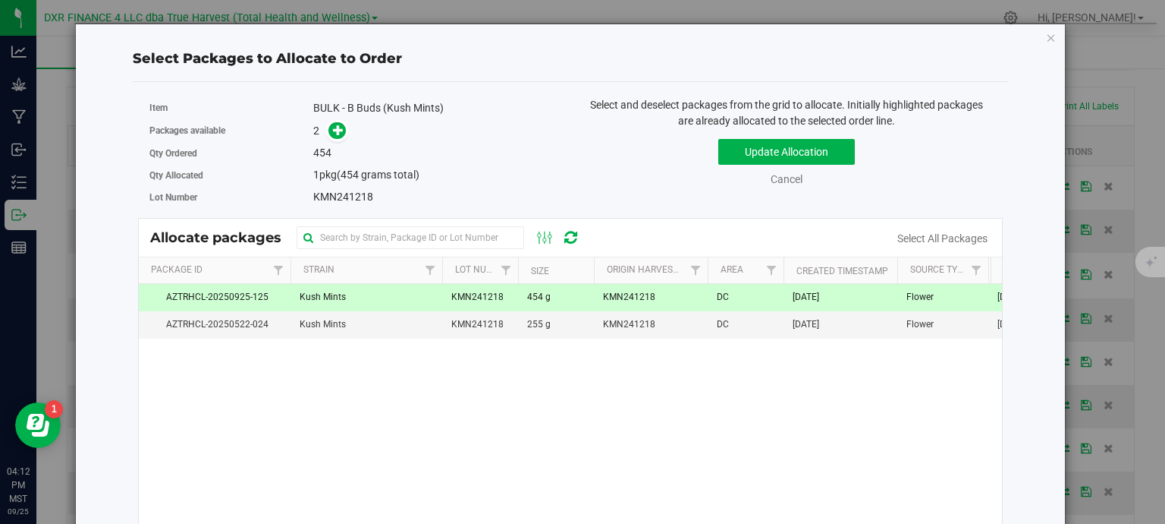
click at [789, 136] on div "Update Allocation Cancel Select All Packages" at bounding box center [787, 159] width 410 height 55
click at [794, 149] on button "Update Allocation" at bounding box center [787, 152] width 137 height 26
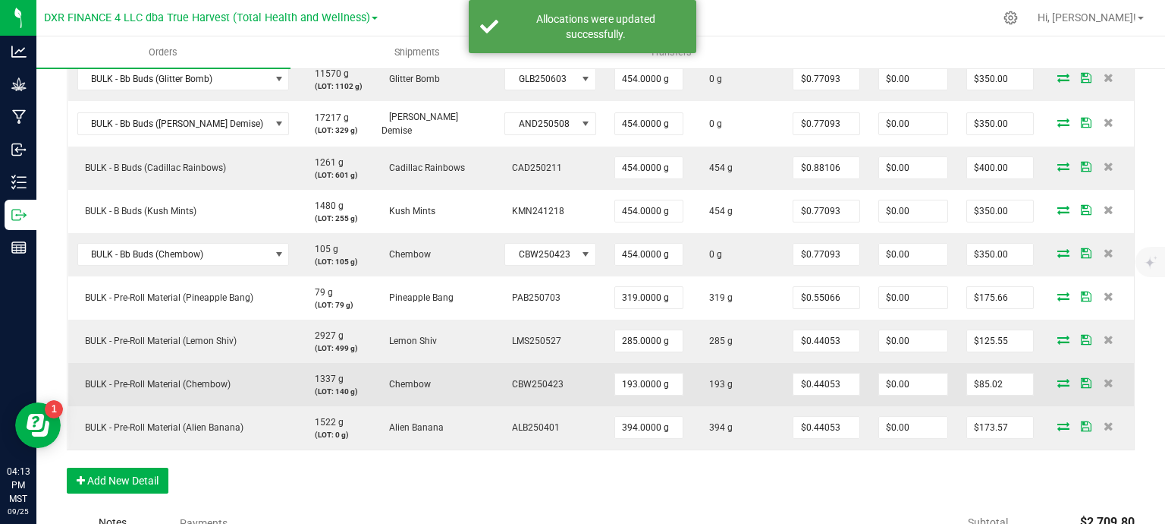
scroll to position [455, 0]
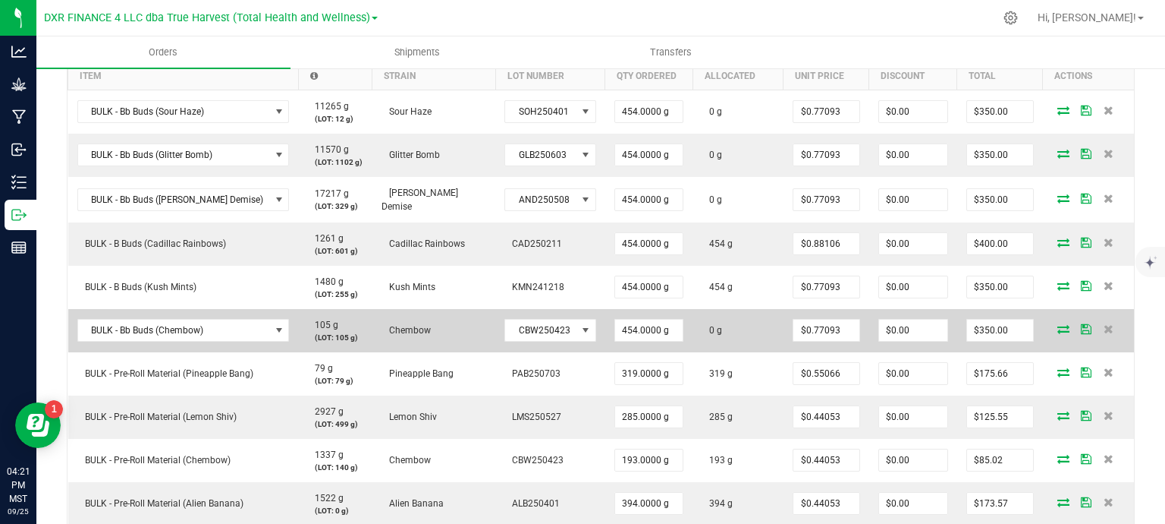
click at [1052, 324] on span at bounding box center [1063, 328] width 23 height 9
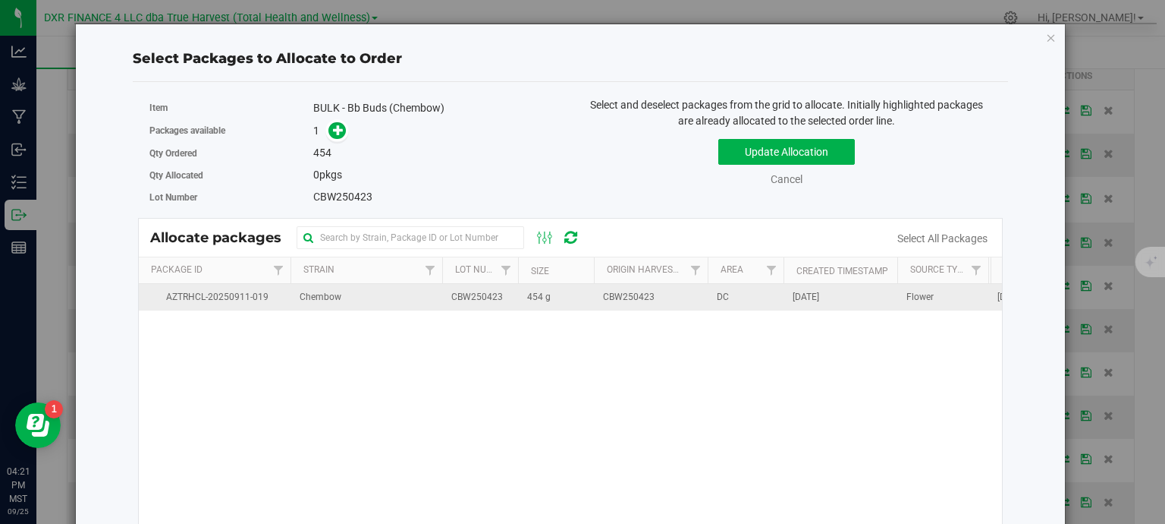
click at [571, 303] on td "454 g" at bounding box center [556, 297] width 76 height 27
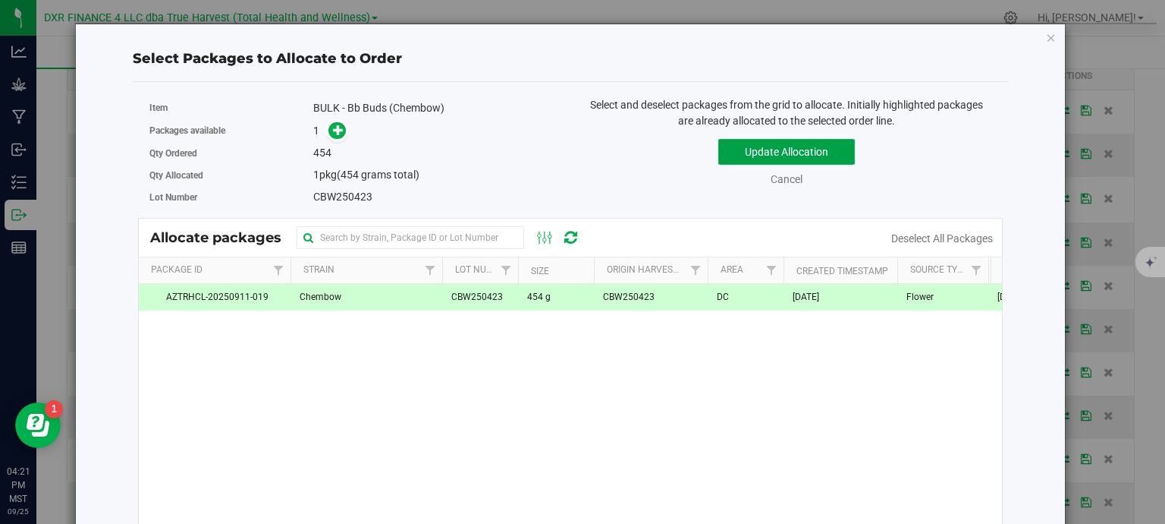
click at [761, 145] on button "Update Allocation" at bounding box center [787, 152] width 137 height 26
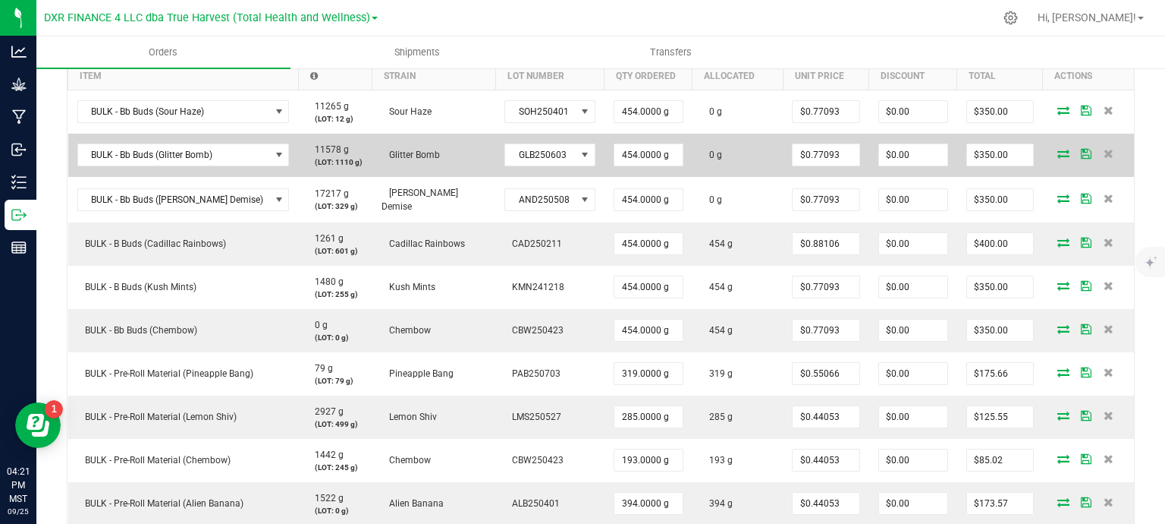
click at [1058, 149] on icon at bounding box center [1064, 153] width 12 height 9
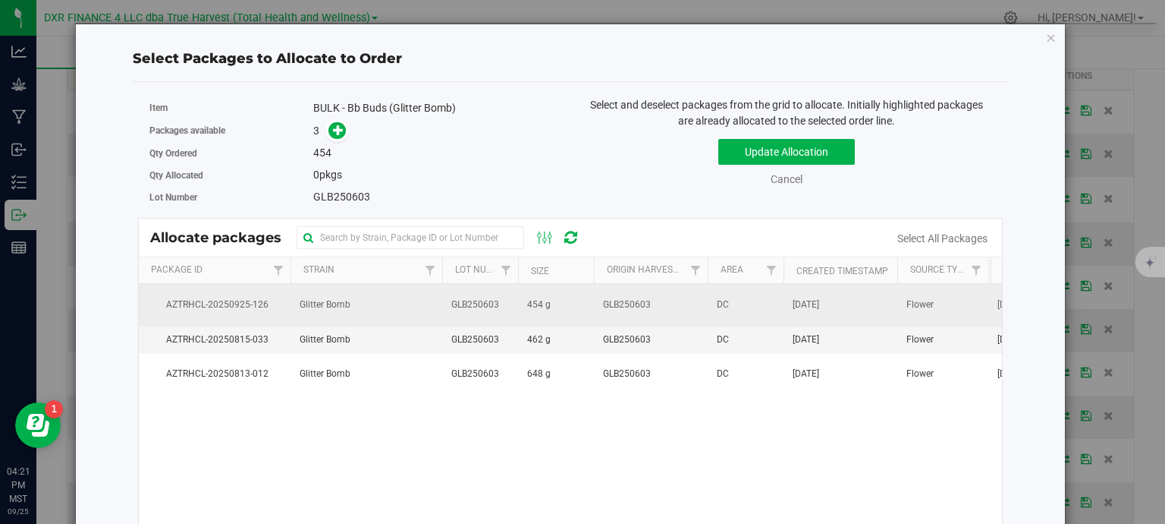
click at [527, 309] on span "454 g" at bounding box center [539, 304] width 24 height 14
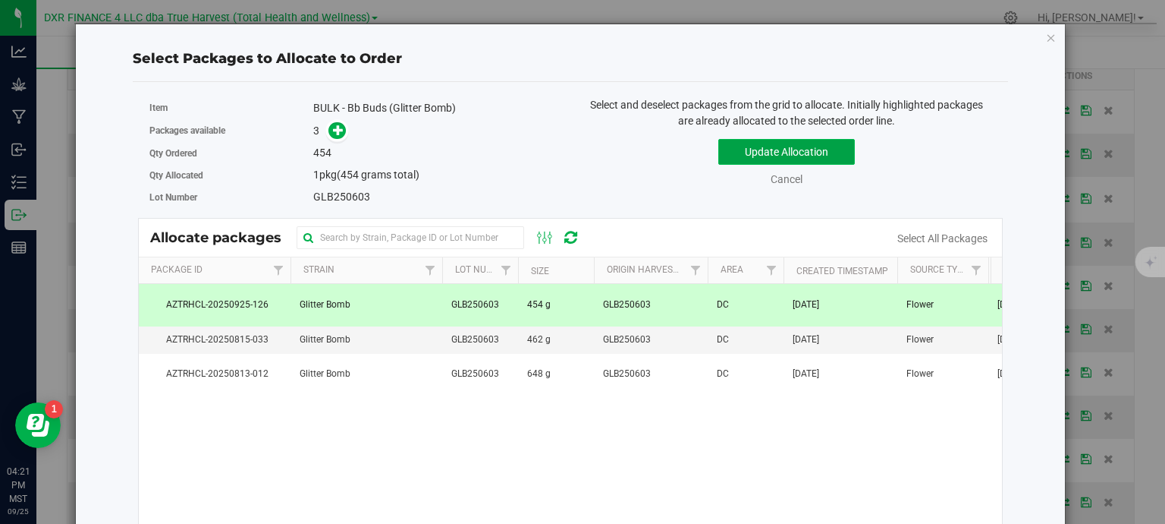
click at [767, 148] on button "Update Allocation" at bounding box center [787, 152] width 137 height 26
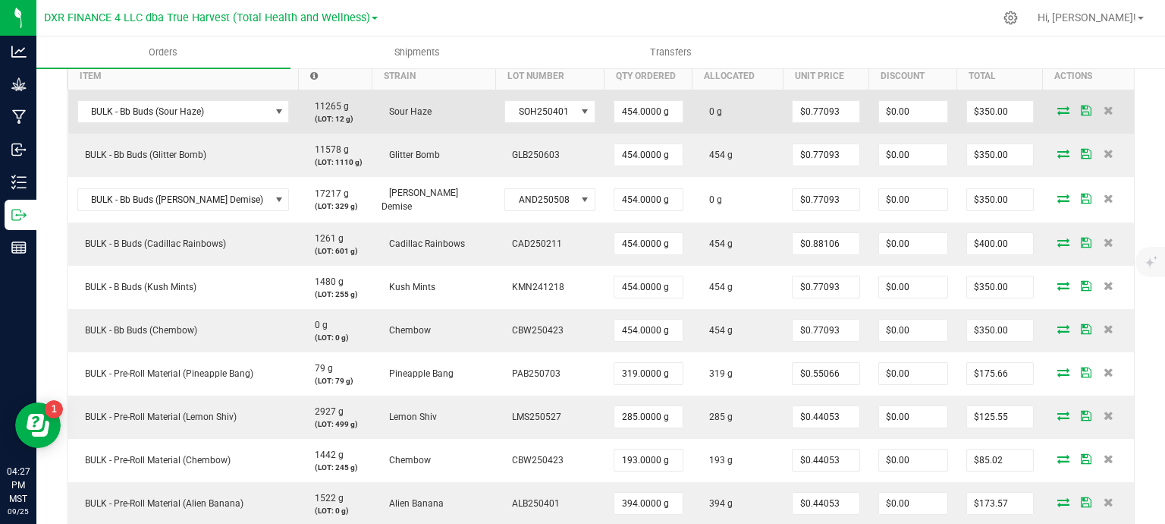
click at [1044, 102] on td at bounding box center [1088, 112] width 91 height 44
click at [1058, 105] on icon at bounding box center [1064, 109] width 12 height 9
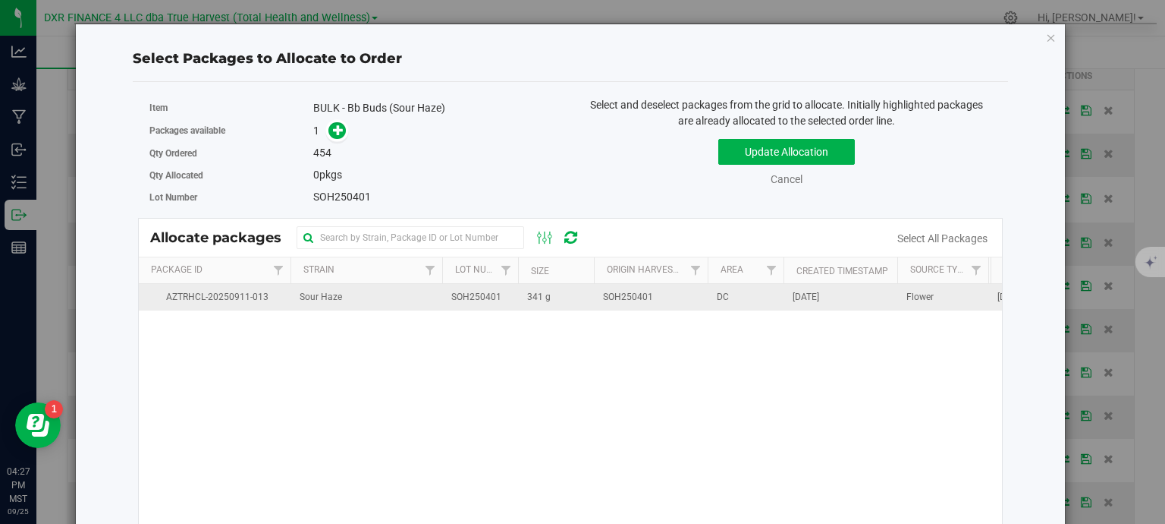
click at [558, 294] on td "341 g" at bounding box center [556, 297] width 76 height 27
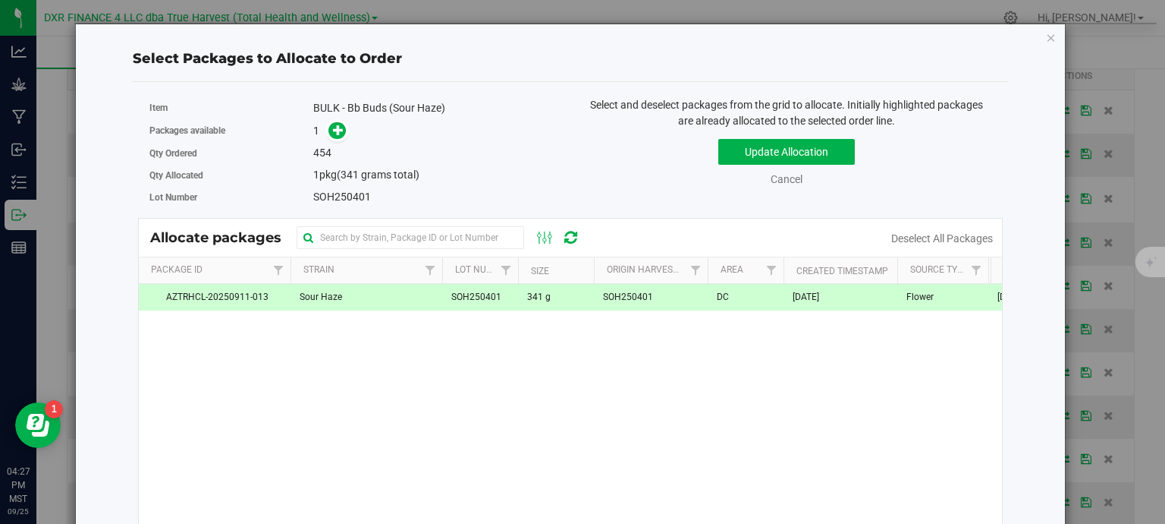
click at [754, 133] on div "Update Allocation Cancel Deselect All Packages" at bounding box center [787, 159] width 410 height 55
click at [753, 158] on button "Update Allocation" at bounding box center [787, 152] width 137 height 26
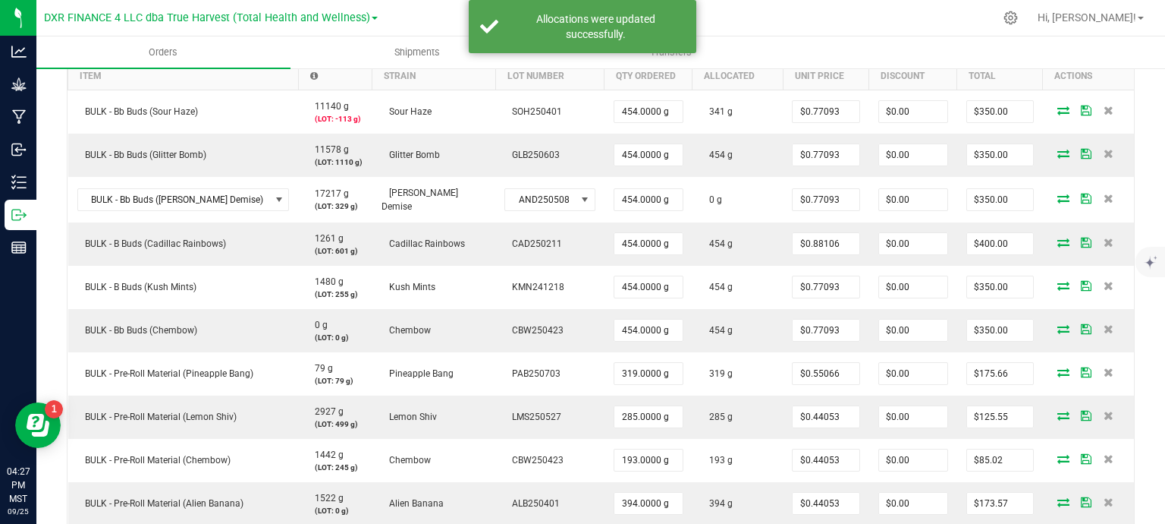
click at [615, 101] on input "454.0000 g" at bounding box center [649, 111] width 68 height 21
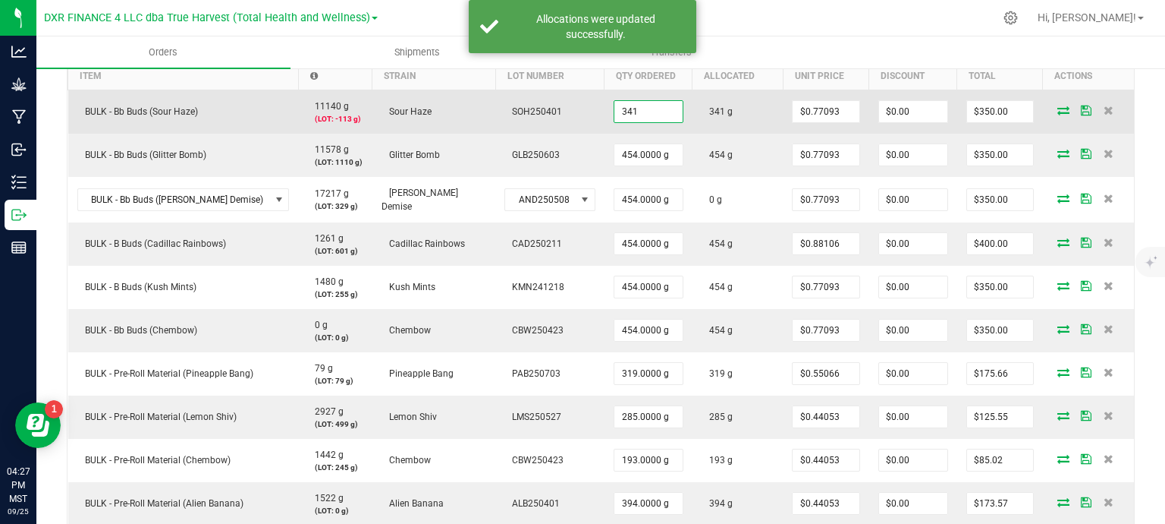
type input "341"
click at [713, 101] on td "341 g" at bounding box center [738, 112] width 91 height 44
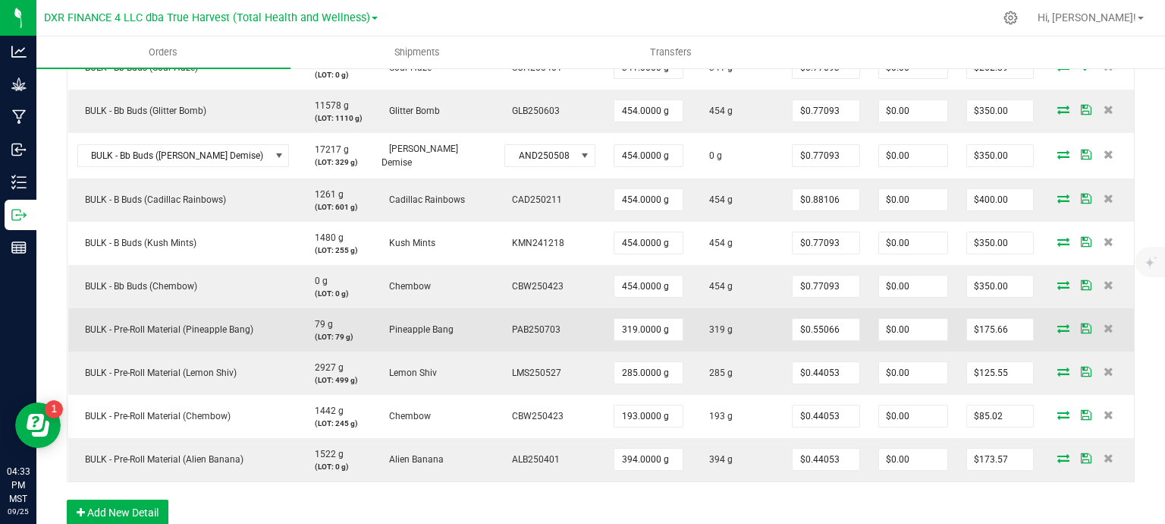
scroll to position [379, 0]
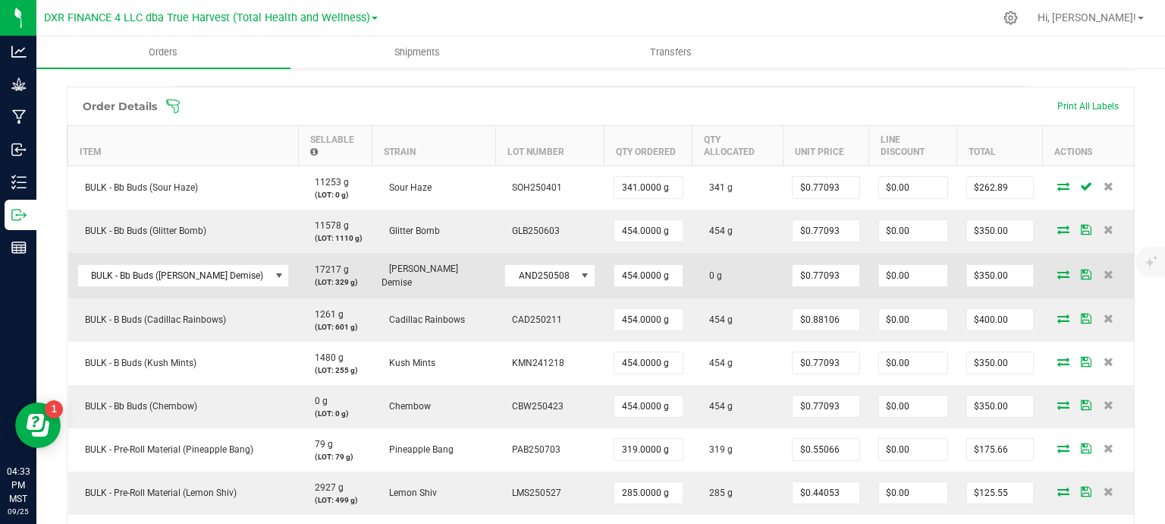
click at [1058, 269] on icon at bounding box center [1064, 273] width 12 height 9
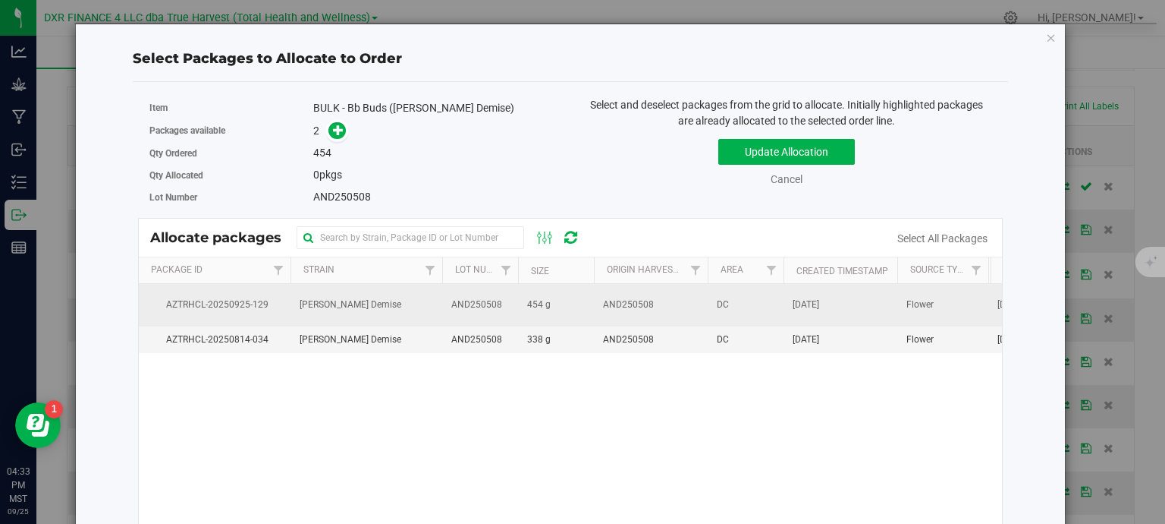
click at [573, 309] on td "454 g" at bounding box center [556, 305] width 76 height 42
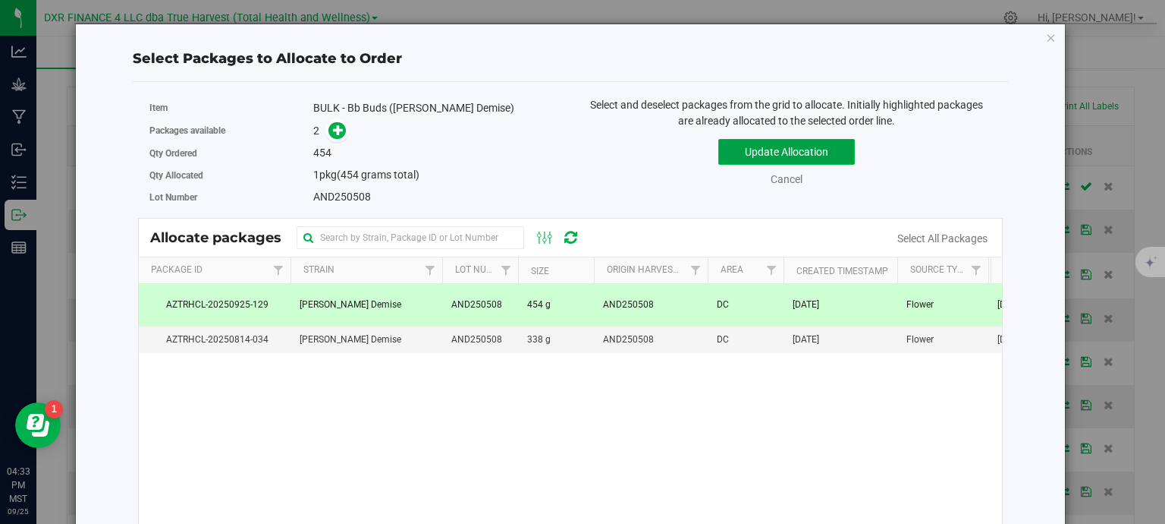
click at [797, 148] on button "Update Allocation" at bounding box center [787, 152] width 137 height 26
